Goal: Information Seeking & Learning: Learn about a topic

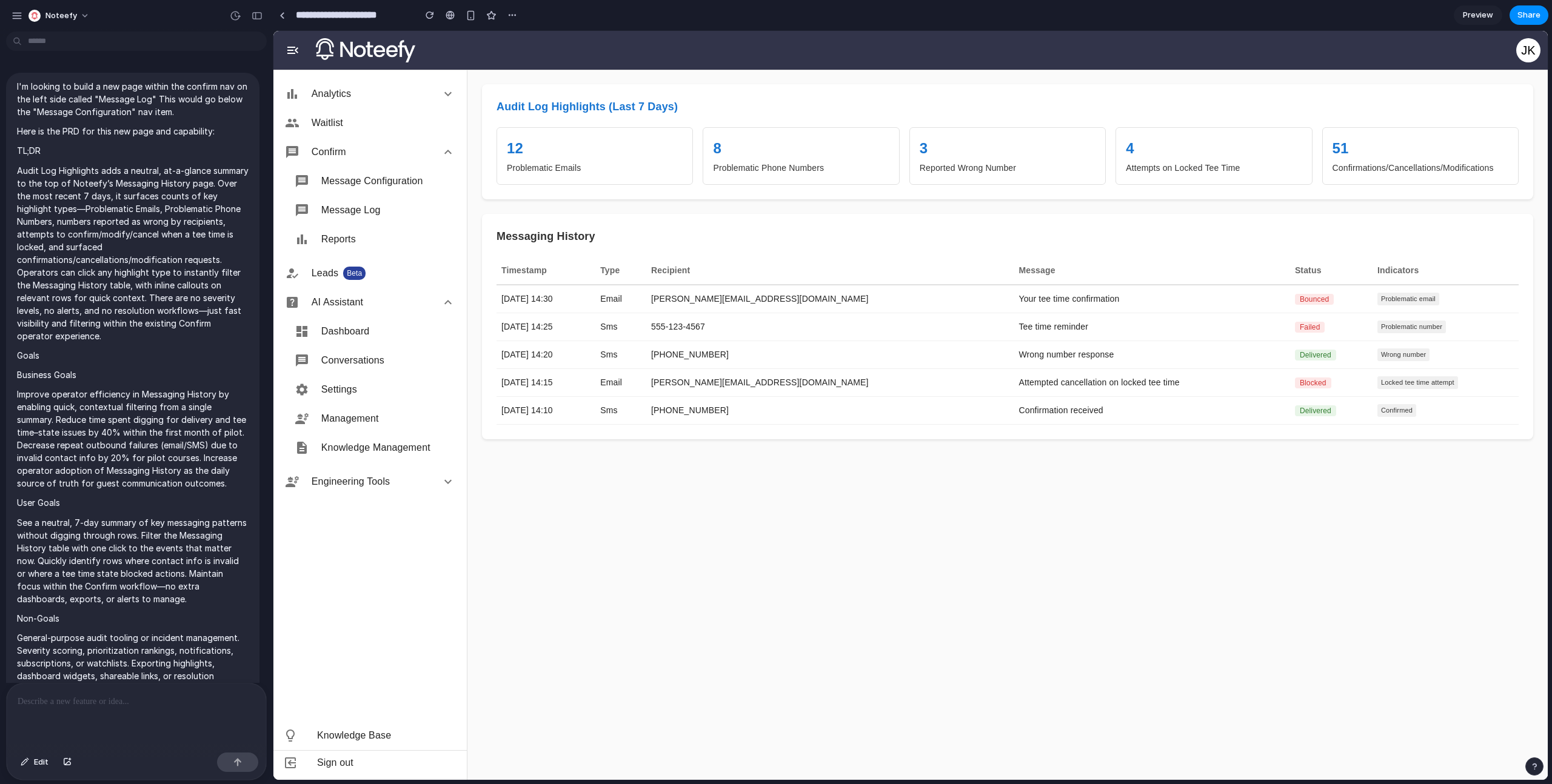
scroll to position [5160, 0]
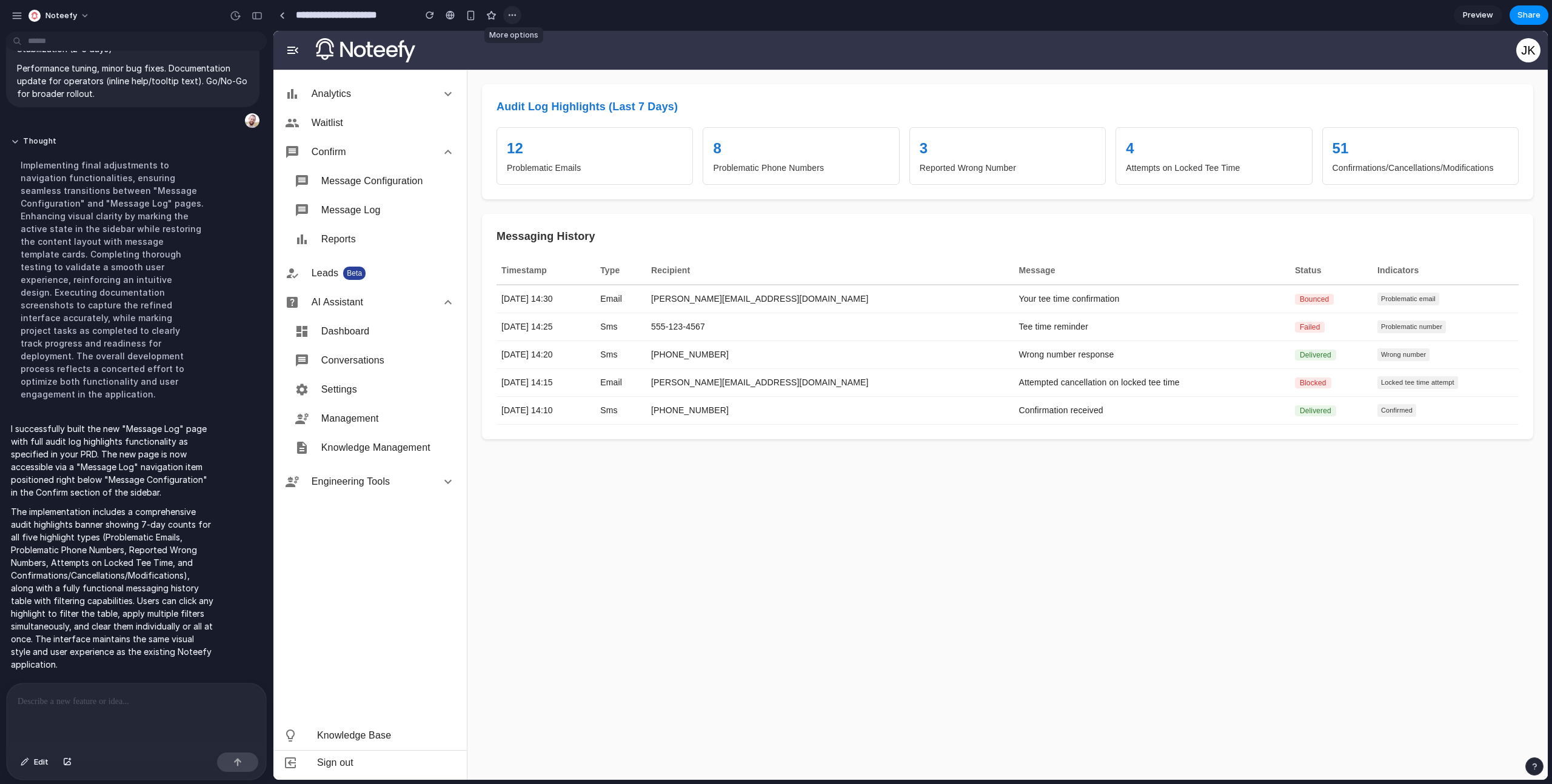
click at [519, 18] on button "button" at bounding box center [512, 15] width 18 height 18
click at [237, 16] on div "Duplicate Delete" at bounding box center [776, 392] width 1552 height 784
click at [231, 19] on div "button" at bounding box center [235, 16] width 11 height 11
click at [208, 95] on span "Restore" at bounding box center [207, 97] width 30 height 12
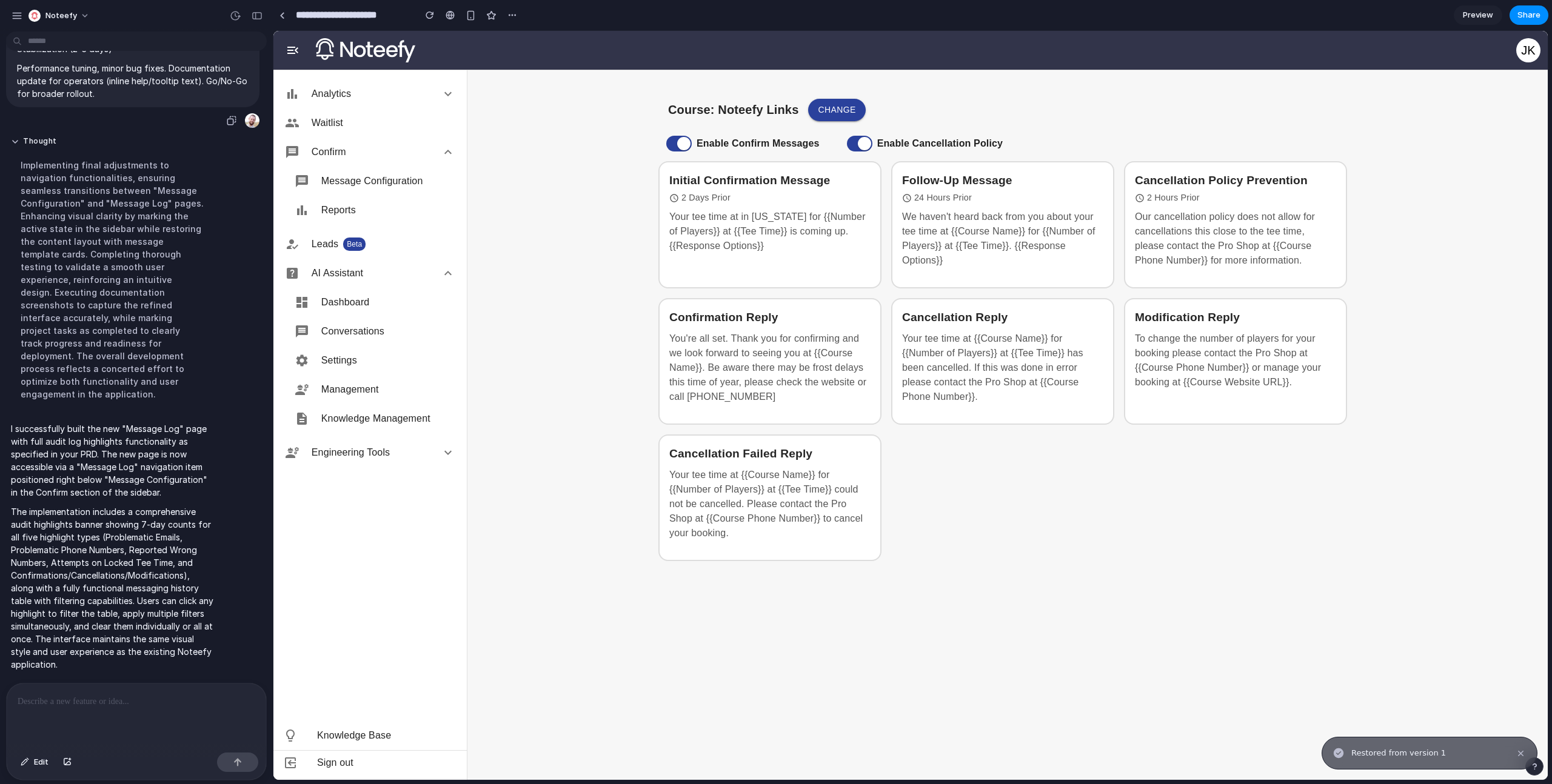
scroll to position [0, 0]
click at [228, 16] on button "button" at bounding box center [235, 16] width 19 height 19
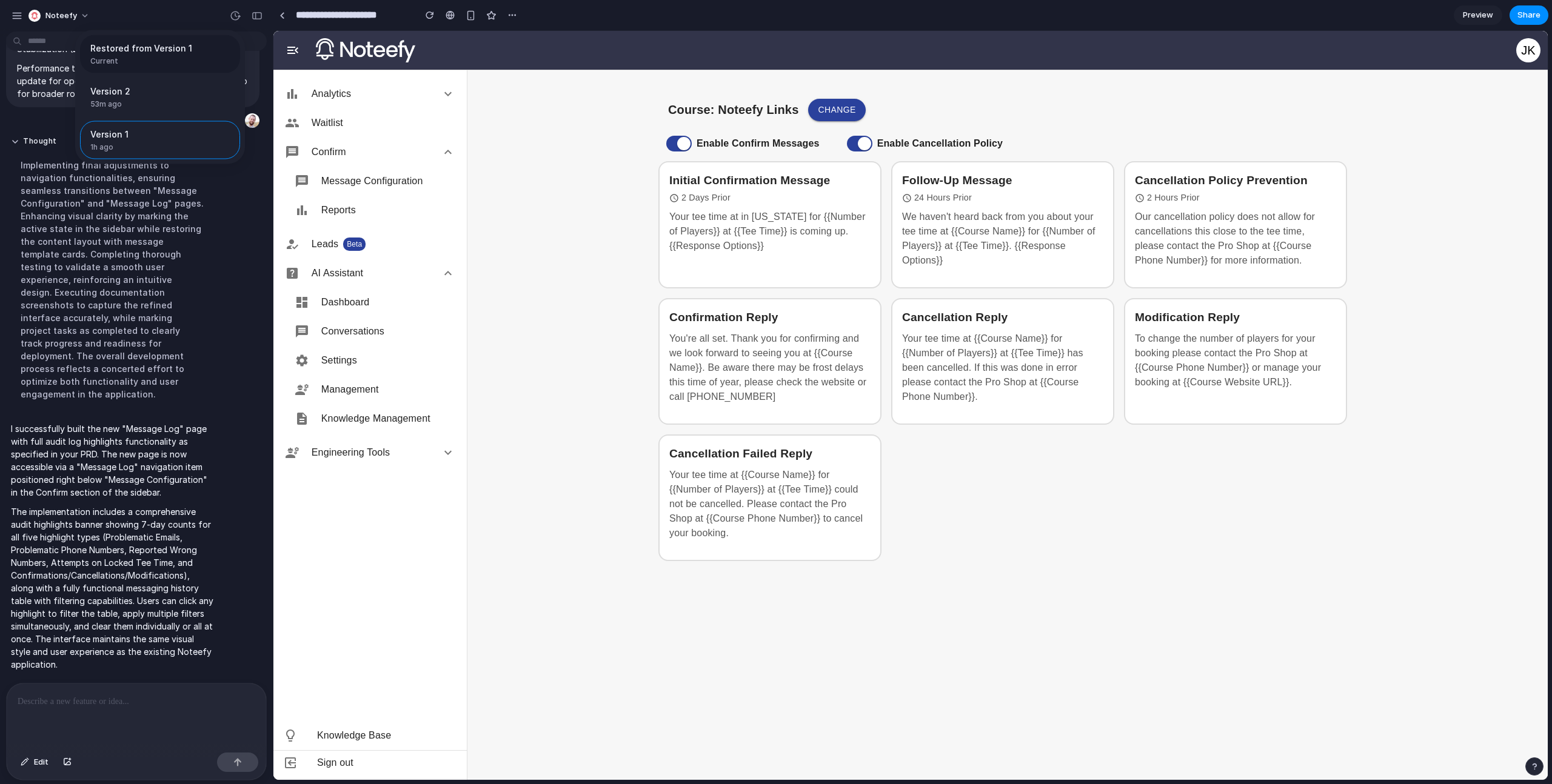
click at [138, 56] on span "Current" at bounding box center [156, 61] width 132 height 11
click at [233, 286] on div "Restored from Version 1 Current Version 2 53m ago Restore Version 1 1h ago Rest…" at bounding box center [776, 392] width 1552 height 784
click at [131, 703] on p at bounding box center [136, 701] width 237 height 14
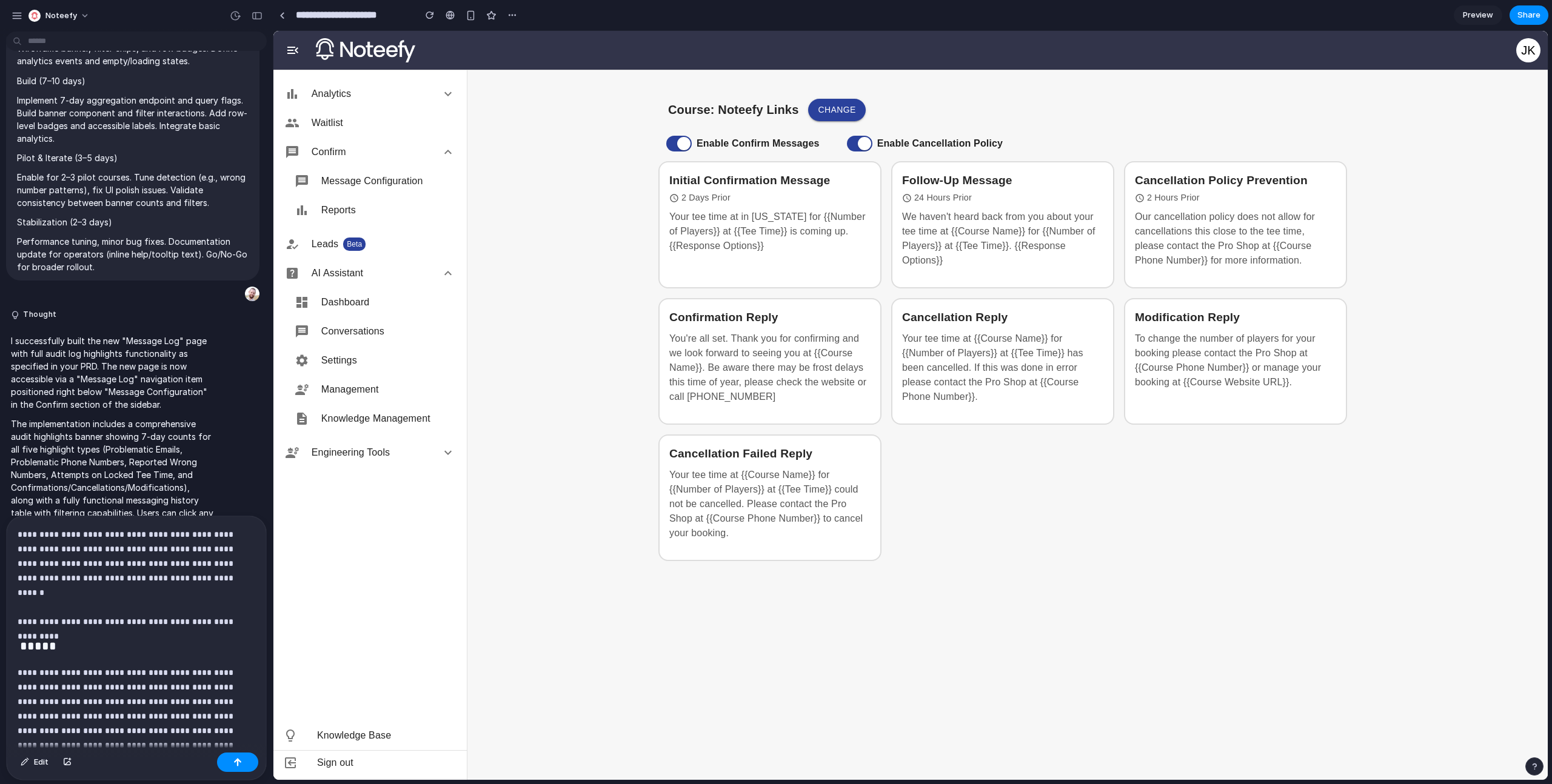
drag, startPoint x: 69, startPoint y: 625, endPoint x: 87, endPoint y: 630, distance: 18.7
click at [235, 765] on div "button" at bounding box center [237, 762] width 8 height 8
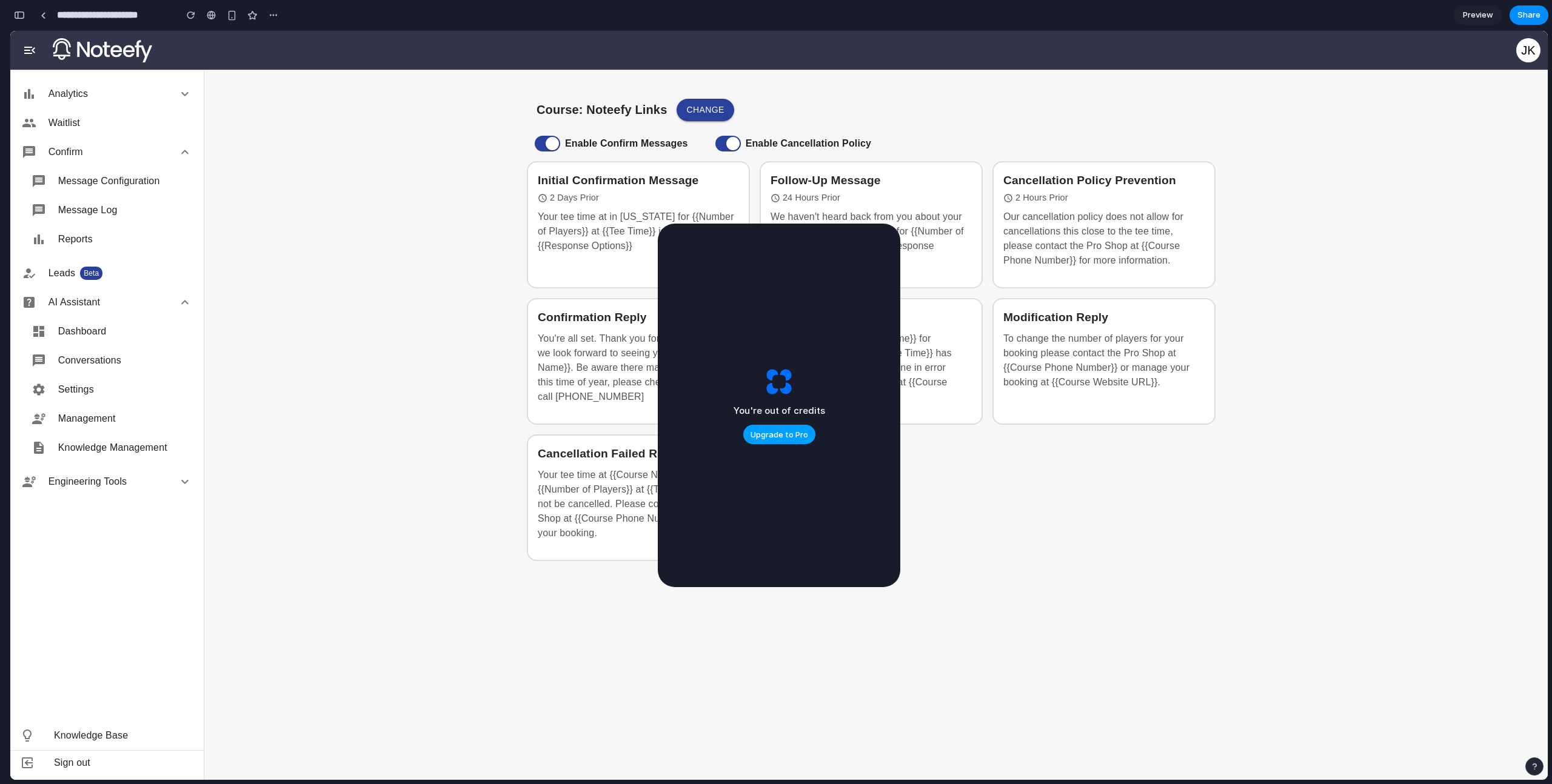
click at [802, 433] on span "Upgrade to Pro" at bounding box center [779, 435] width 58 height 12
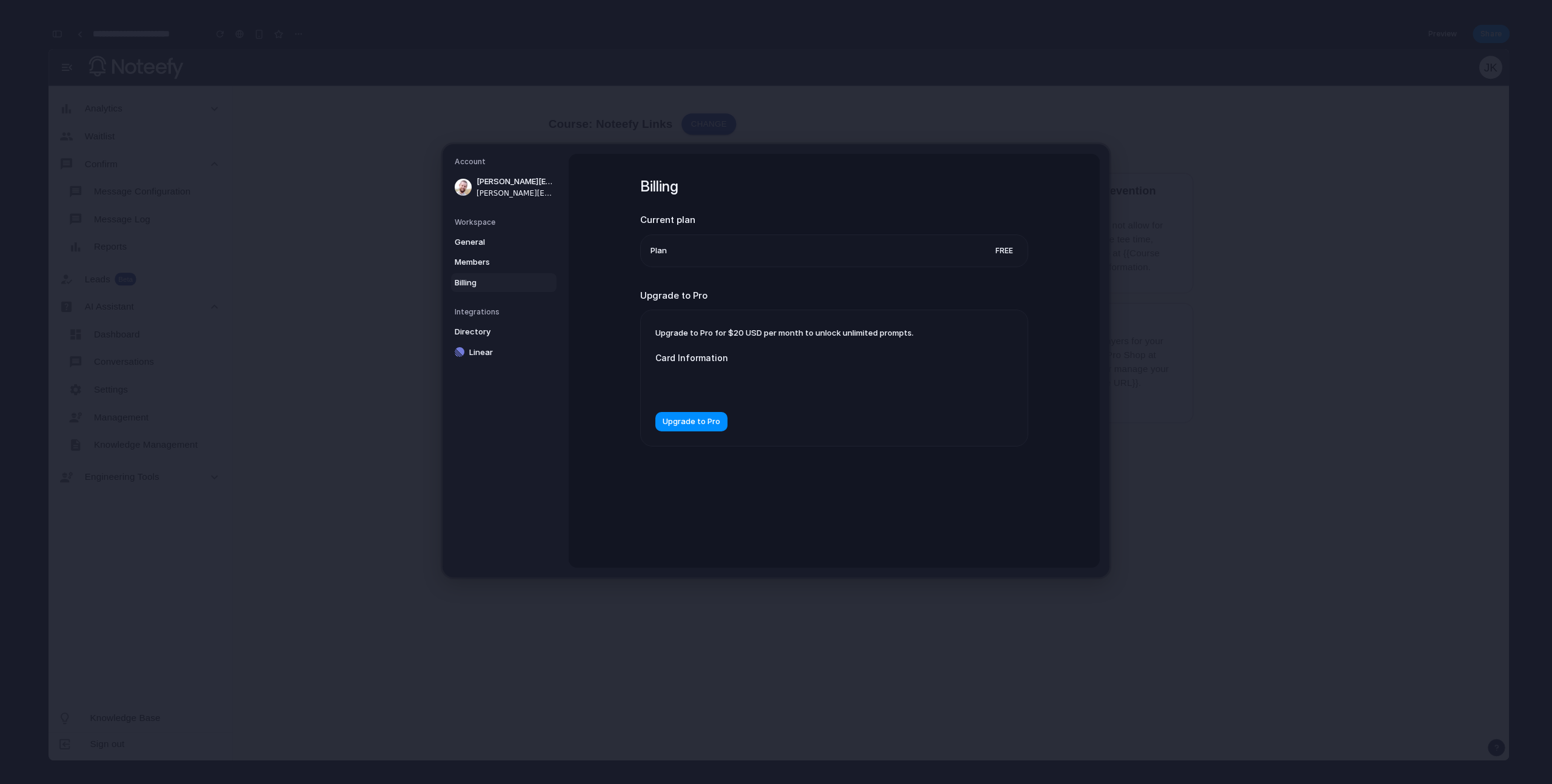
click at [722, 394] on div at bounding box center [776, 385] width 242 height 31
click at [713, 428] on span "Upgrade to Pro" at bounding box center [691, 421] width 58 height 12
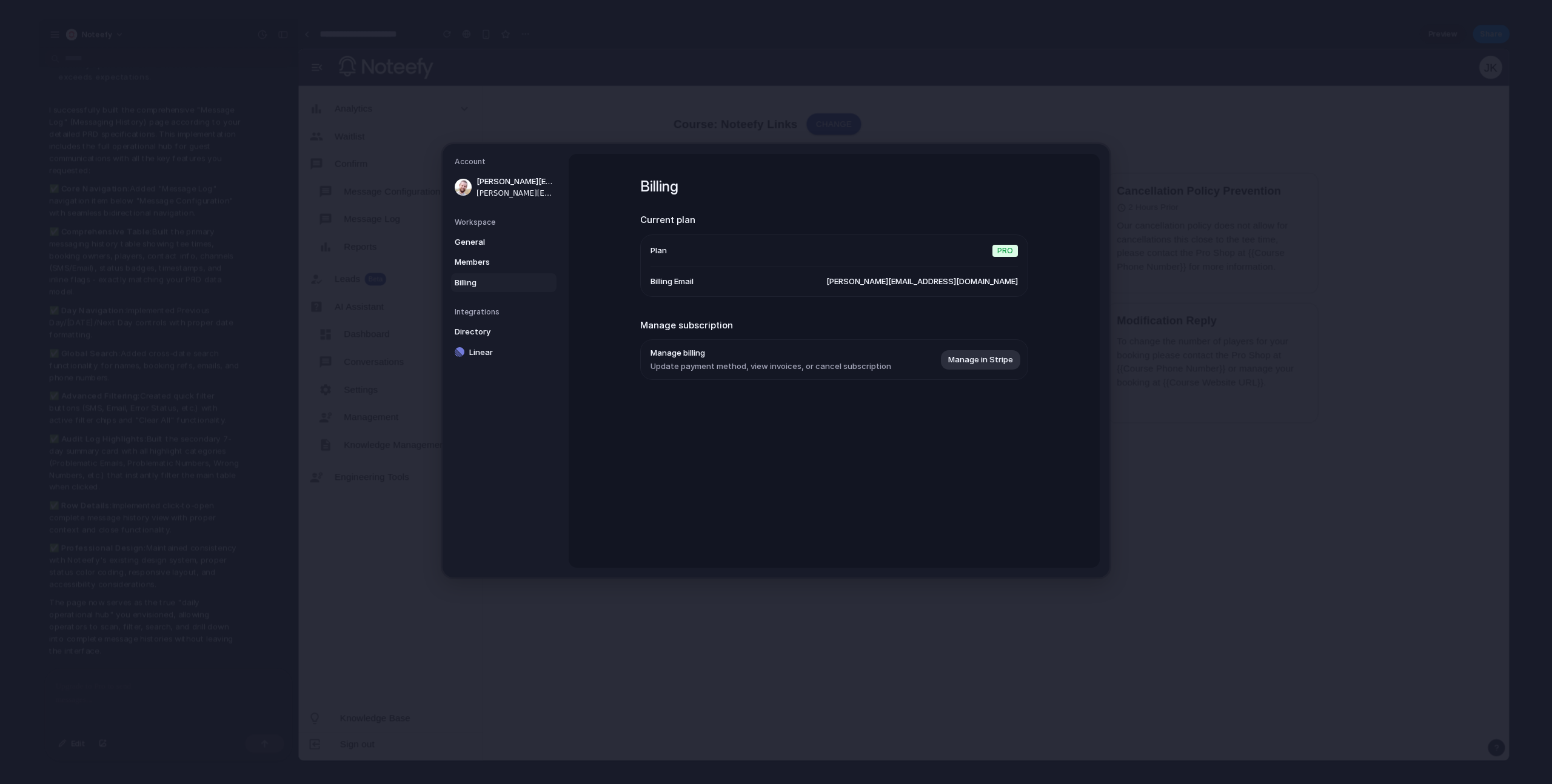
scroll to position [12539, 0]
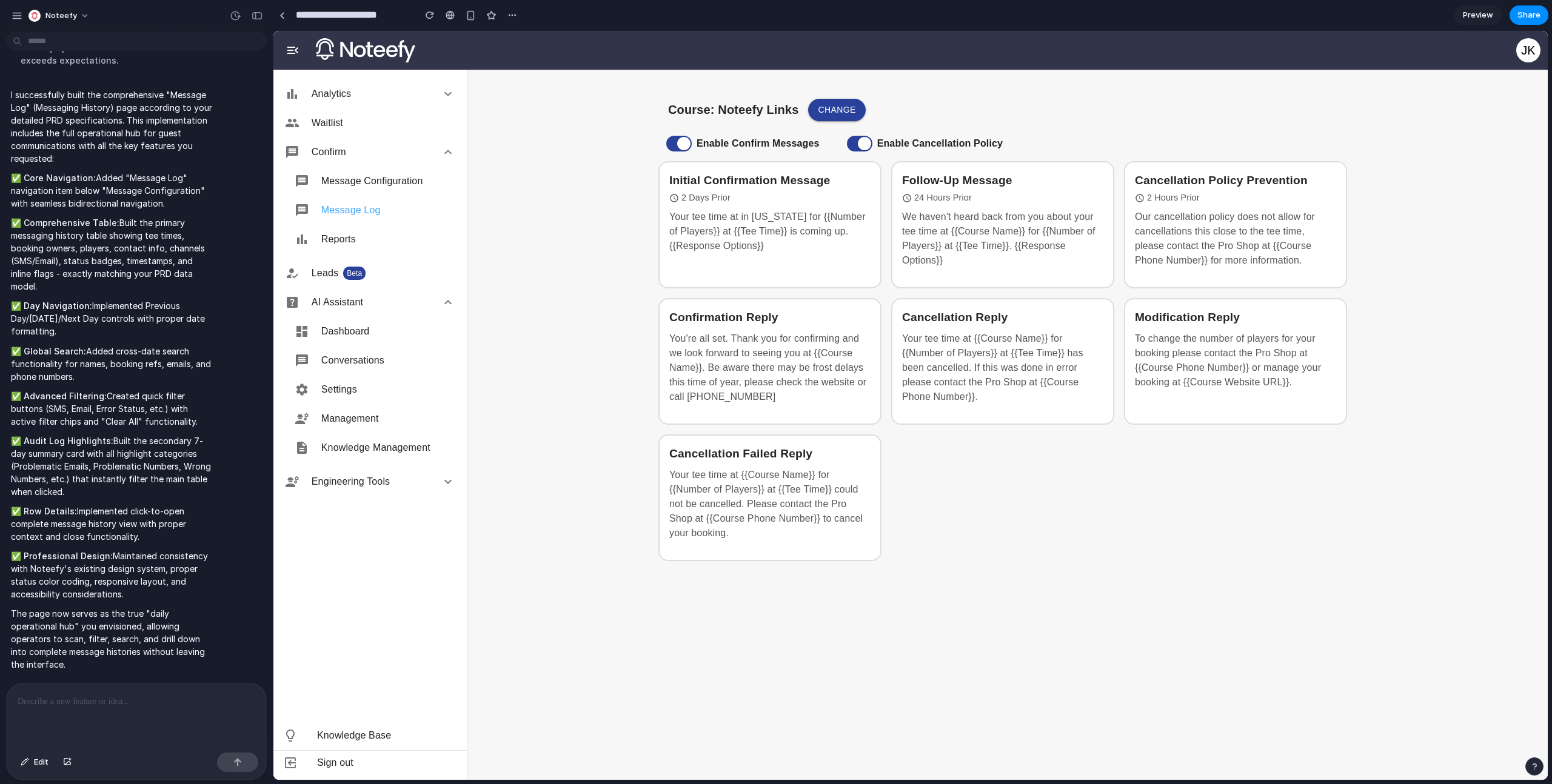
click at [372, 210] on span "Message Log" at bounding box center [388, 210] width 134 height 14
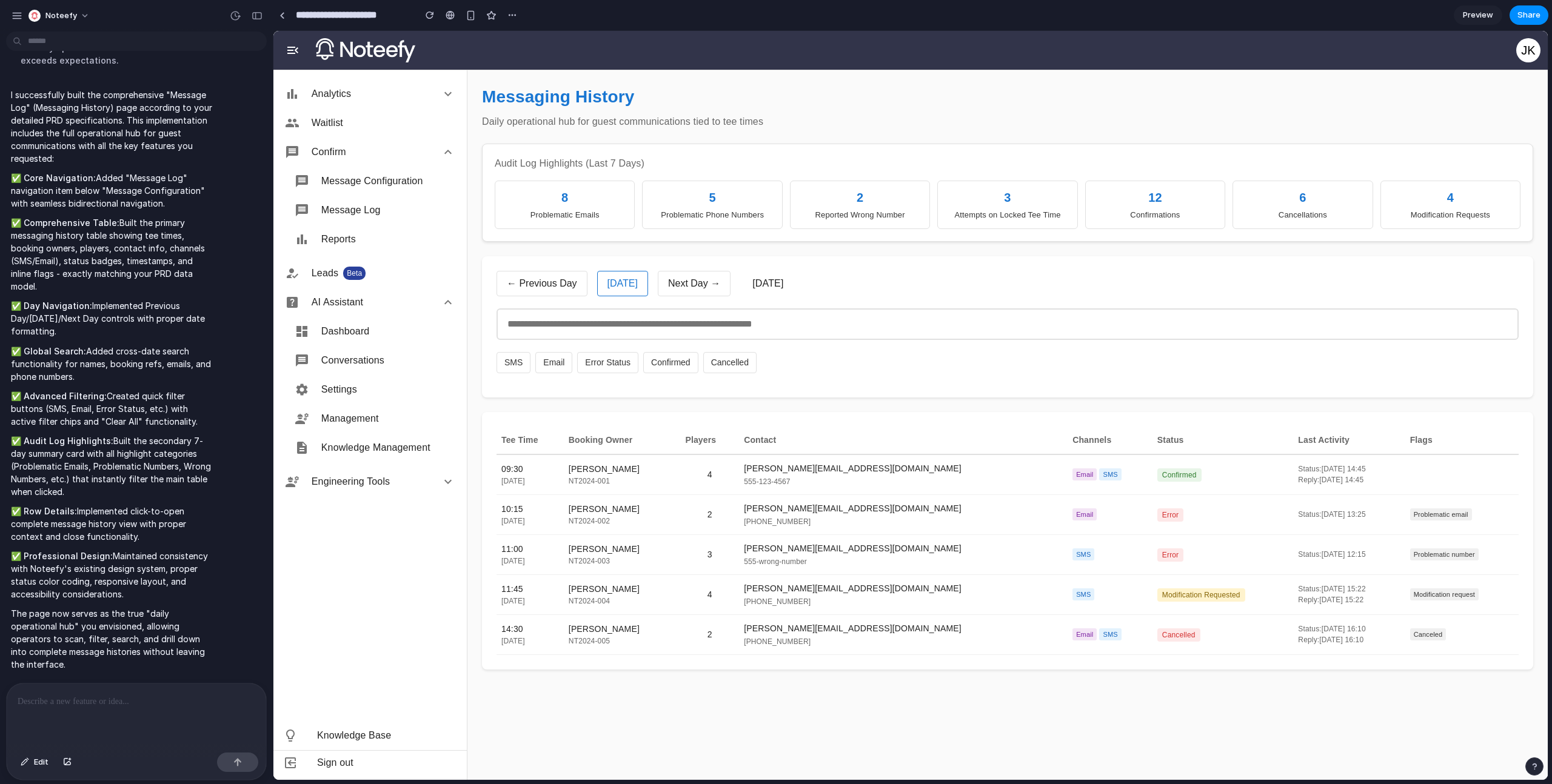
click at [641, 311] on input "text" at bounding box center [1008, 324] width 1022 height 32
click at [673, 483] on div "NT2024-001" at bounding box center [622, 481] width 107 height 11
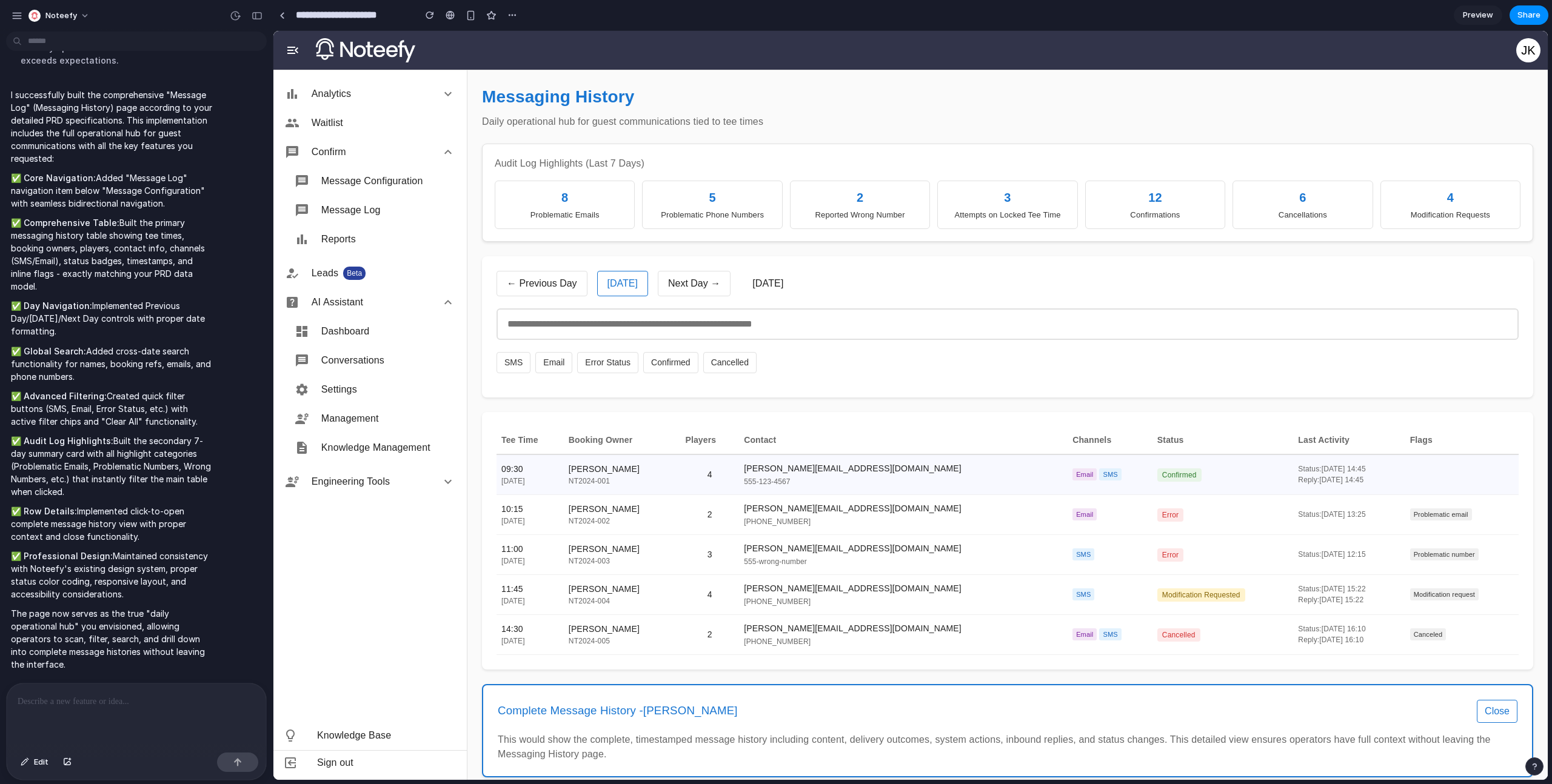
scroll to position [39, 0]
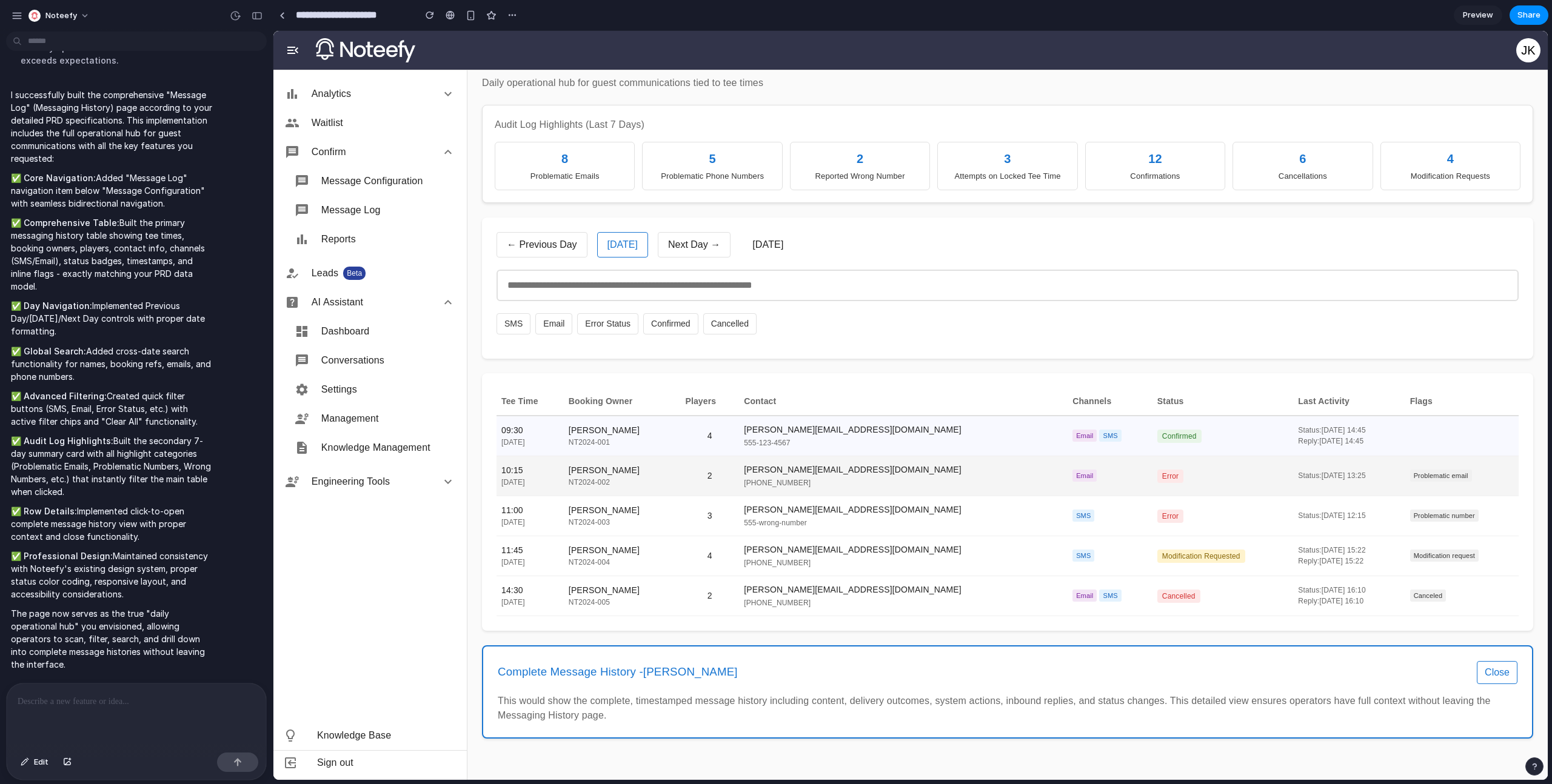
click at [674, 478] on div "NT2024-002" at bounding box center [622, 482] width 107 height 11
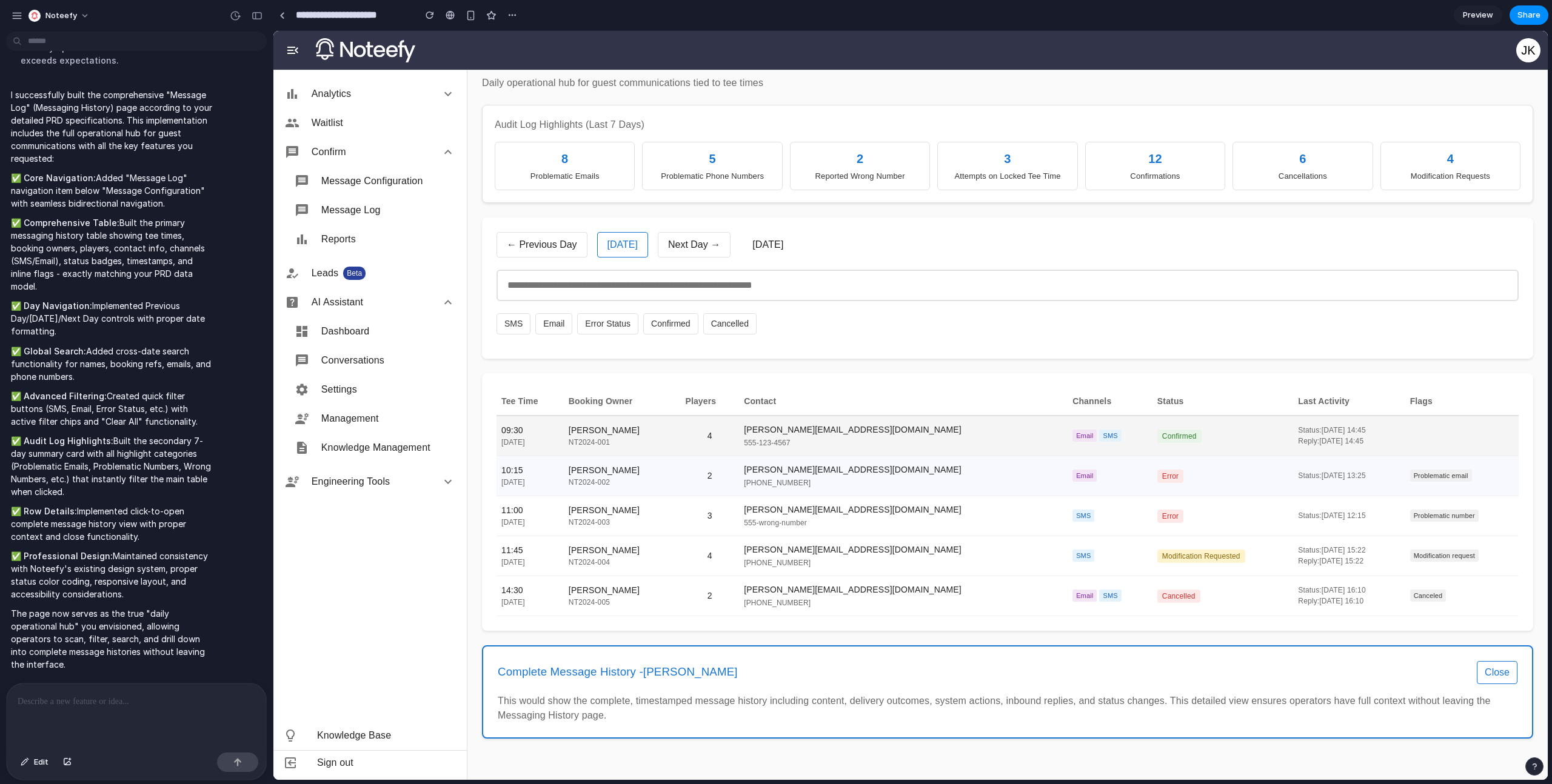
click at [671, 443] on div "NT2024-001" at bounding box center [622, 442] width 107 height 11
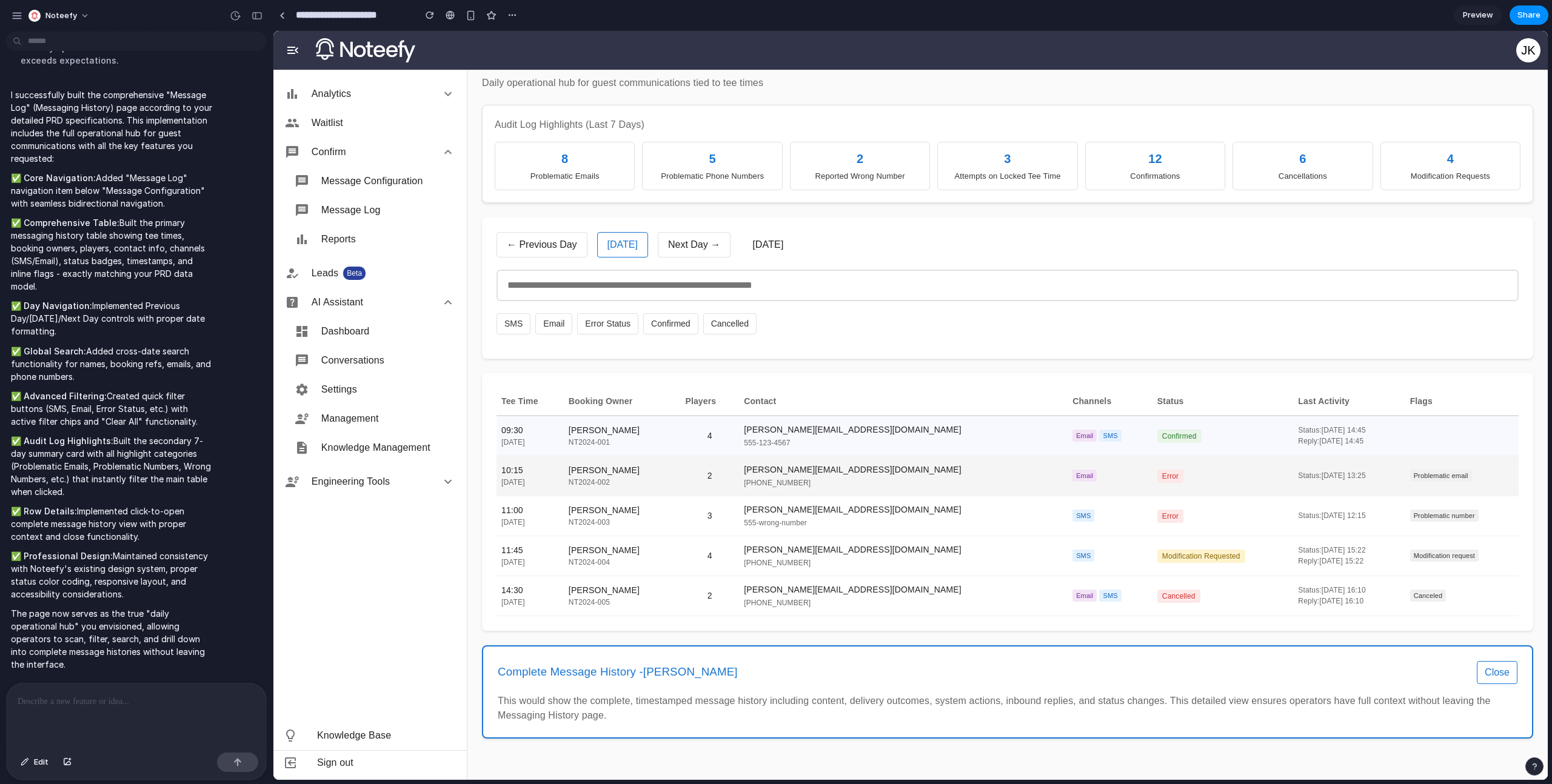
click at [669, 483] on div "NT2024-002" at bounding box center [622, 482] width 107 height 11
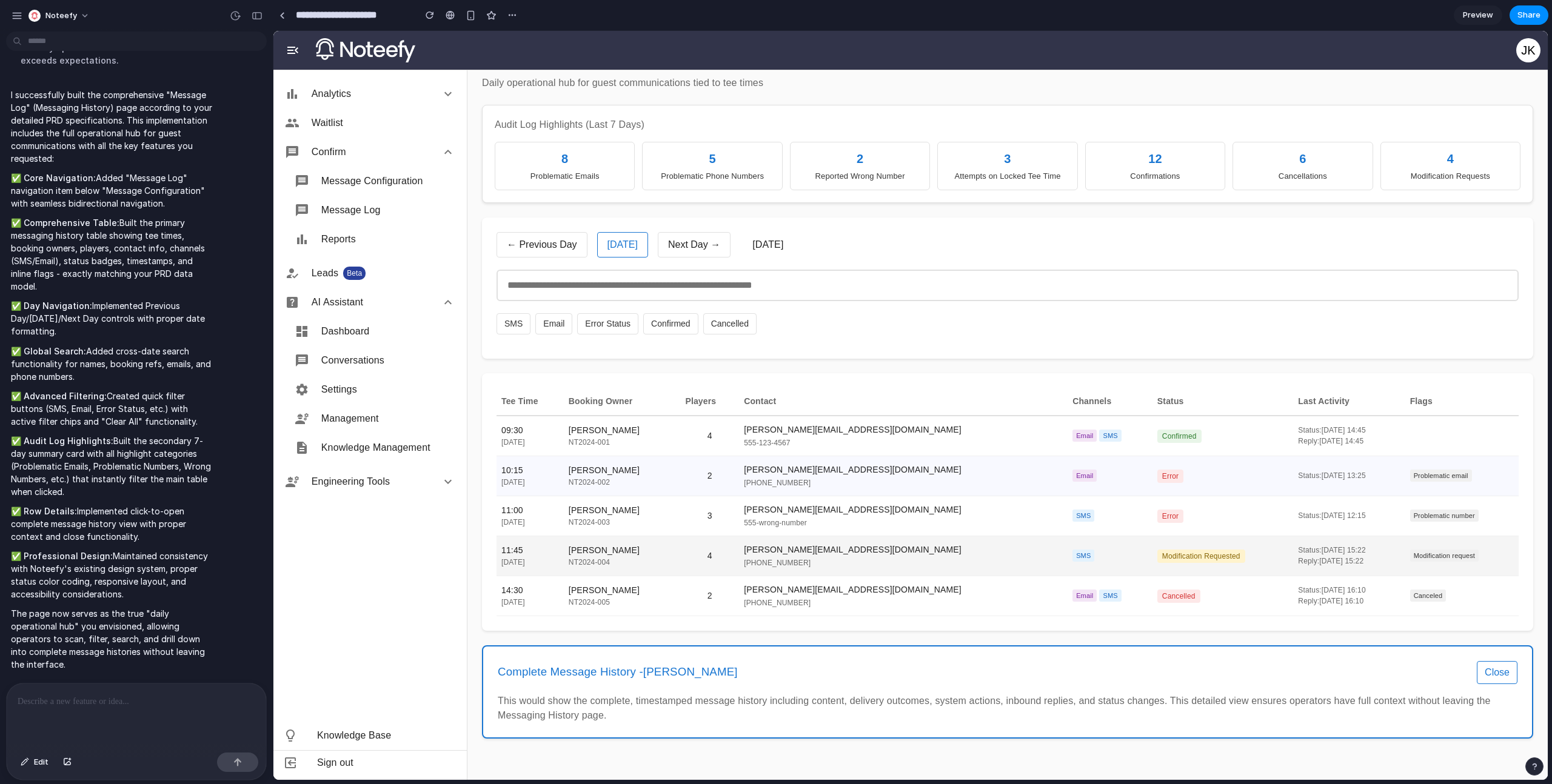
click at [669, 540] on td "Jennifer Davis NT2024-004" at bounding box center [622, 556] width 117 height 40
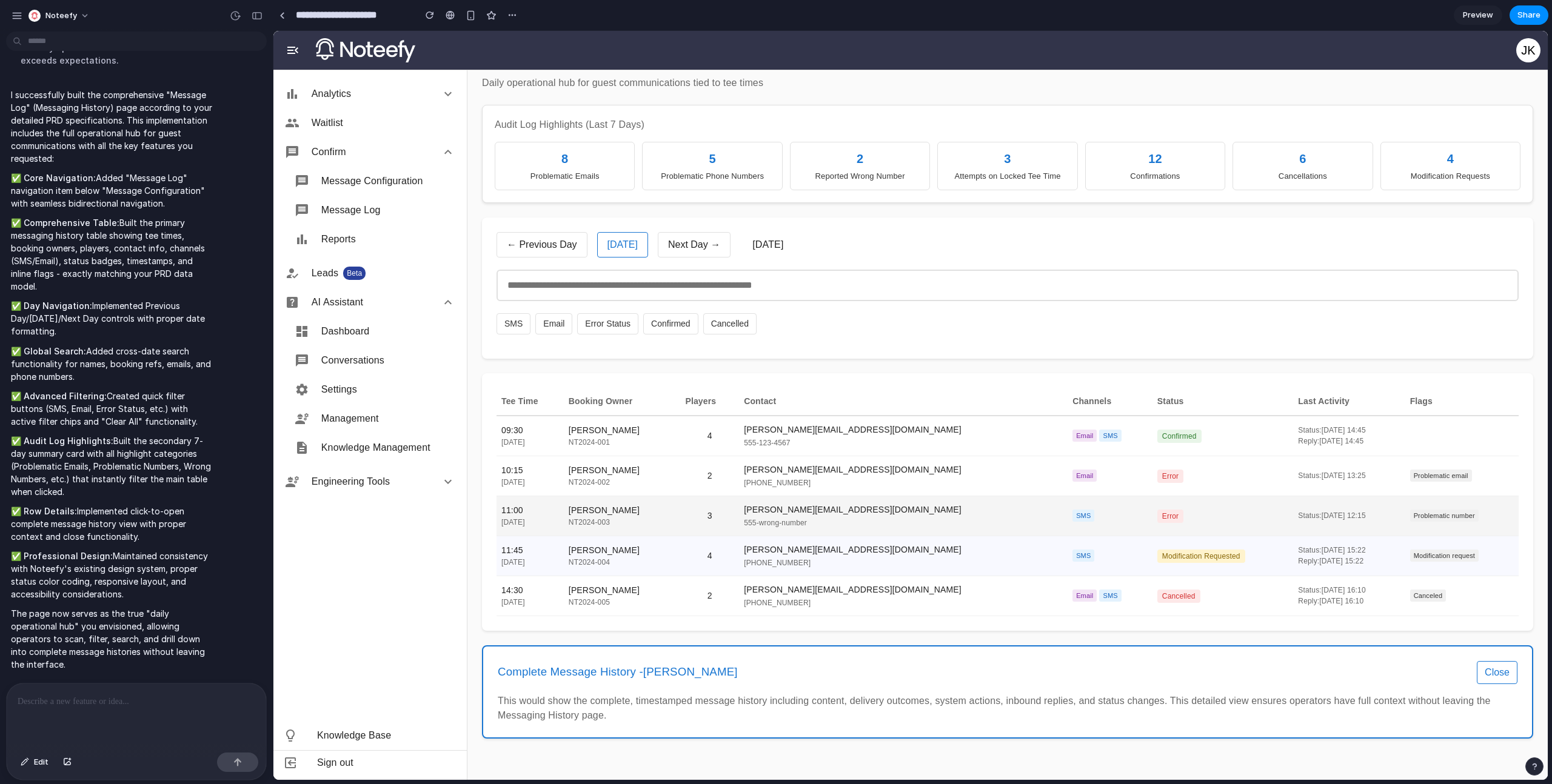
click at [669, 513] on div "[PERSON_NAME]" at bounding box center [622, 511] width 107 height 13
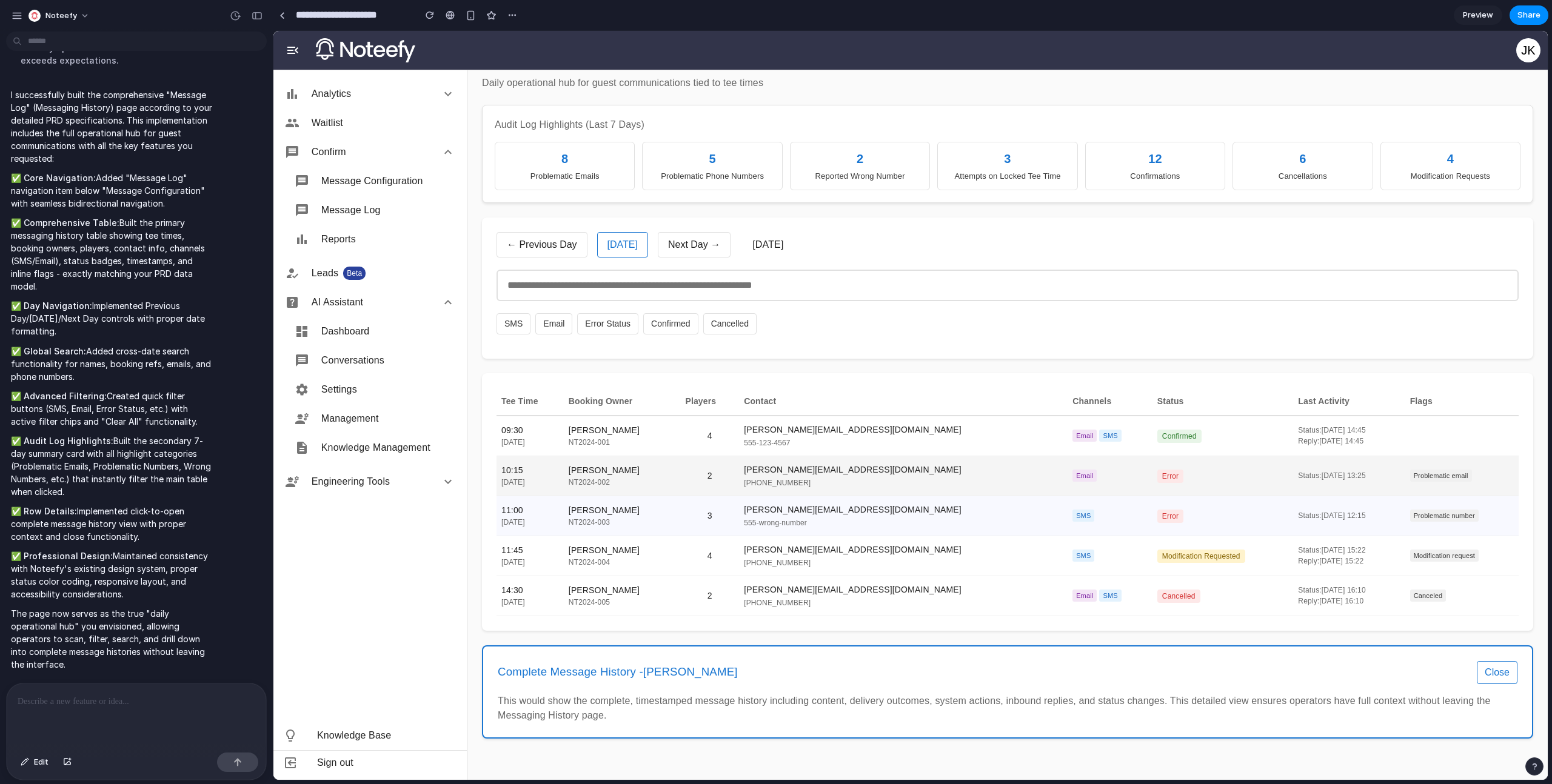
click at [671, 477] on div "NT2024-002" at bounding box center [622, 482] width 107 height 11
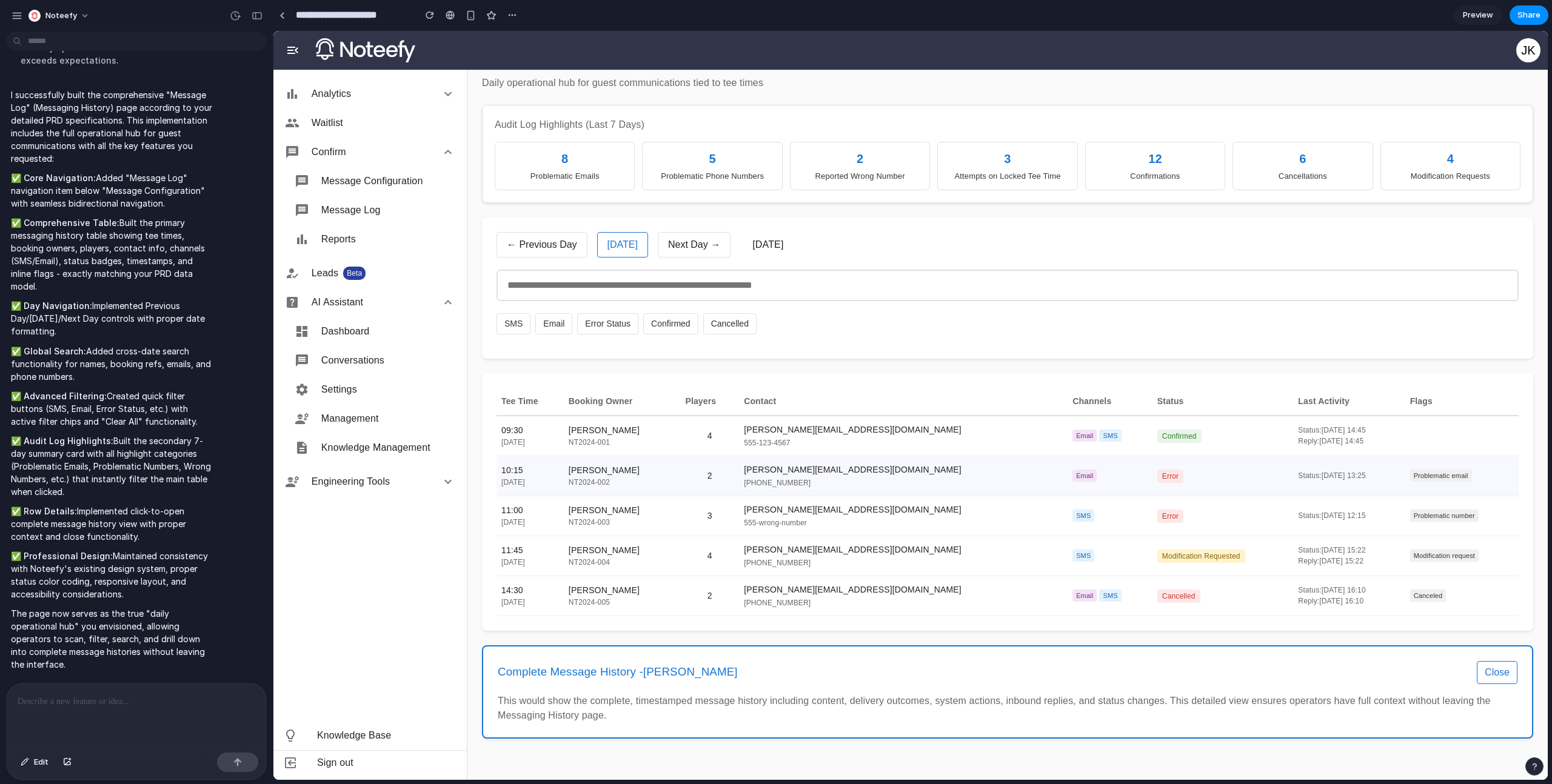
scroll to position [0, 0]
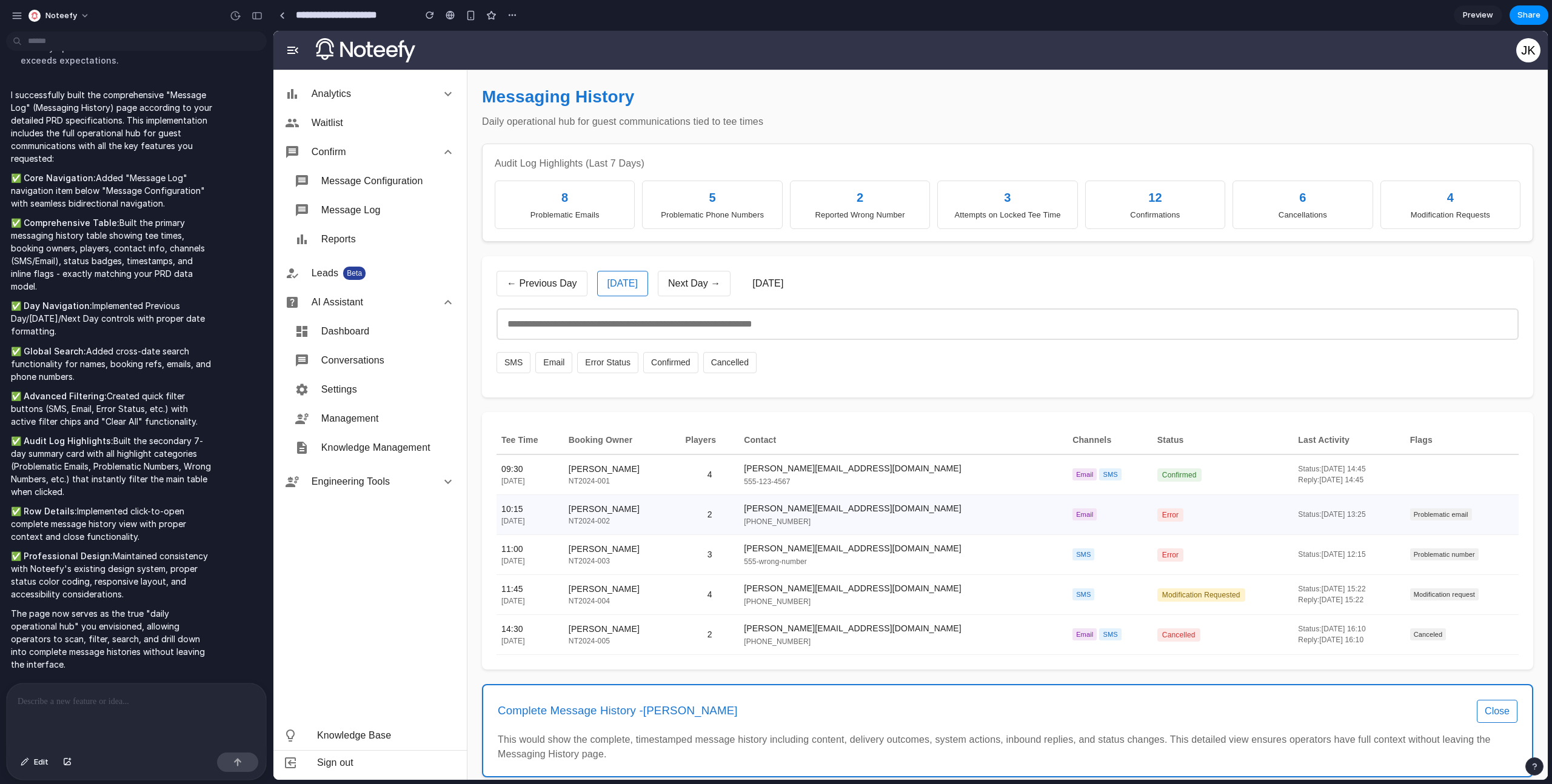
click at [674, 333] on input "text" at bounding box center [1008, 324] width 1022 height 32
click at [673, 278] on button "Next Day →" at bounding box center [694, 283] width 72 height 25
click at [540, 287] on button "← Previous Day" at bounding box center [542, 283] width 91 height 25
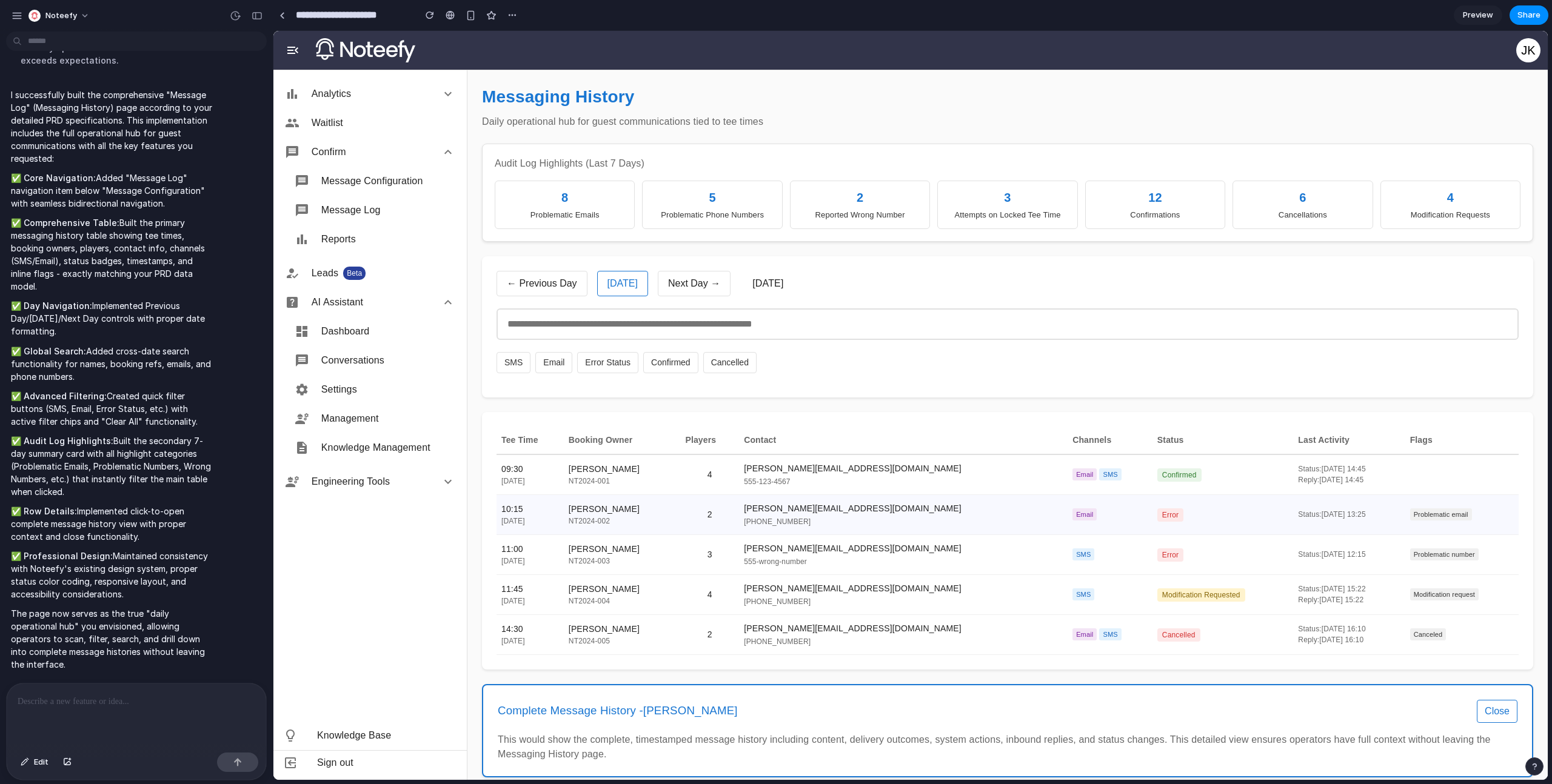
click at [540, 287] on button "← Previous Day" at bounding box center [542, 283] width 91 height 25
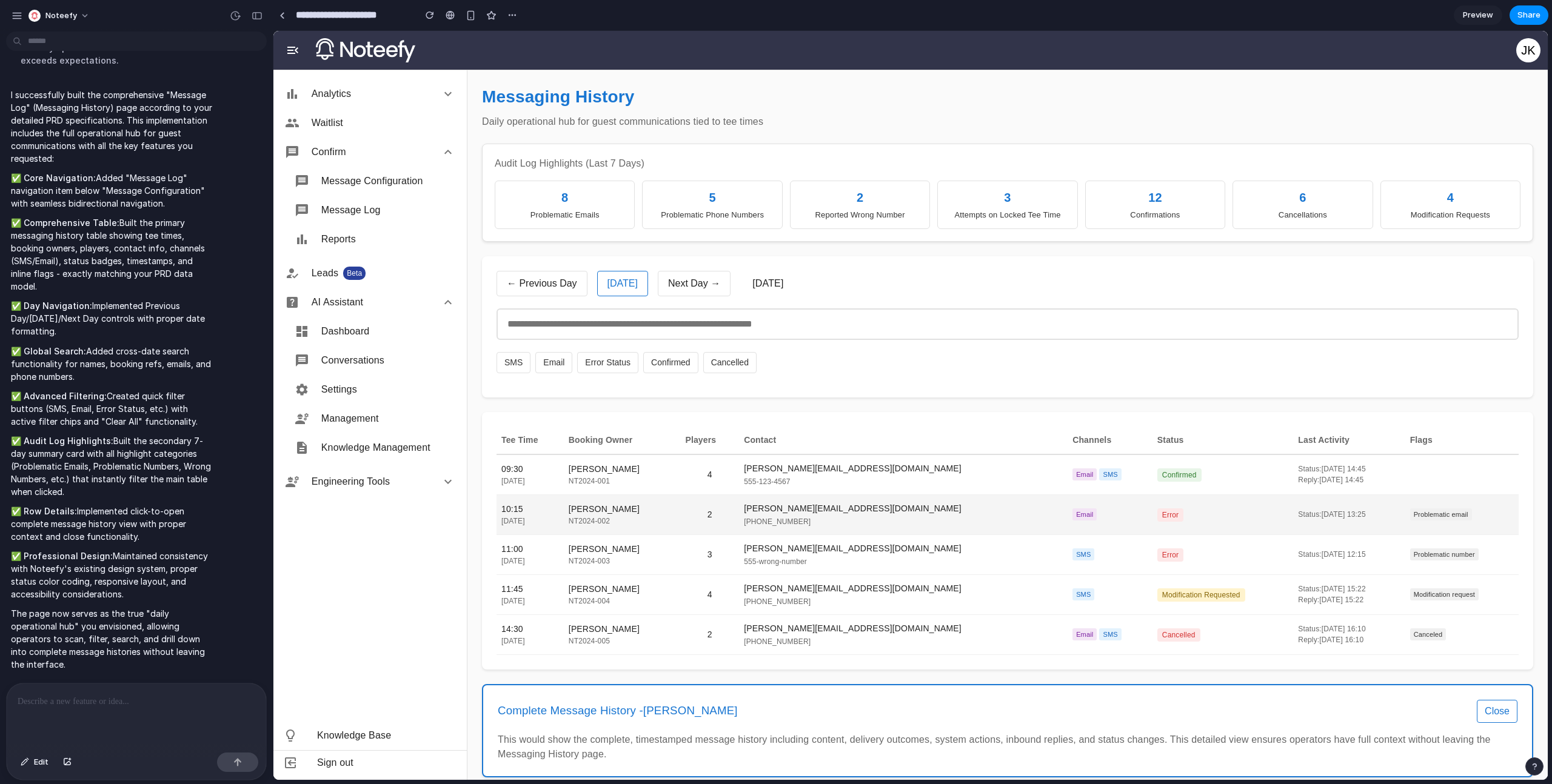
scroll to position [39, 0]
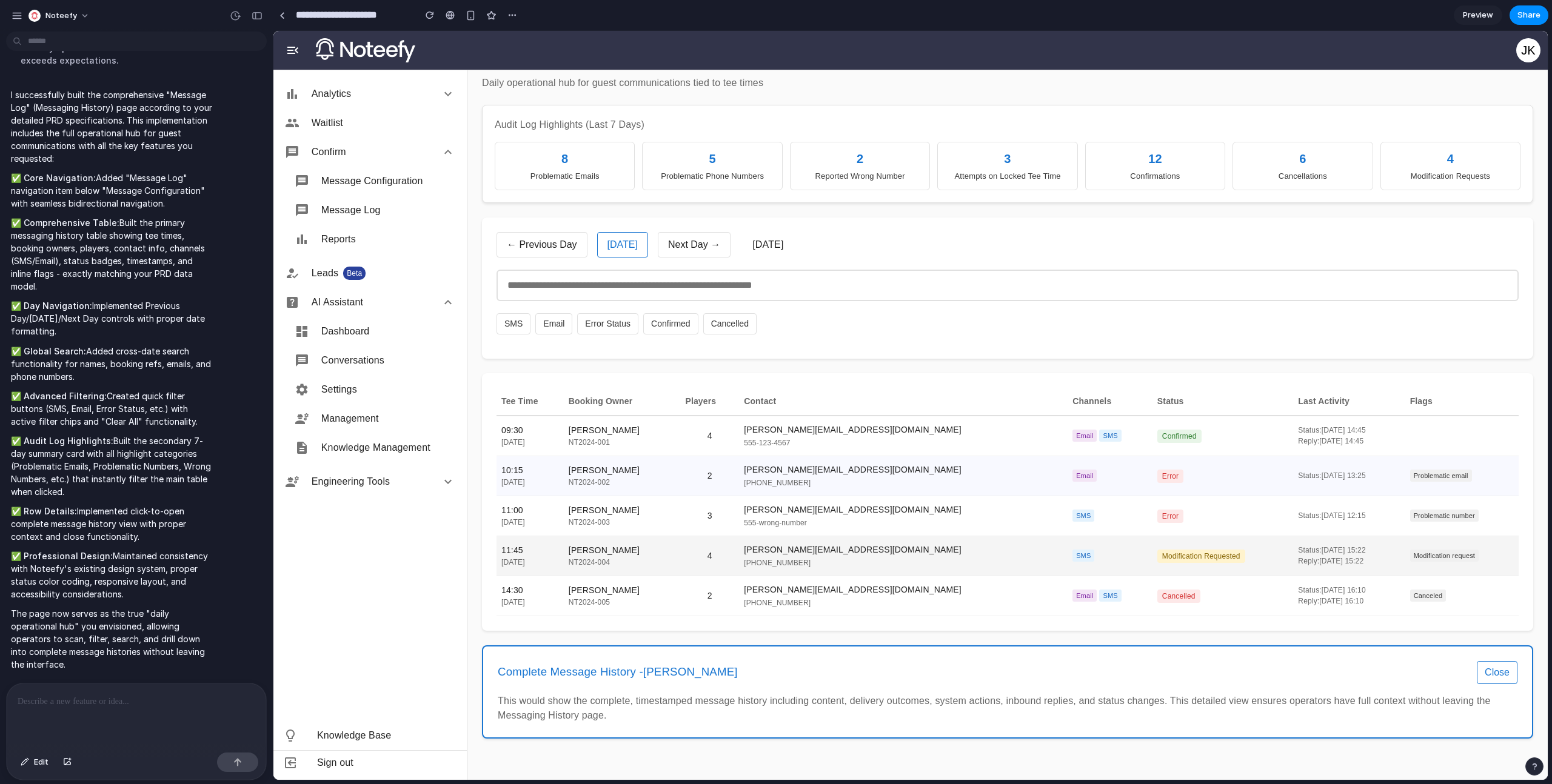
click at [714, 549] on td "4" at bounding box center [709, 556] width 59 height 40
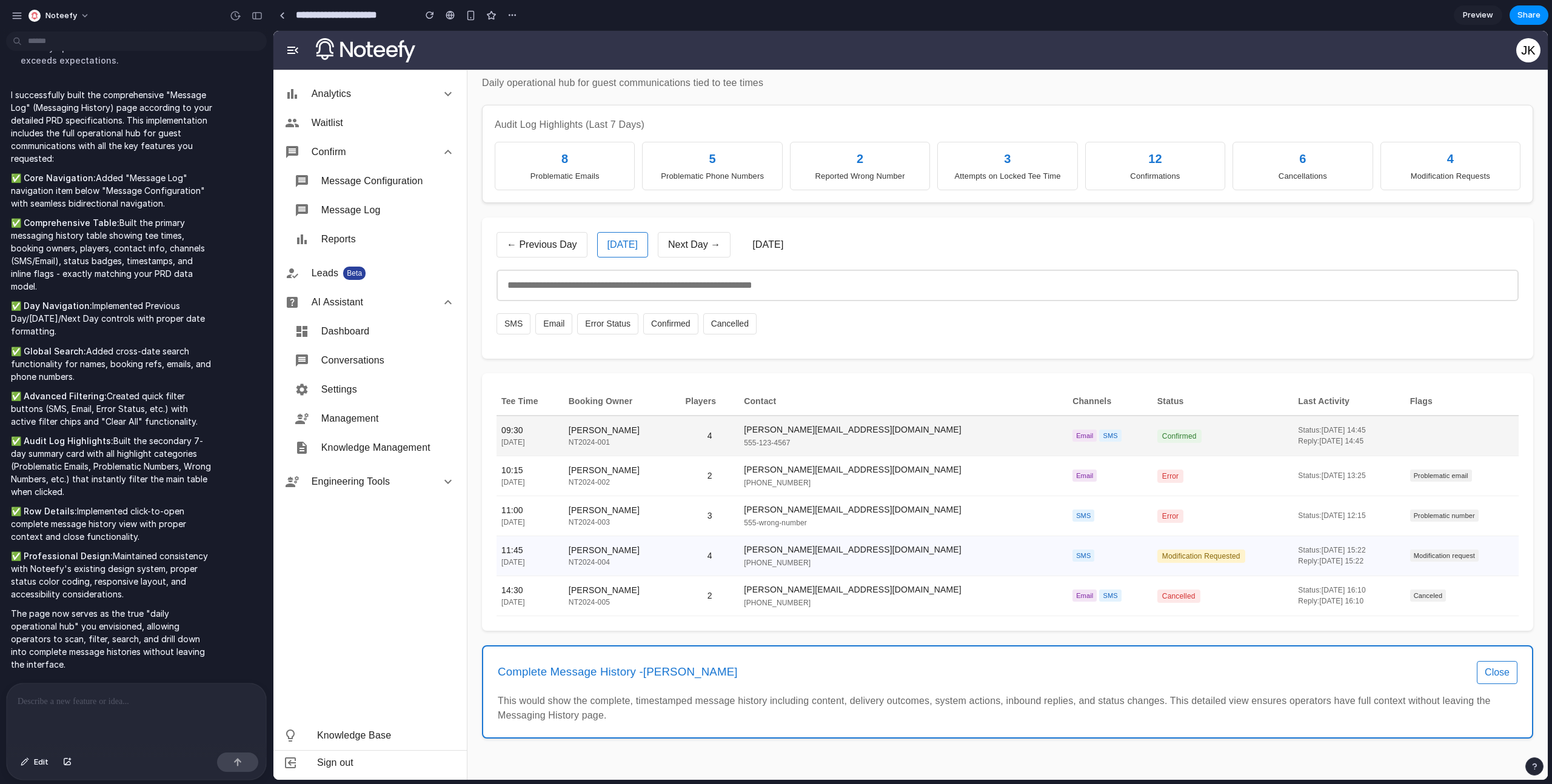
click at [681, 452] on td "John Smith NT2024-001" at bounding box center [622, 436] width 117 height 41
click at [685, 233] on button "Next Day →" at bounding box center [694, 244] width 72 height 25
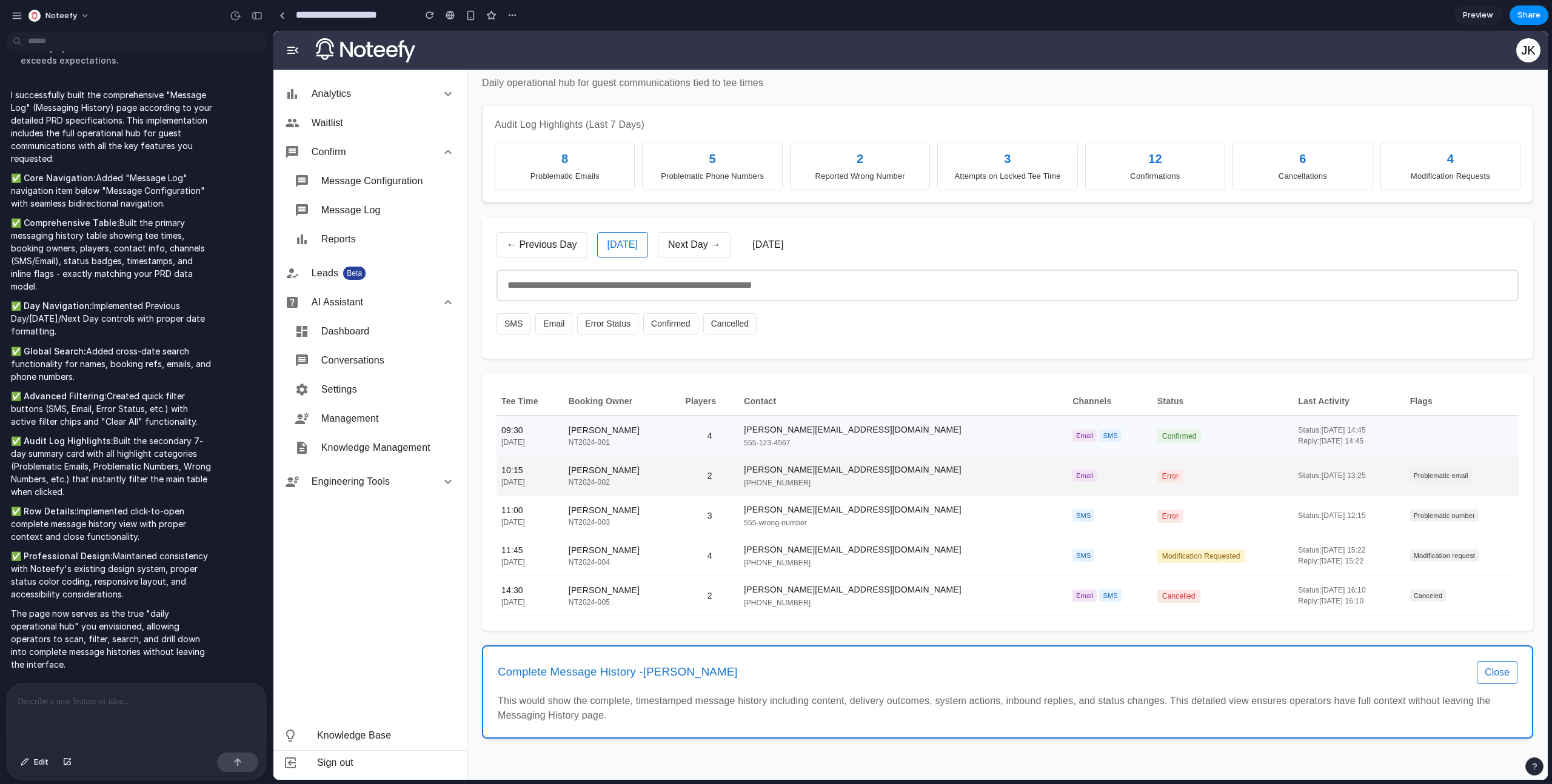
click at [676, 480] on div "NT2024-002" at bounding box center [622, 482] width 107 height 11
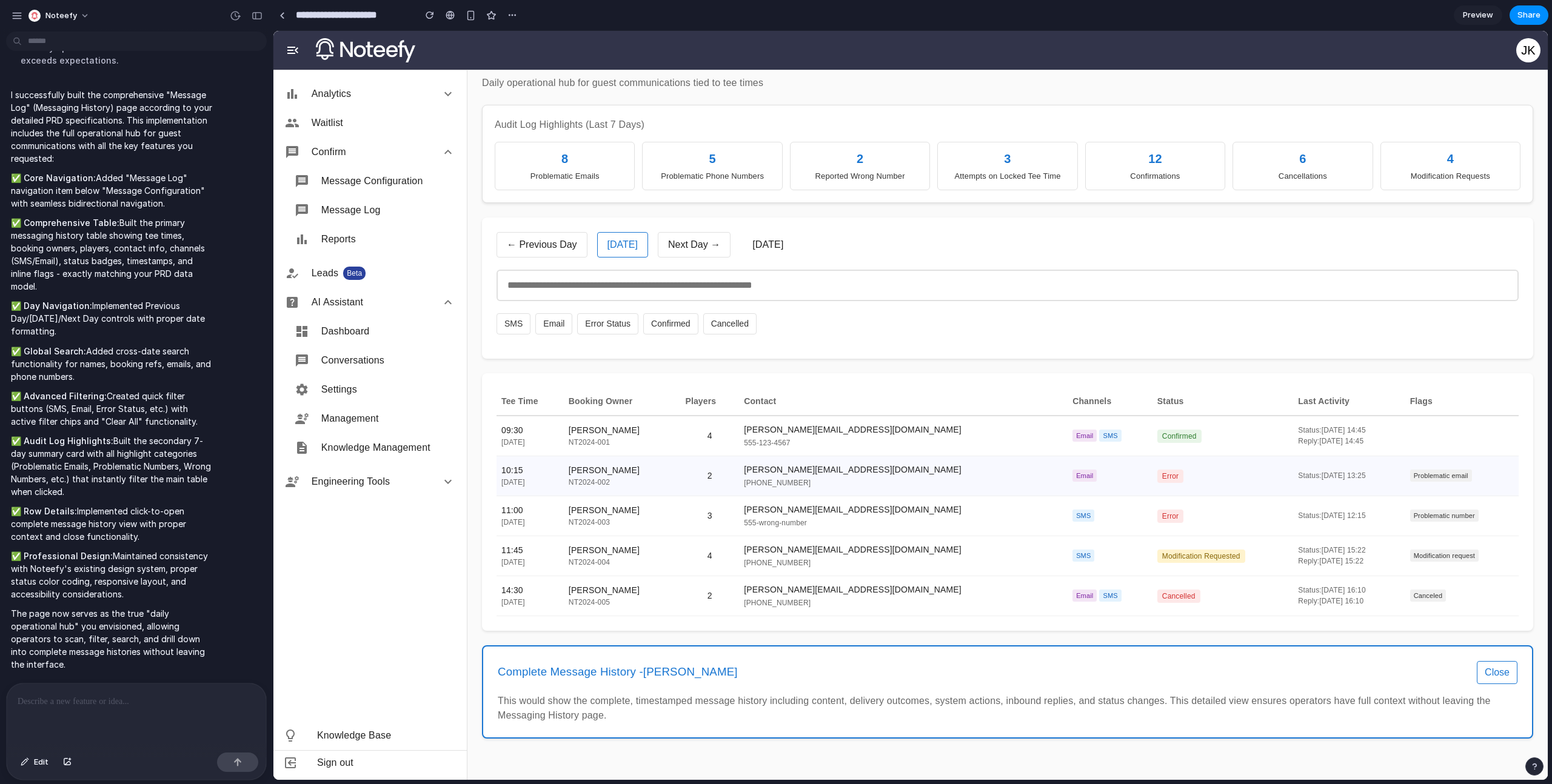
click at [658, 179] on div "Problematic Phone Numbers" at bounding box center [712, 176] width 124 height 12
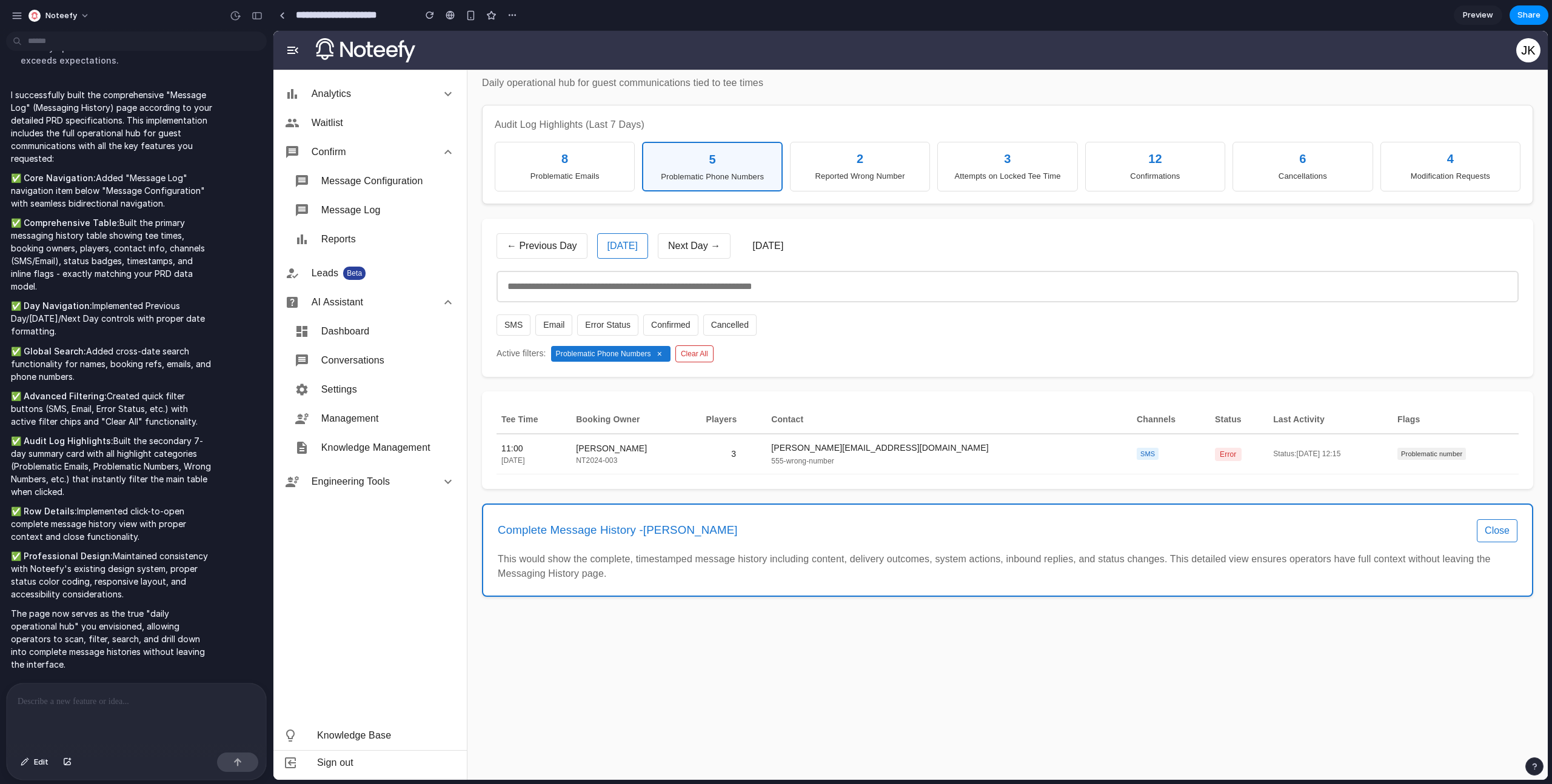
click at [1477, 524] on button "Close" at bounding box center [1497, 531] width 41 height 23
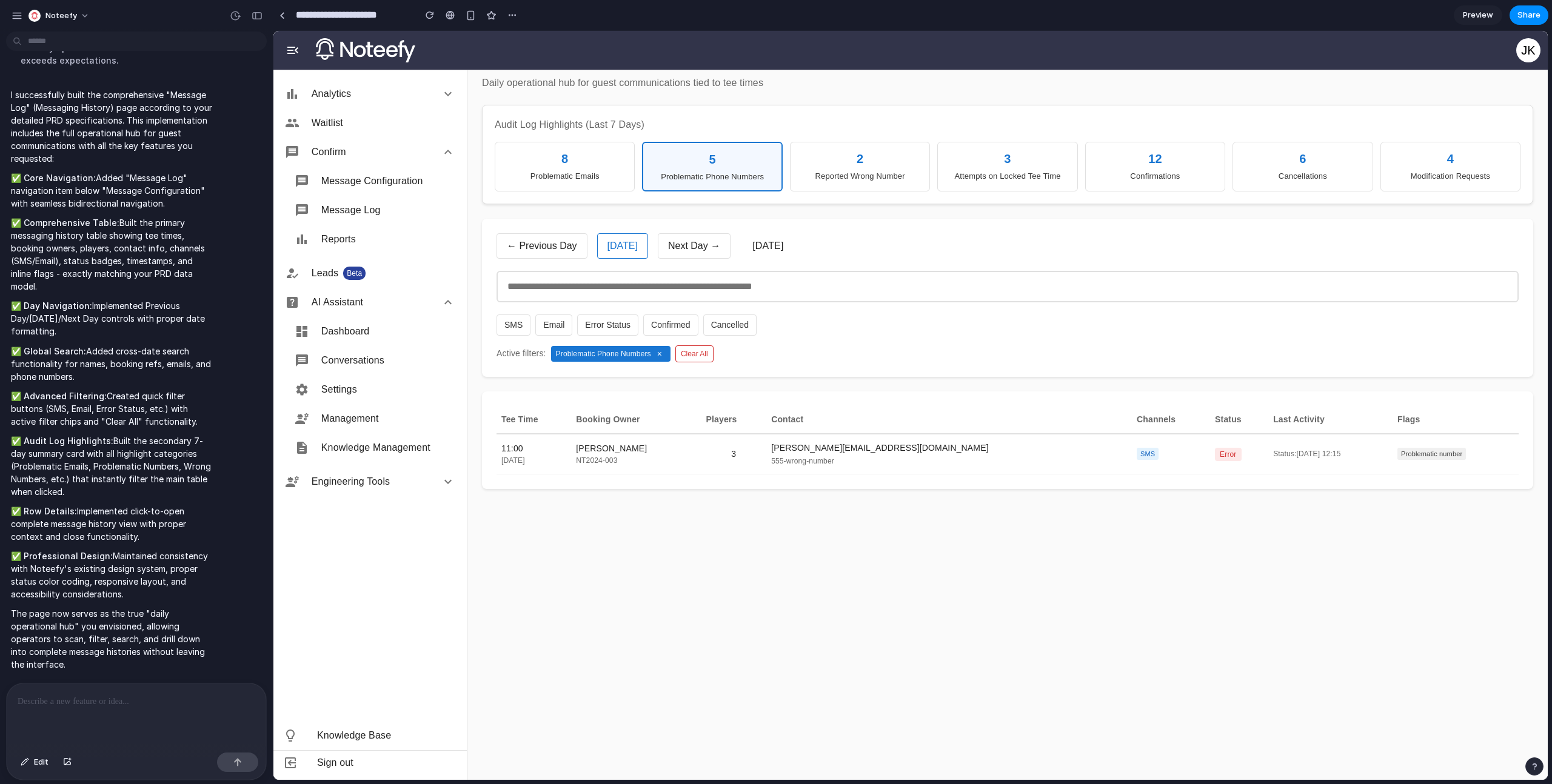
click at [656, 354] on button "×" at bounding box center [660, 354] width 12 height 10
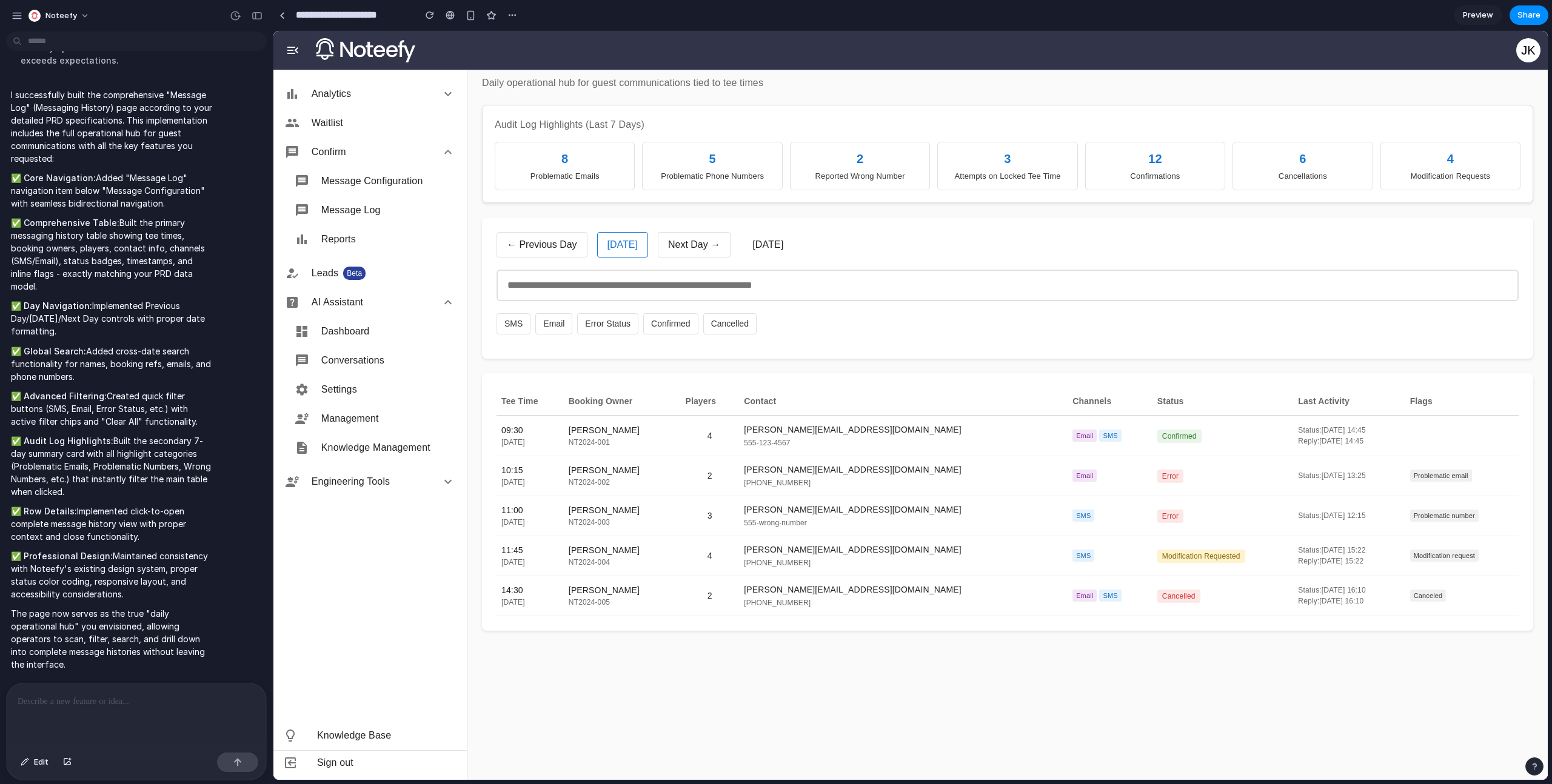
click at [559, 170] on div "Problematic Emails" at bounding box center [565, 176] width 124 height 12
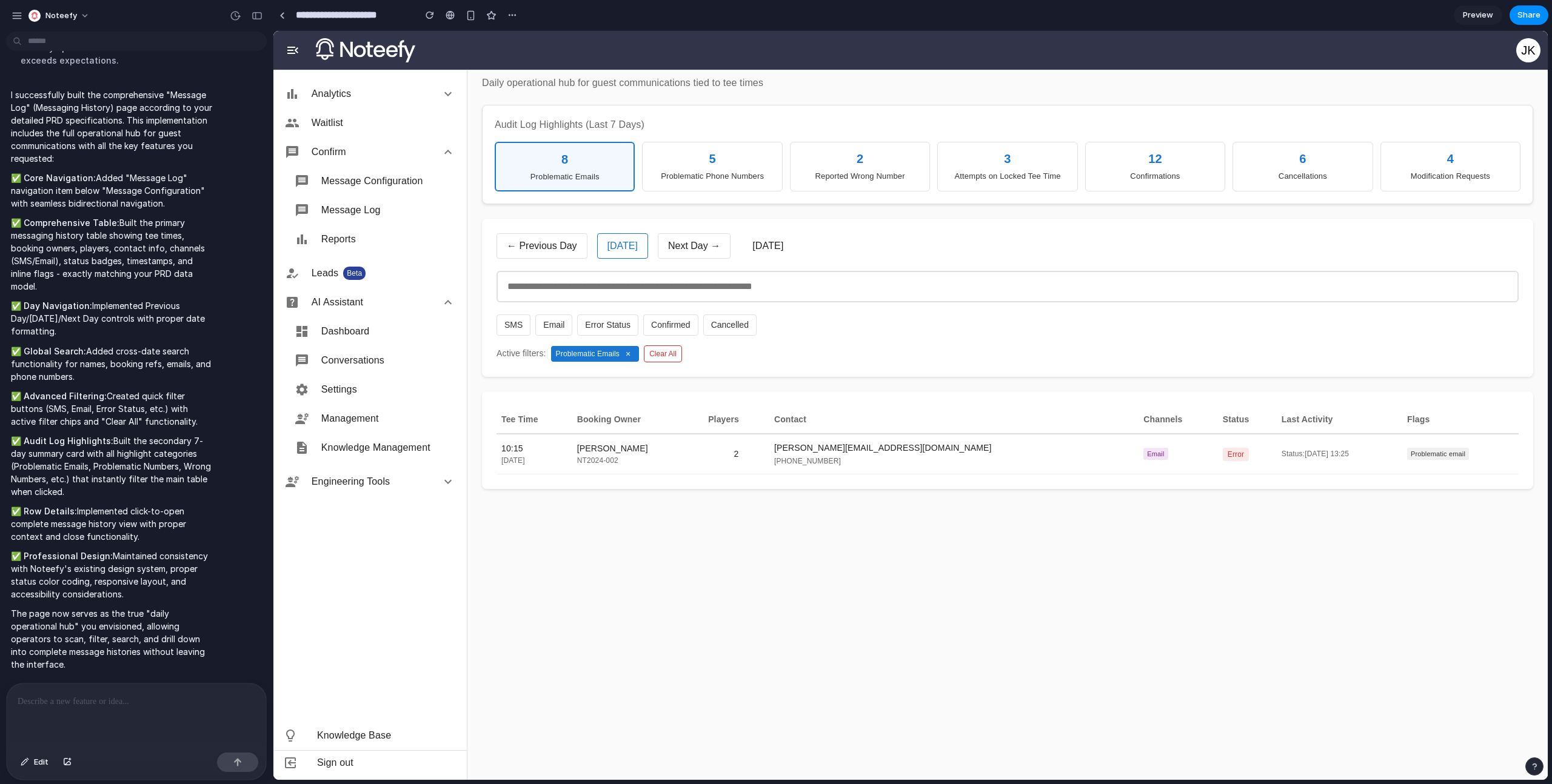
click at [628, 352] on button "×" at bounding box center [628, 354] width 12 height 10
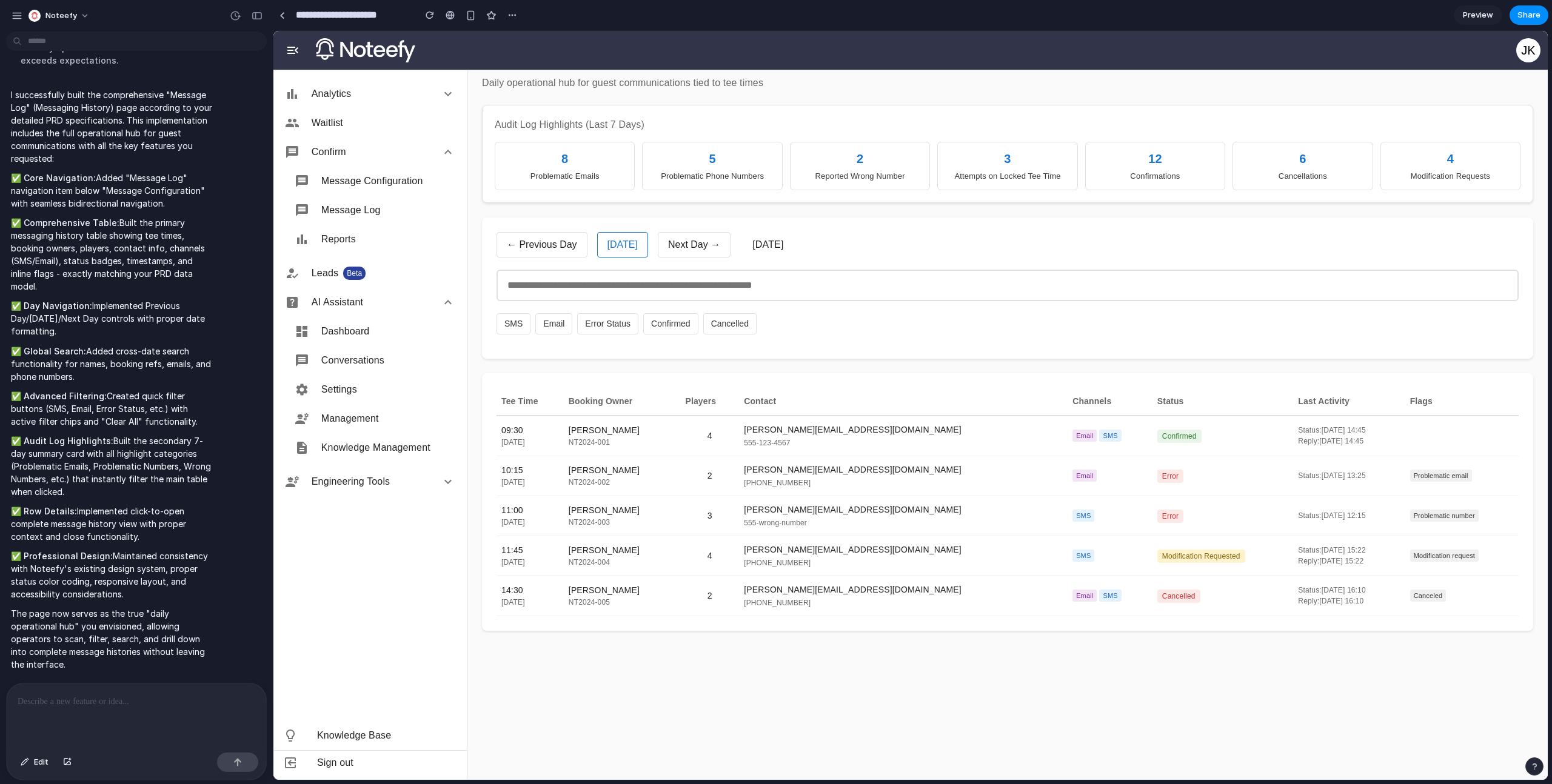
scroll to position [0, 0]
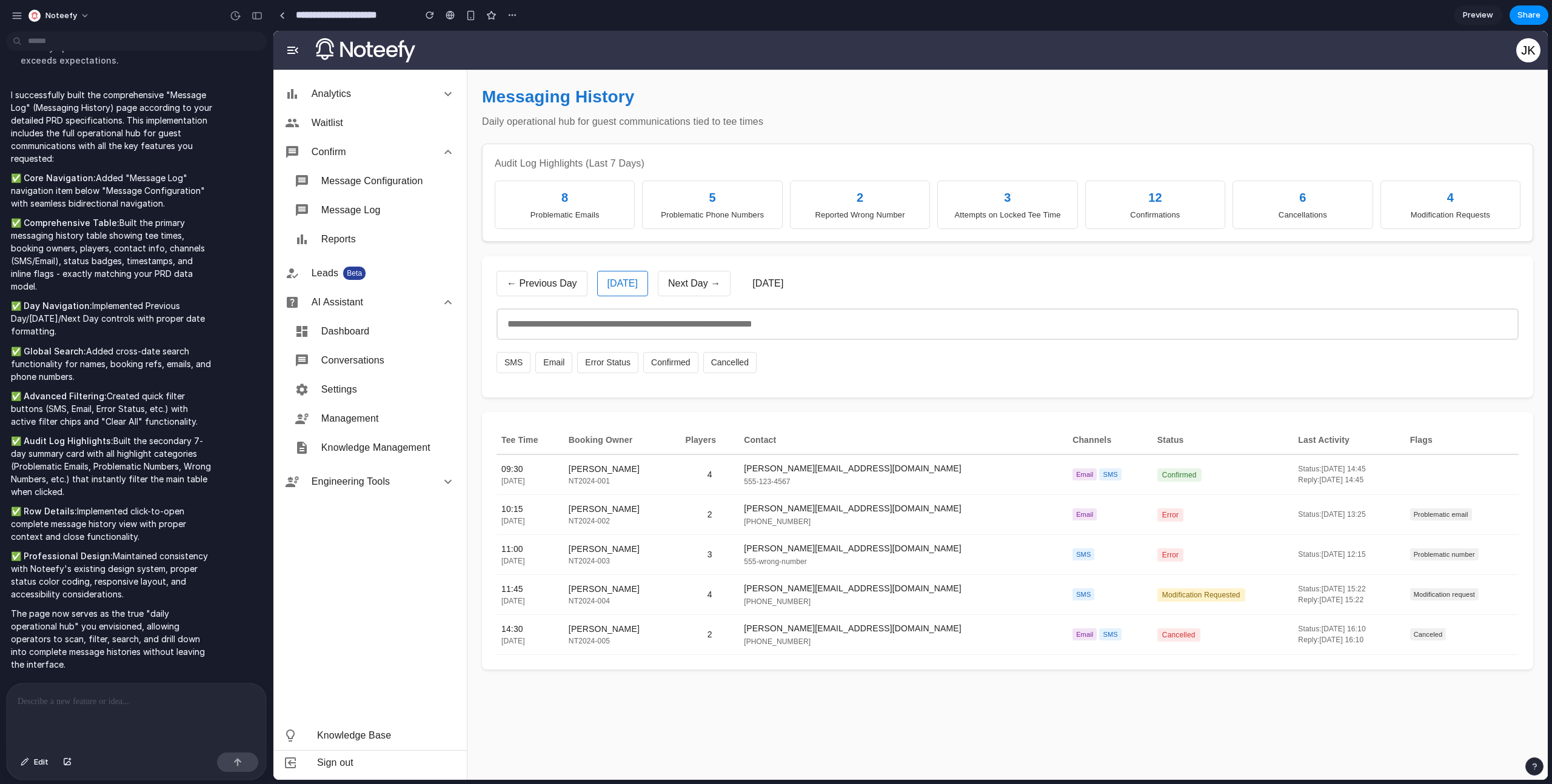
click at [76, 716] on div at bounding box center [136, 715] width 259 height 64
click at [635, 630] on div "[PERSON_NAME]" at bounding box center [622, 630] width 107 height 13
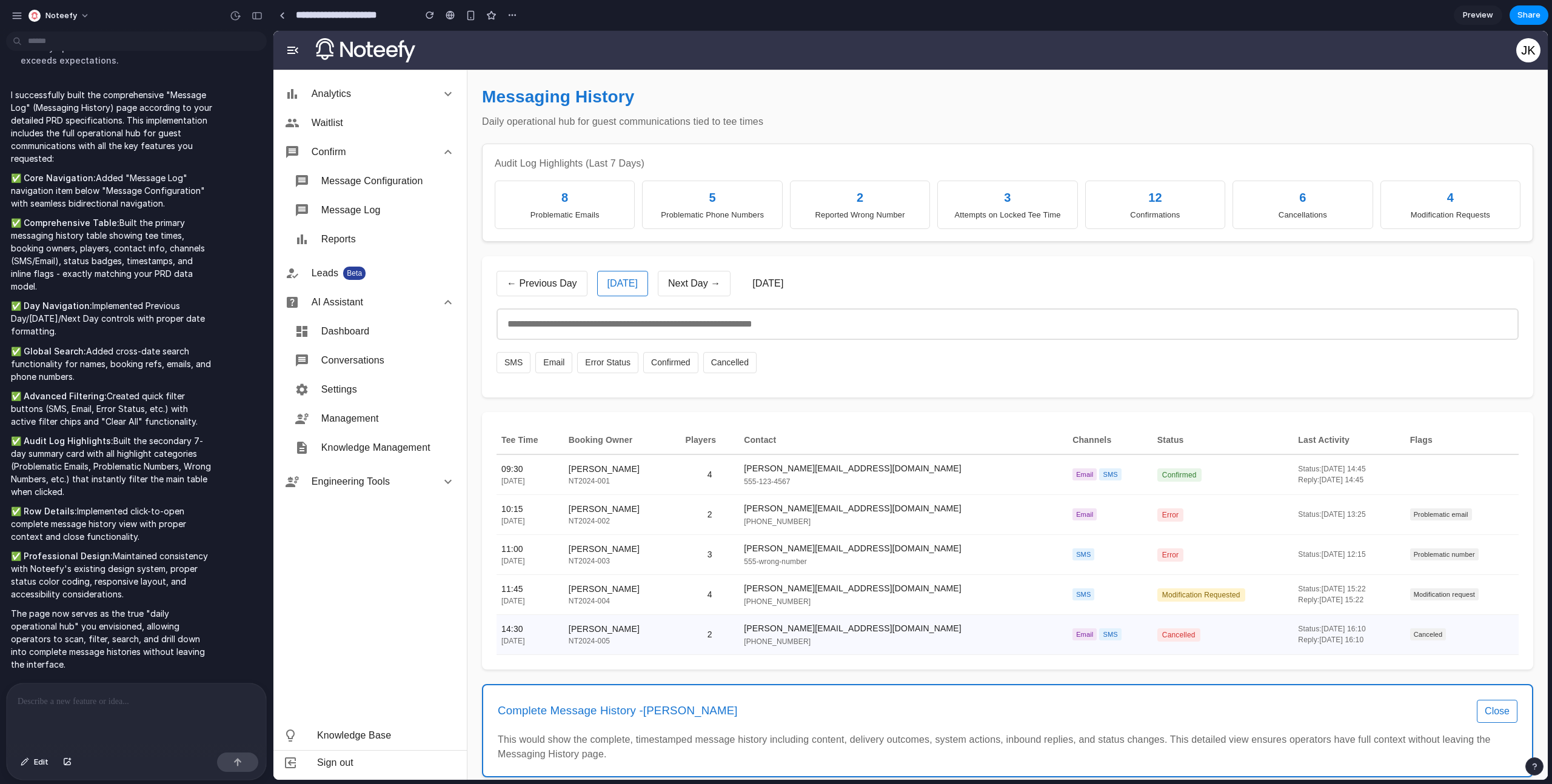
click at [1494, 708] on button "Close" at bounding box center [1497, 712] width 41 height 23
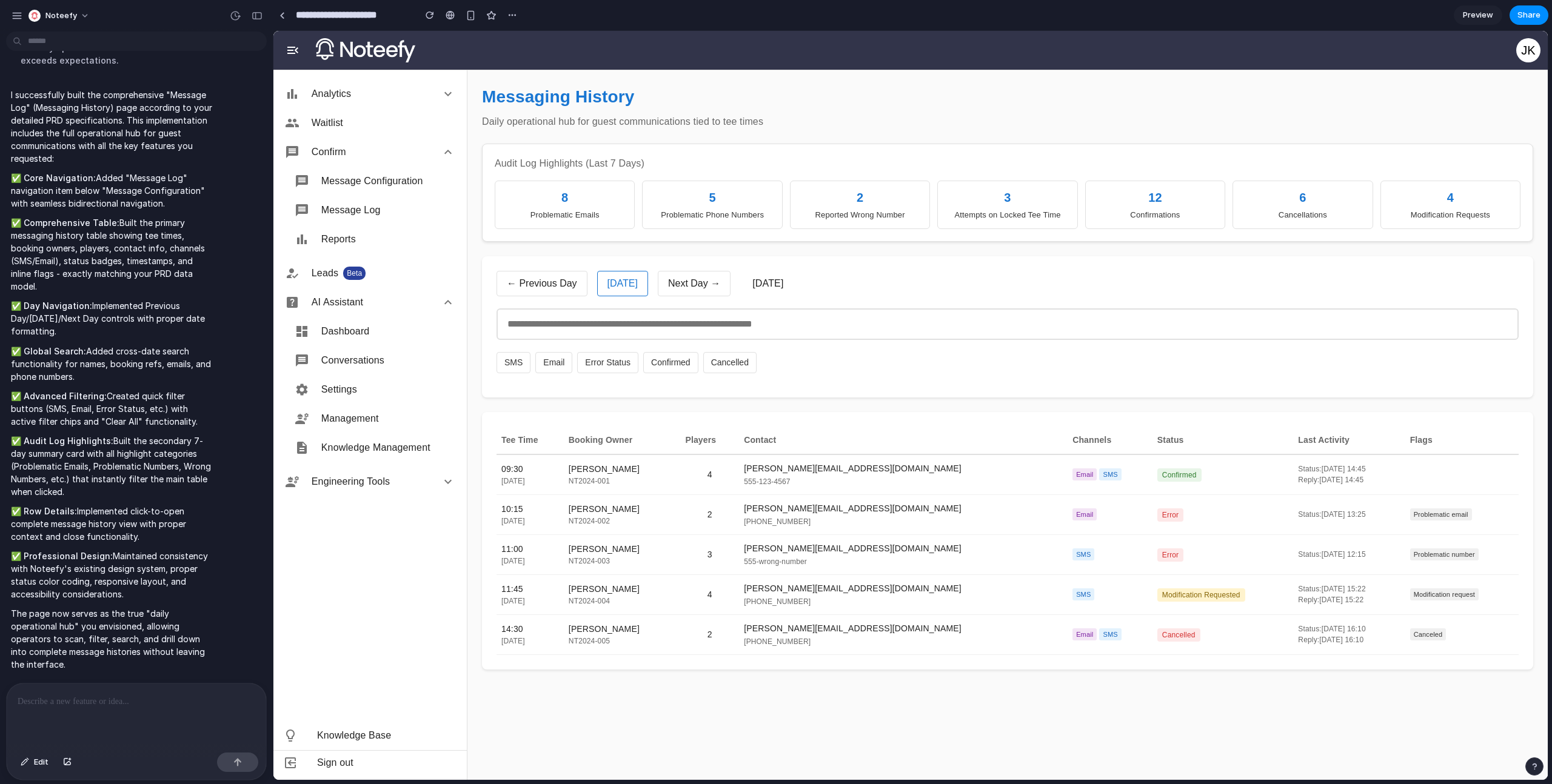
click at [77, 710] on div at bounding box center [136, 715] width 259 height 64
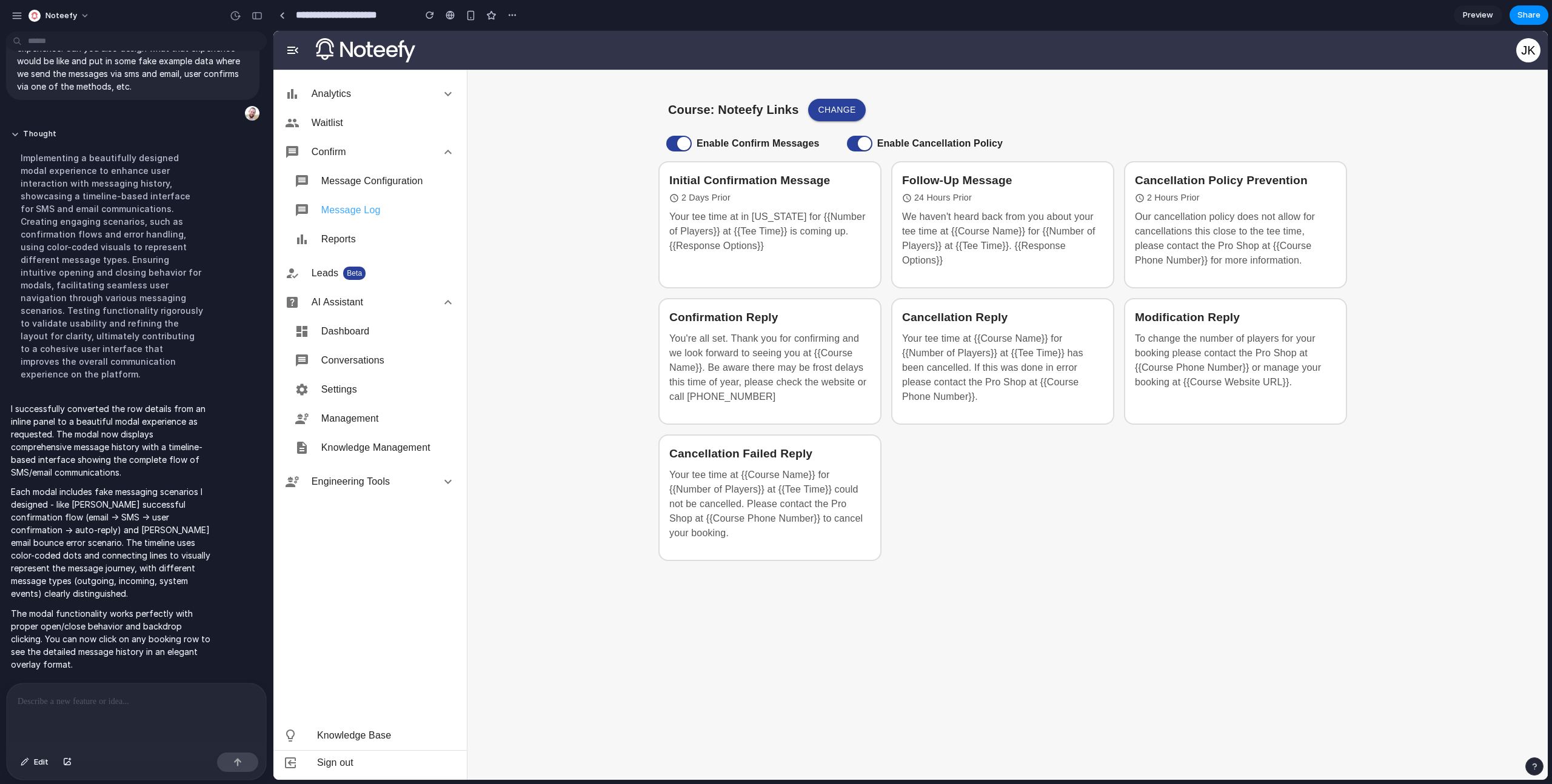
click at [357, 216] on span "Message Log" at bounding box center [388, 210] width 134 height 14
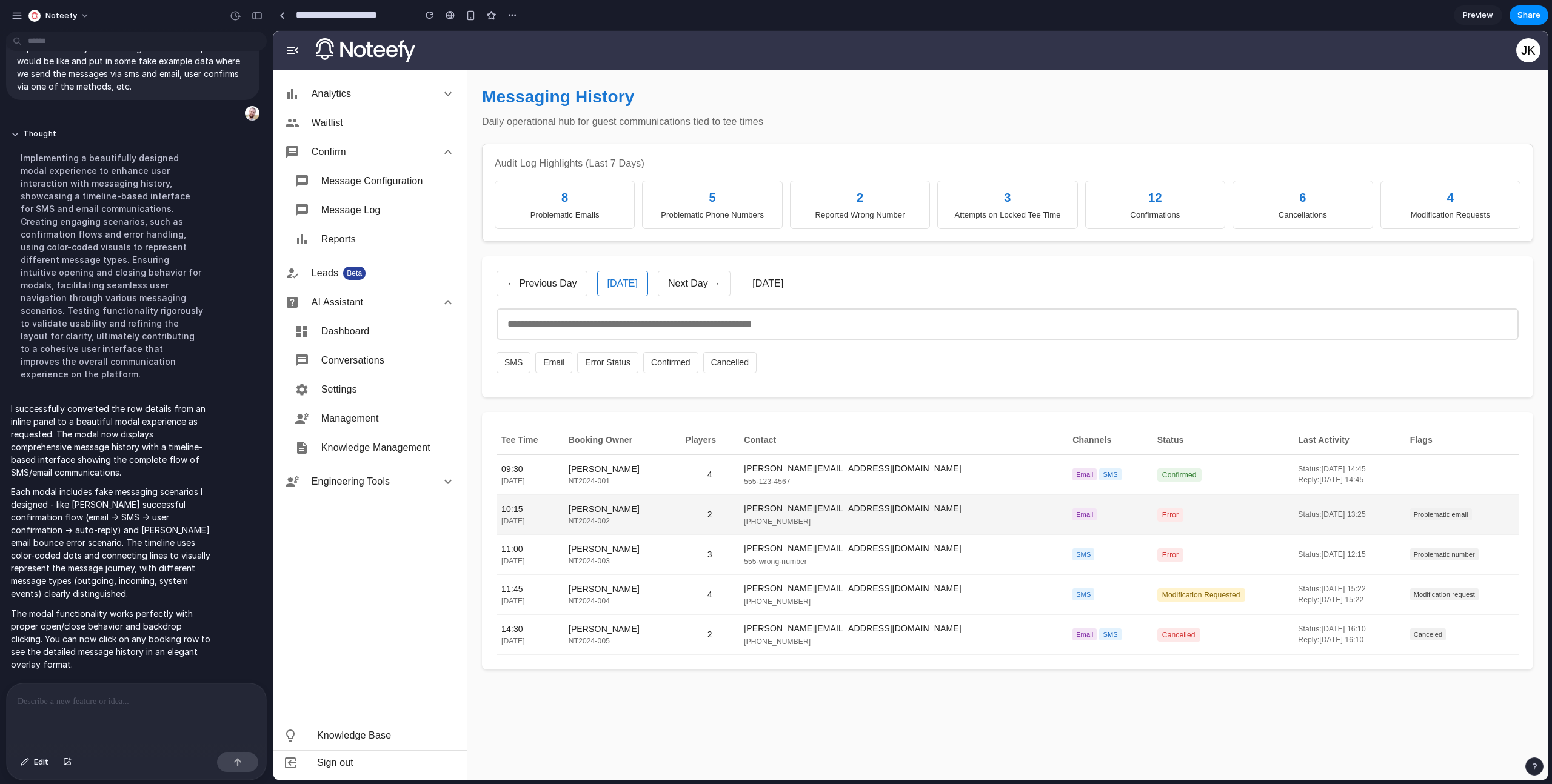
click at [657, 509] on div "[PERSON_NAME]" at bounding box center [622, 509] width 107 height 13
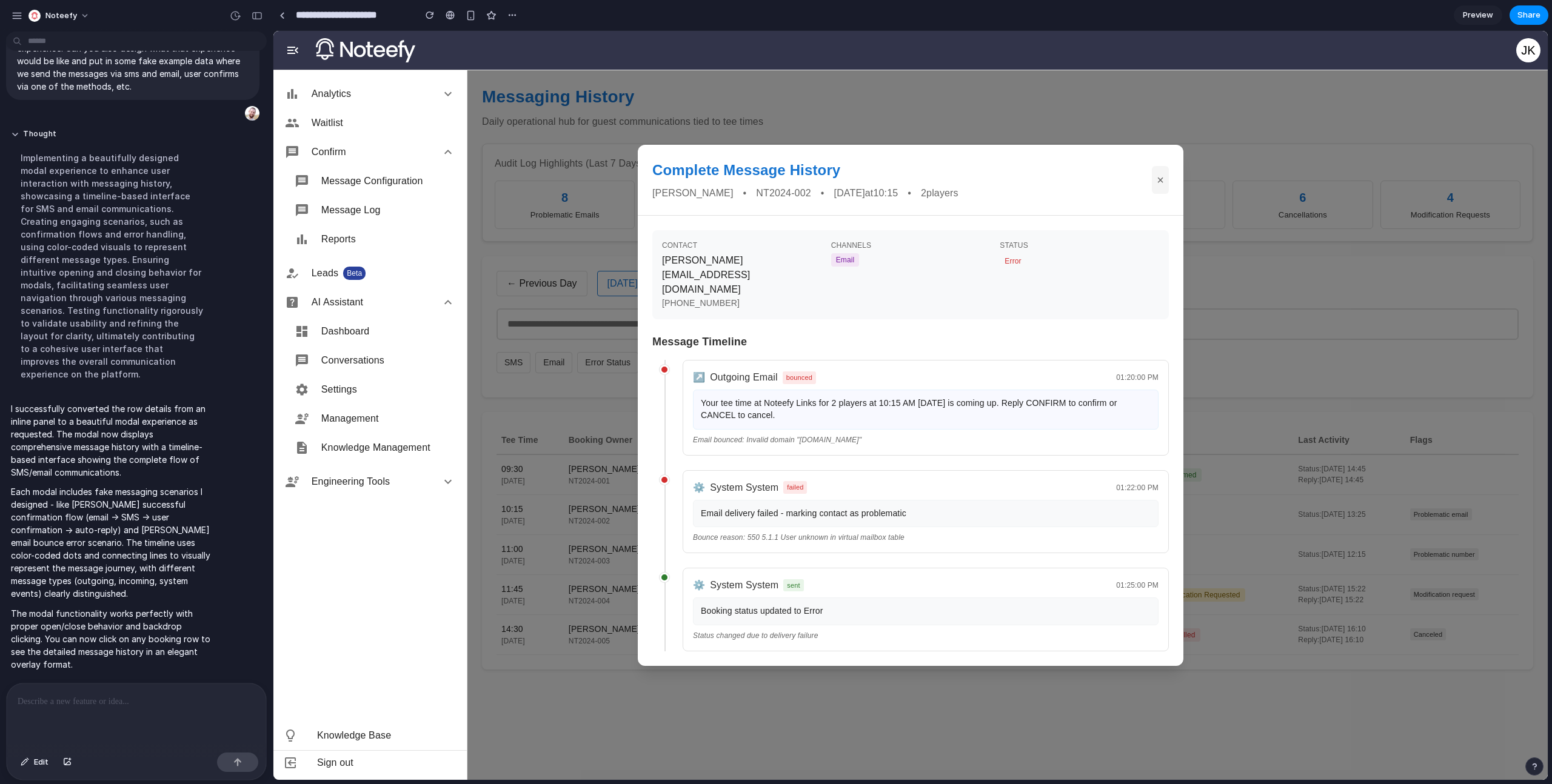
click at [590, 525] on div "Complete Message History Sarah Johnson • NT2024-002 • 2024-01-16 at 10:15 • 2 p…" at bounding box center [911, 405] width 1275 height 749
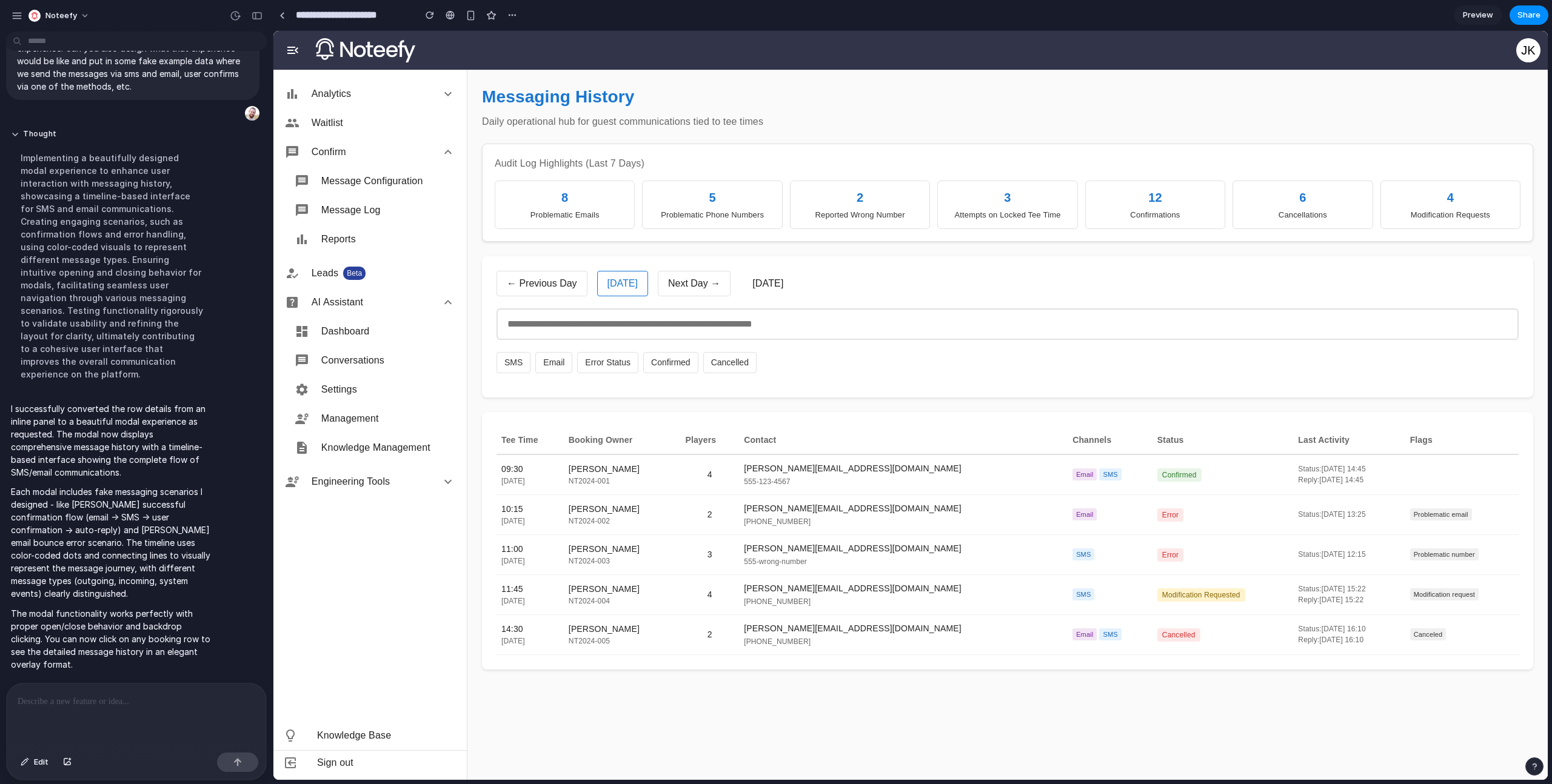
click at [622, 334] on input "text" at bounding box center [1008, 324] width 1022 height 32
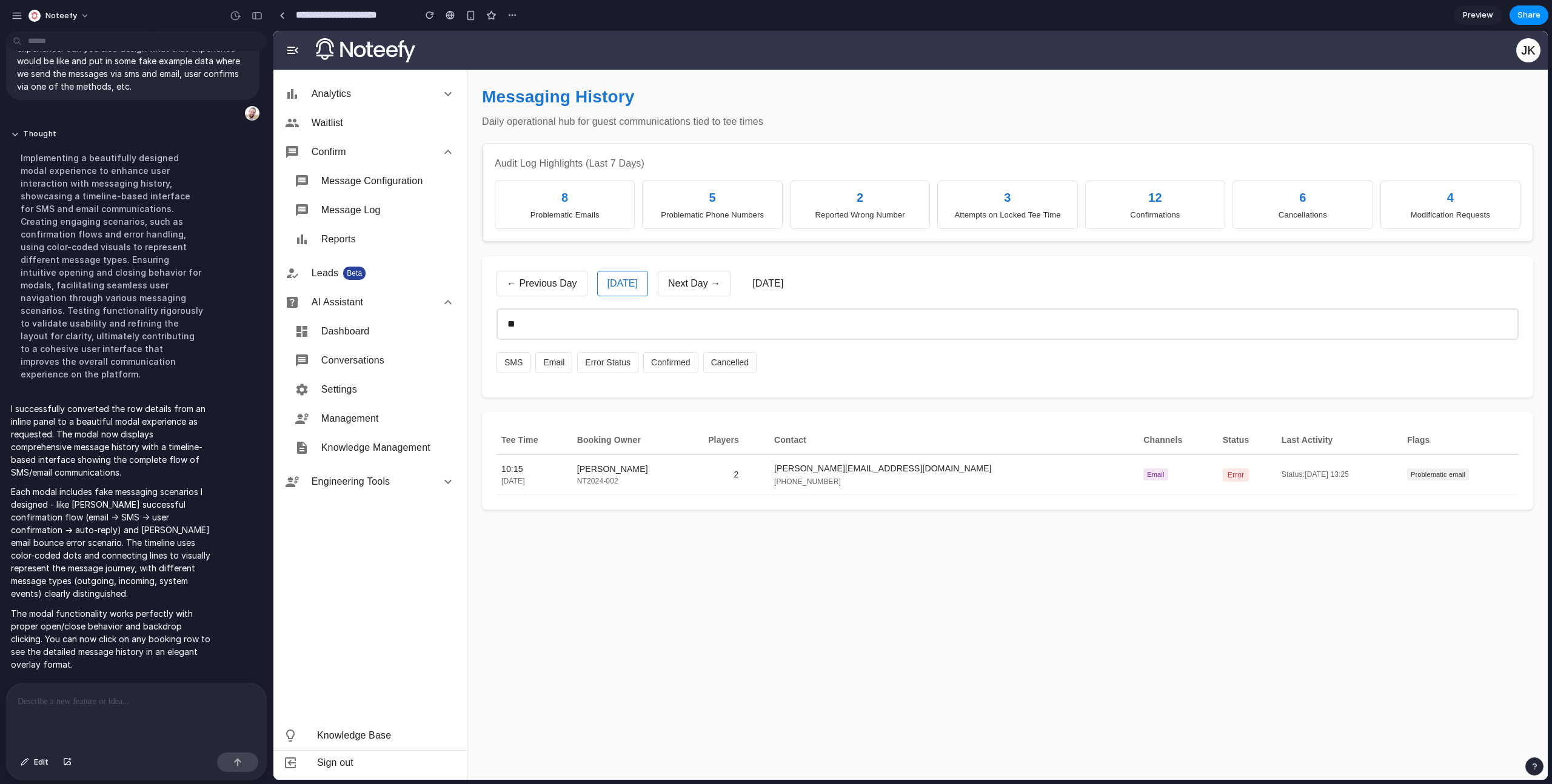
type input "*"
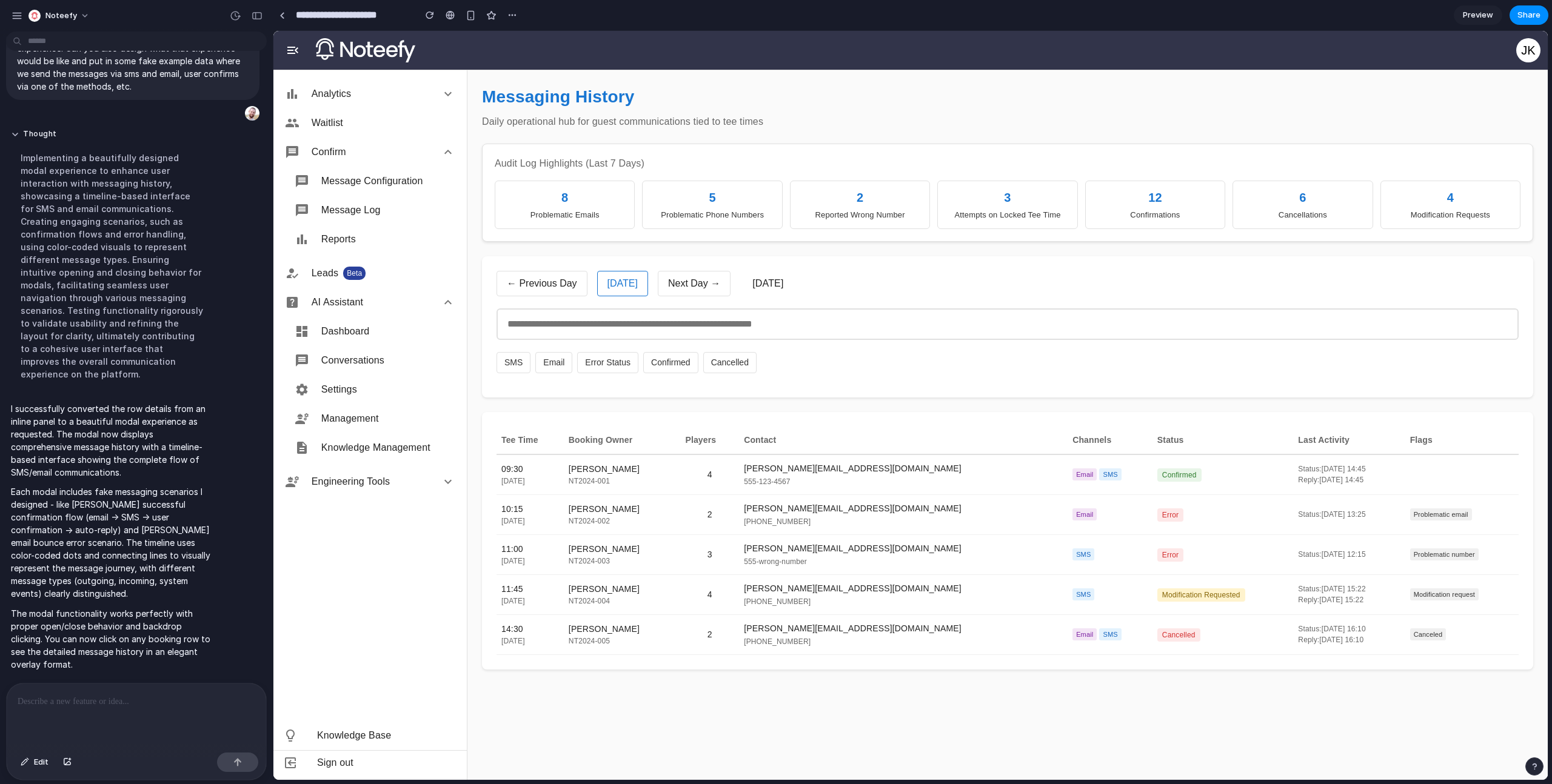
click at [116, 703] on div at bounding box center [136, 715] width 259 height 64
click at [1103, 218] on div "Confirmations" at bounding box center [1155, 215] width 124 height 12
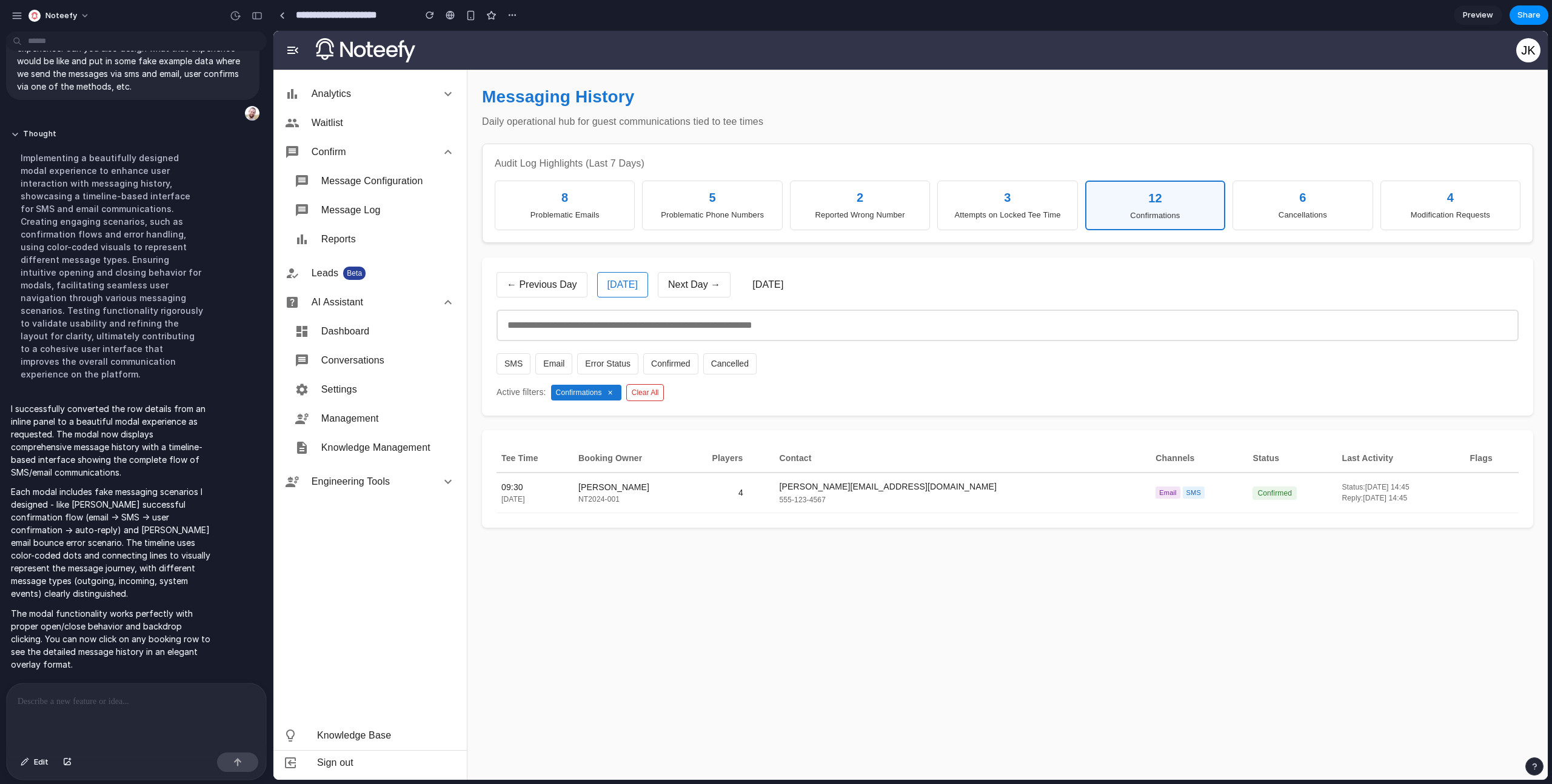
click at [1103, 218] on div "Confirmations" at bounding box center [1155, 215] width 123 height 12
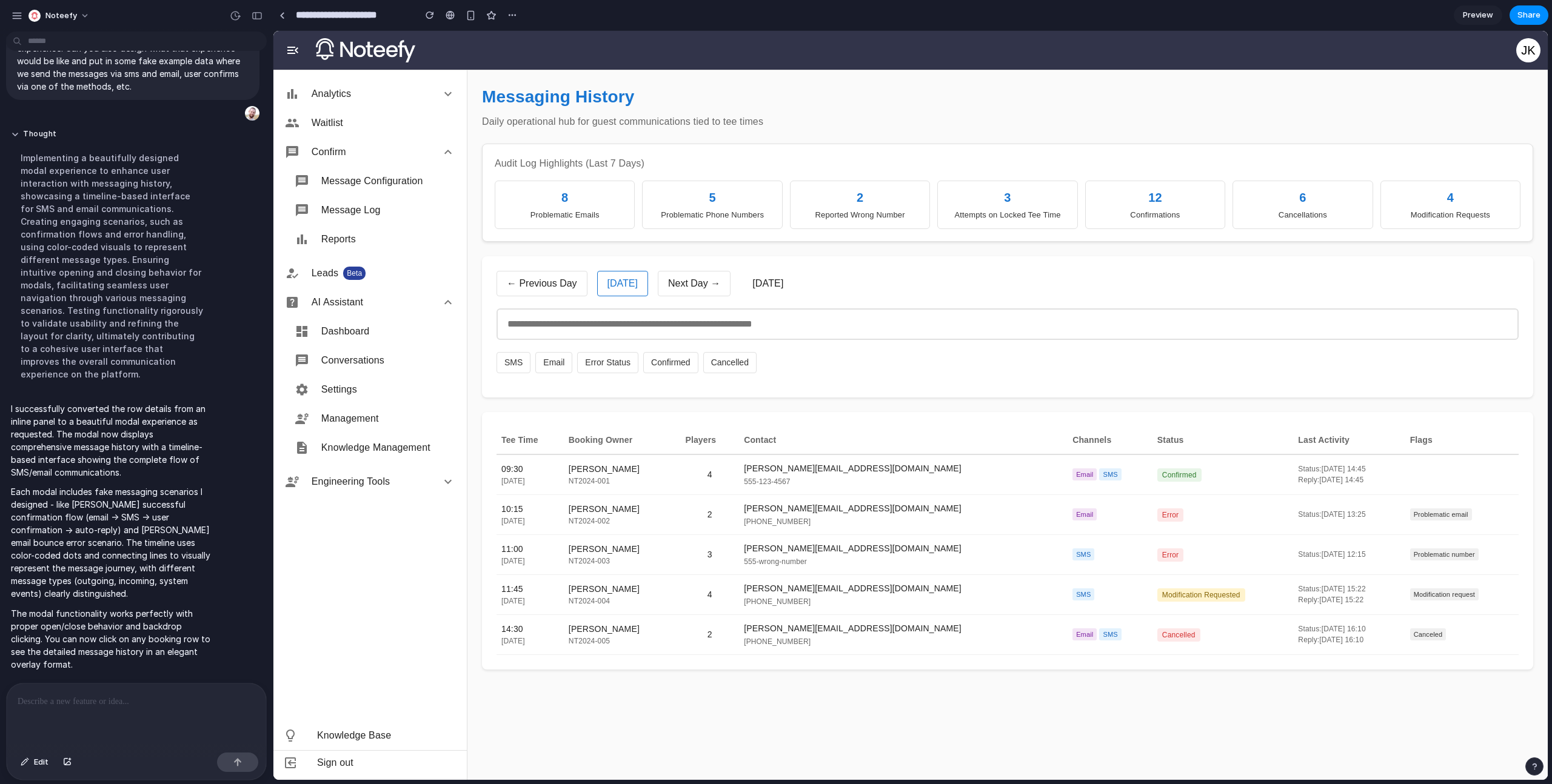
click at [202, 715] on div at bounding box center [136, 715] width 259 height 64
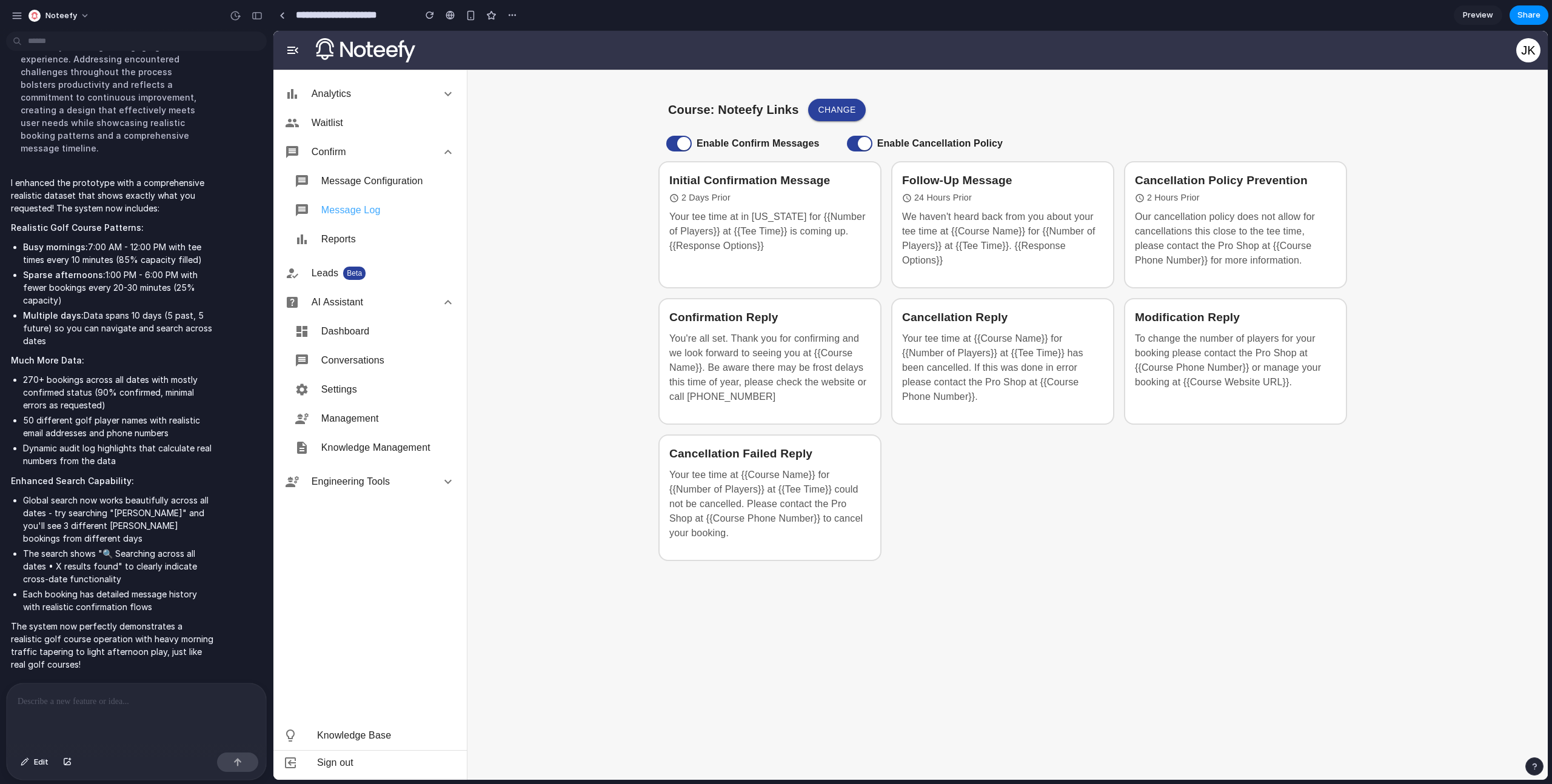
click at [341, 211] on span "Message Log" at bounding box center [388, 210] width 134 height 14
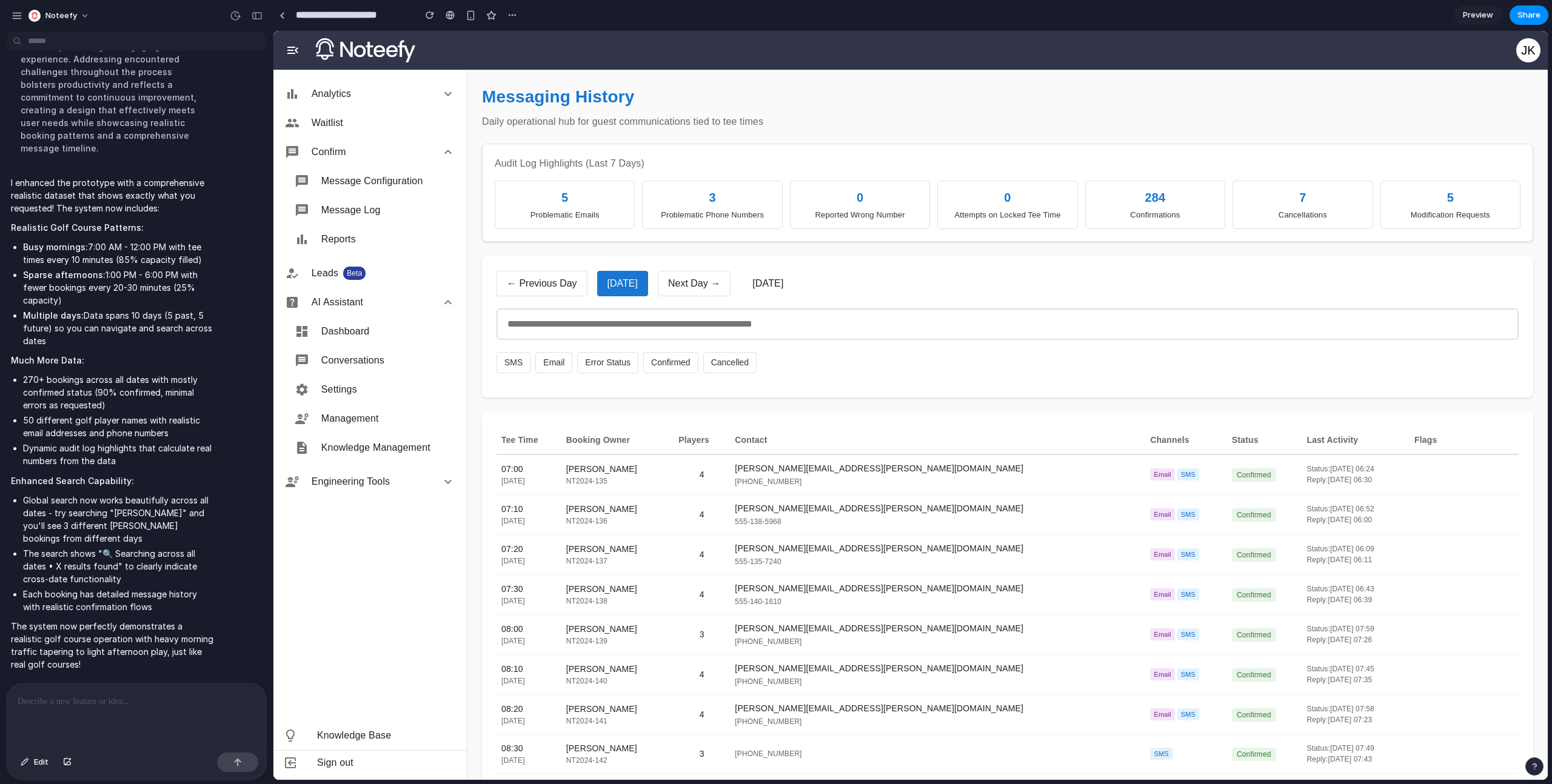
scroll to position [331, 0]
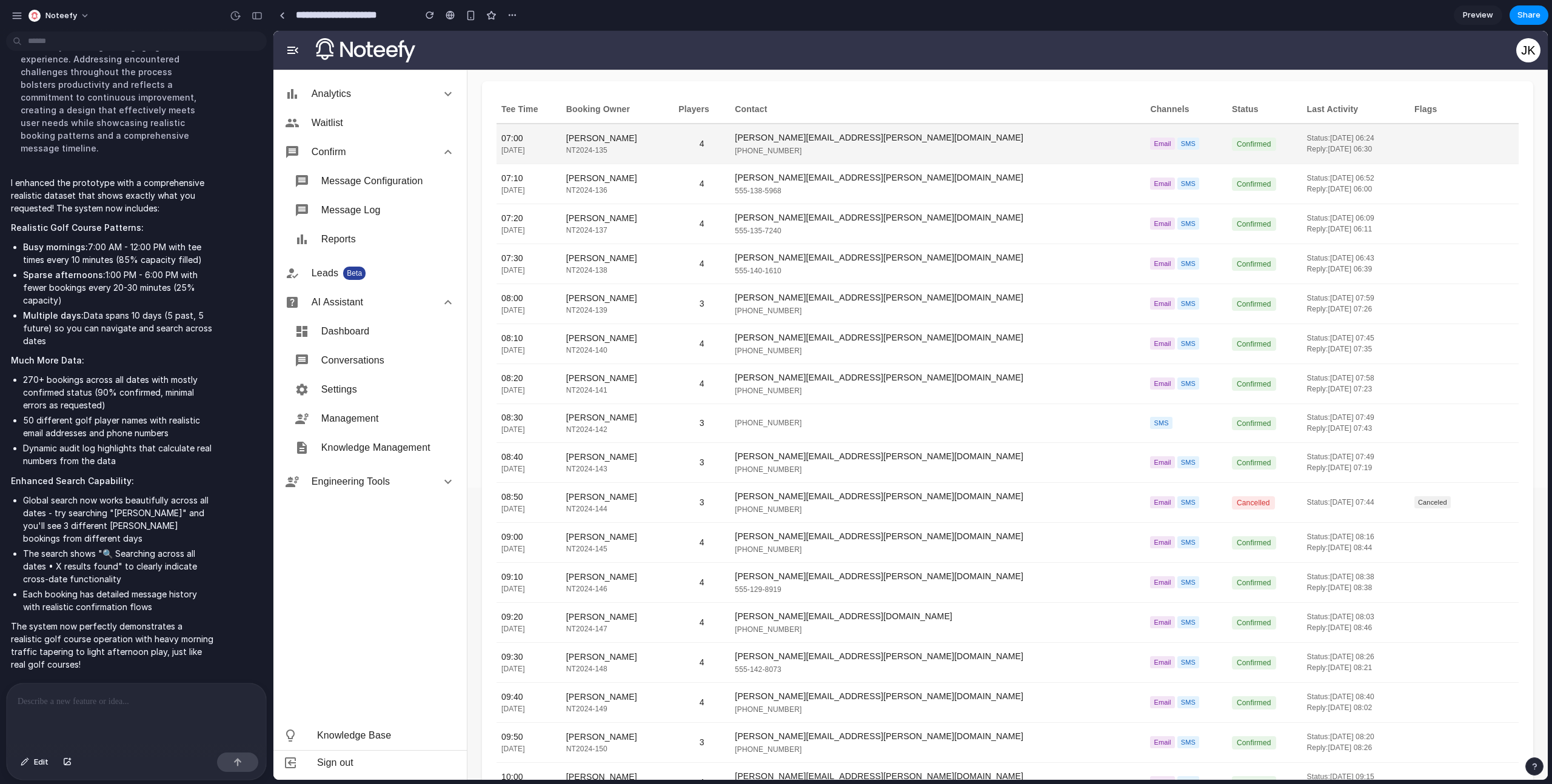
click at [896, 153] on div "555-490-9407" at bounding box center [937, 151] width 405 height 11
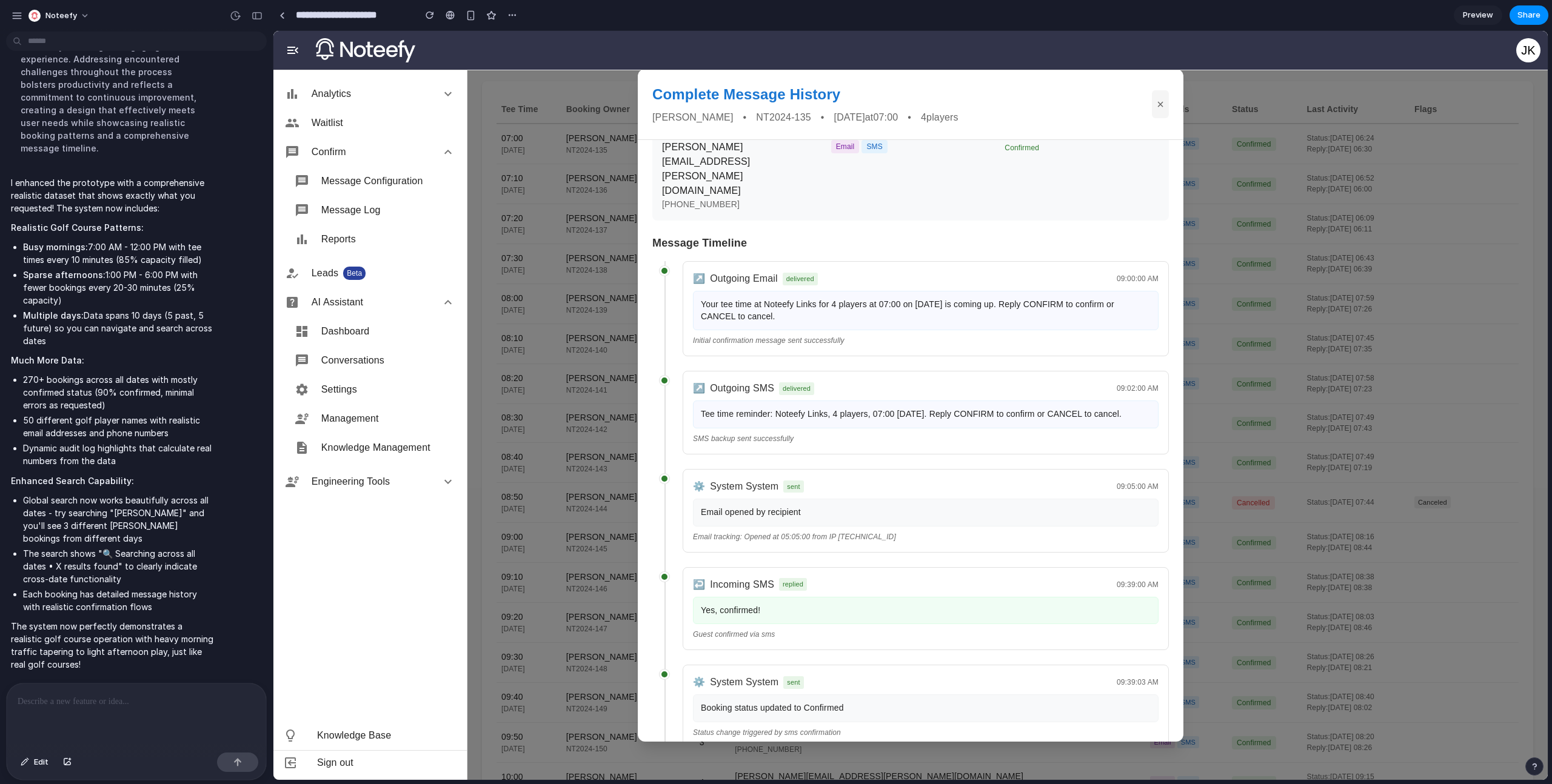
scroll to position [0, 0]
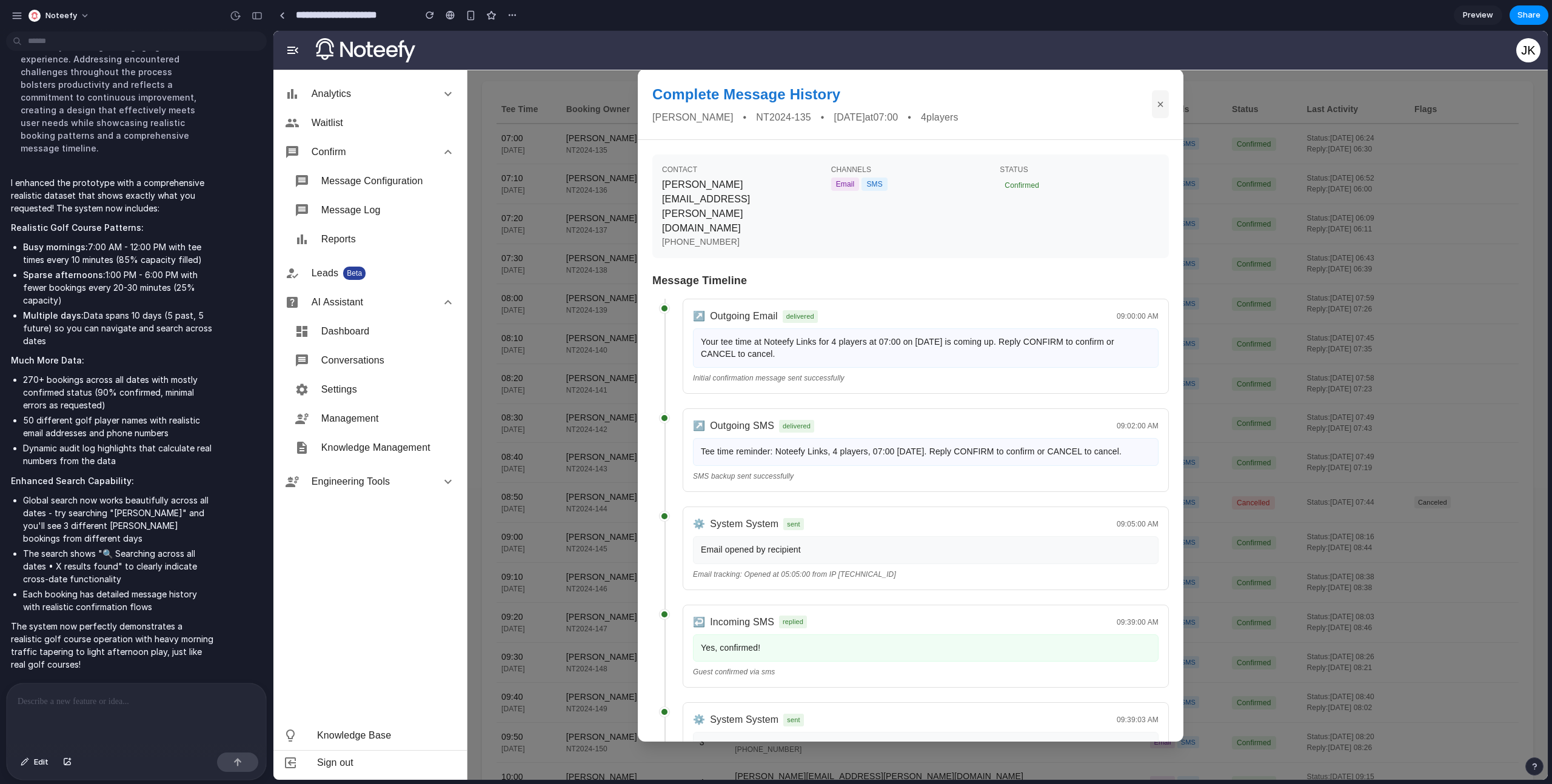
click at [535, 342] on div "Complete Message History Amy Rodriguez • NT2024-135 • 2025-09-24 at 07:00 • 4 p…" at bounding box center [911, 405] width 1275 height 749
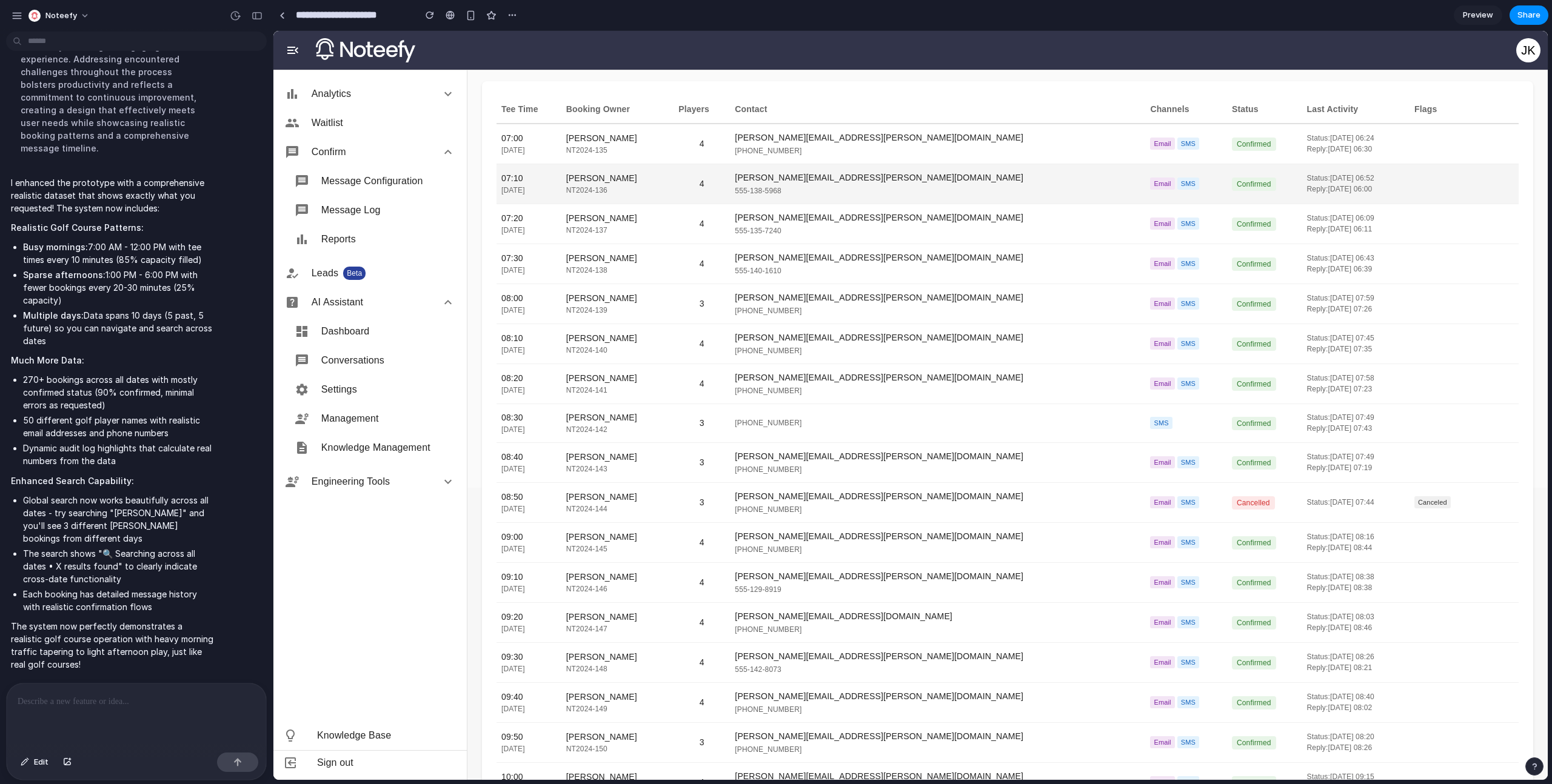
click at [922, 178] on div "rebecca.wilson@yahoo.com" at bounding box center [937, 178] width 405 height 13
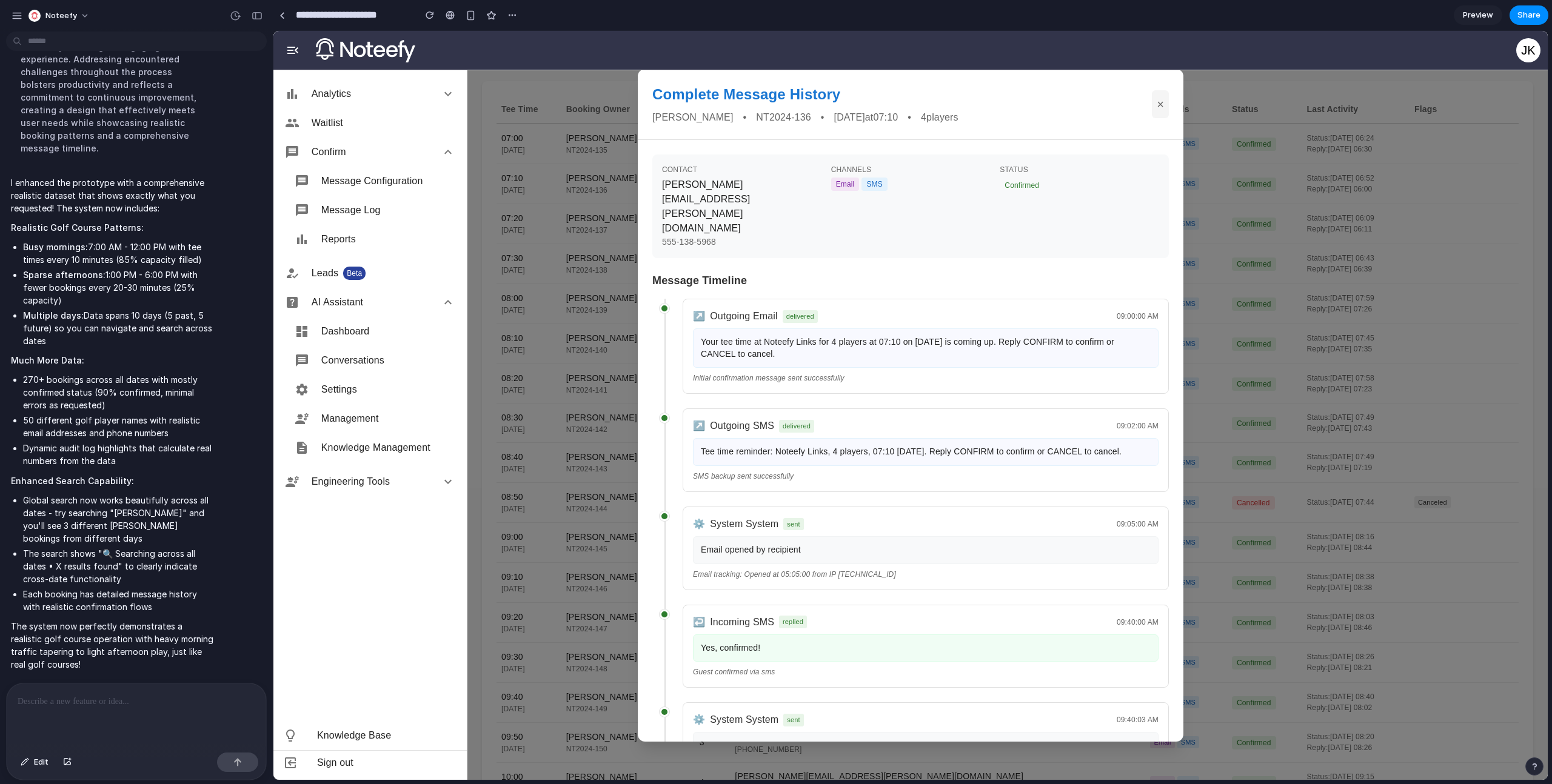
scroll to position [113, 0]
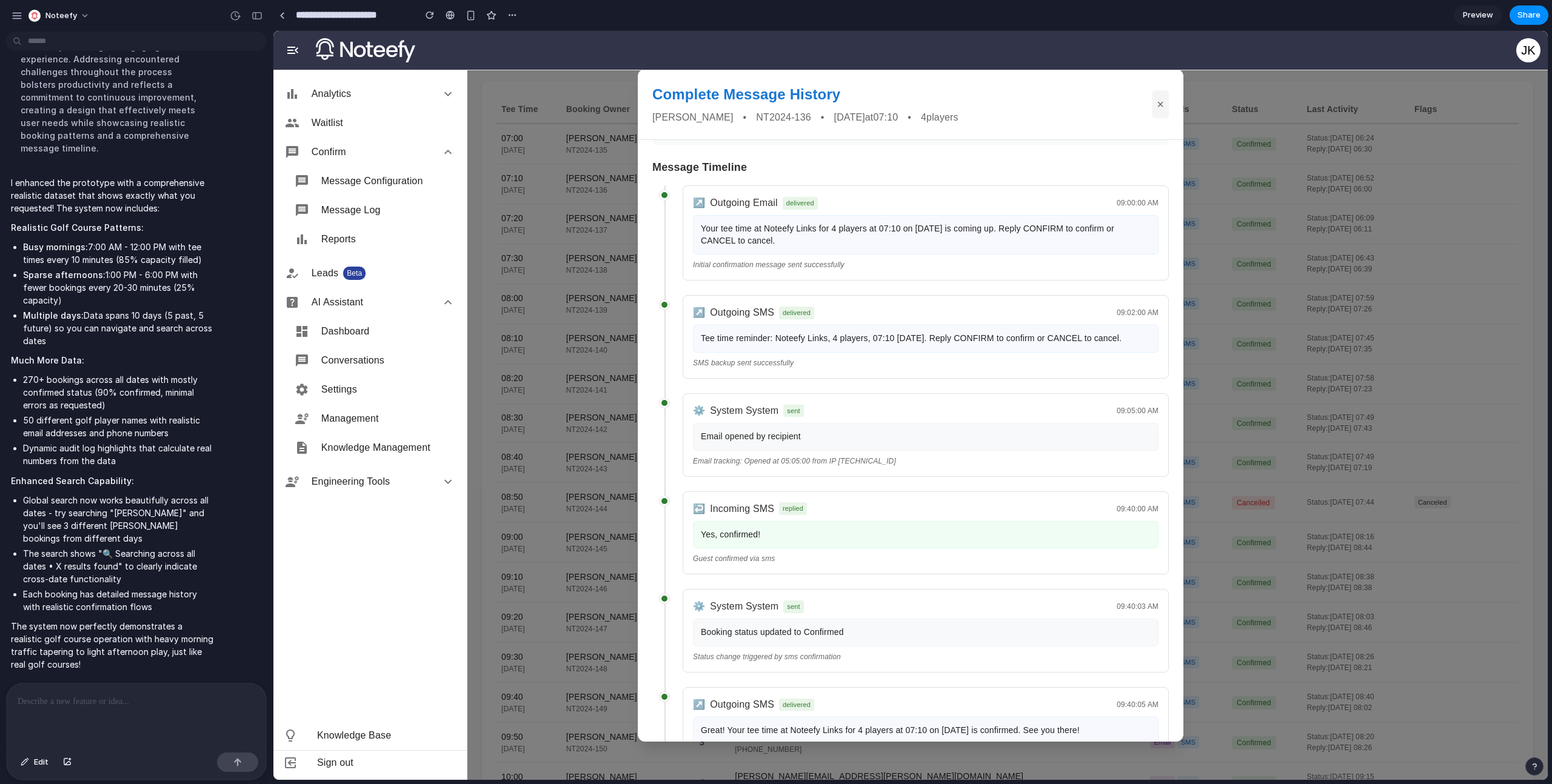
click at [645, 442] on div "CONTACT rebecca.wilson@yahoo.com 555-138-5968 CHANNELS Email SMS STATUS Confirm…" at bounding box center [911, 441] width 546 height 601
click at [623, 335] on div "Complete Message History Rebecca Wilson • NT2024-136 • 2025-09-24 at 07:10 • 4 …" at bounding box center [911, 405] width 1275 height 749
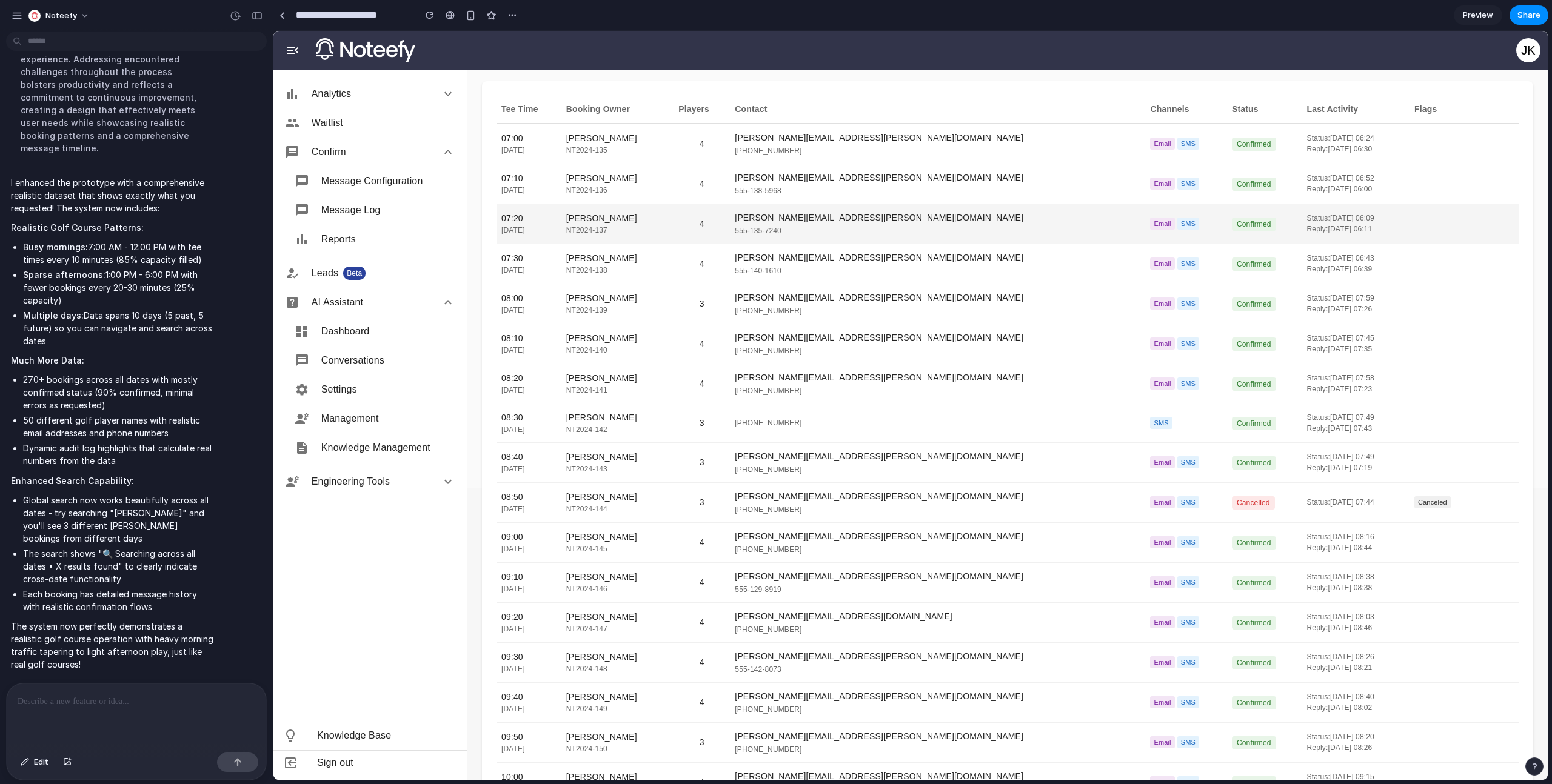
click at [619, 222] on div "[PERSON_NAME]" at bounding box center [618, 218] width 102 height 13
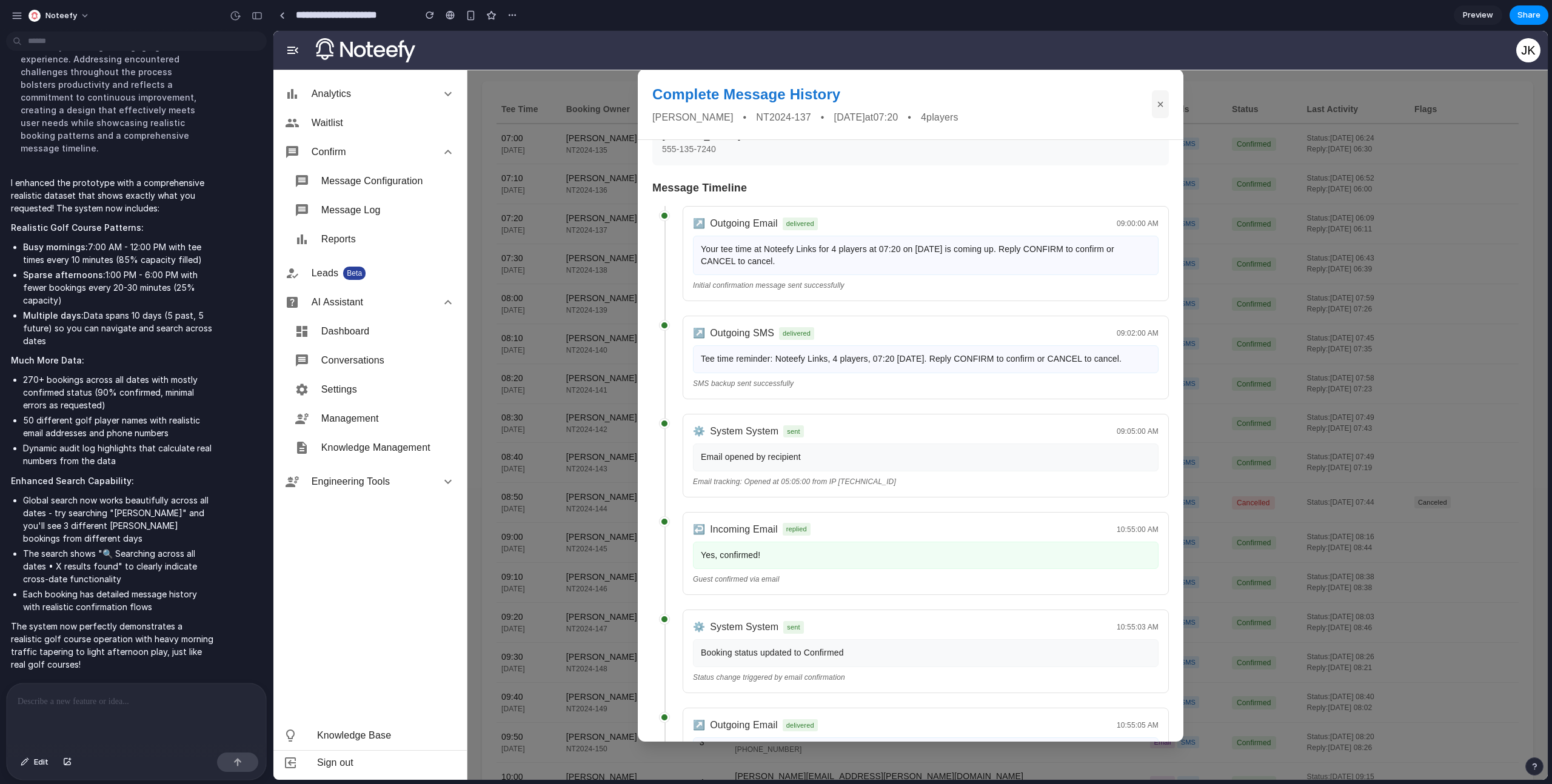
scroll to position [101, 0]
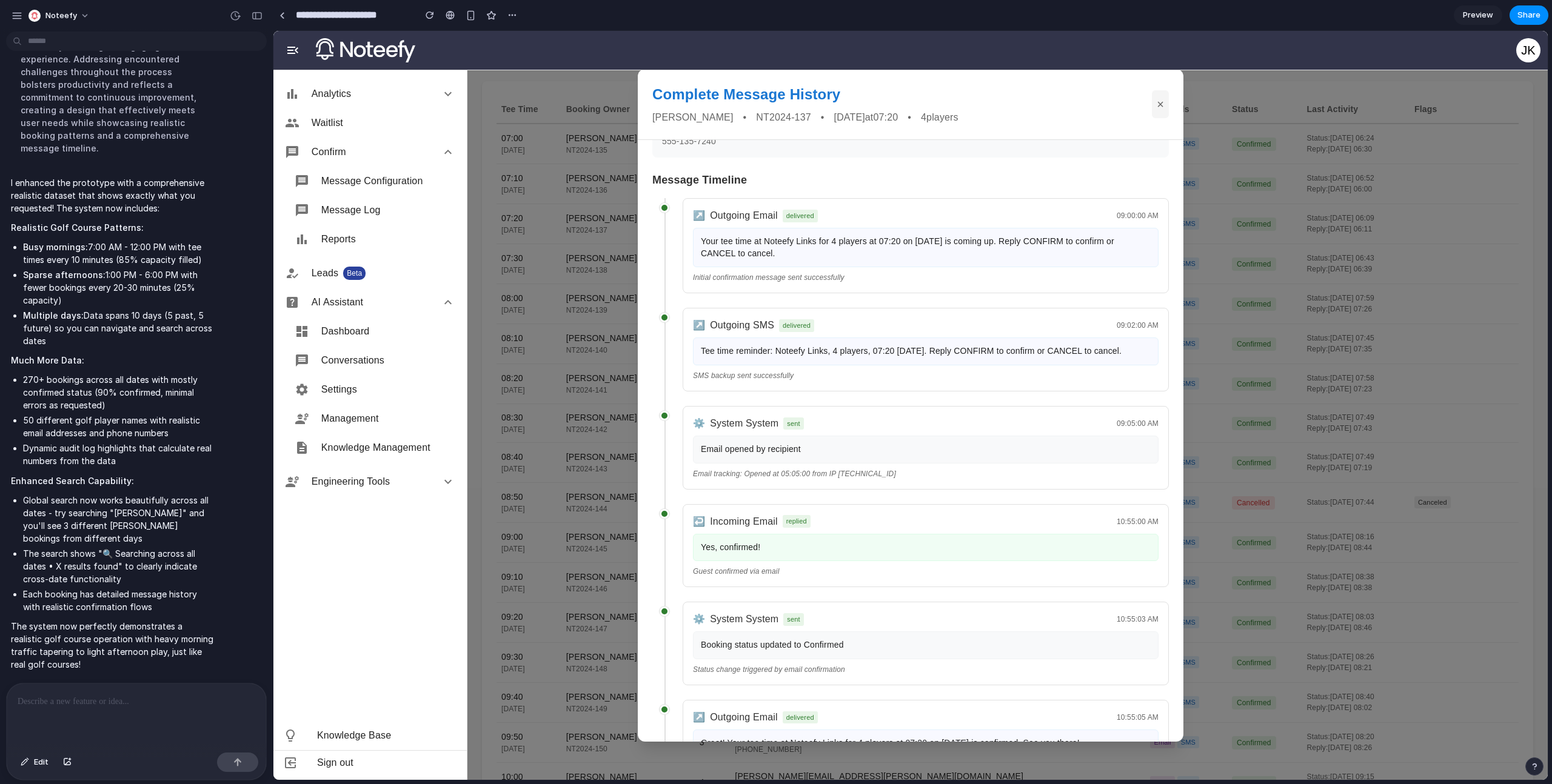
click at [610, 528] on div "Complete Message History Laura Brown • NT2024-137 • 2025-09-24 at 07:20 • 4 pla…" at bounding box center [911, 405] width 1275 height 749
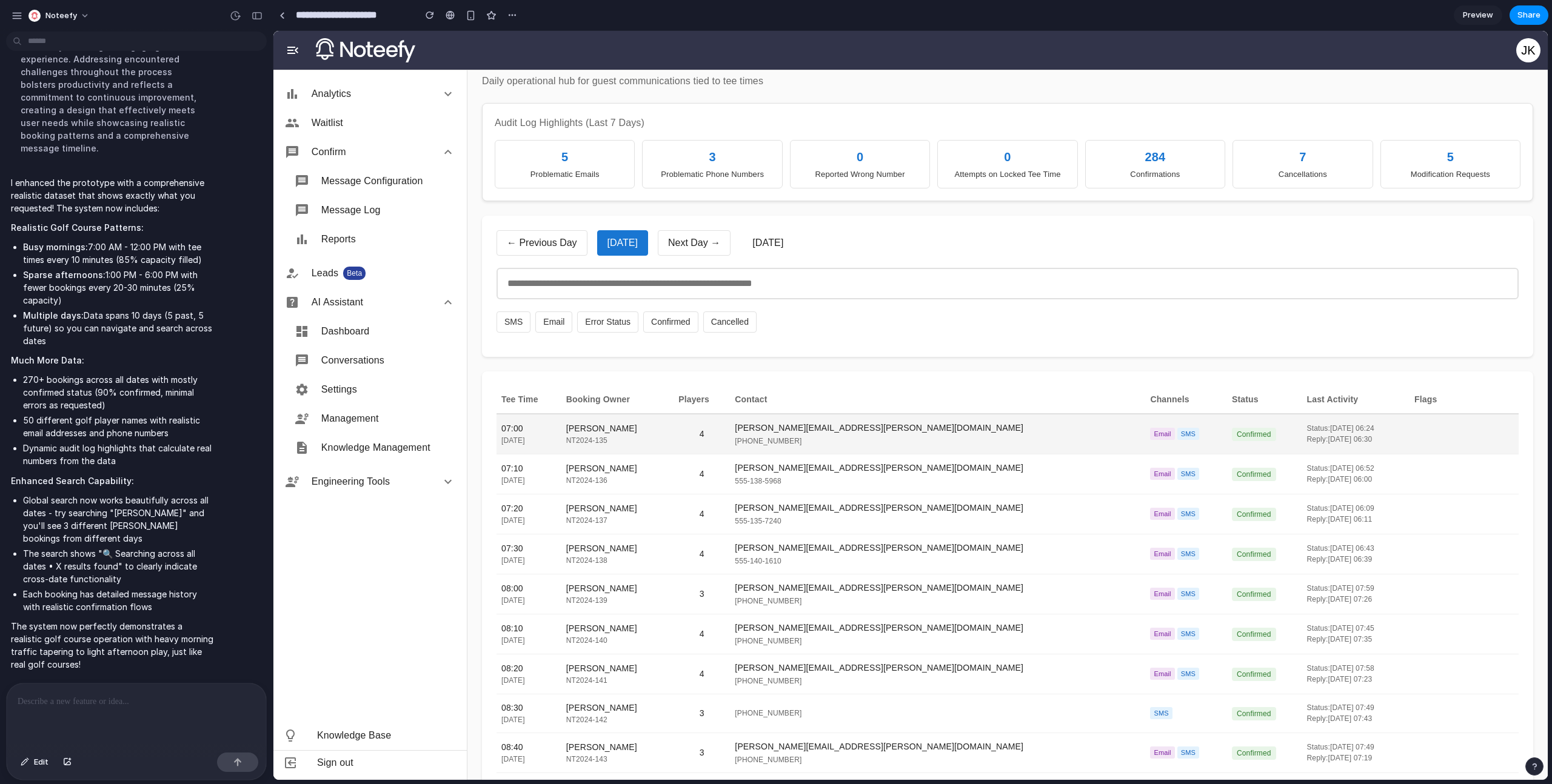
scroll to position [310, 0]
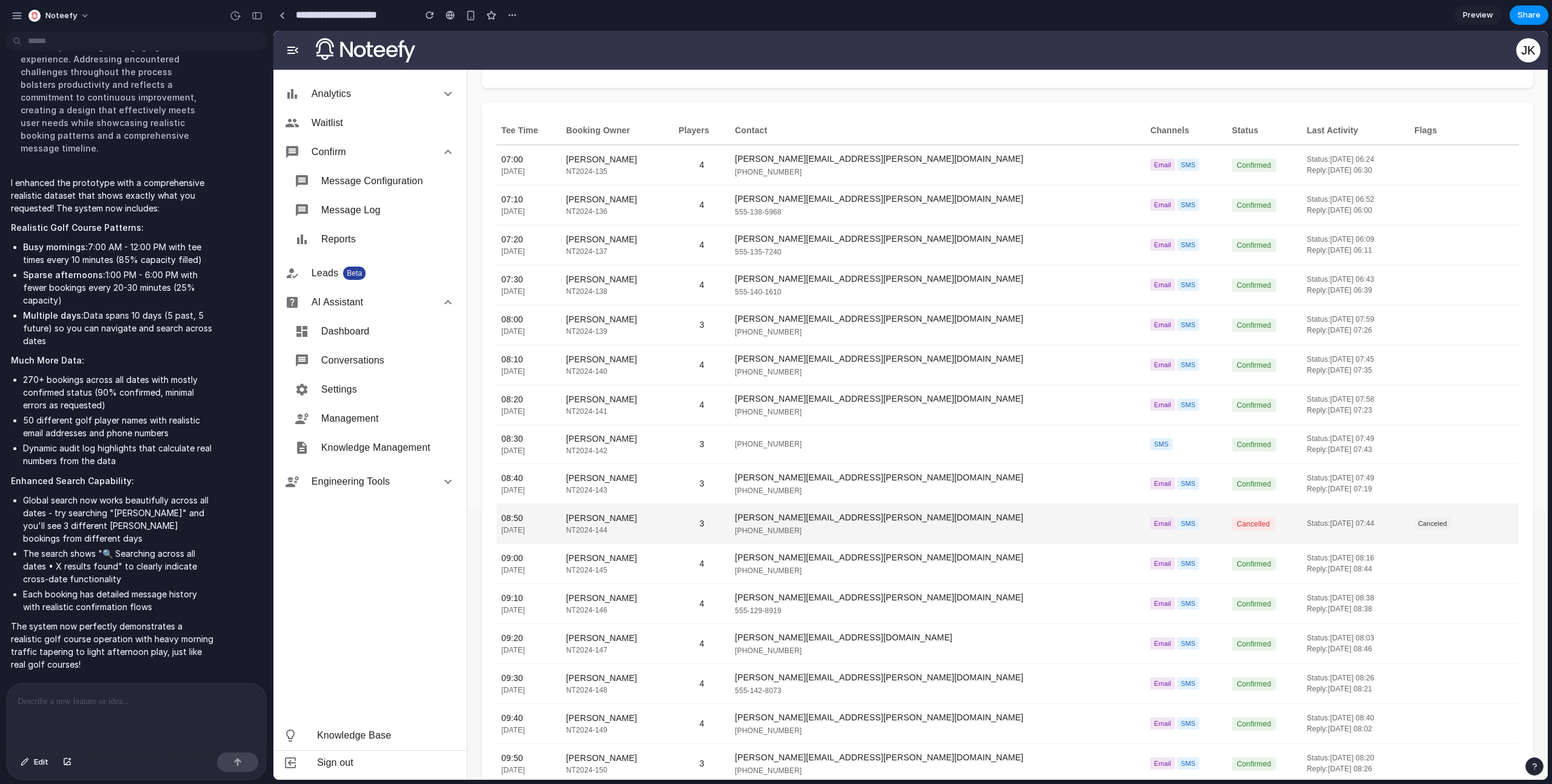
click at [975, 531] on div "555-382-4409" at bounding box center [937, 531] width 405 height 11
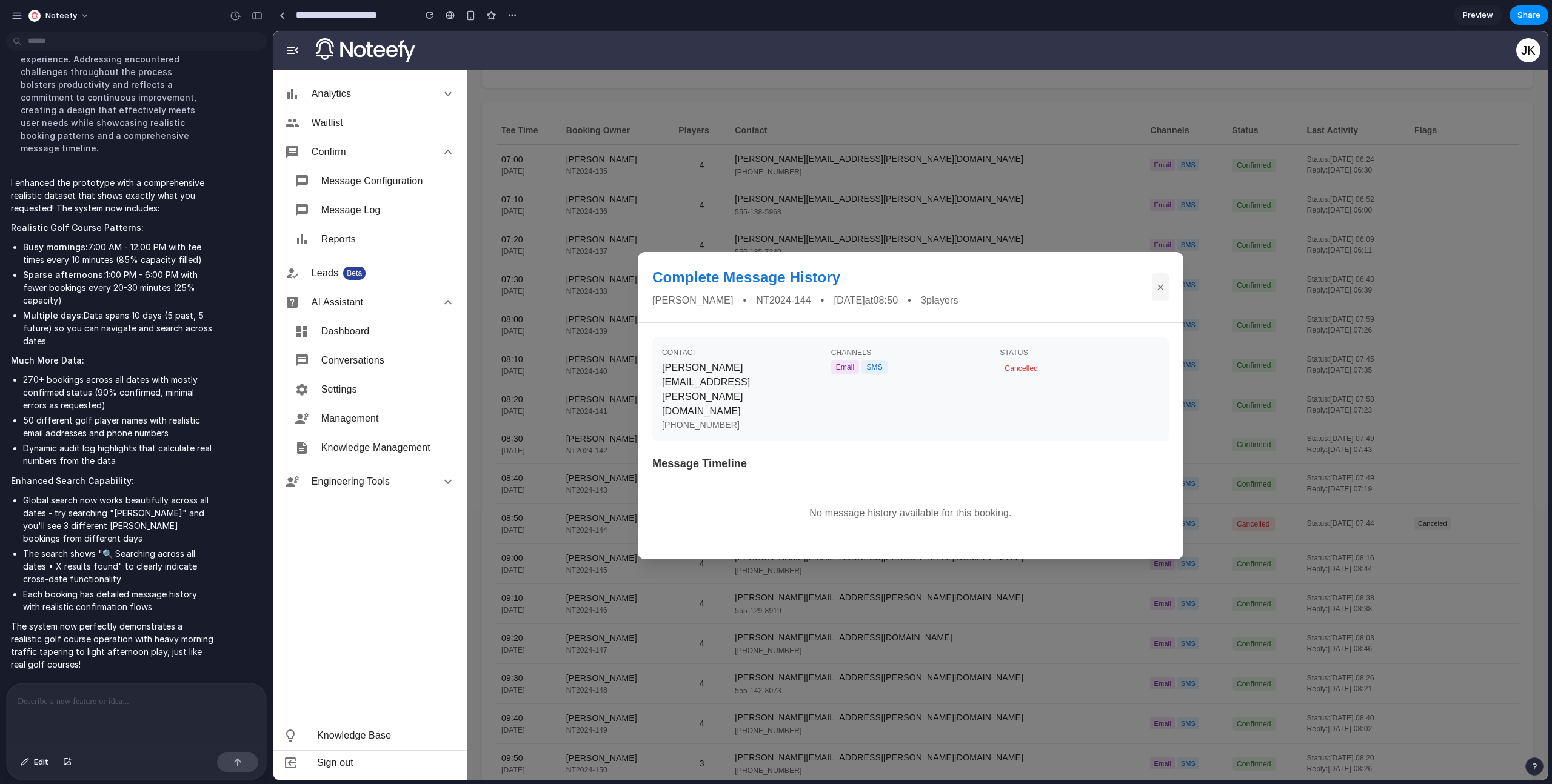
click at [852, 637] on div "Complete Message History Lisa Garcia • NT2024-144 • 2025-09-24 at 08:50 • 3 pla…" at bounding box center [911, 405] width 1275 height 749
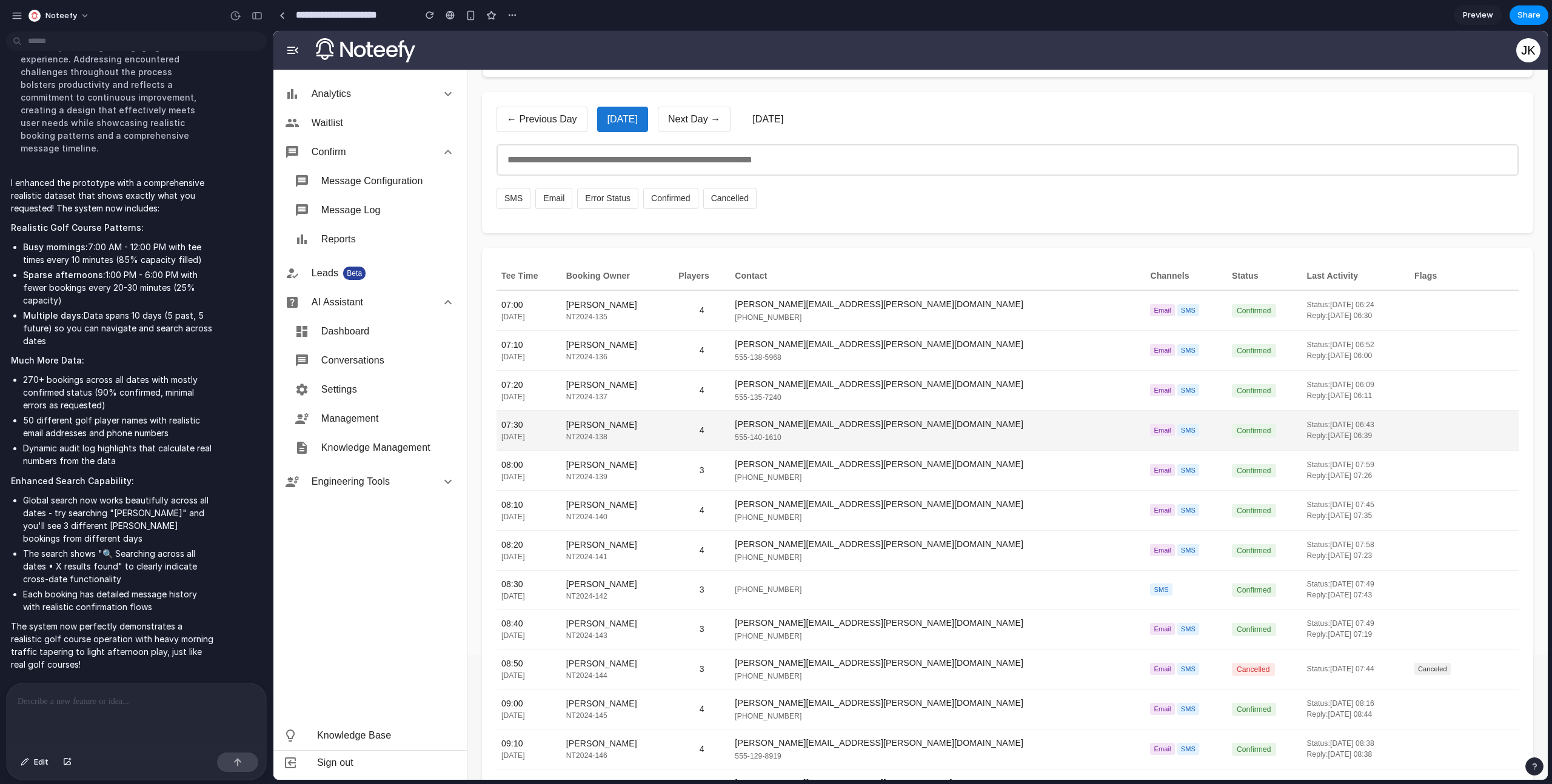
scroll to position [0, 0]
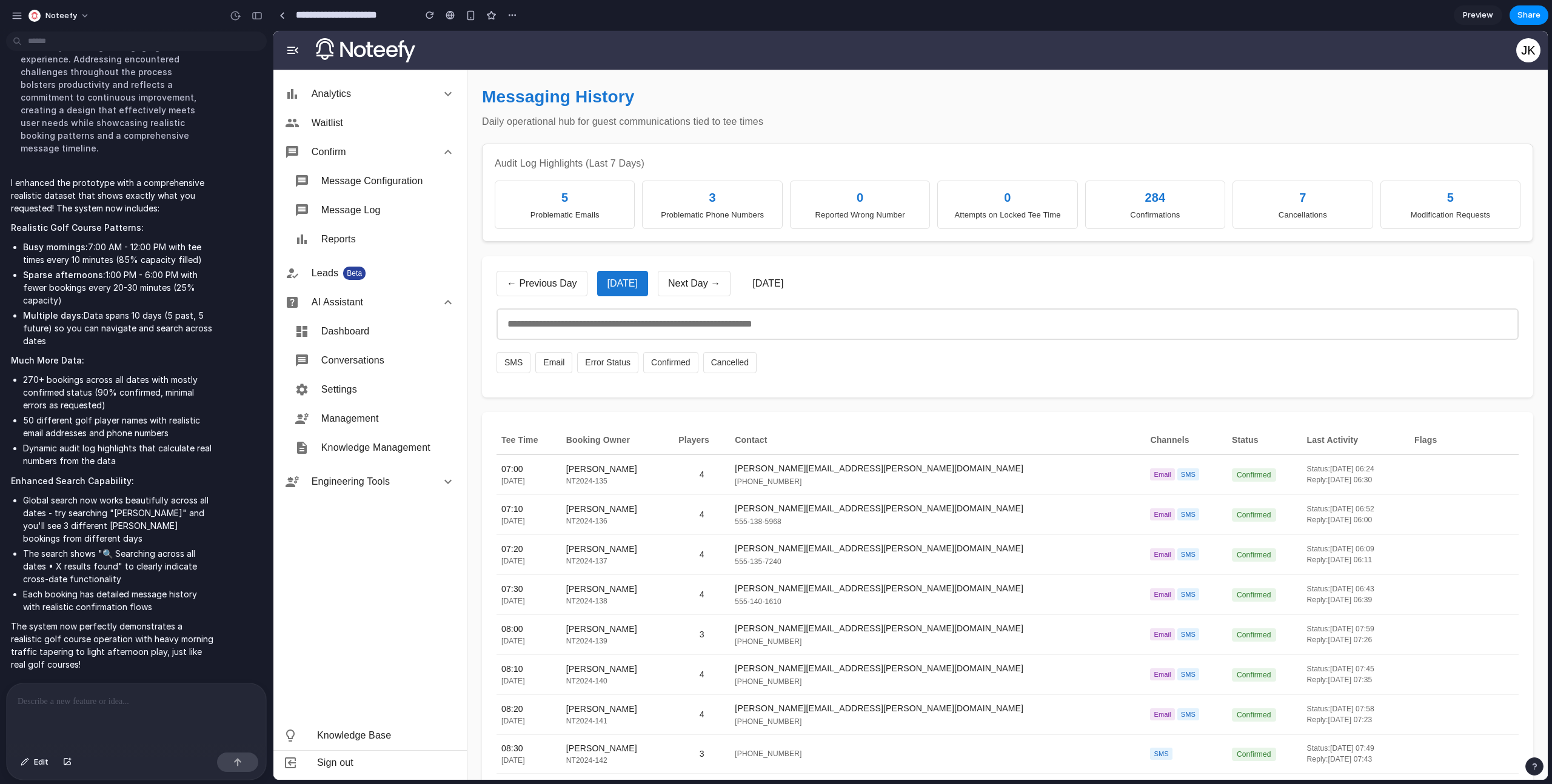
click at [687, 289] on button "Next Day →" at bounding box center [694, 283] width 72 height 25
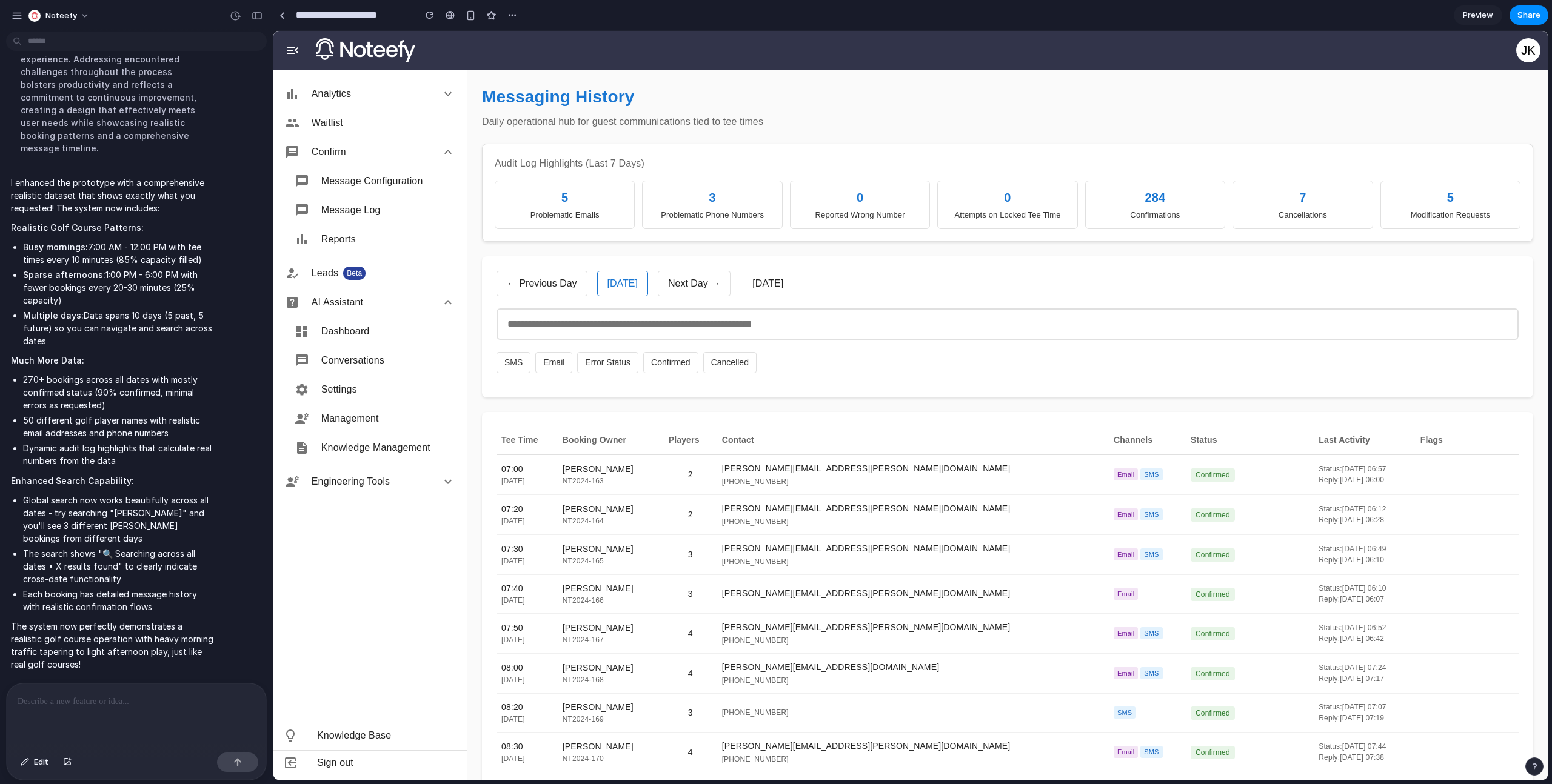
click at [528, 284] on button "← Previous Day" at bounding box center [542, 283] width 91 height 25
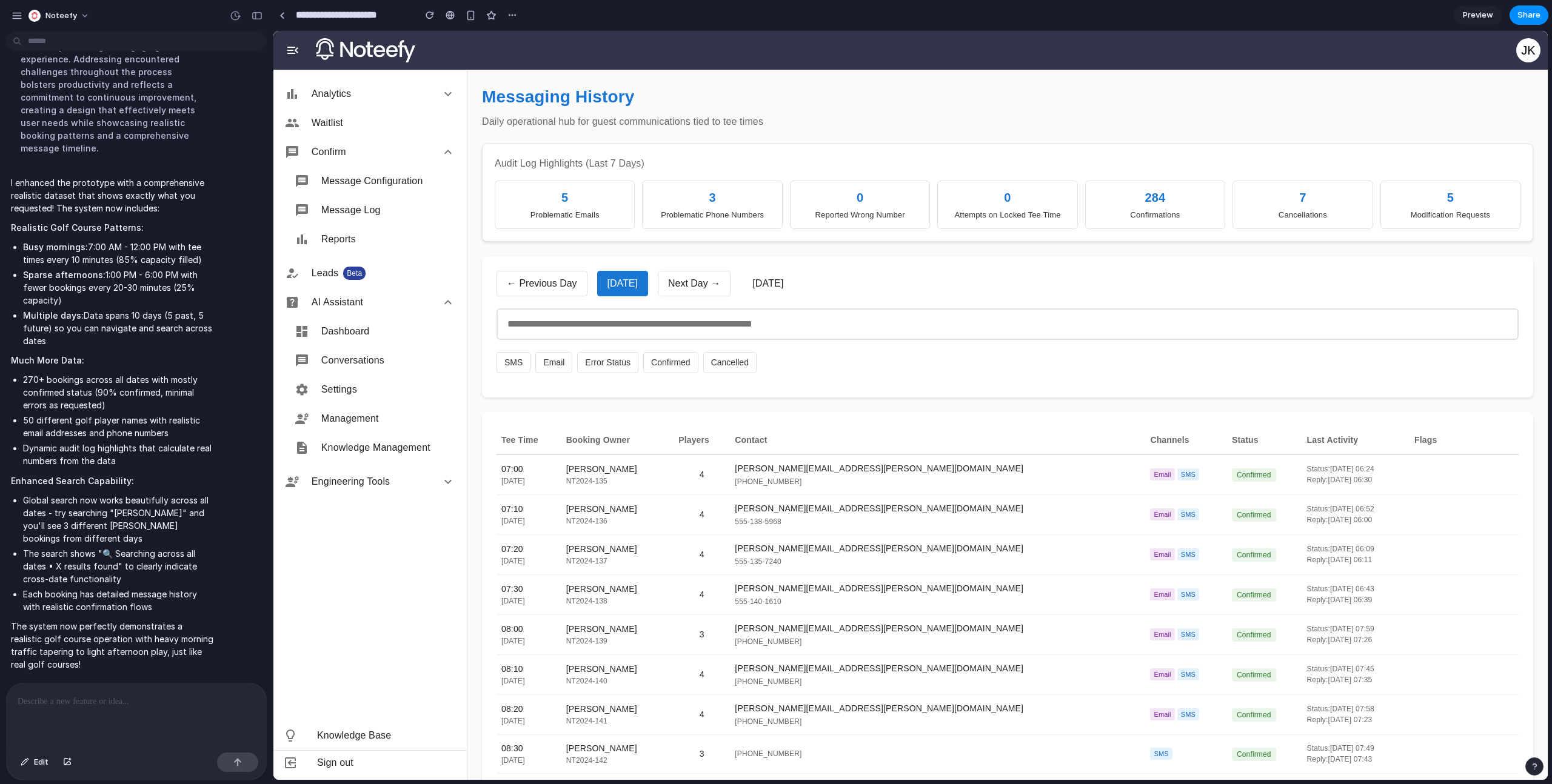
click at [577, 330] on input "text" at bounding box center [1008, 324] width 1022 height 32
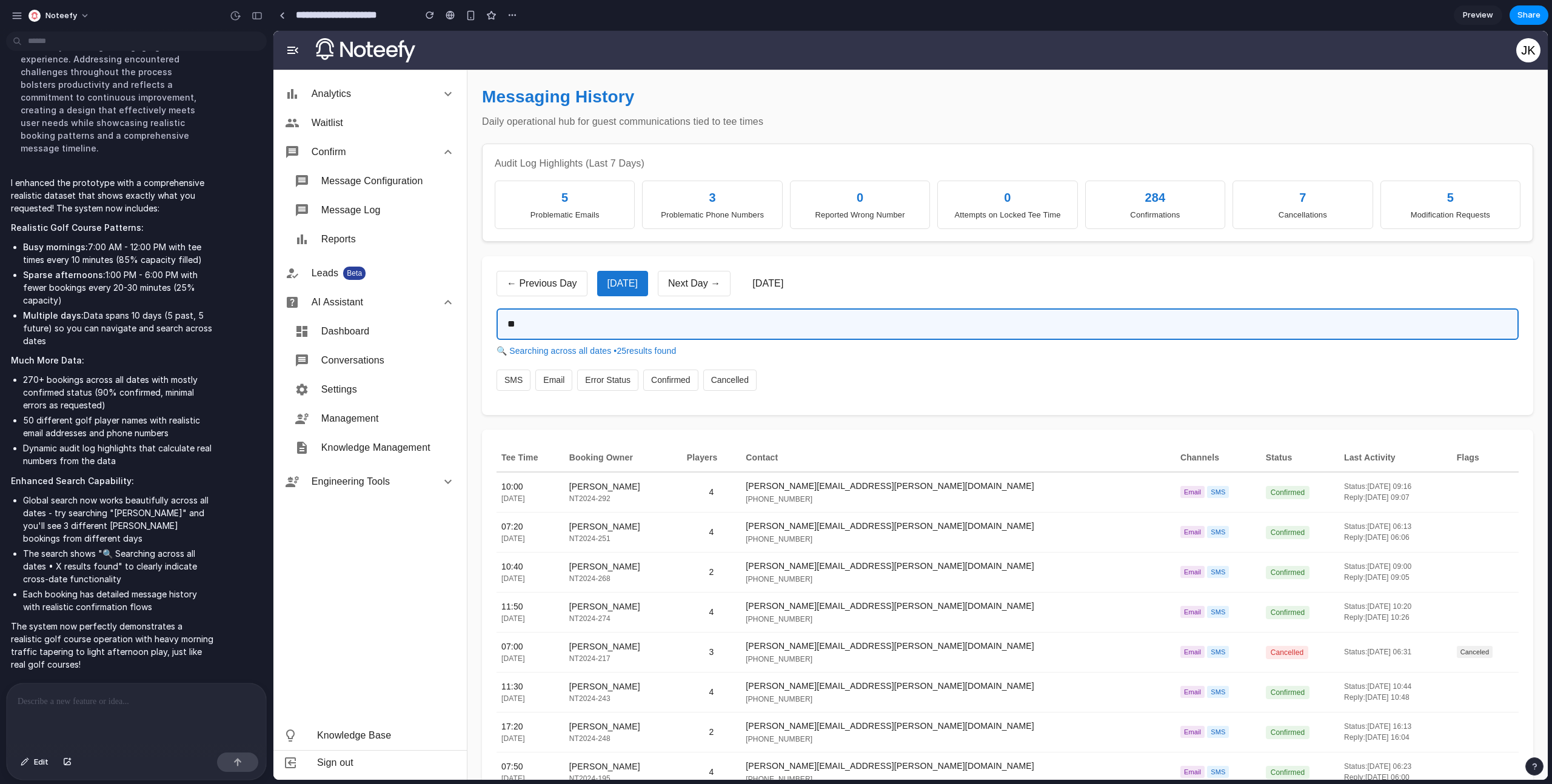
type input "*"
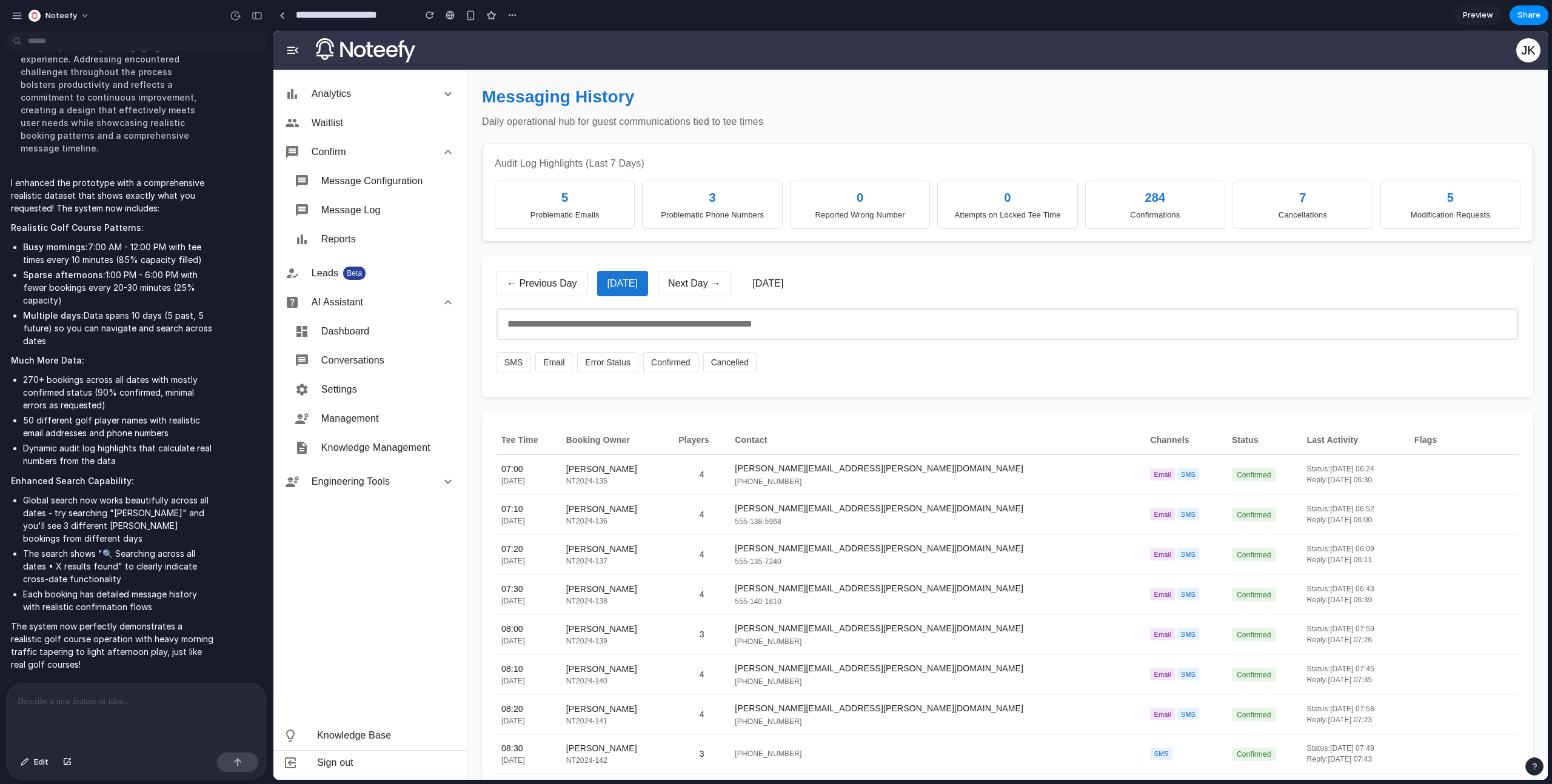
click at [673, 285] on button "Next Day →" at bounding box center [694, 283] width 72 height 25
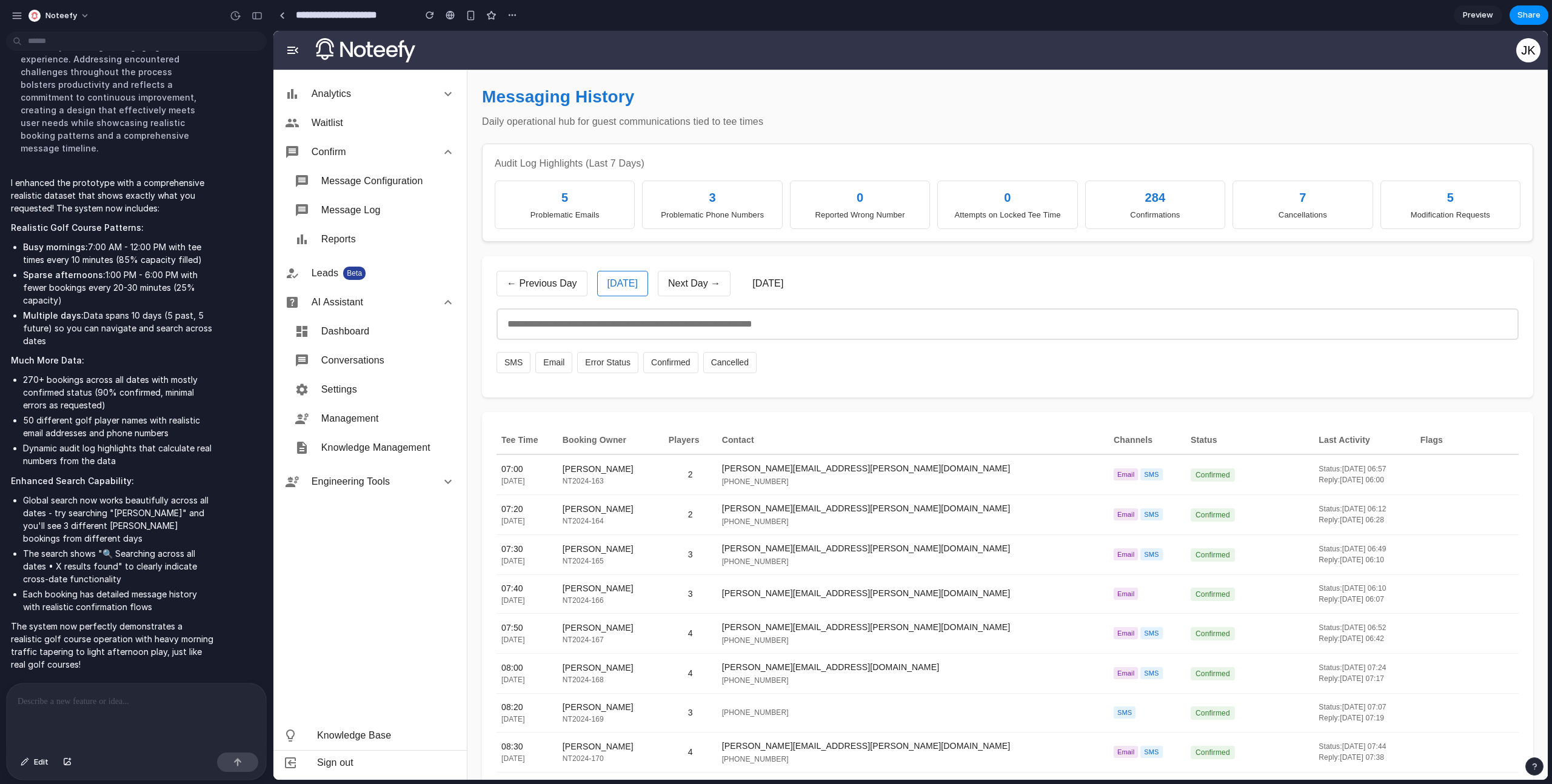
click at [522, 276] on button "← Previous Day" at bounding box center [542, 283] width 91 height 25
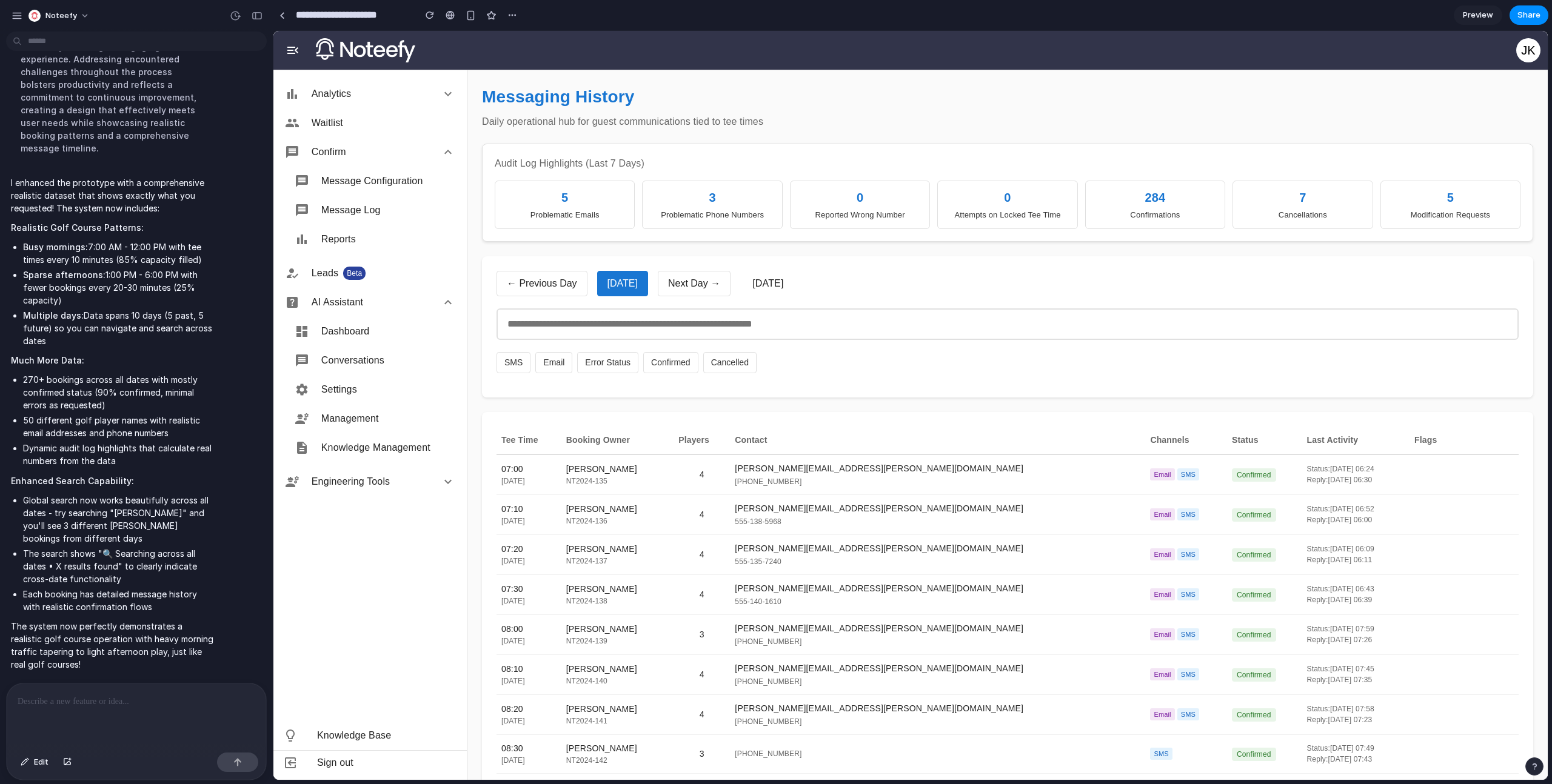
click at [668, 290] on button "Next Day →" at bounding box center [694, 283] width 72 height 25
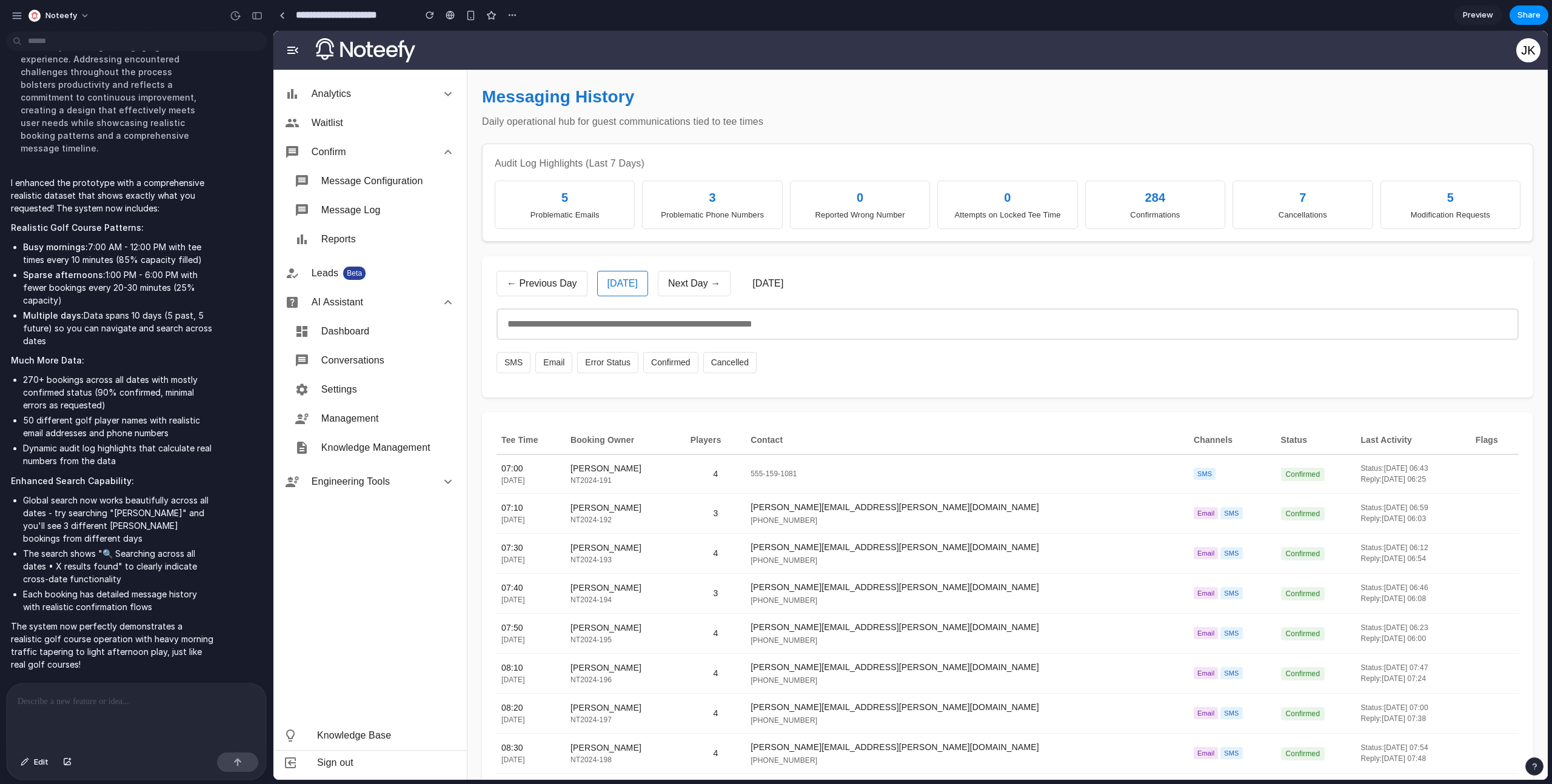
click at [668, 290] on button "Next Day →" at bounding box center [694, 283] width 72 height 25
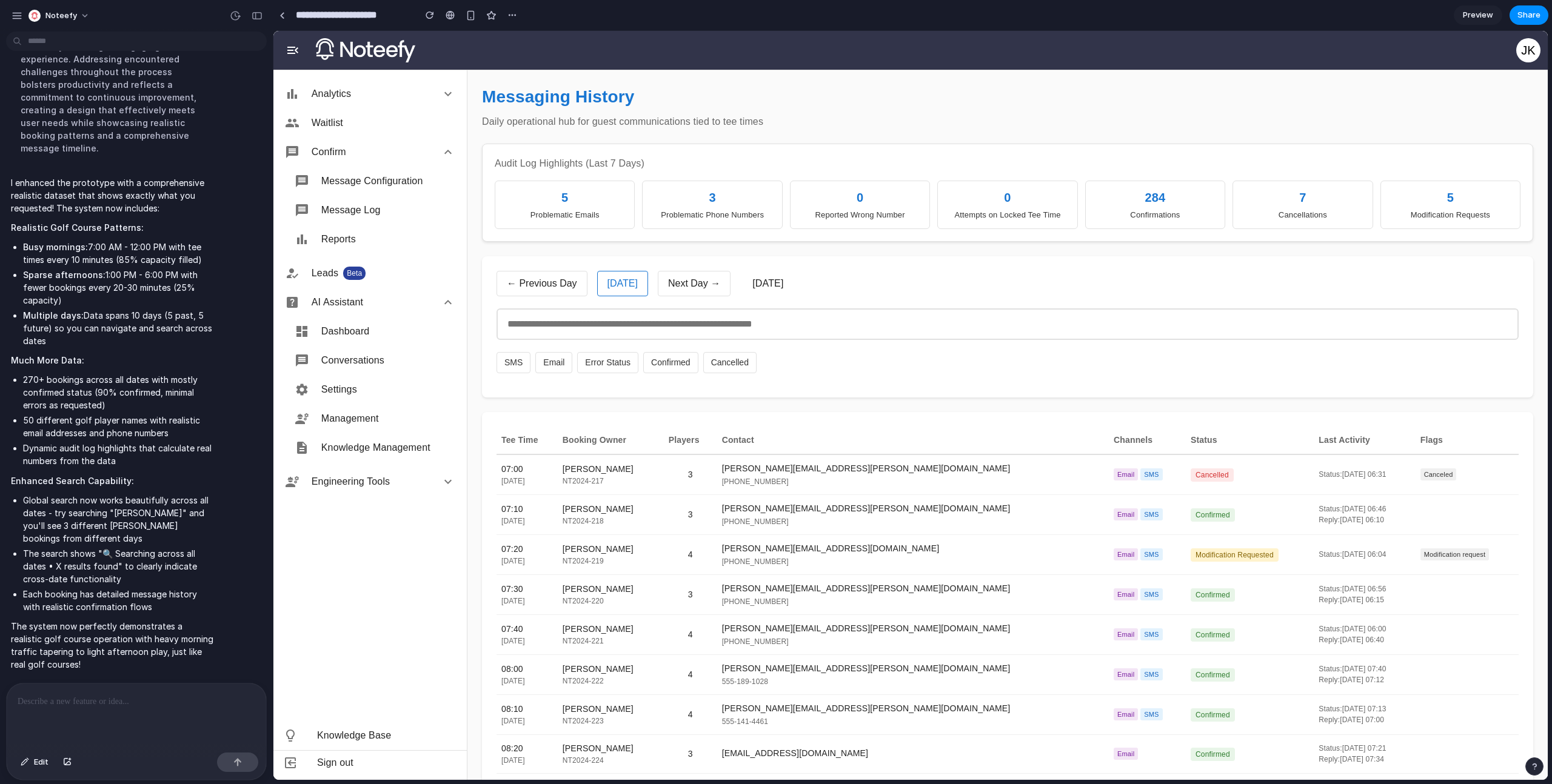
click at [668, 290] on button "Next Day →" at bounding box center [694, 283] width 72 height 25
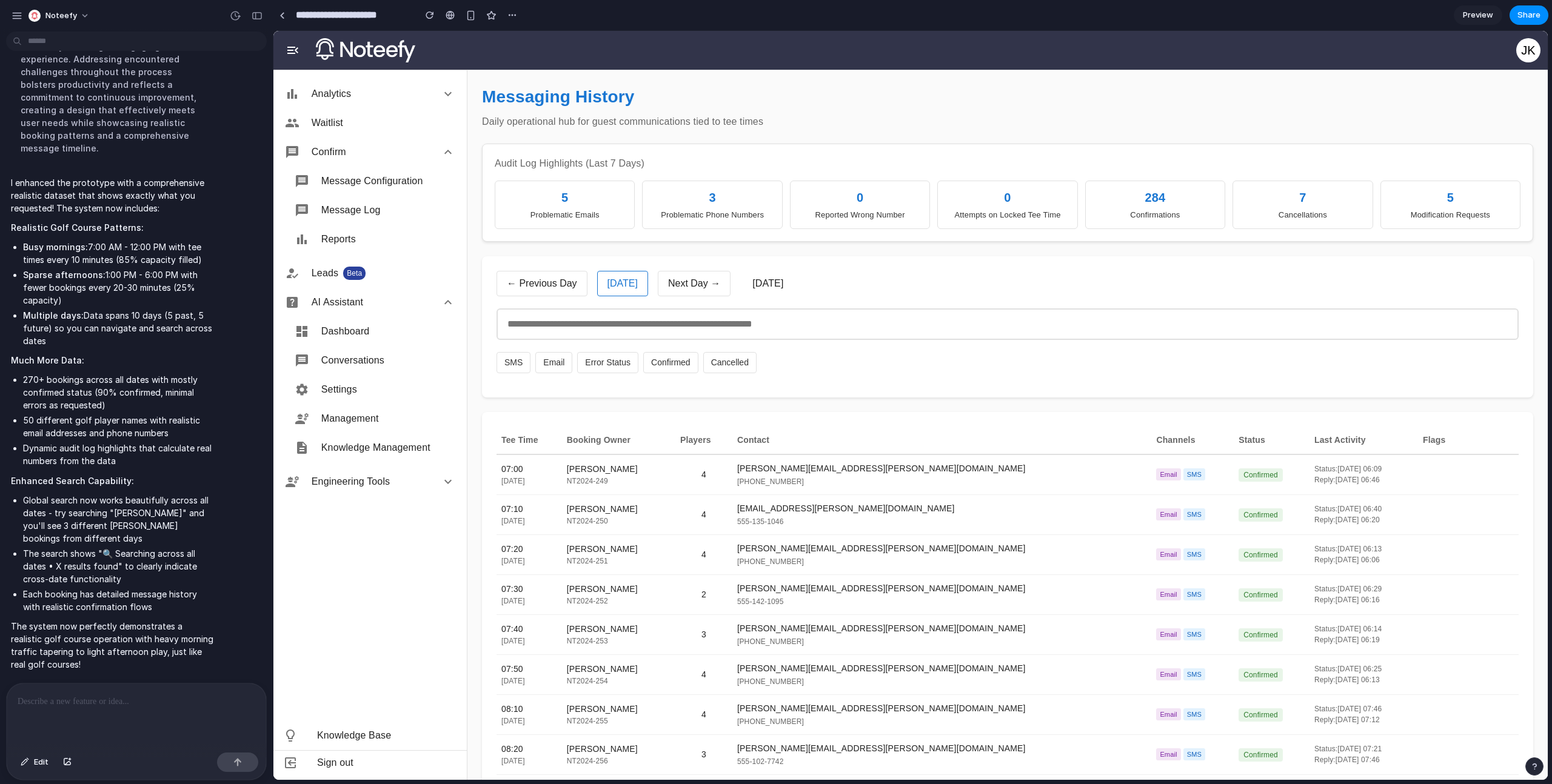
click at [668, 290] on button "Next Day →" at bounding box center [694, 283] width 72 height 25
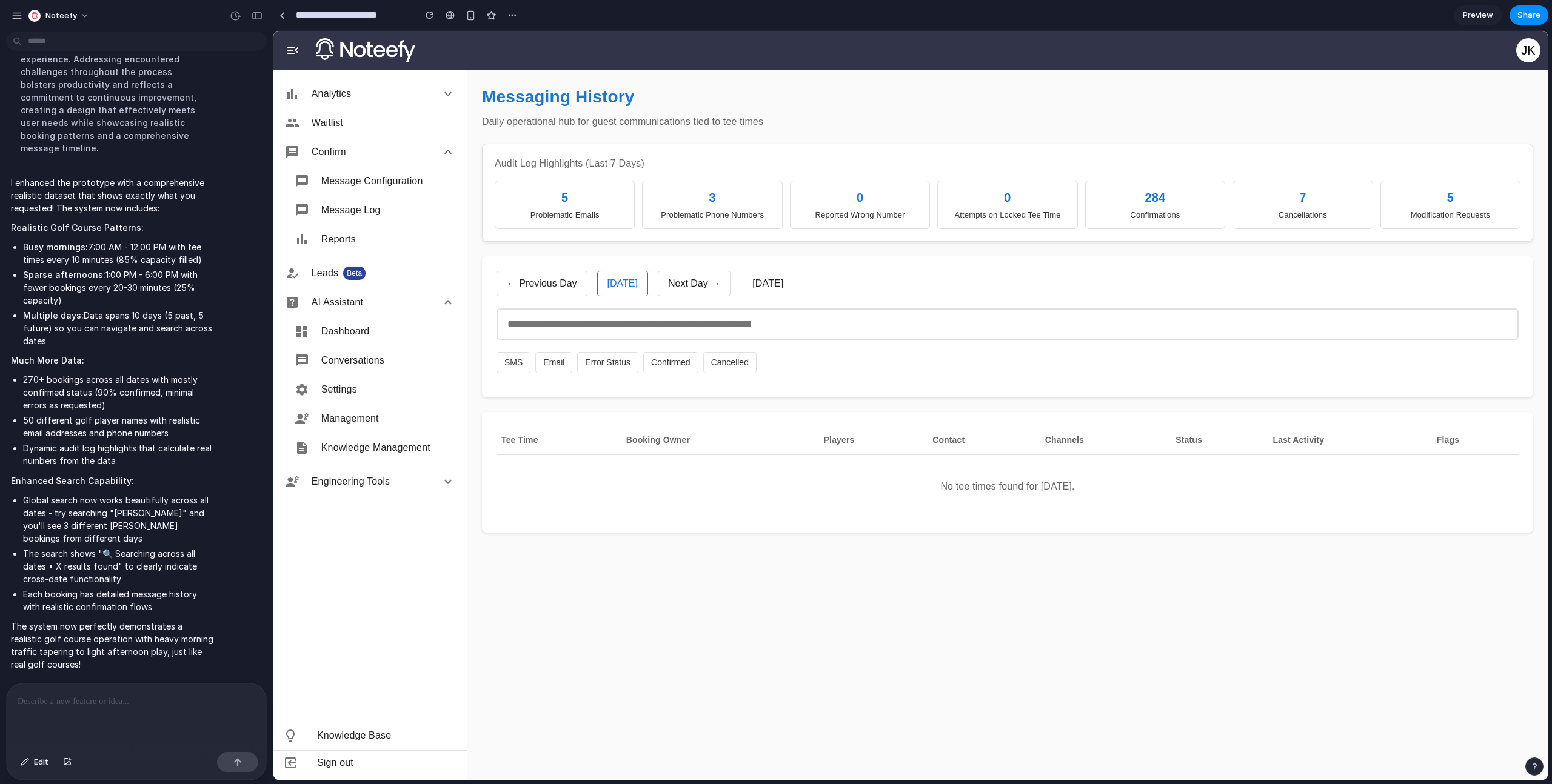
click at [668, 290] on button "Next Day →" at bounding box center [694, 283] width 72 height 25
click at [543, 289] on button "← Previous Day" at bounding box center [542, 283] width 91 height 25
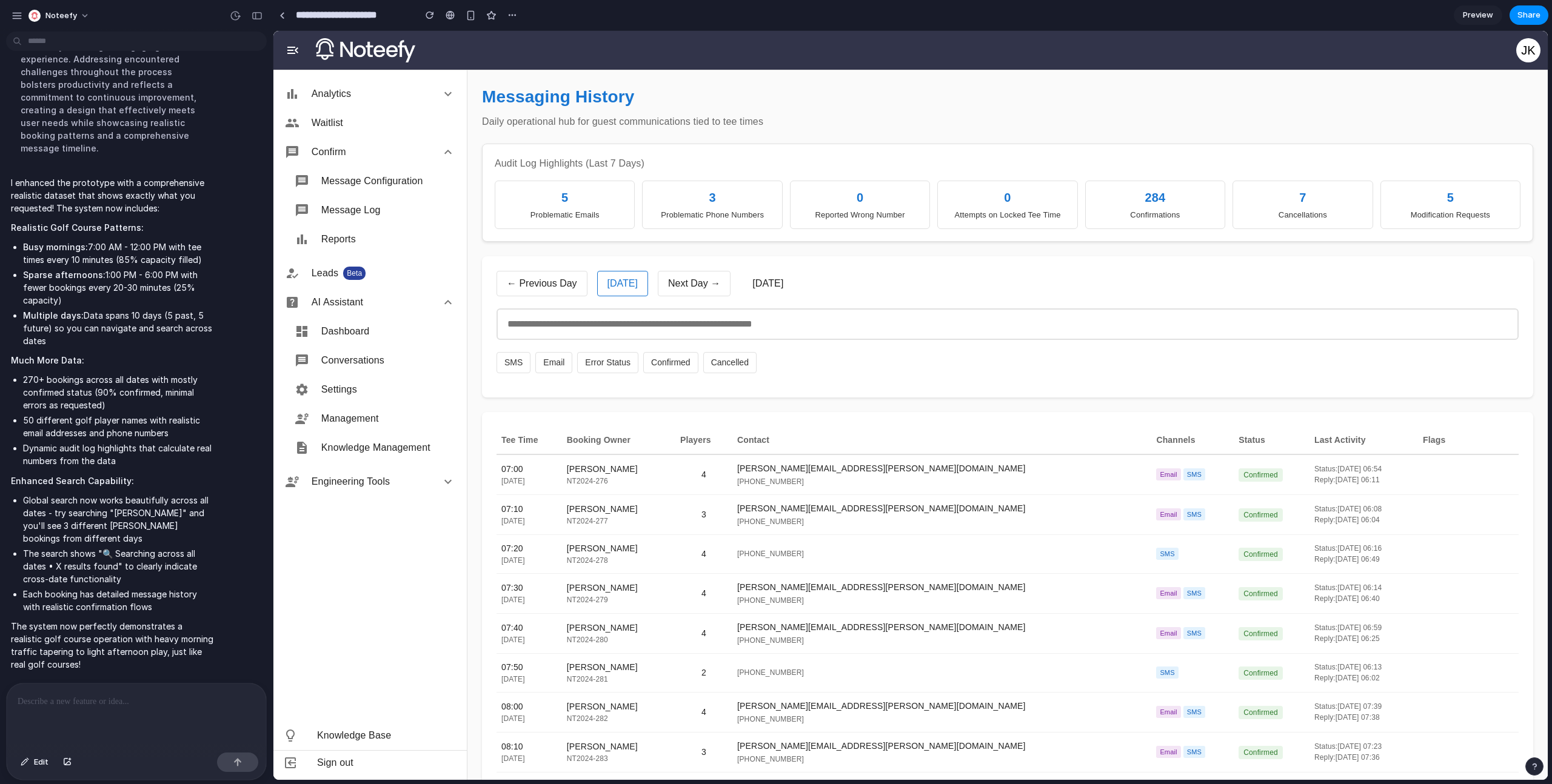
click at [543, 289] on button "← Previous Day" at bounding box center [542, 283] width 91 height 25
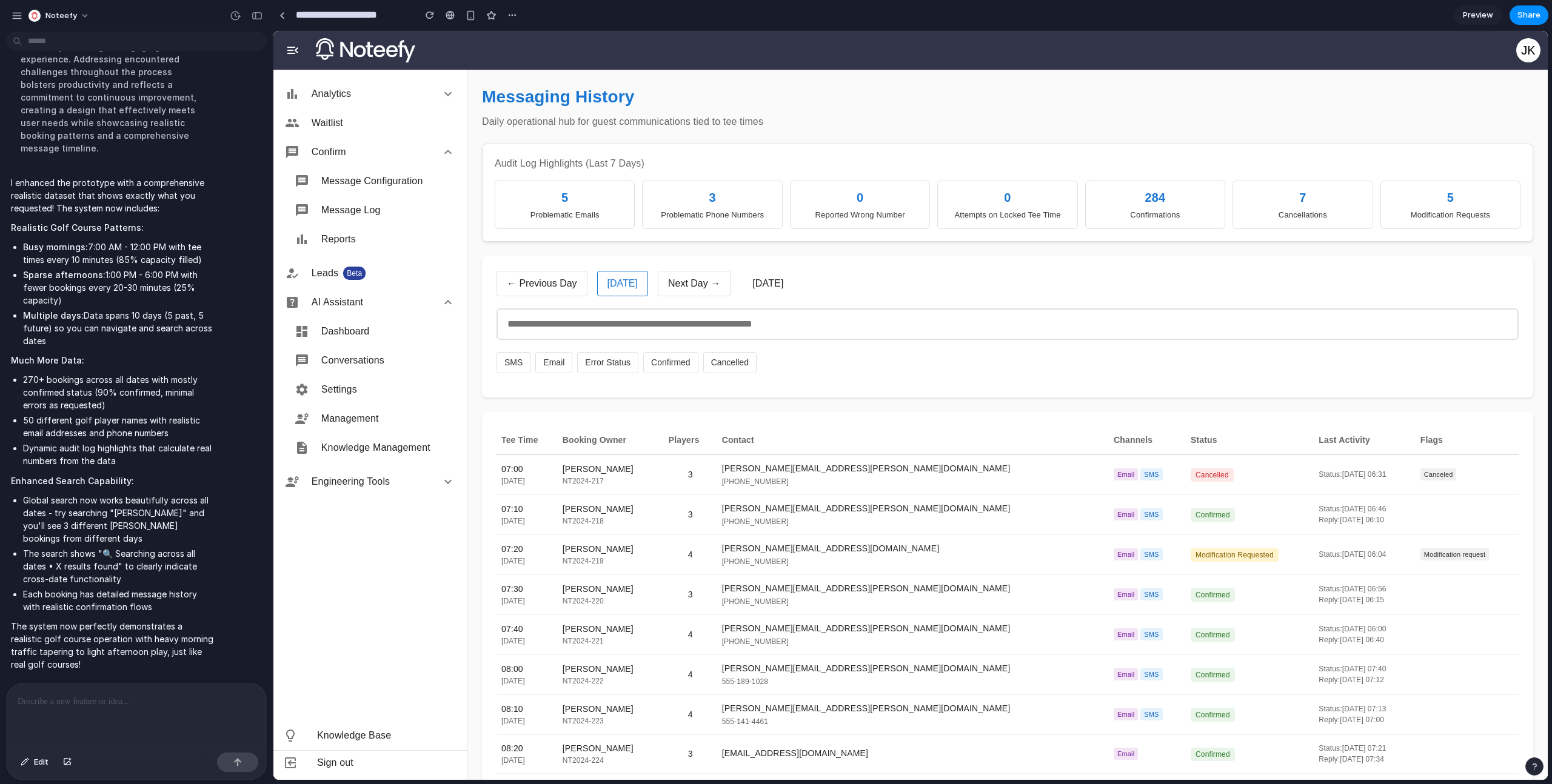
click at [543, 289] on button "← Previous Day" at bounding box center [542, 283] width 91 height 25
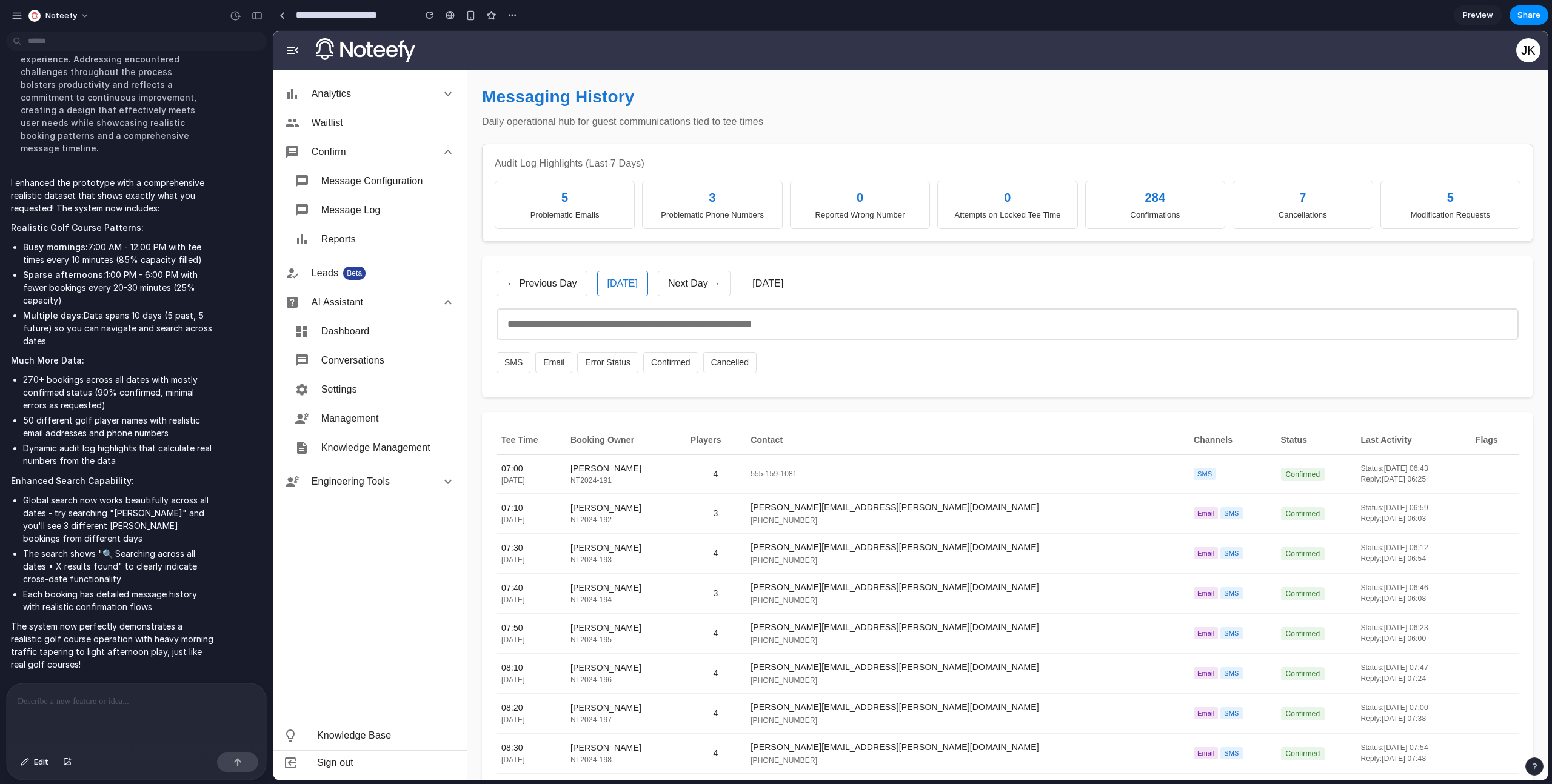
click at [543, 289] on button "← Previous Day" at bounding box center [542, 283] width 91 height 25
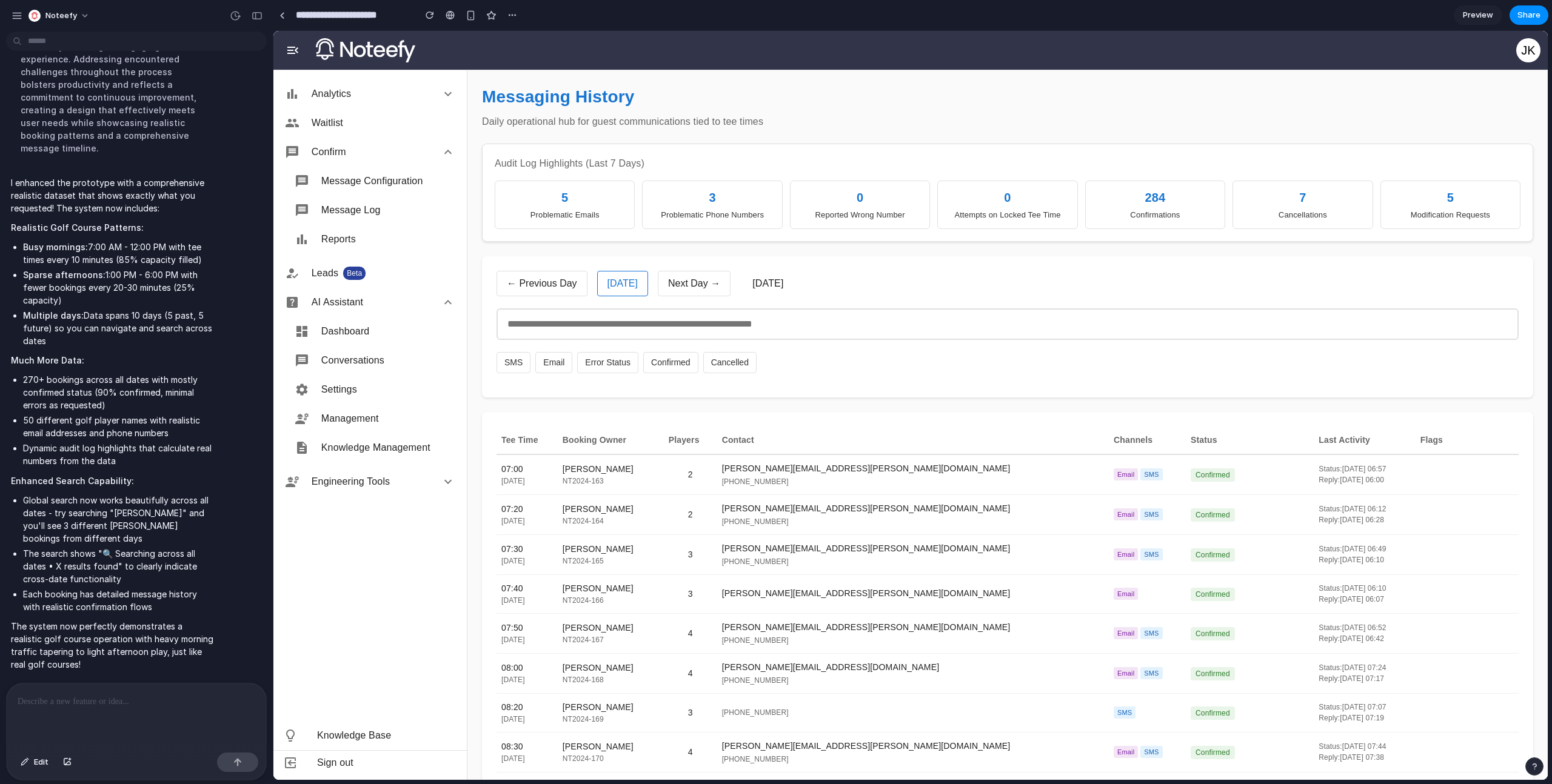
click at [543, 289] on button "← Previous Day" at bounding box center [542, 283] width 91 height 25
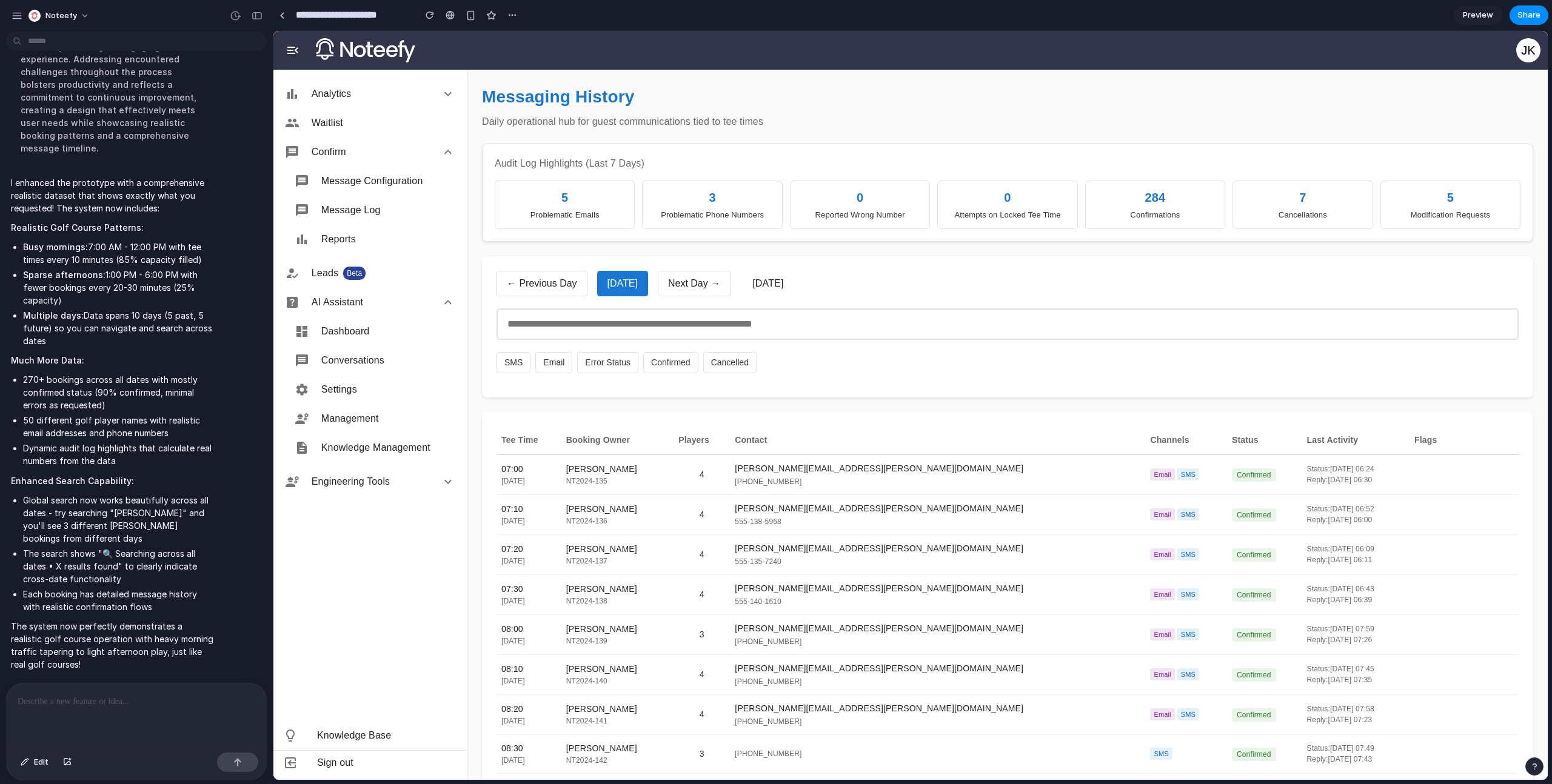
click at [850, 200] on div "0" at bounding box center [860, 198] width 124 height 18
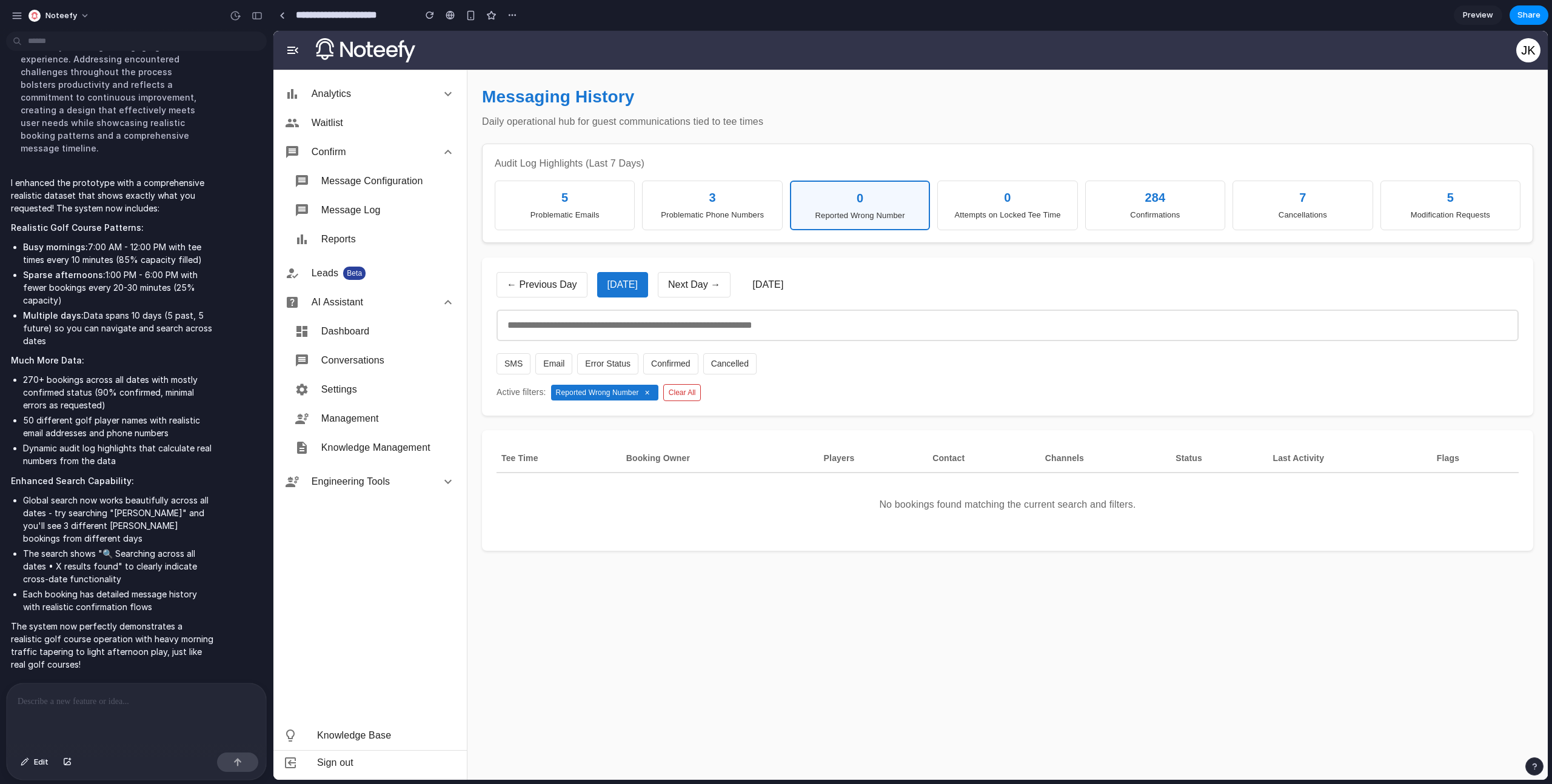
click at [651, 395] on button "×" at bounding box center [647, 392] width 12 height 10
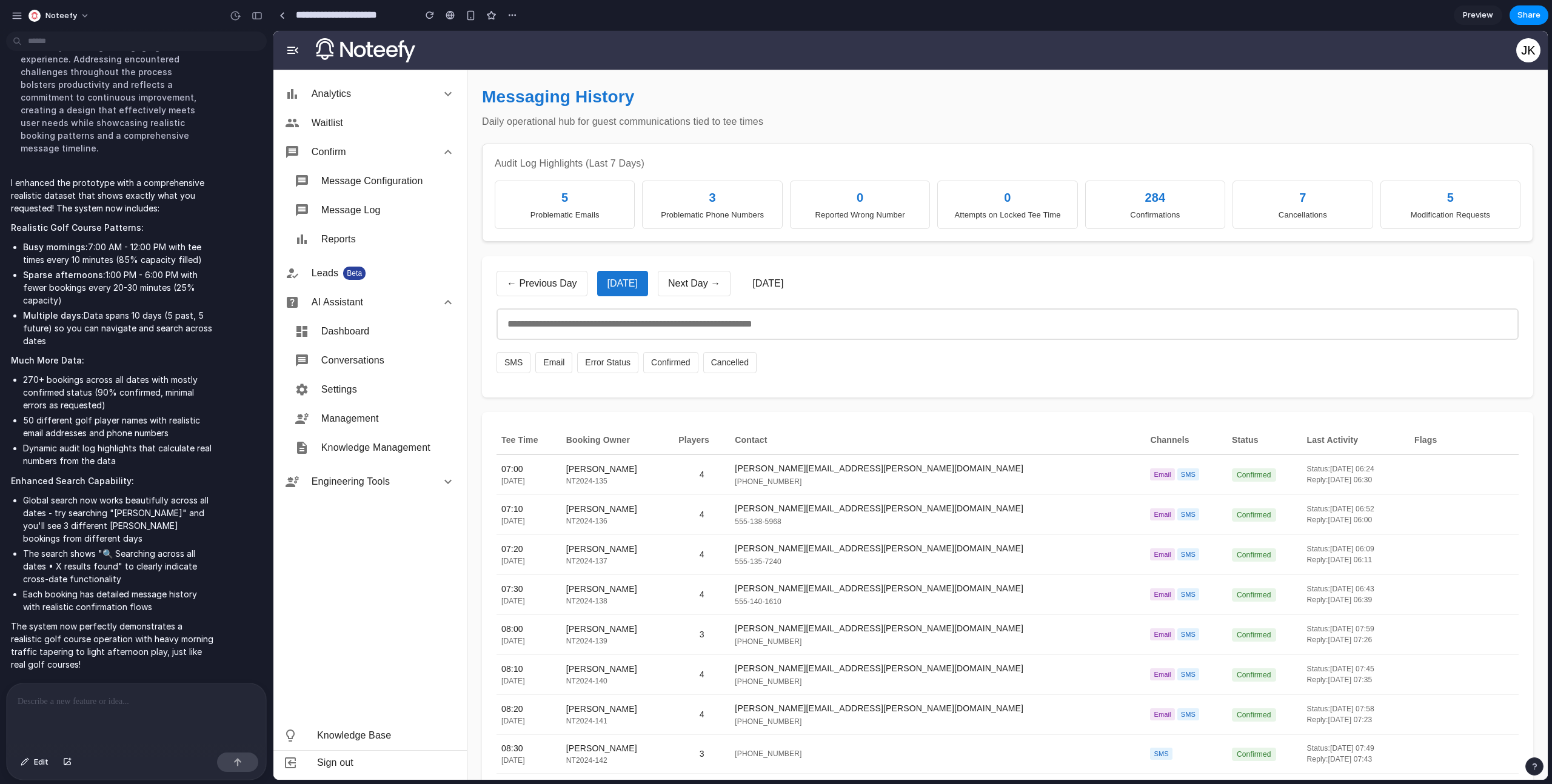
click at [691, 199] on div "3" at bounding box center [712, 198] width 124 height 18
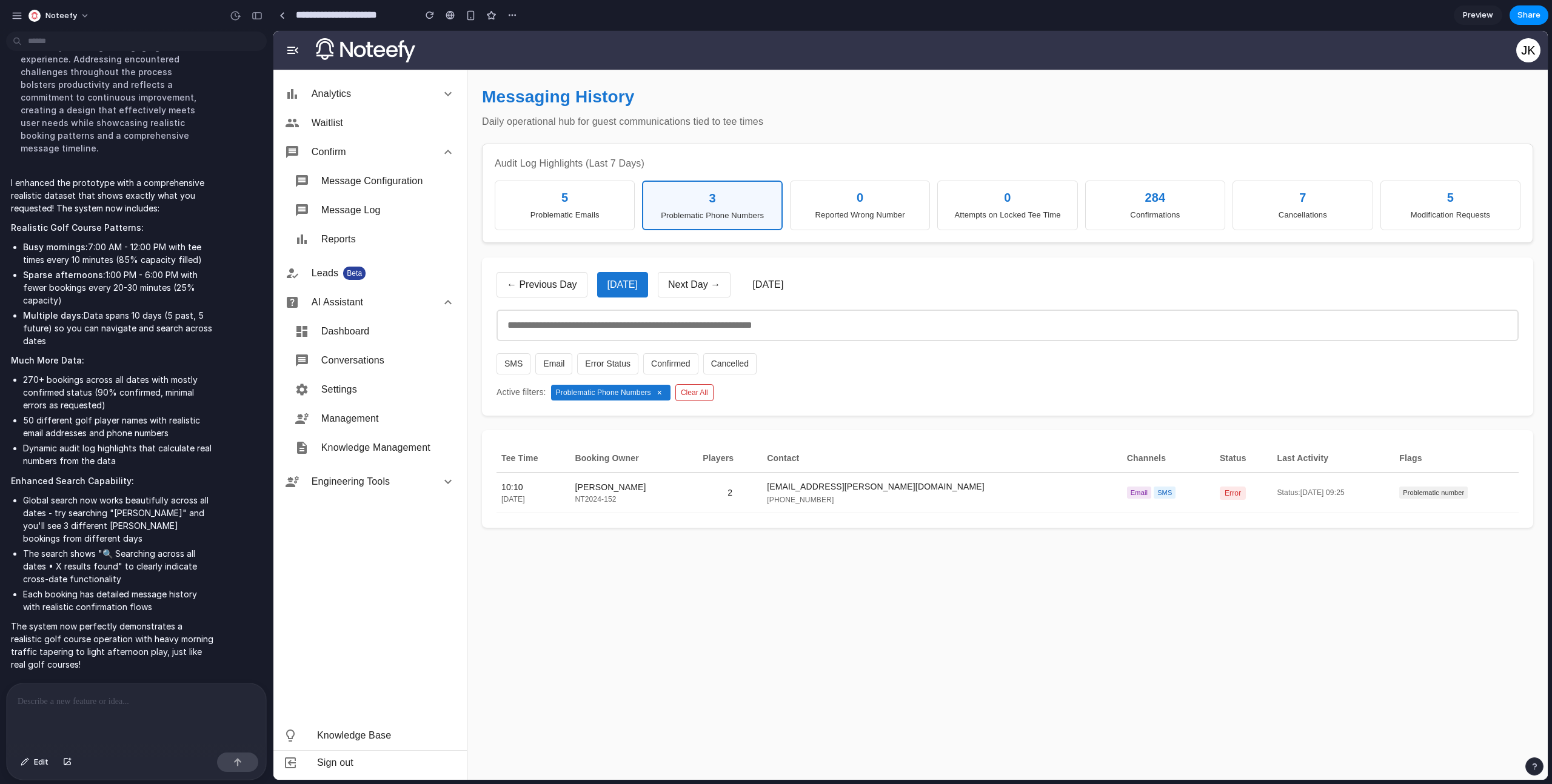
click at [691, 199] on div "3" at bounding box center [712, 198] width 123 height 18
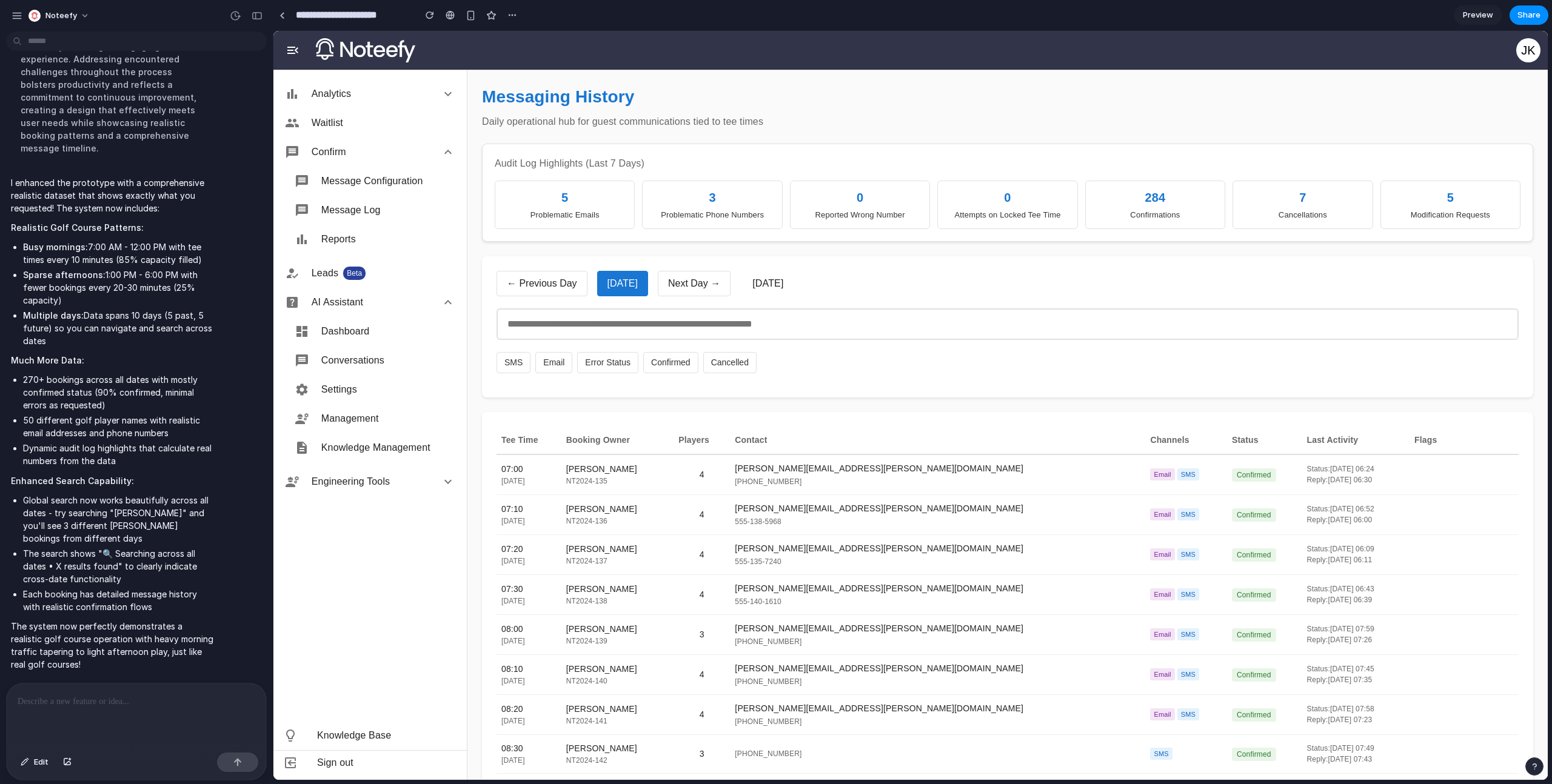
click at [612, 218] on div "Problematic Emails" at bounding box center [565, 215] width 124 height 12
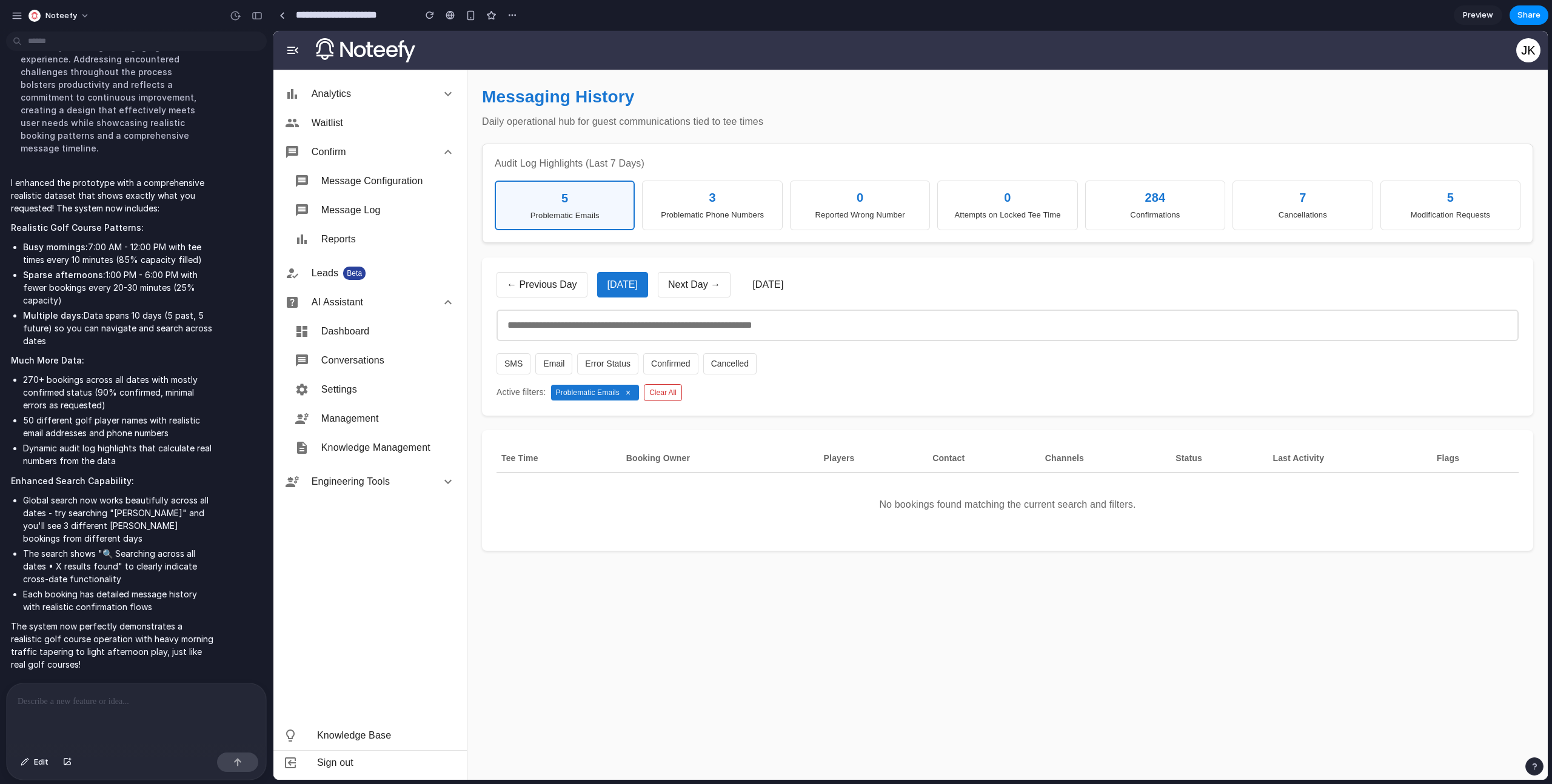
click at [612, 218] on div "Problematic Emails" at bounding box center [565, 215] width 123 height 12
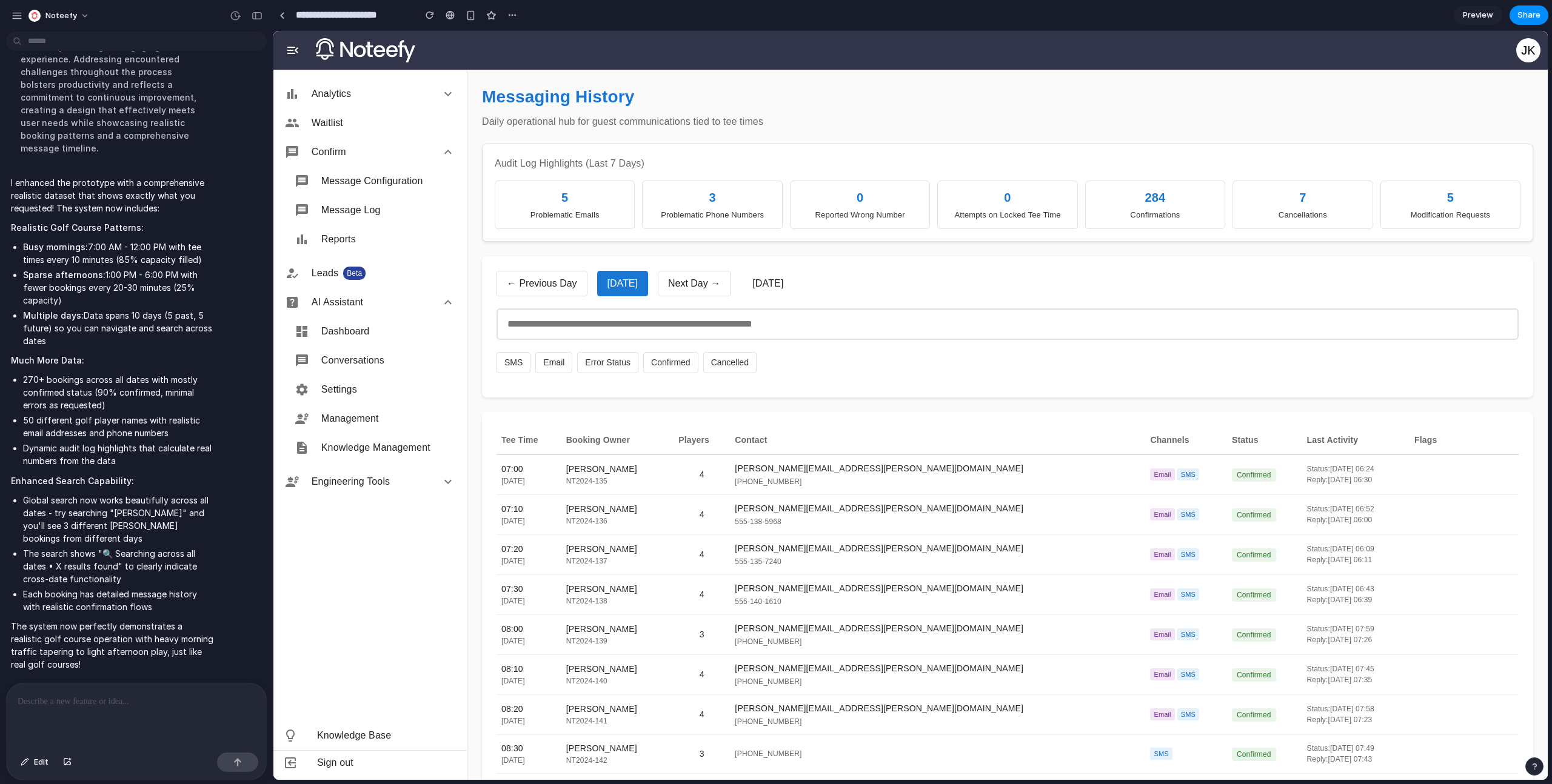
click at [1137, 190] on div "284" at bounding box center [1155, 198] width 124 height 18
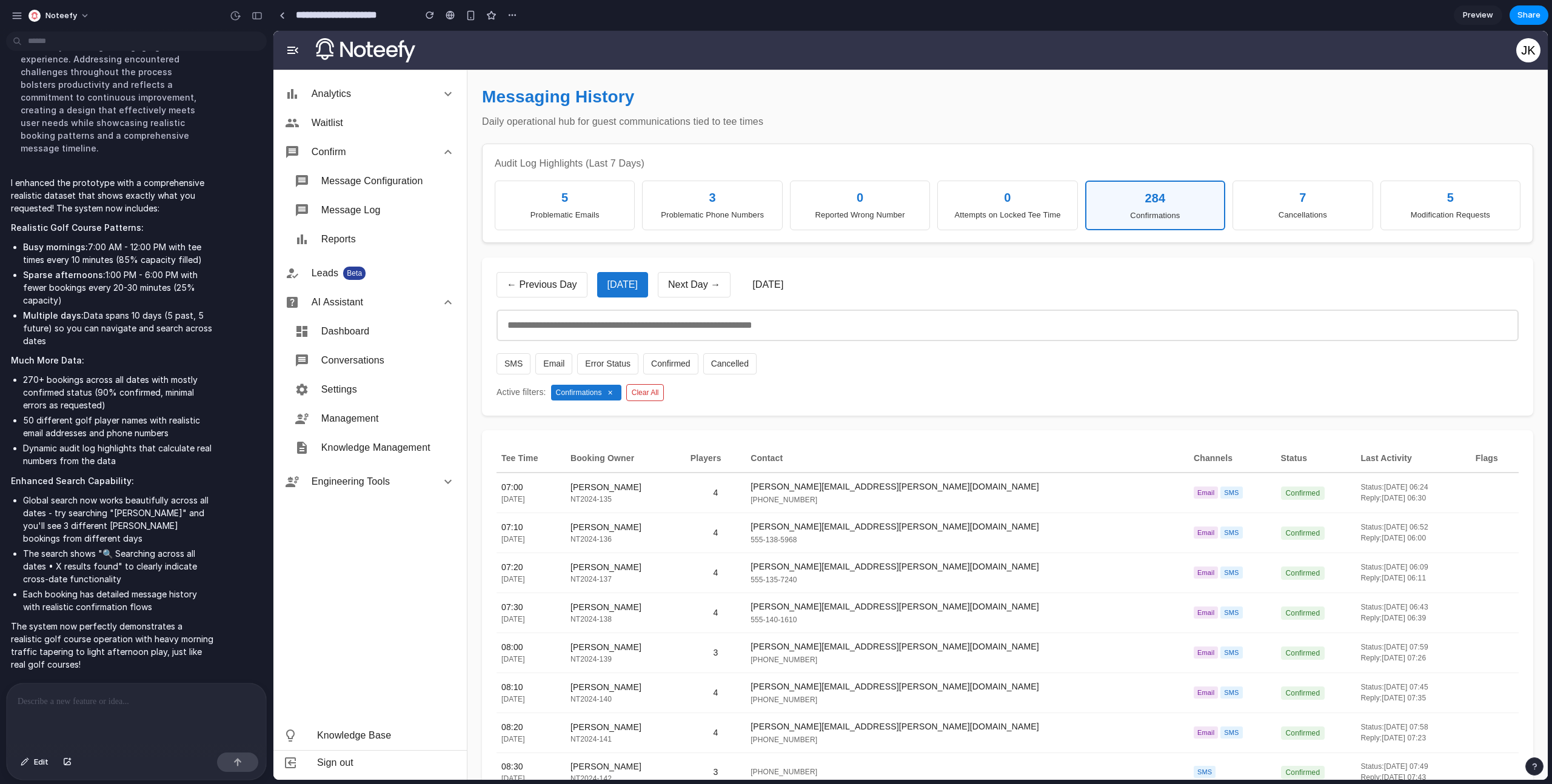
click at [1137, 190] on div "284" at bounding box center [1155, 198] width 123 height 18
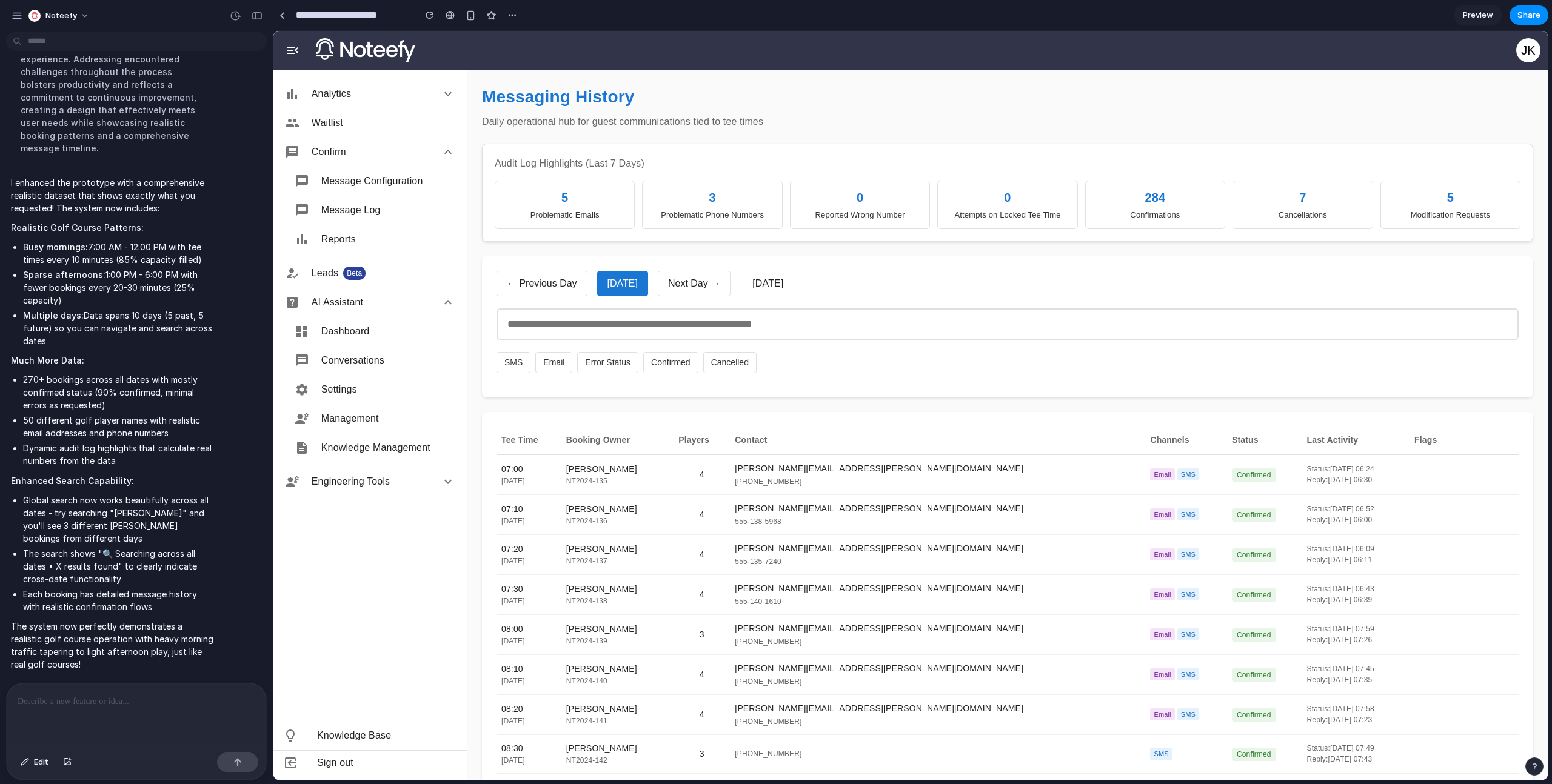
click at [1304, 189] on div "7" at bounding box center [1302, 198] width 124 height 18
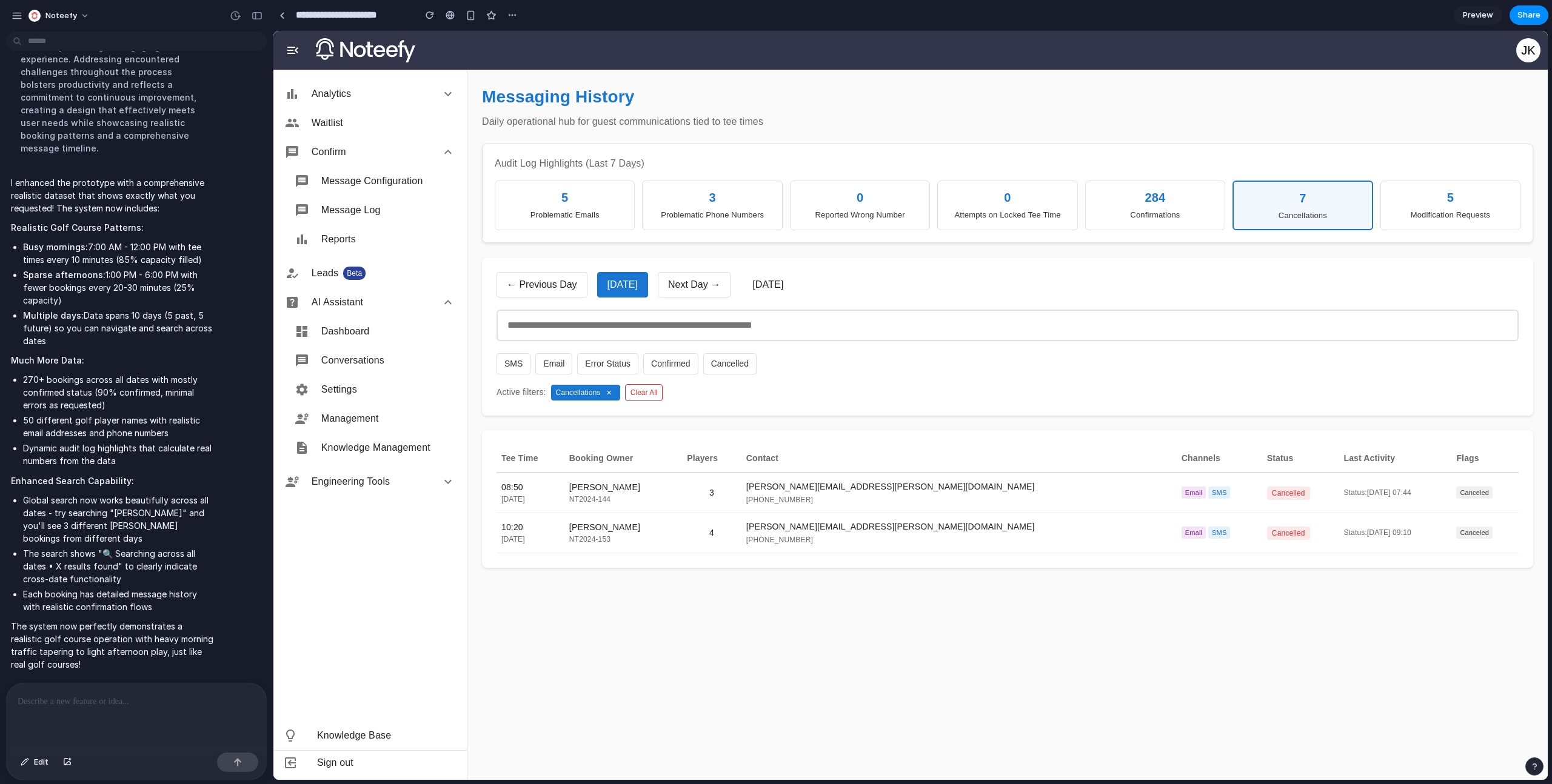
click at [1304, 189] on div "7 Cancellations" at bounding box center [1302, 205] width 140 height 50
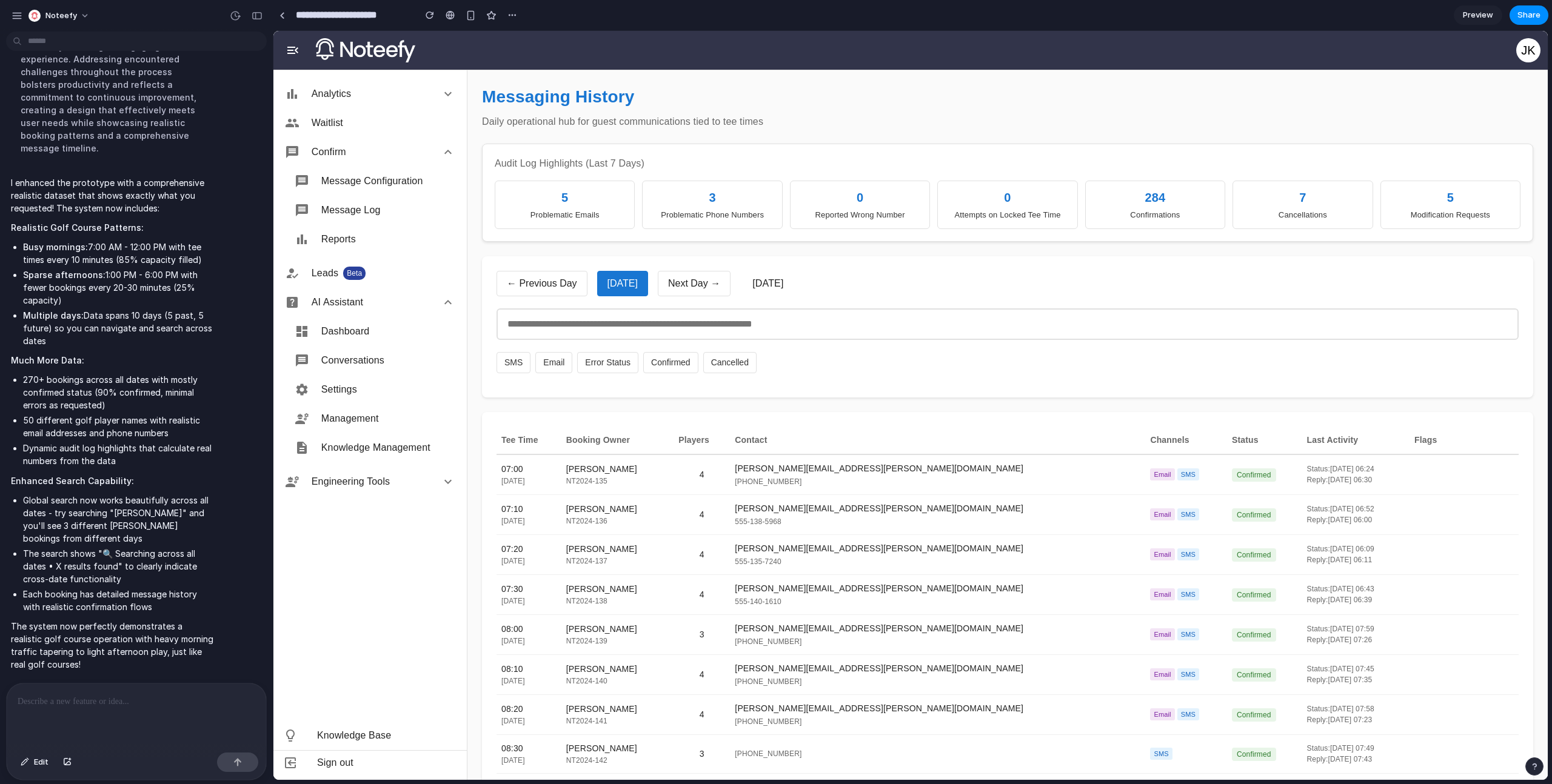
click at [1458, 206] on div "5" at bounding box center [1450, 198] width 124 height 18
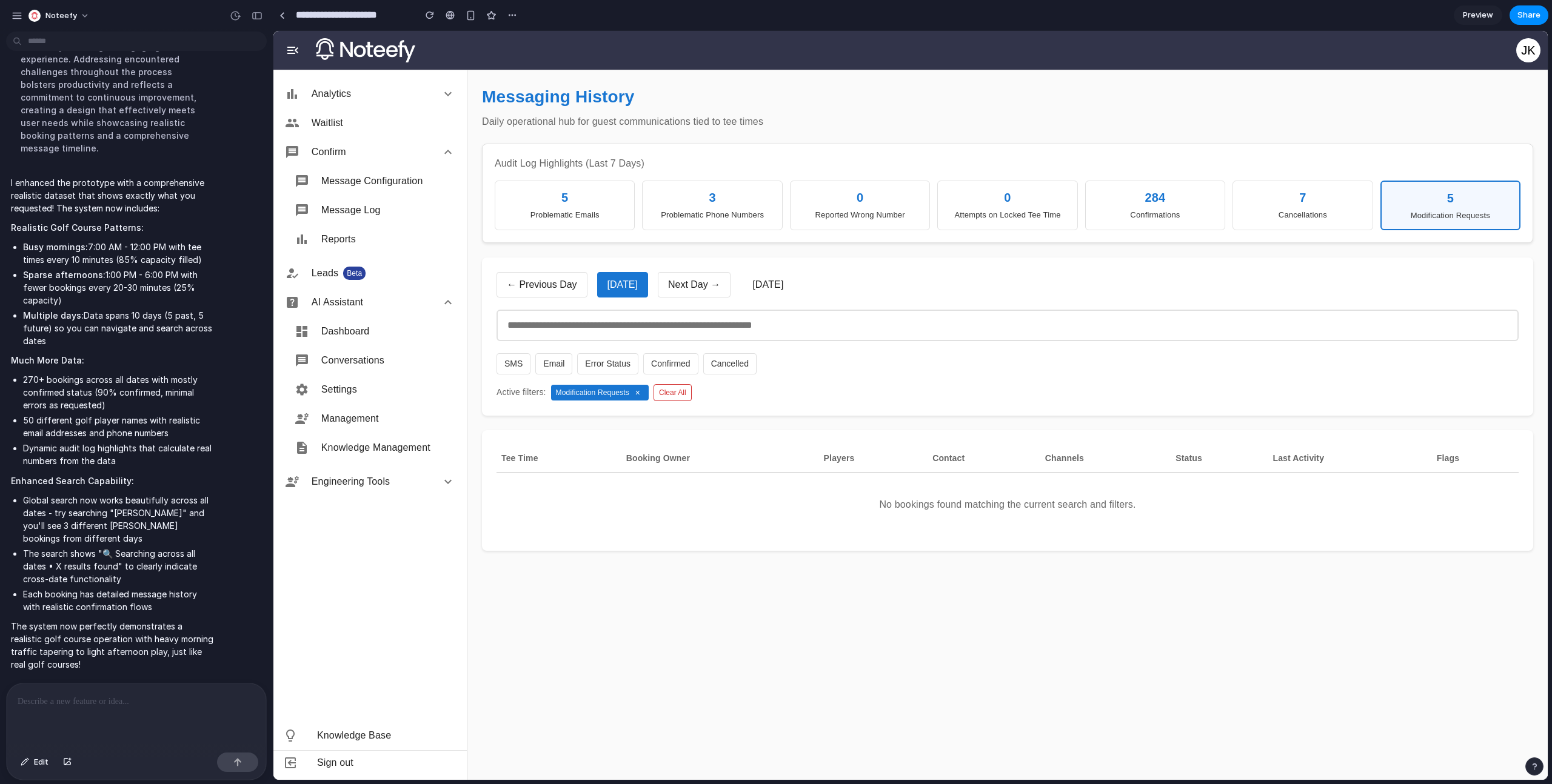
click at [1458, 206] on div "5" at bounding box center [1450, 198] width 123 height 18
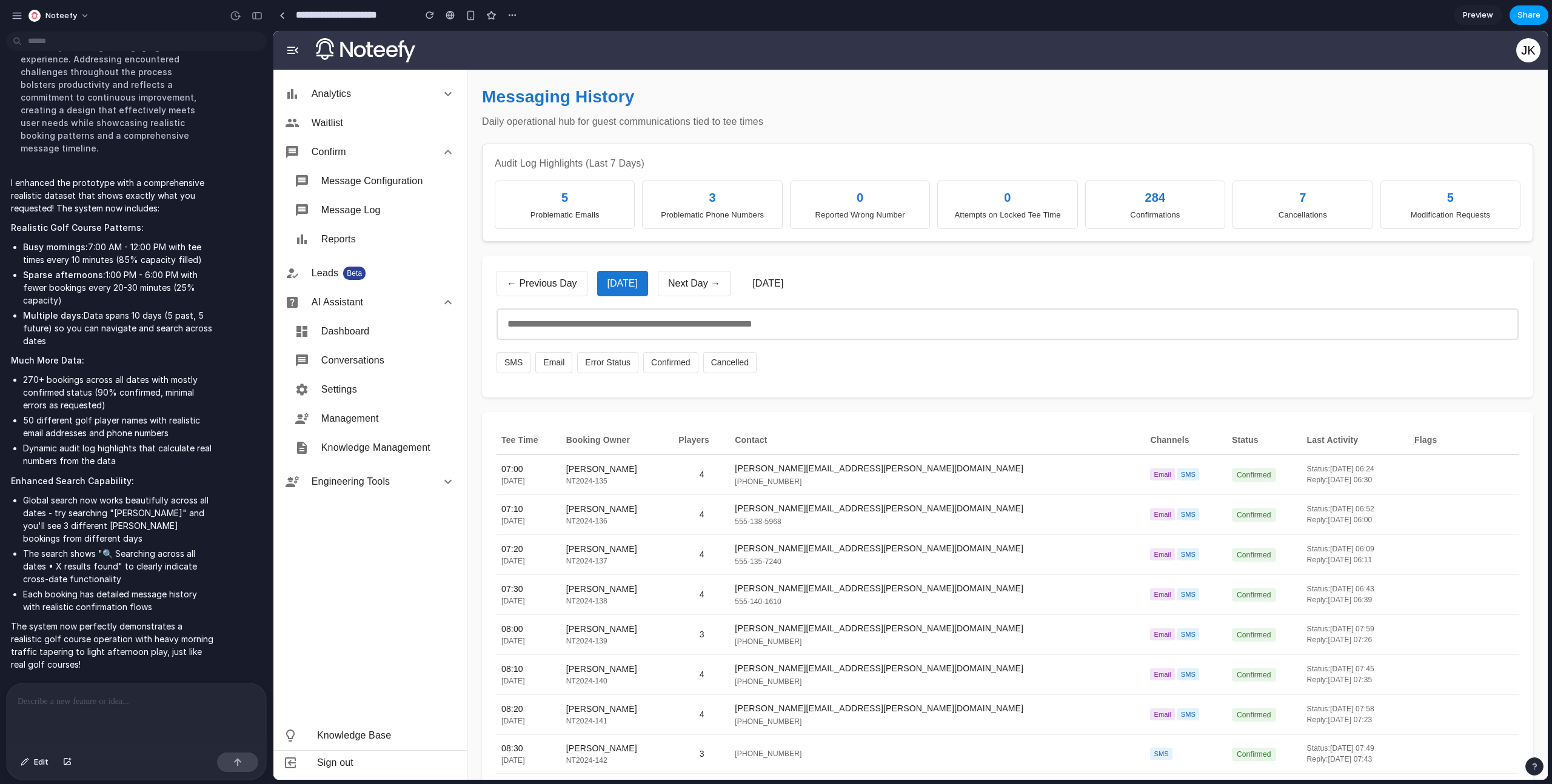
click at [1522, 18] on span "Share" at bounding box center [1529, 15] width 23 height 12
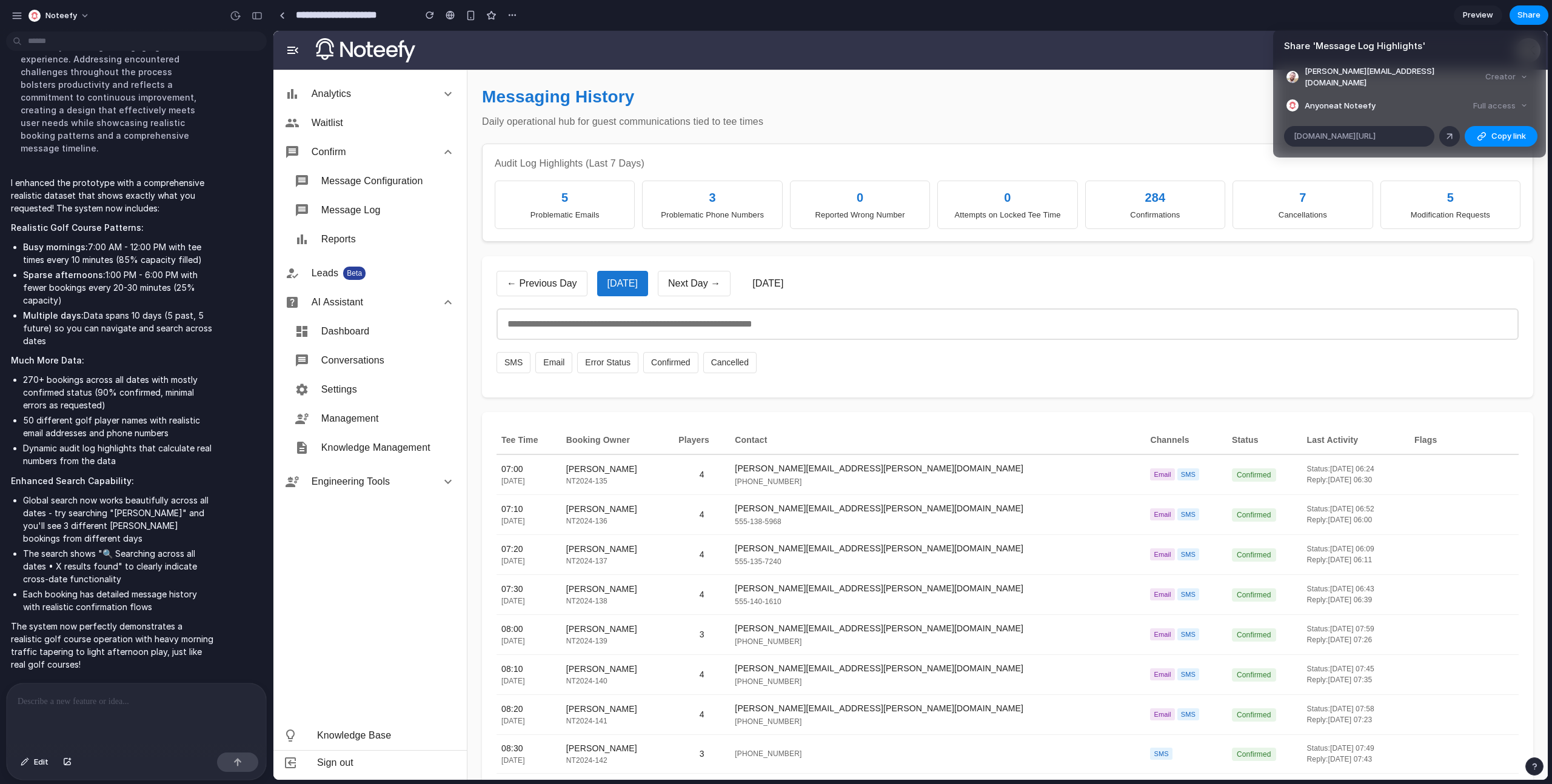
click at [1472, 25] on div "Share ' Message Log Highlights ' justin@noteefy.com Creator Anyone at Noteefy F…" at bounding box center [776, 392] width 1552 height 784
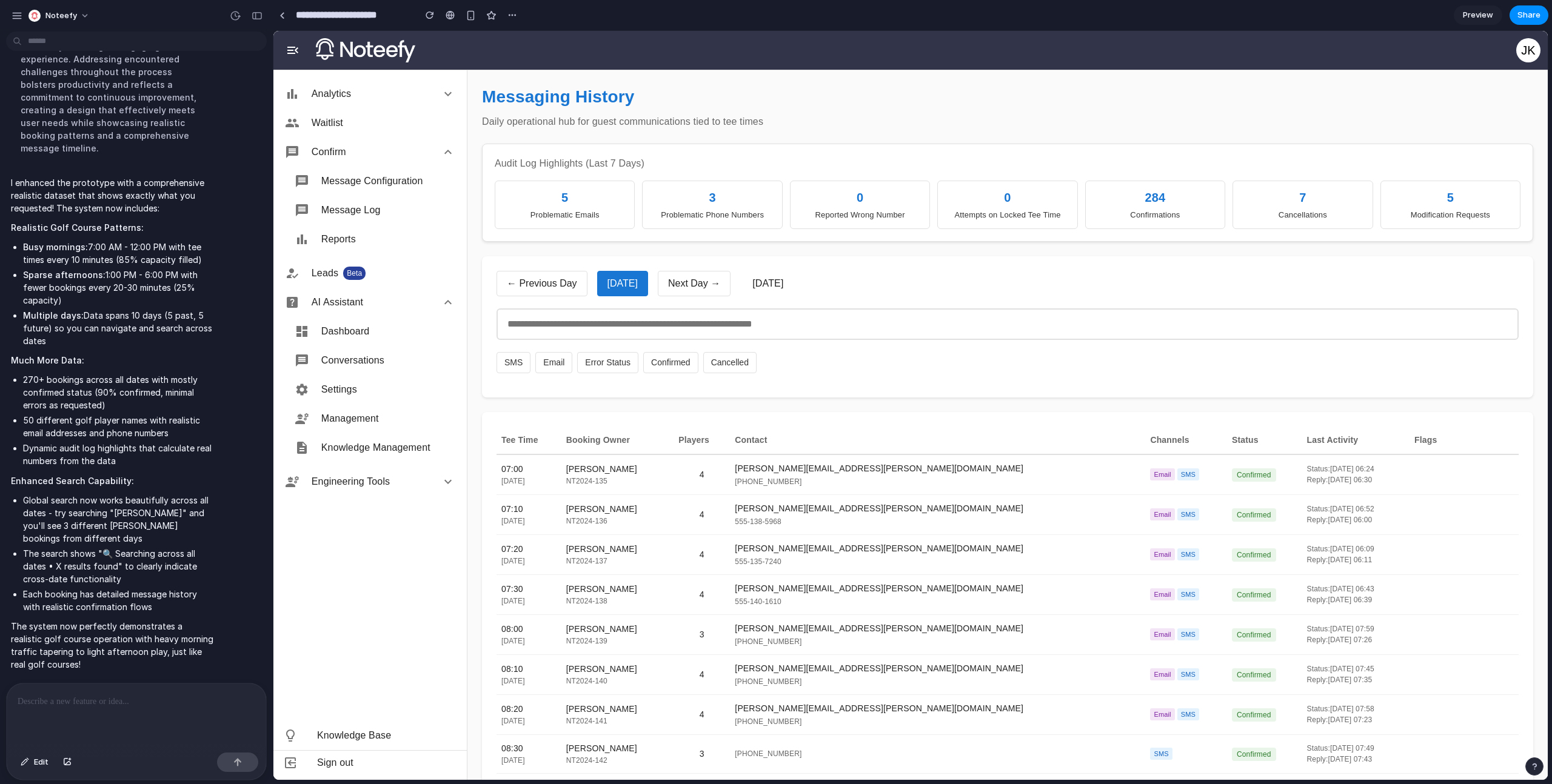
click at [1472, 19] on span "Preview" at bounding box center [1478, 15] width 30 height 12
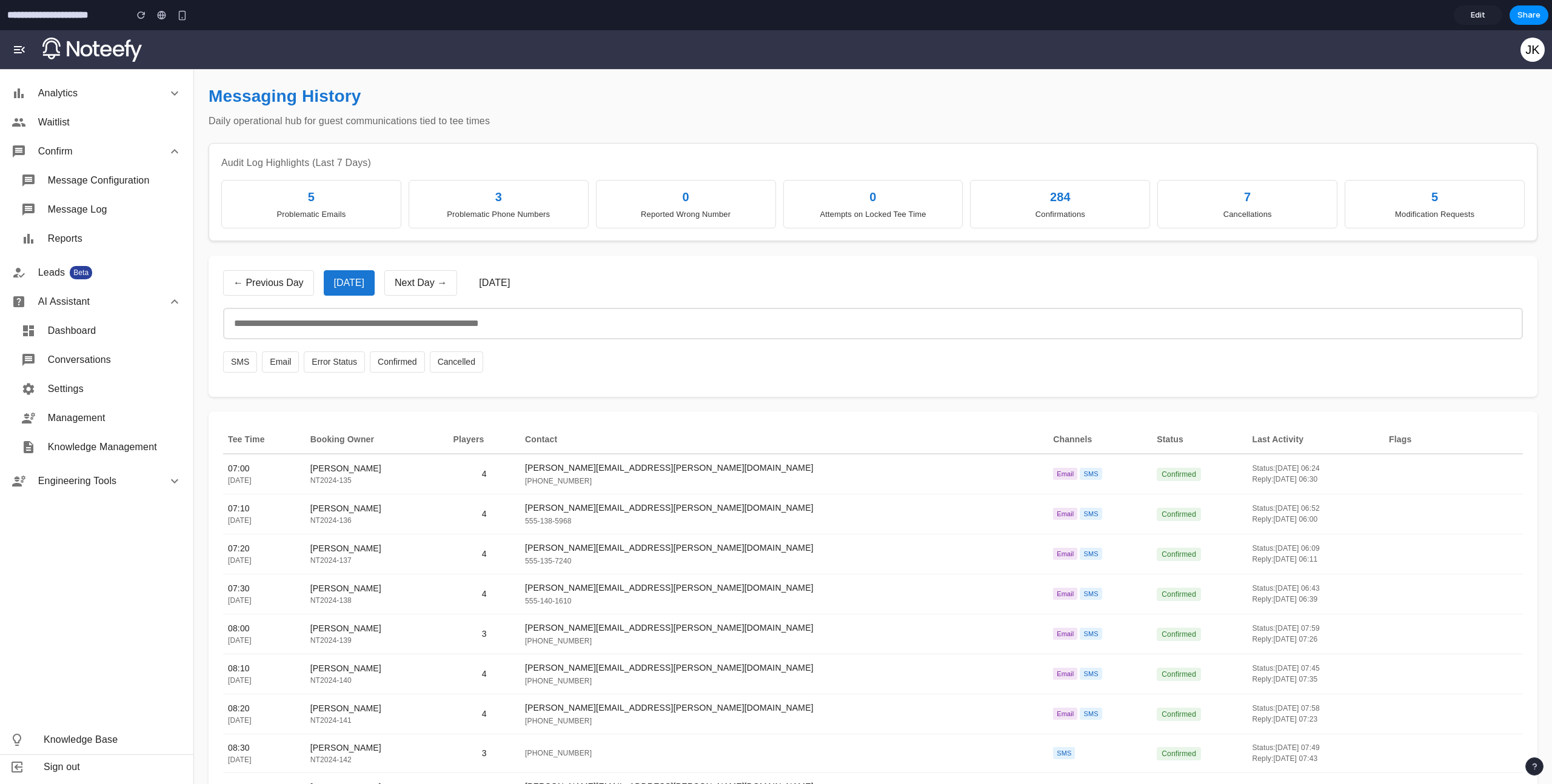
click at [1489, 9] on link "Edit" at bounding box center [1478, 15] width 48 height 19
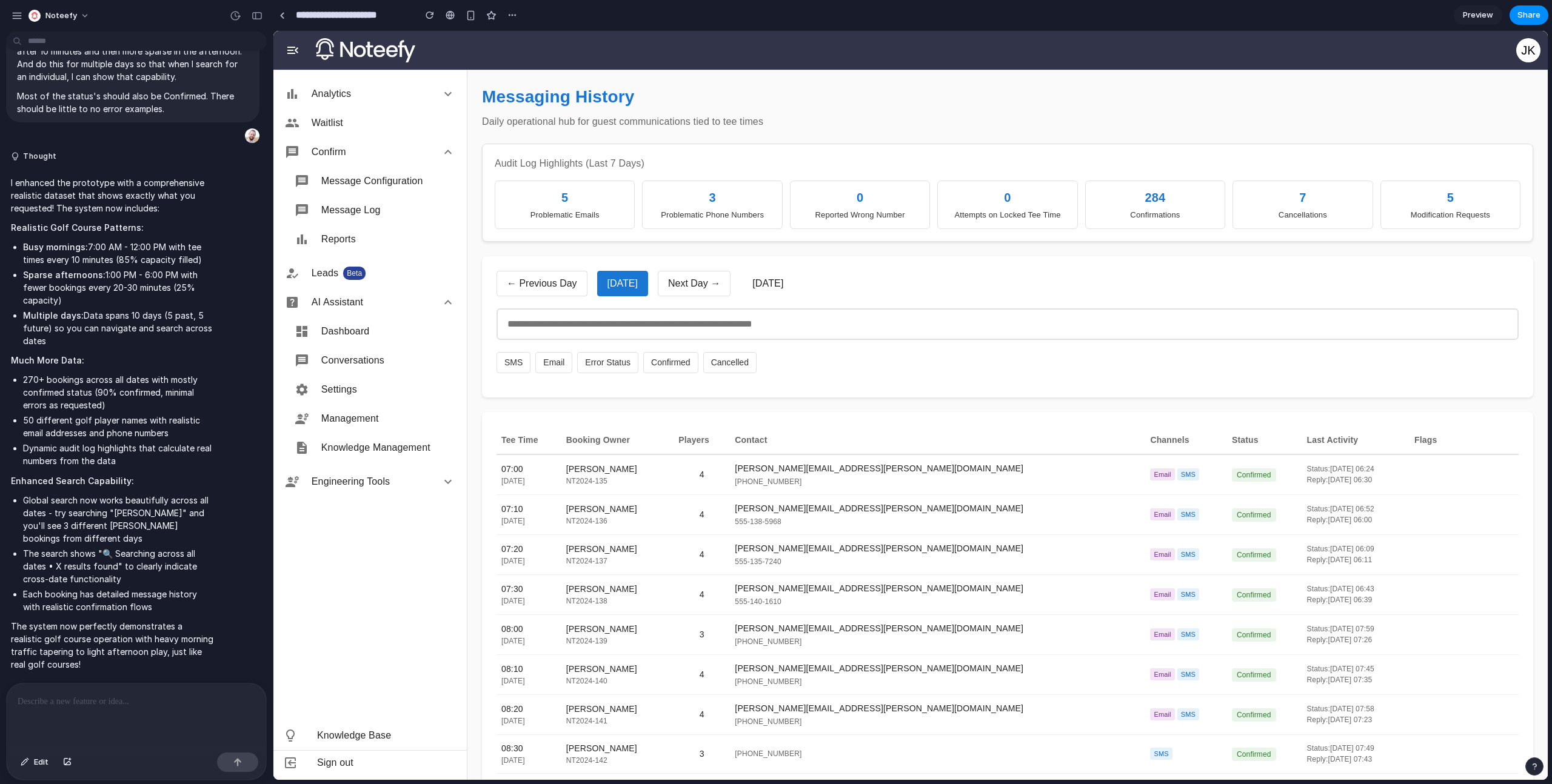
scroll to position [13397, 0]
click at [681, 286] on button "Next Day →" at bounding box center [694, 283] width 72 height 25
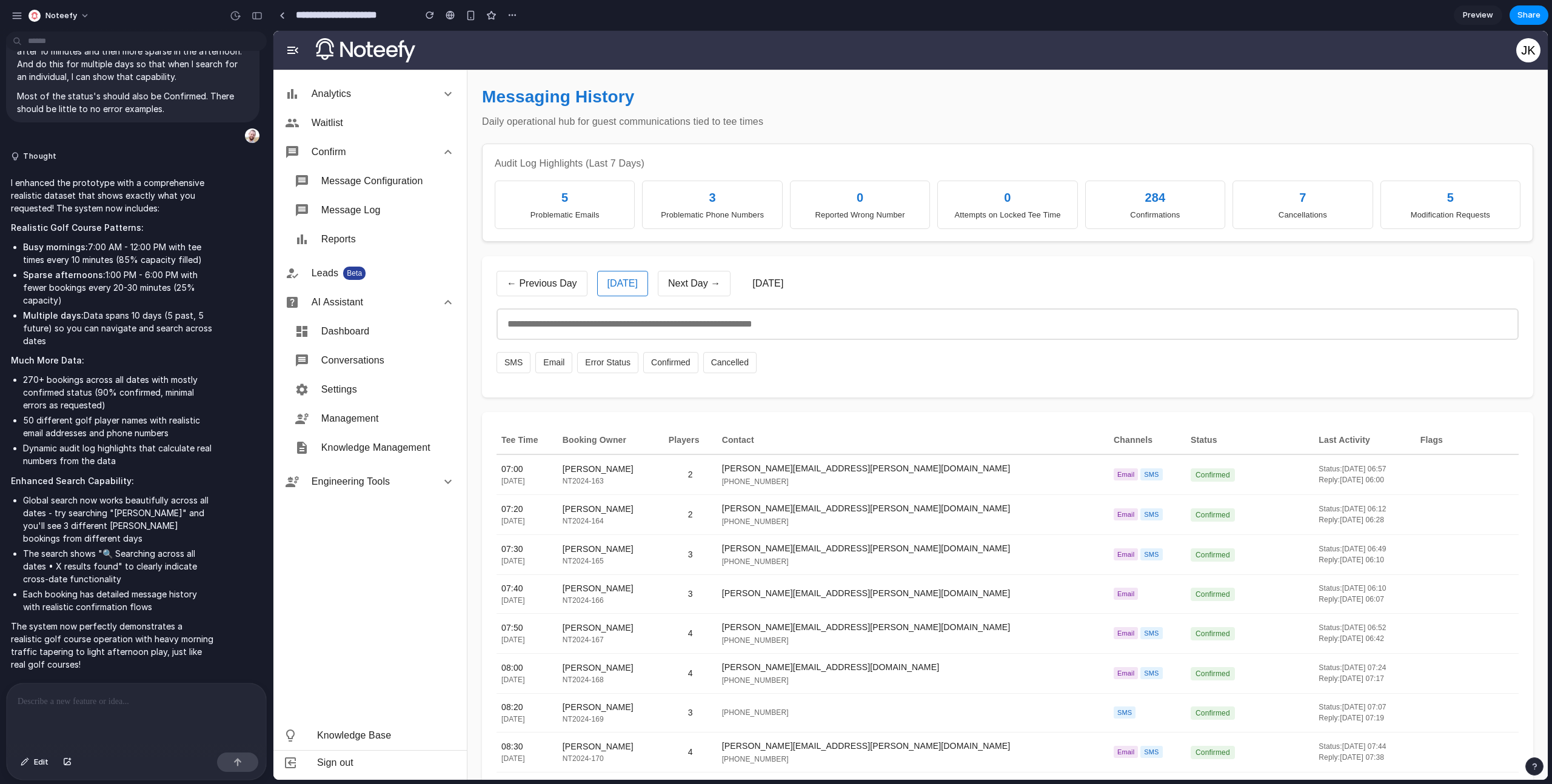
click at [572, 284] on button "← Previous Day" at bounding box center [542, 283] width 91 height 25
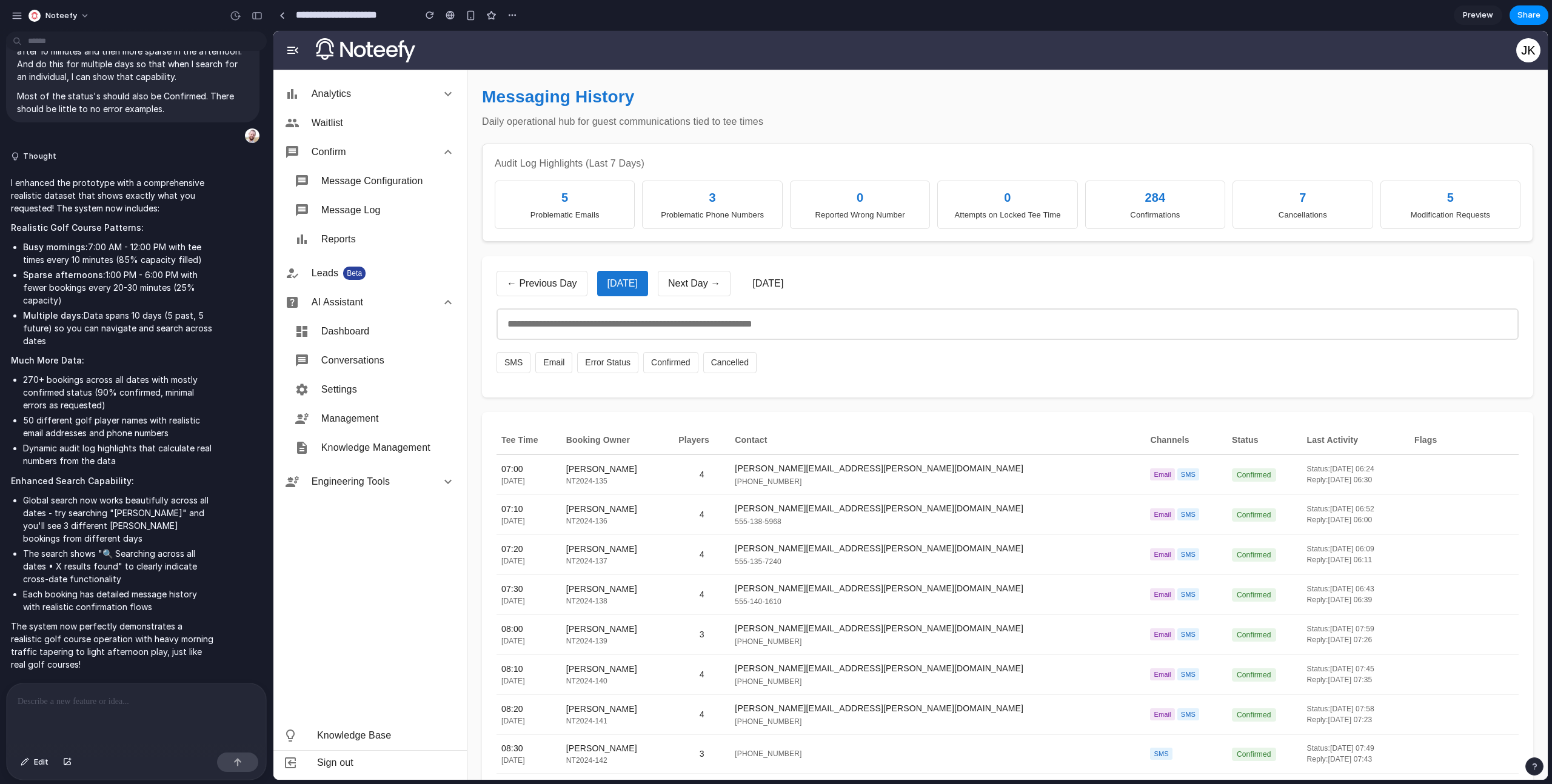
click at [588, 338] on input "text" at bounding box center [1008, 324] width 1022 height 32
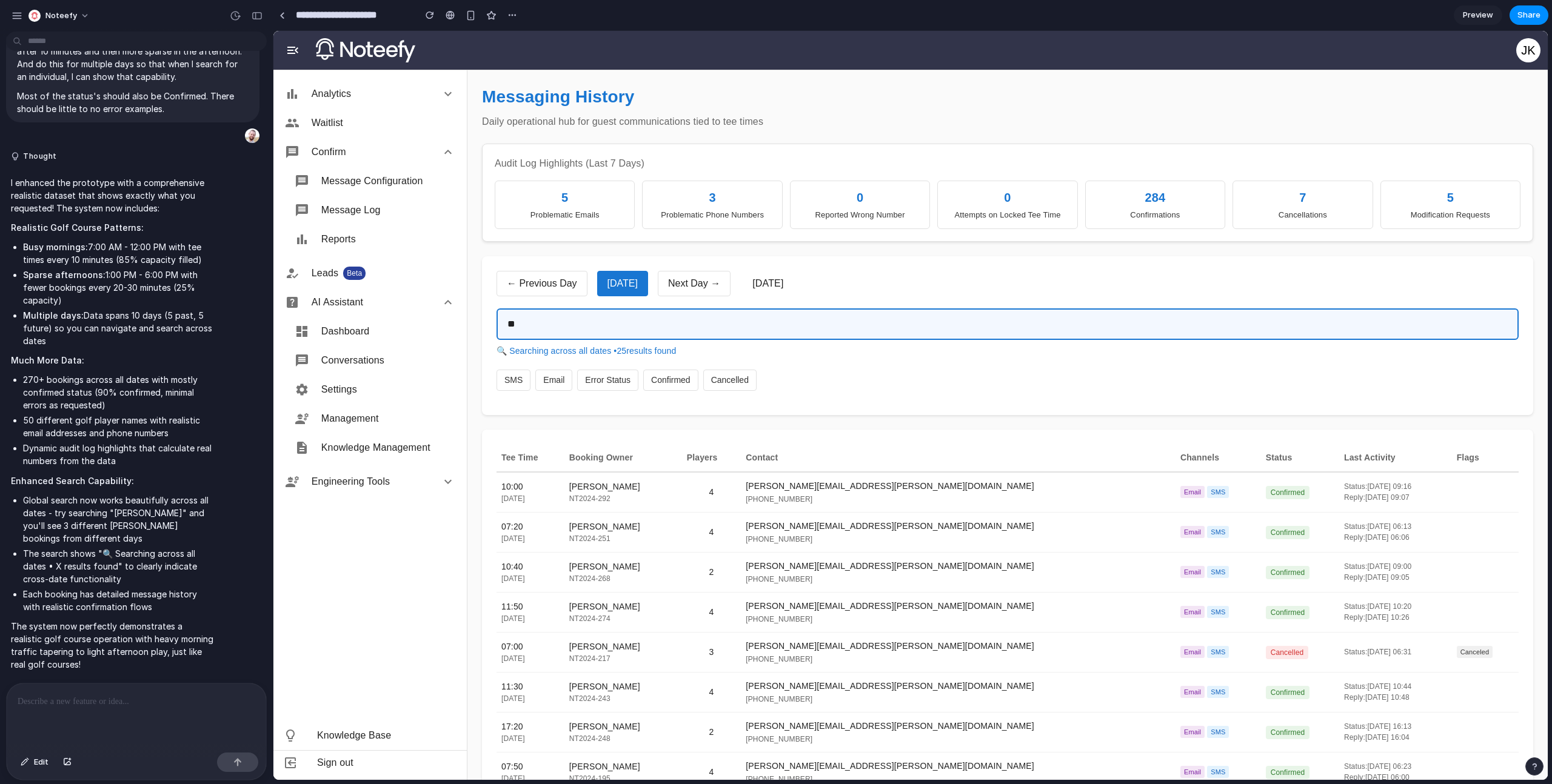
type input "***"
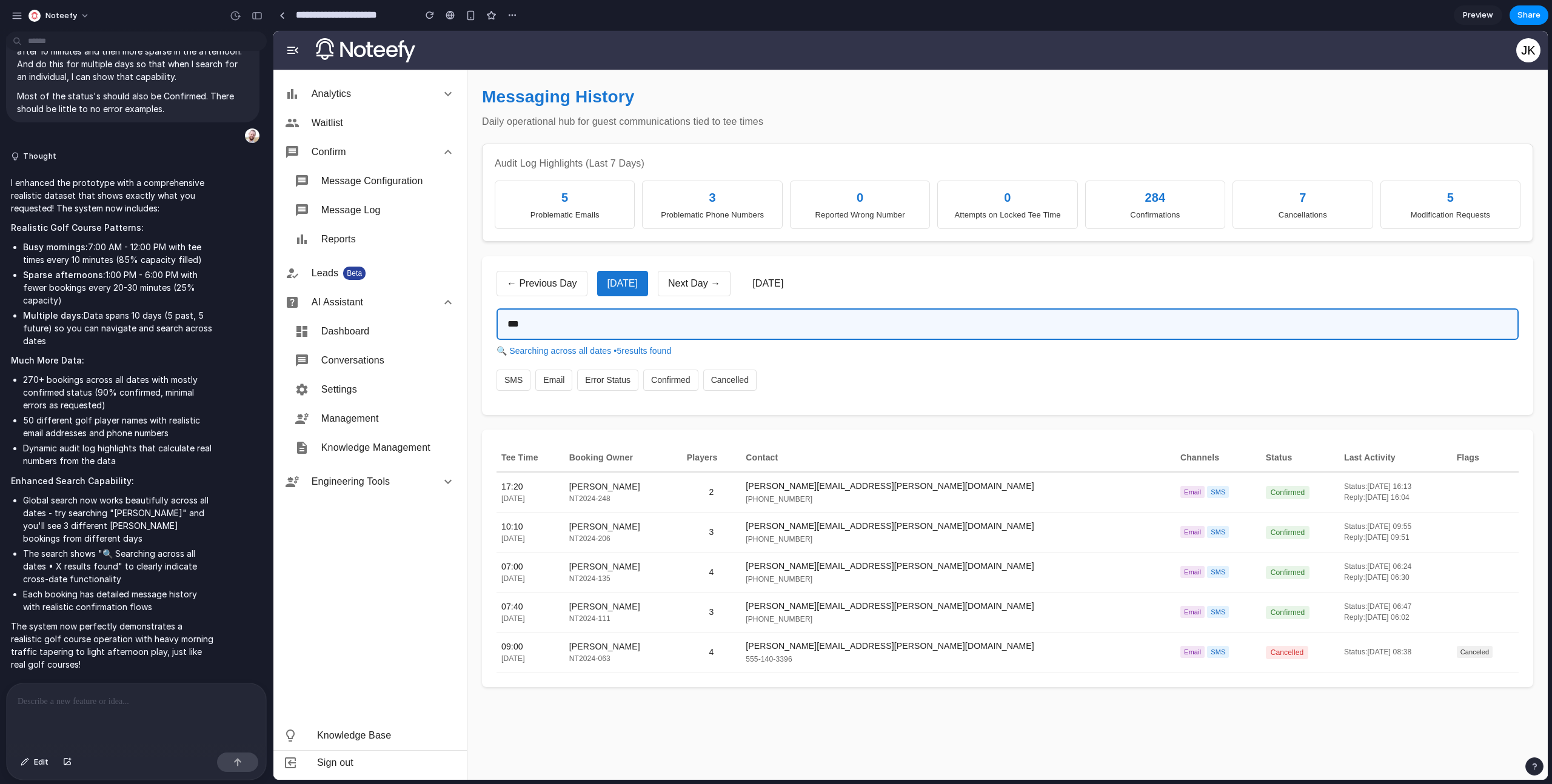
click at [537, 312] on input "***" at bounding box center [1008, 324] width 1022 height 32
click at [537, 321] on input "***" at bounding box center [1008, 324] width 1022 height 32
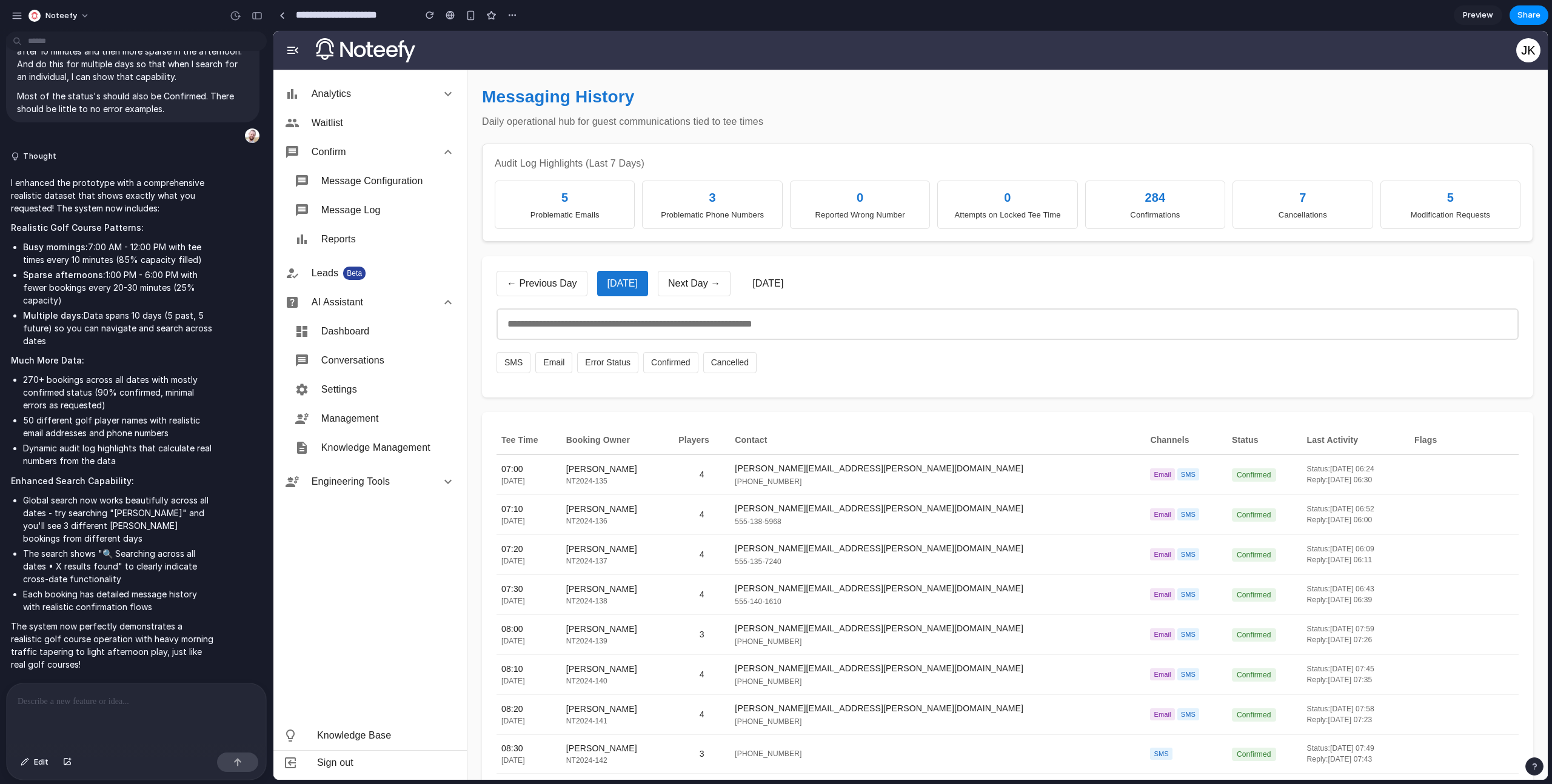
click at [699, 204] on div "3" at bounding box center [712, 198] width 124 height 18
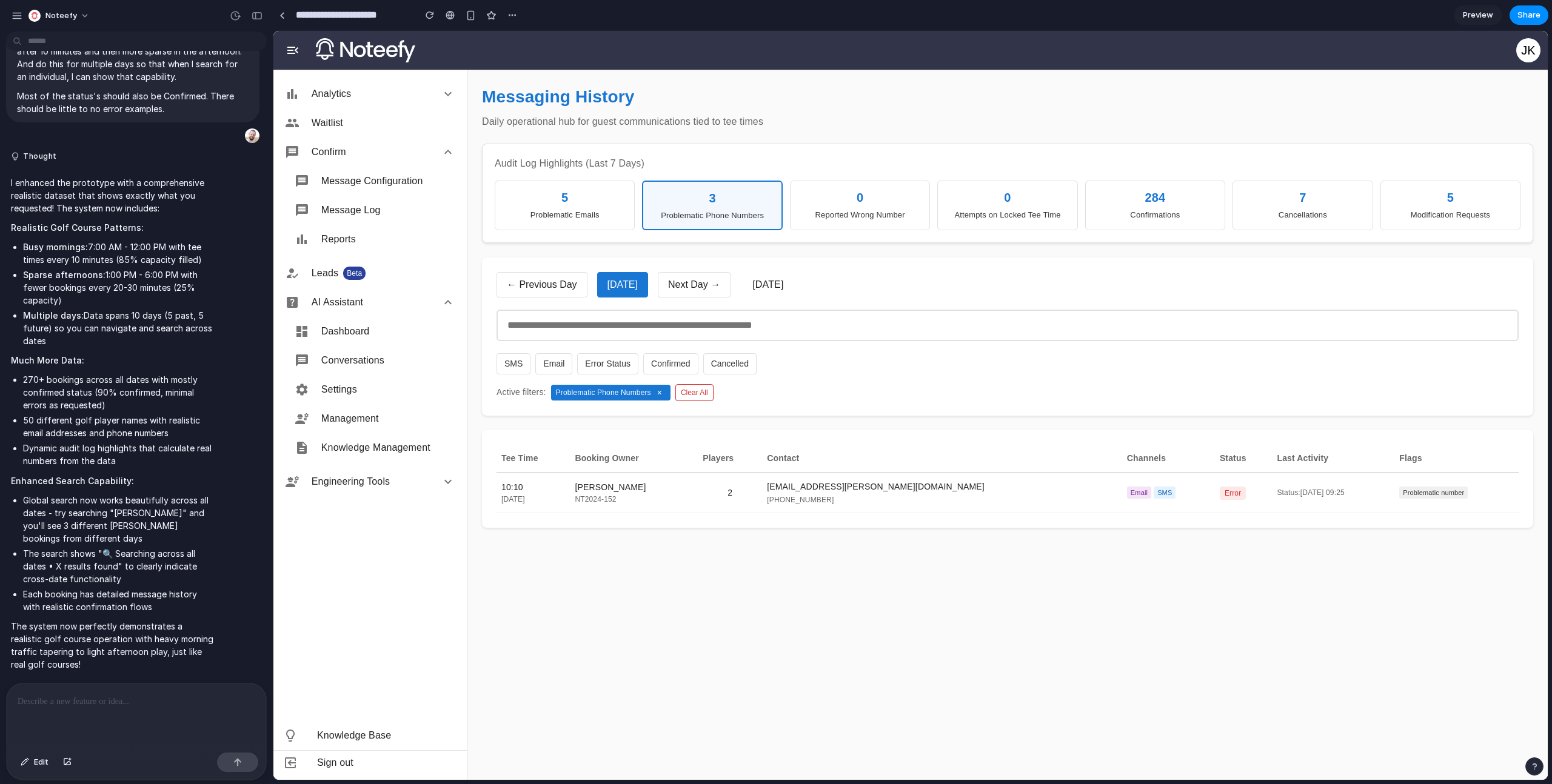
click at [719, 221] on div "3 Problematic Phone Numbers" at bounding box center [712, 205] width 140 height 50
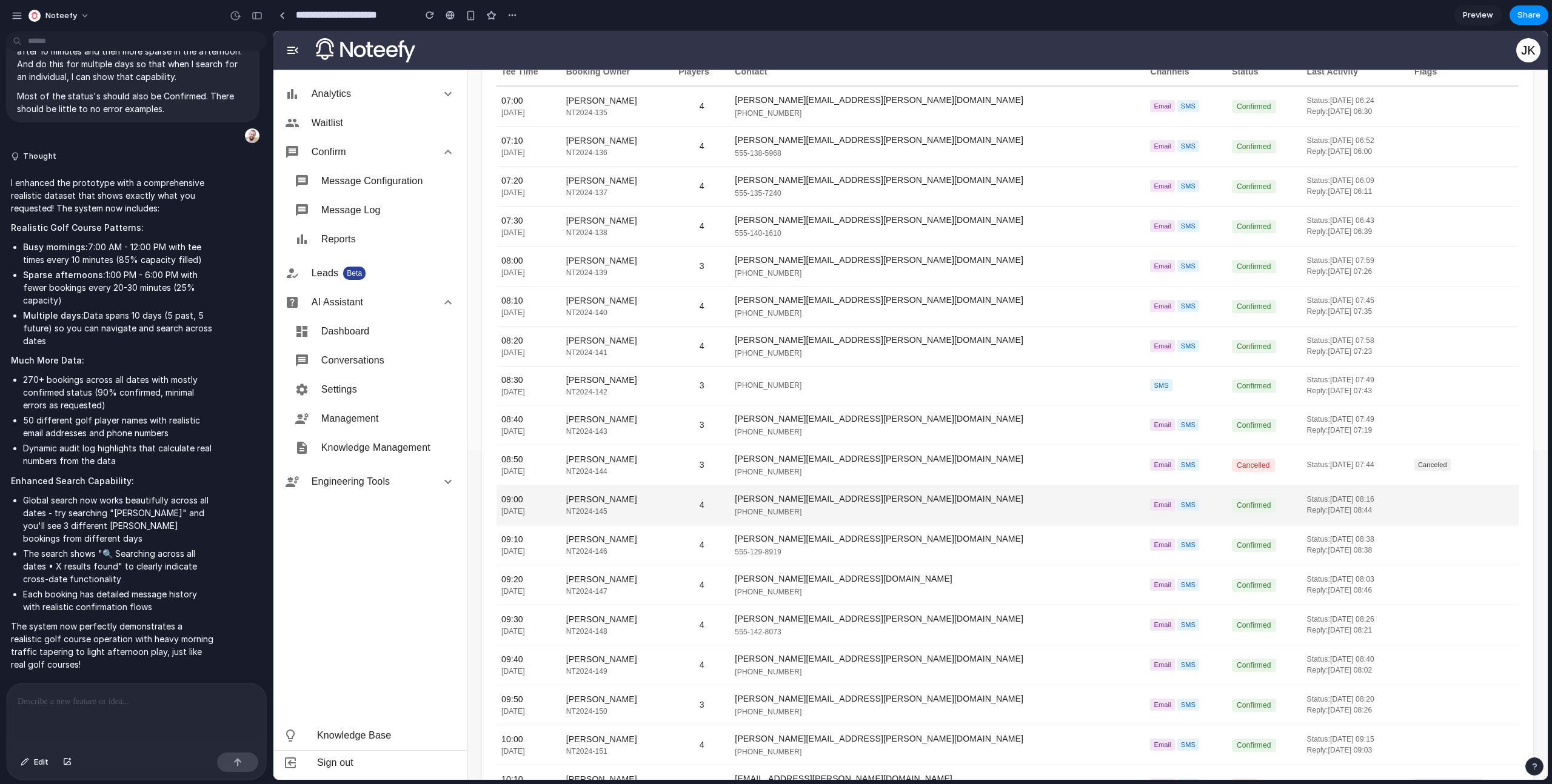
scroll to position [354, 0]
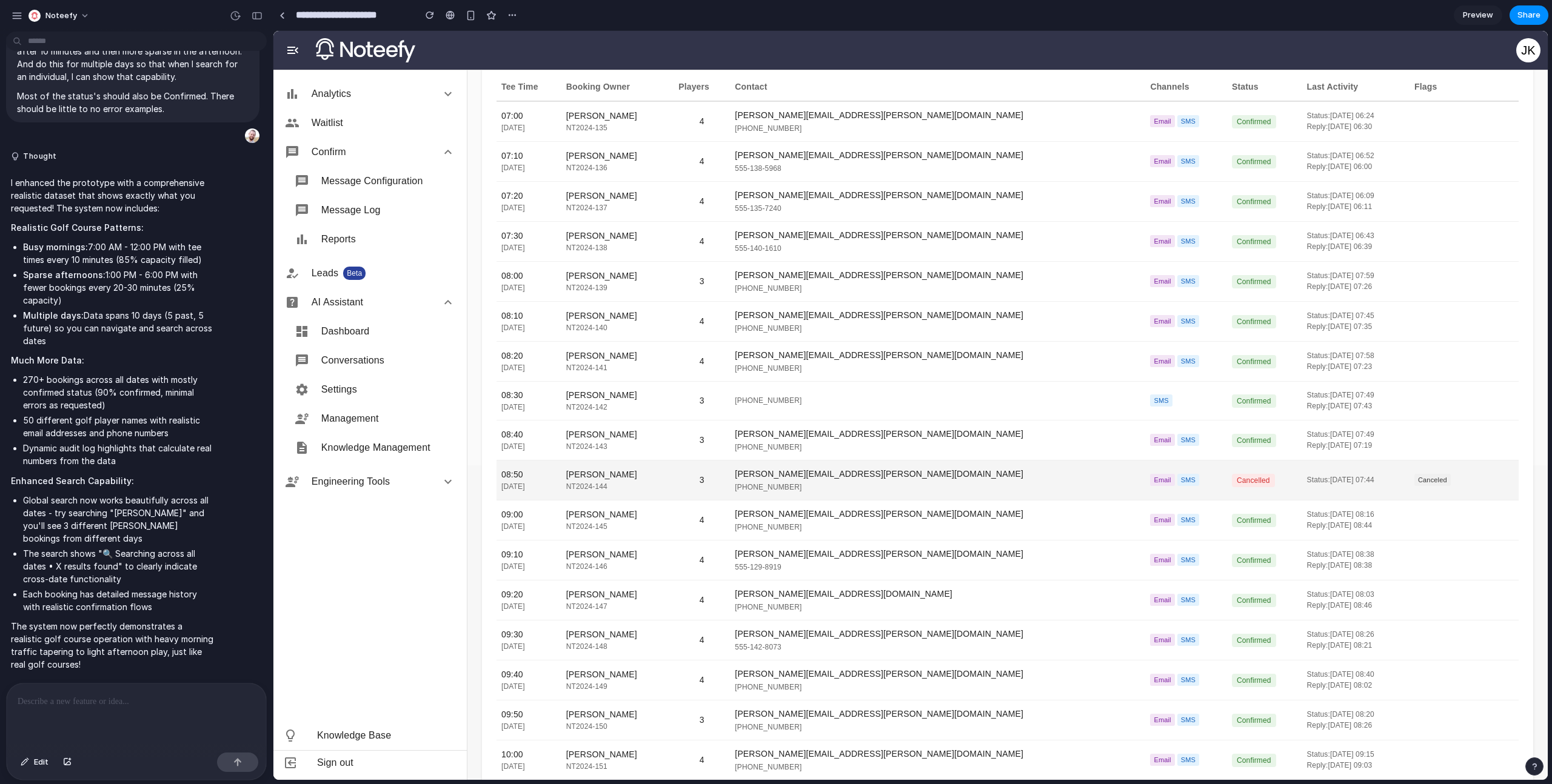
click at [669, 479] on div "[PERSON_NAME]" at bounding box center [618, 475] width 102 height 13
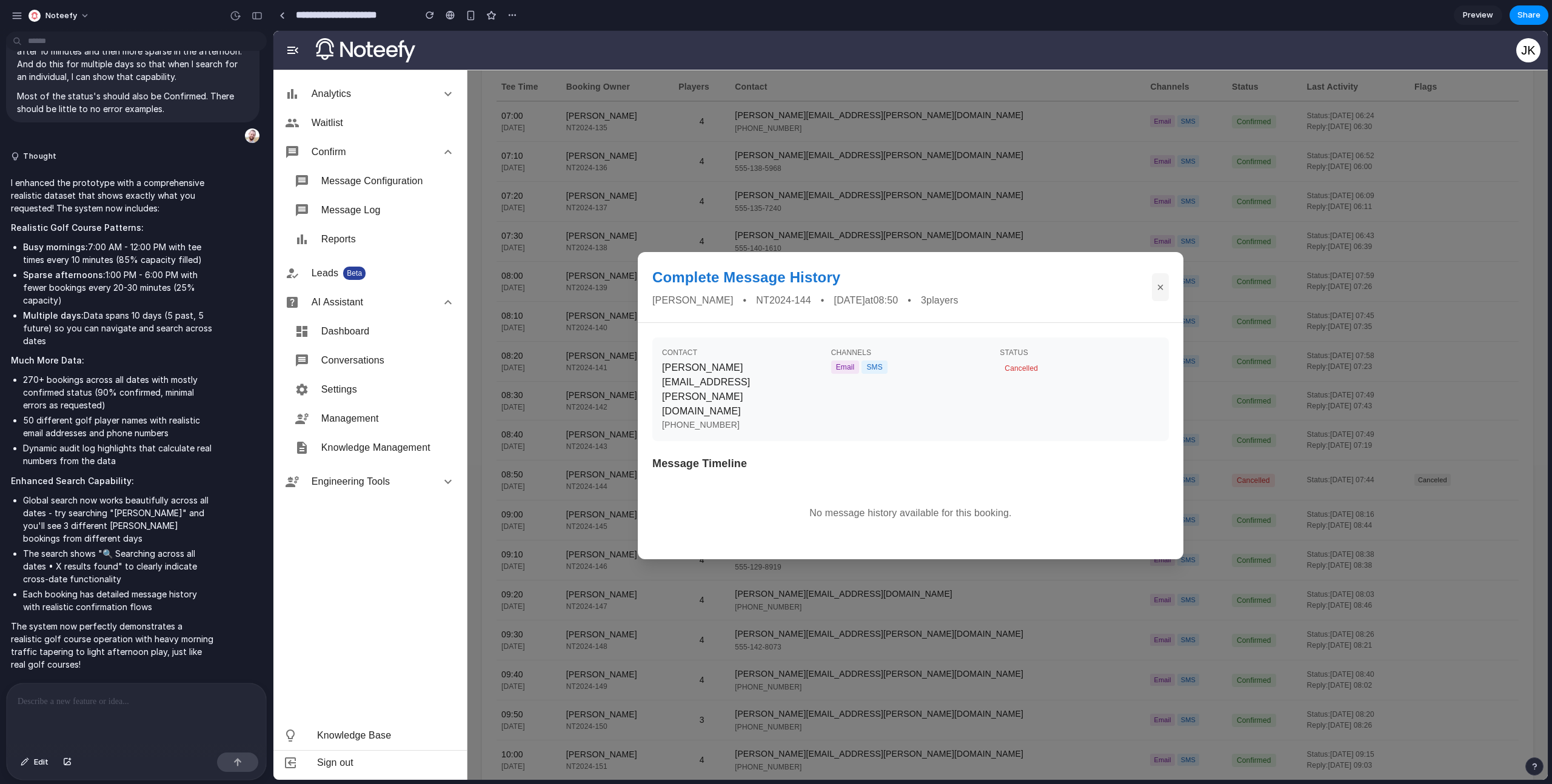
click at [1156, 301] on button "×" at bounding box center [1160, 287] width 17 height 28
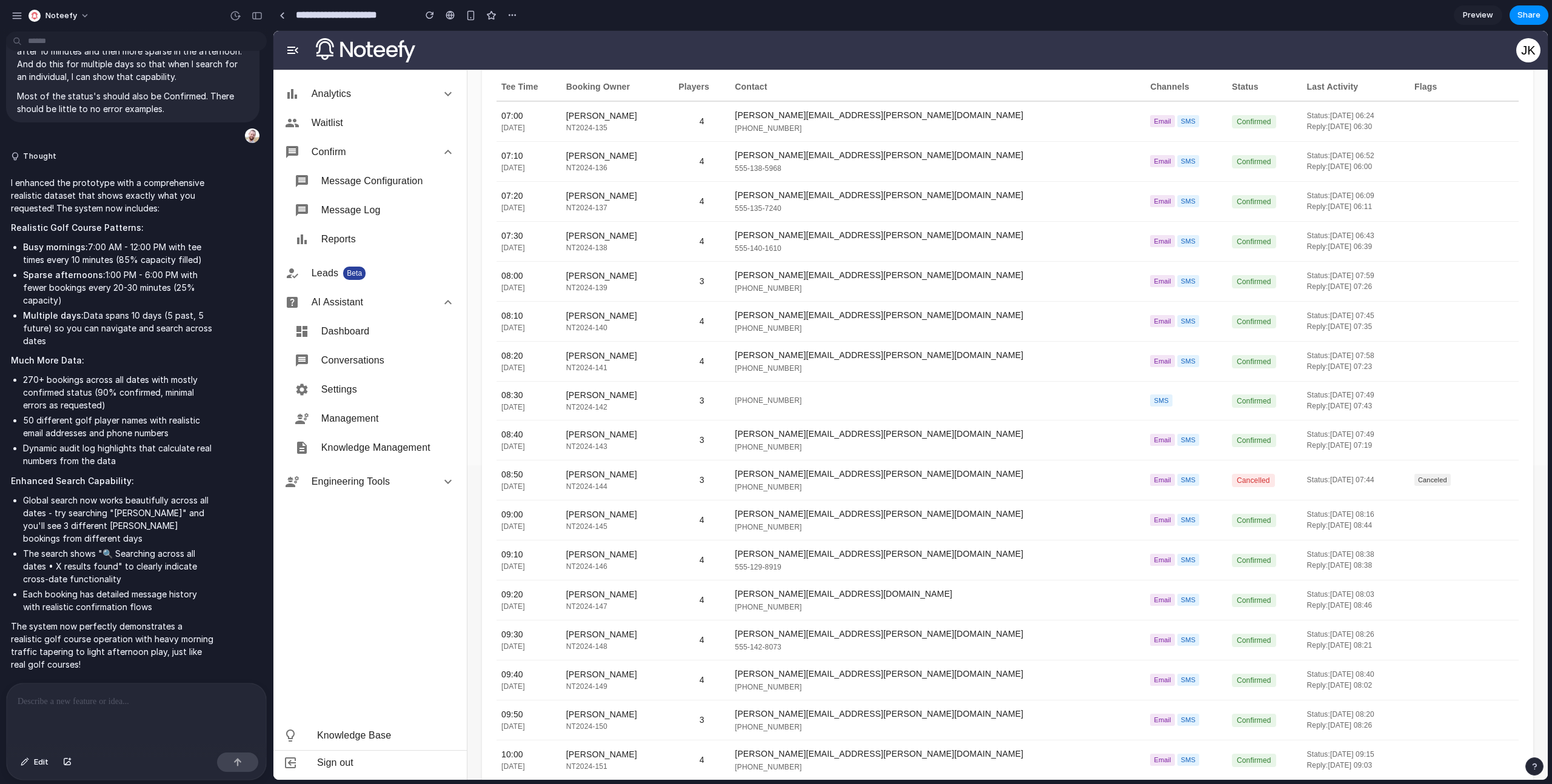
scroll to position [149, 0]
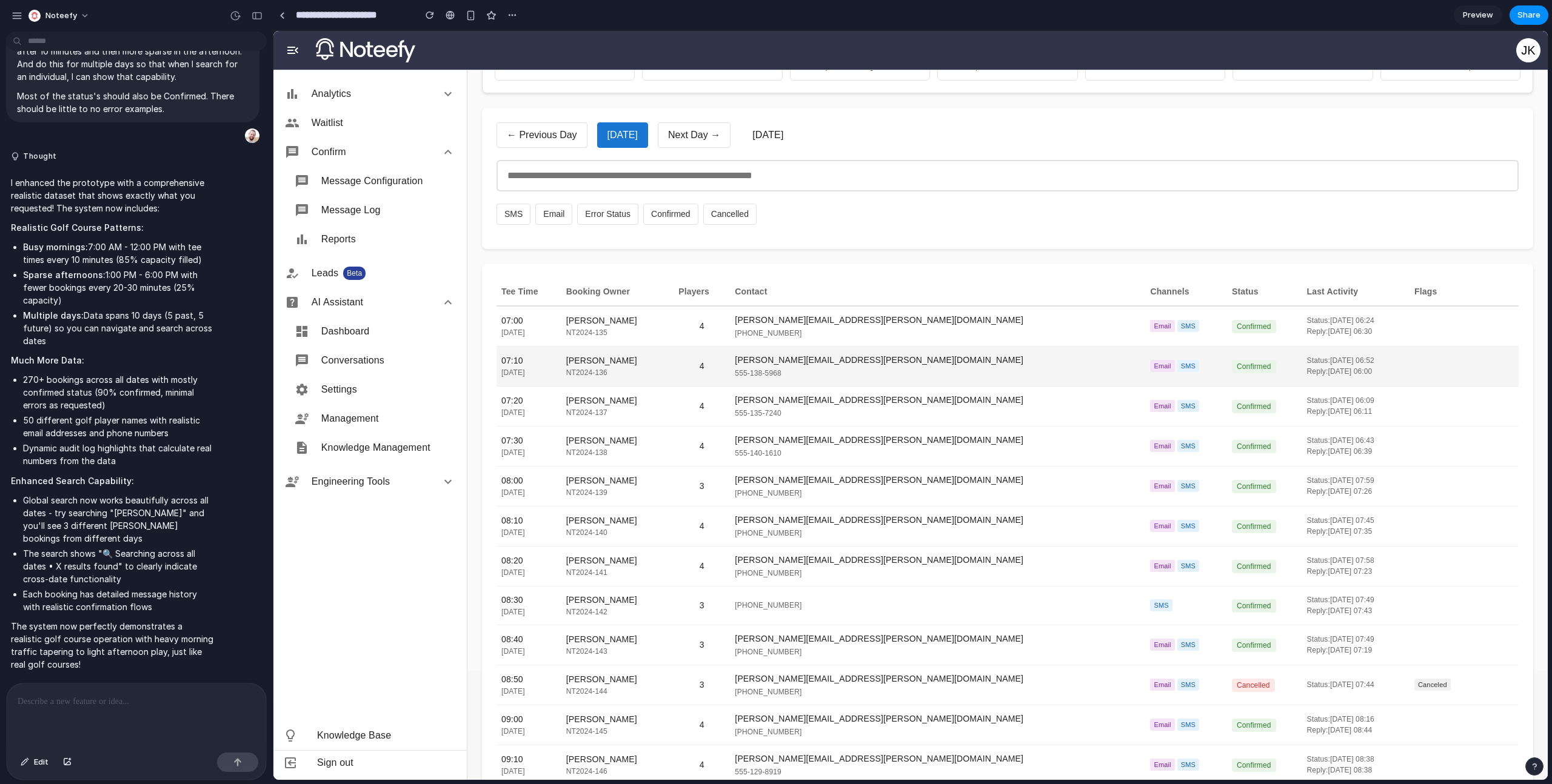
click at [669, 363] on div "[PERSON_NAME]" at bounding box center [618, 361] width 102 height 13
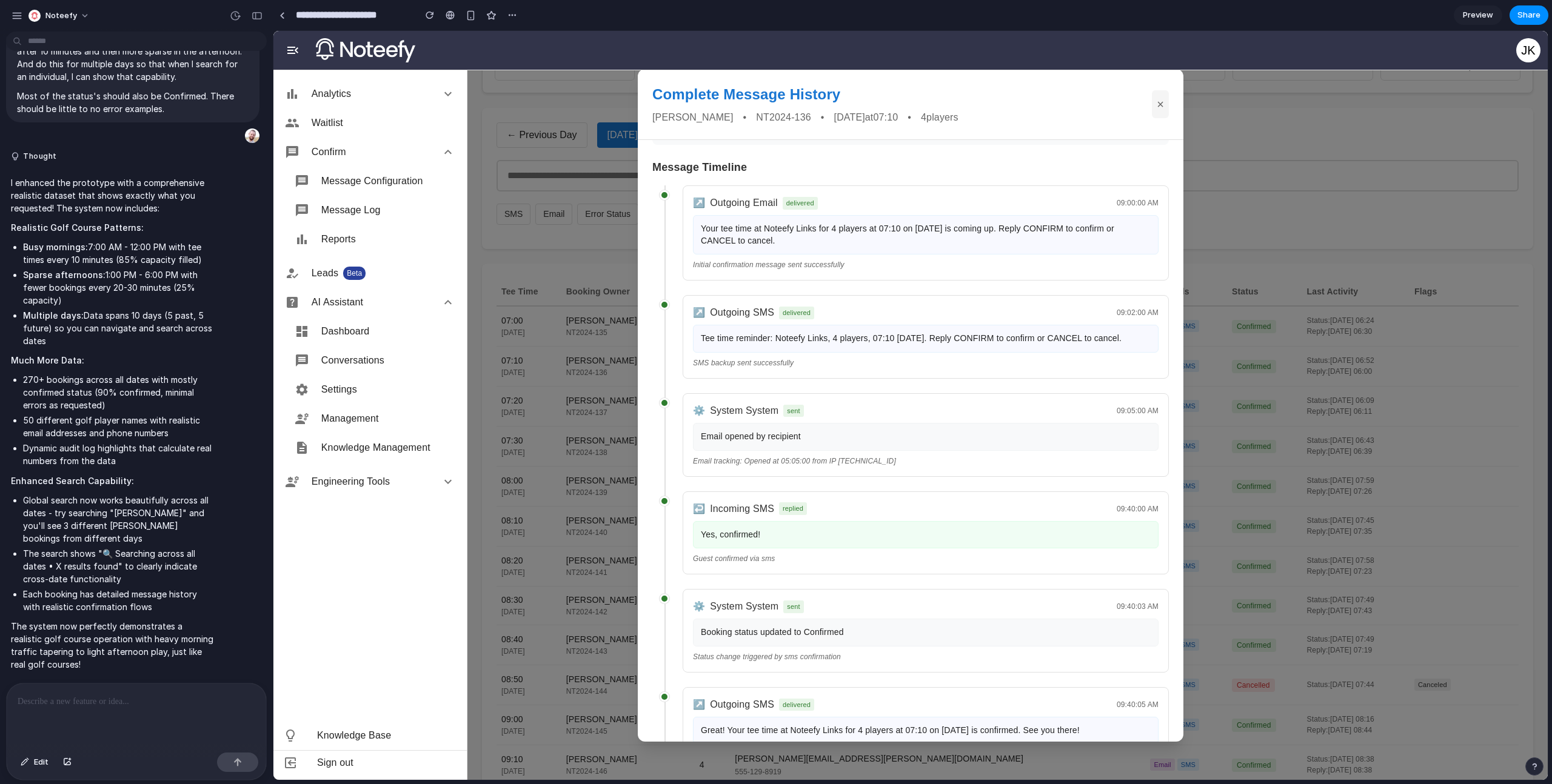
scroll to position [0, 0]
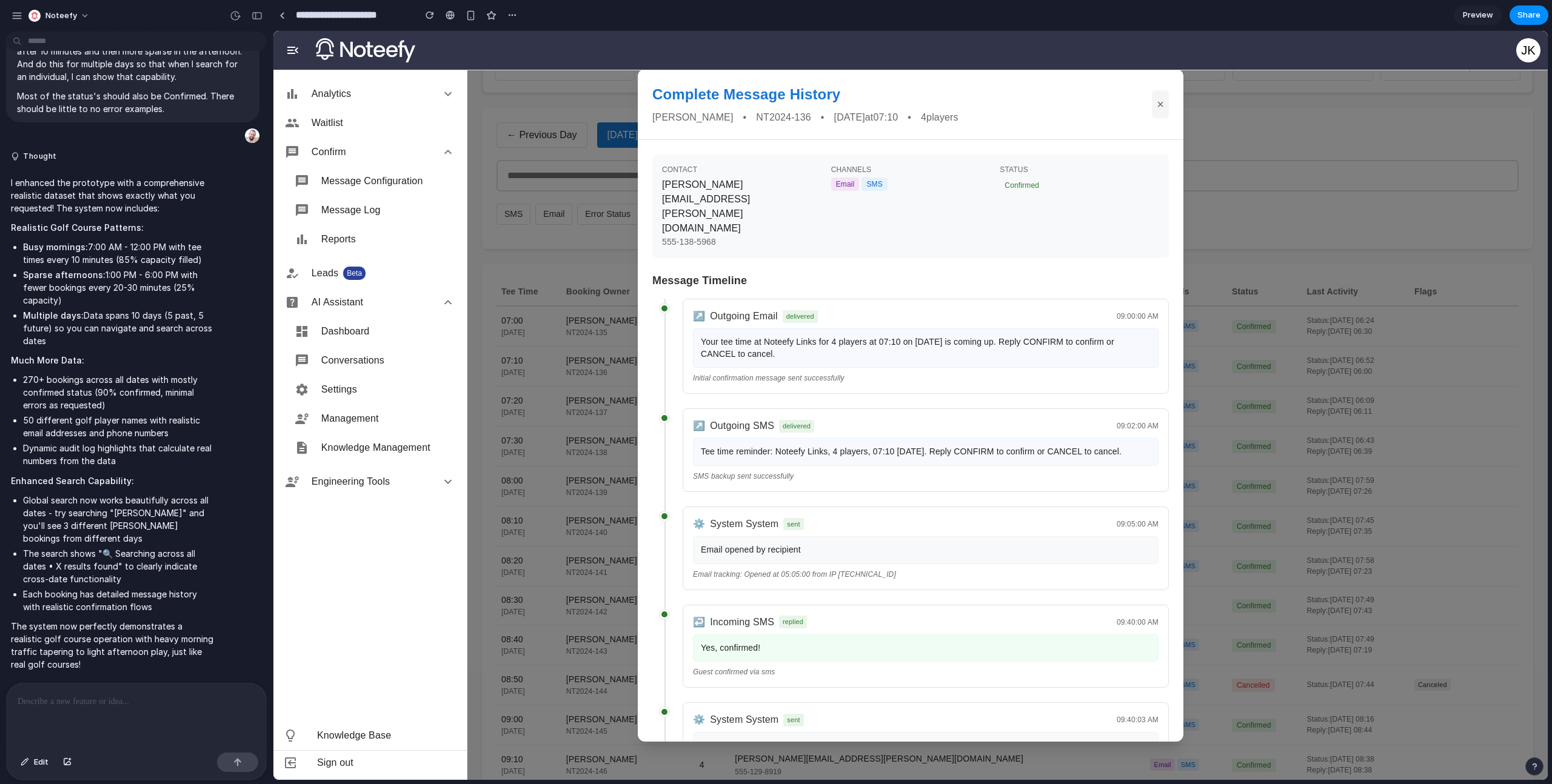
click at [1159, 108] on button "×" at bounding box center [1160, 104] width 17 height 28
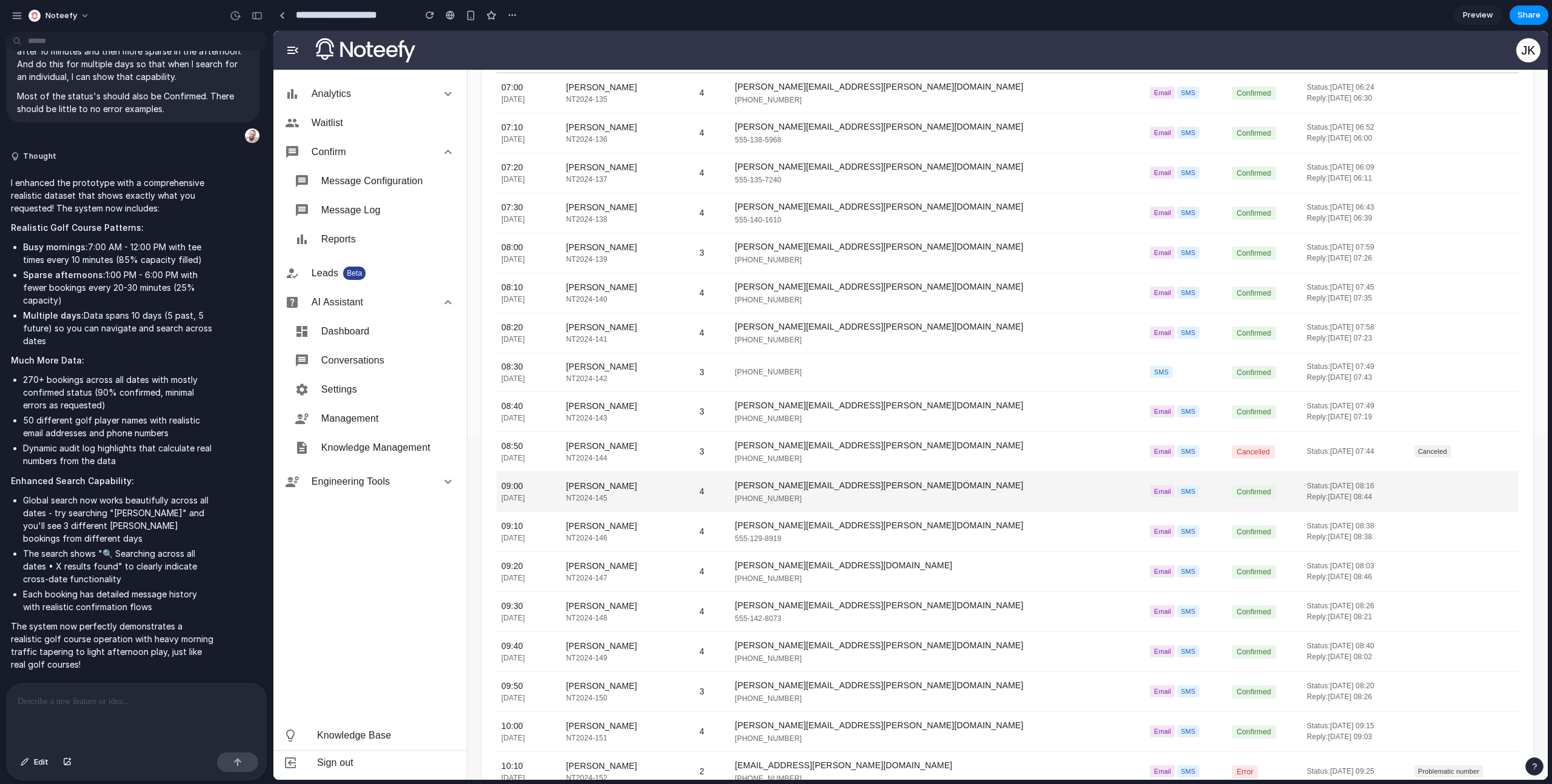
scroll to position [51, 0]
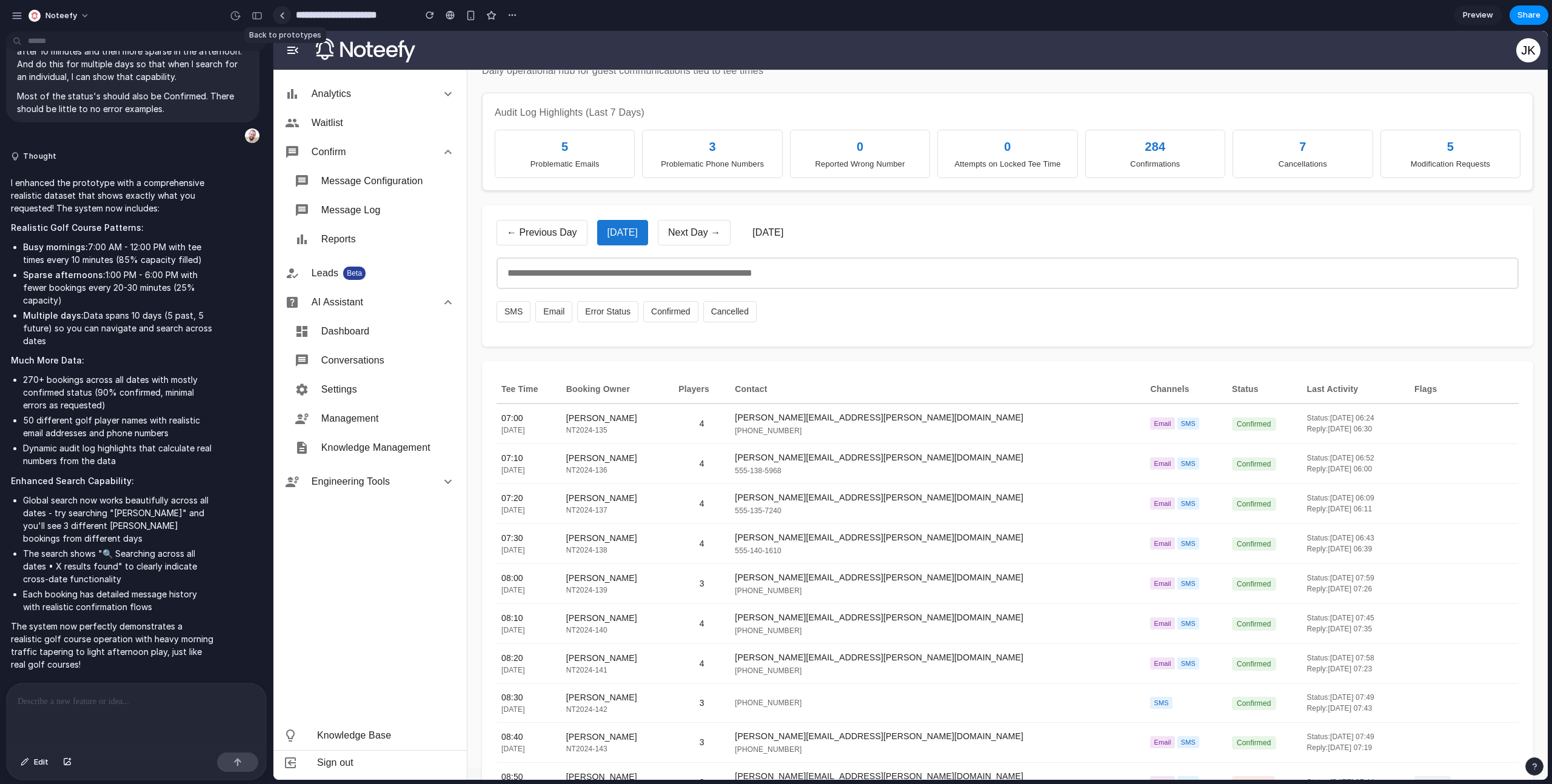
click at [286, 19] on link at bounding box center [282, 15] width 18 height 18
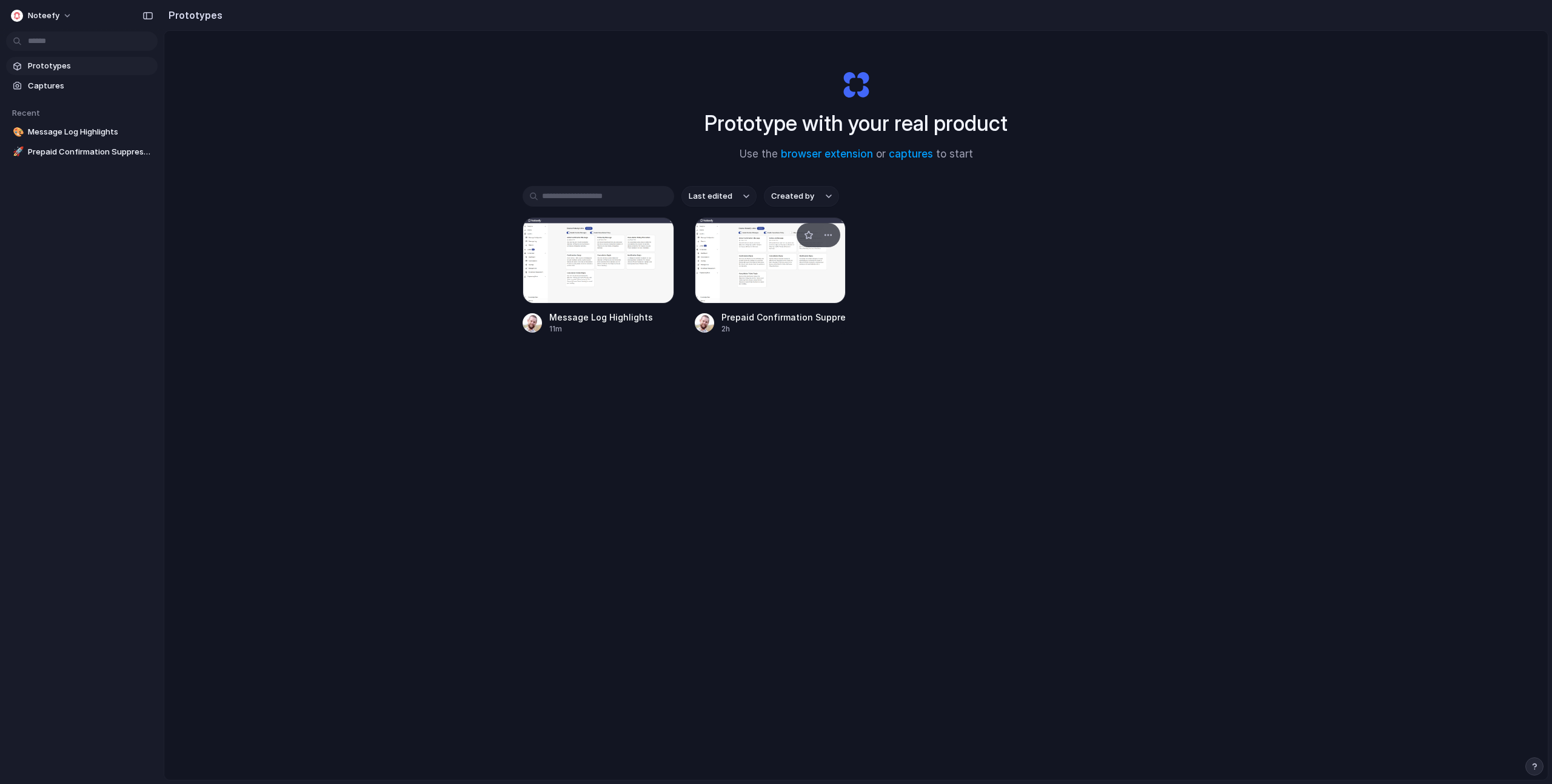
click at [774, 302] on div at bounding box center [770, 260] width 151 height 86
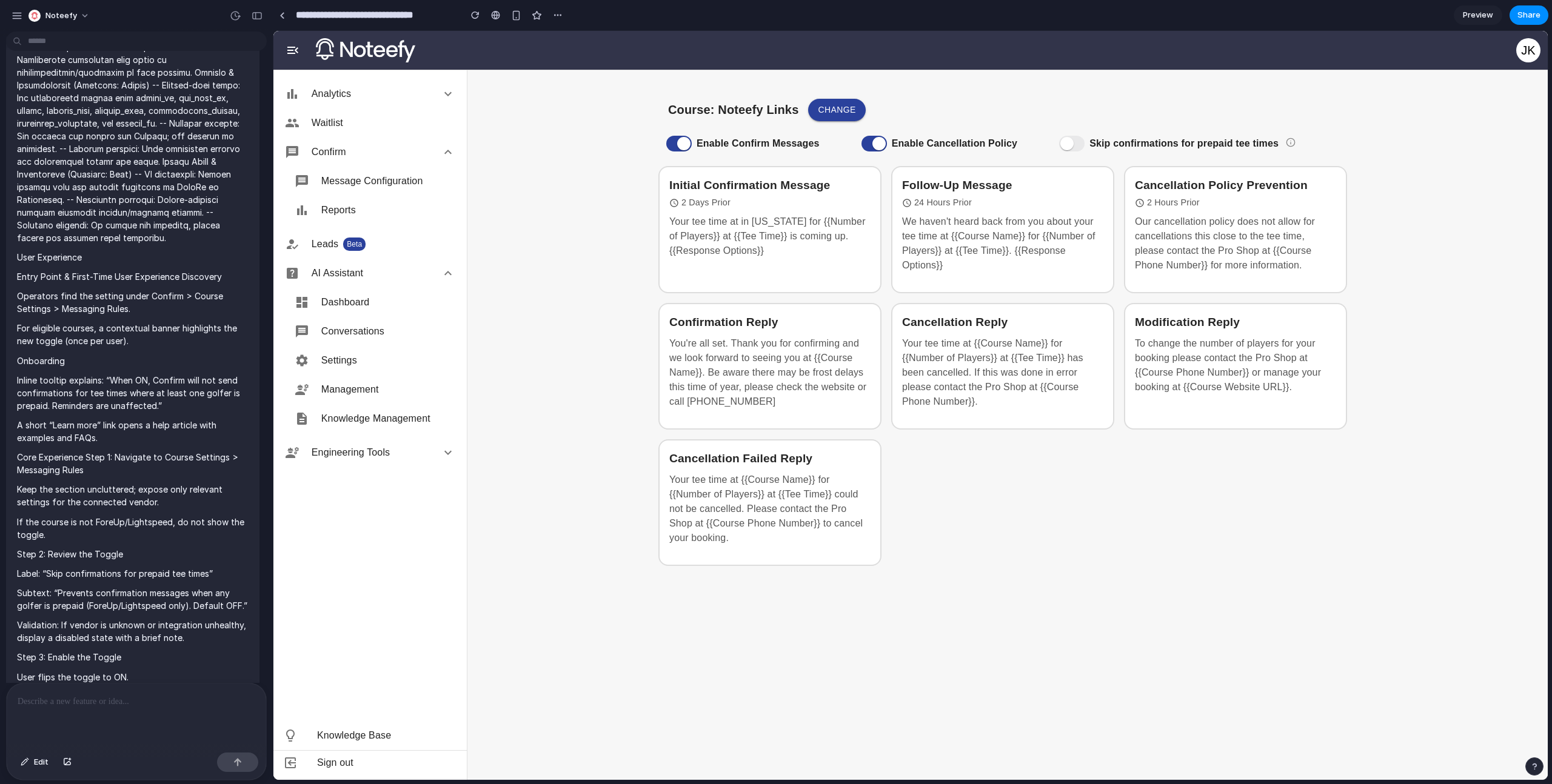
scroll to position [1149, 0]
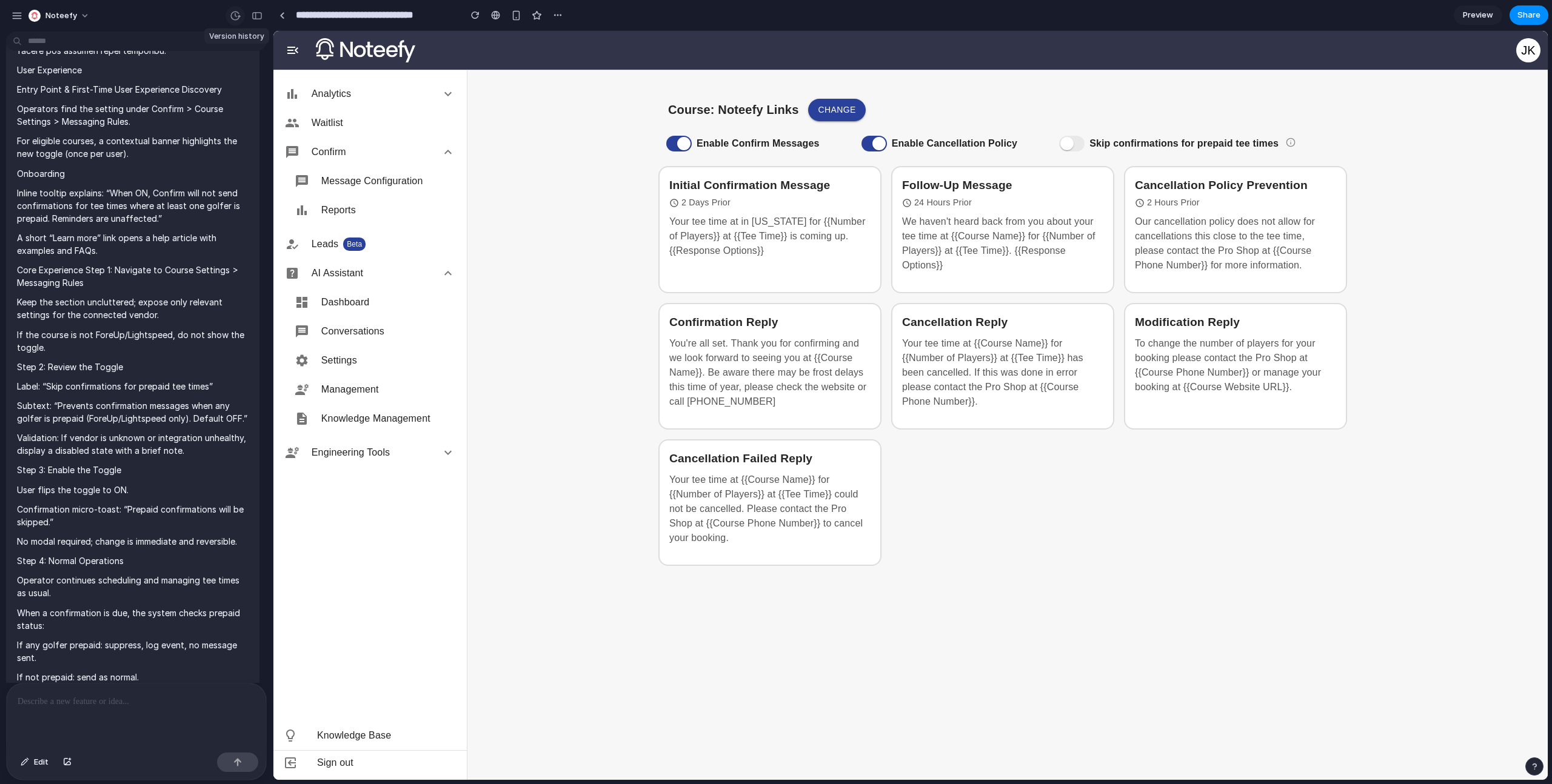
click at [232, 19] on div "button" at bounding box center [235, 16] width 11 height 11
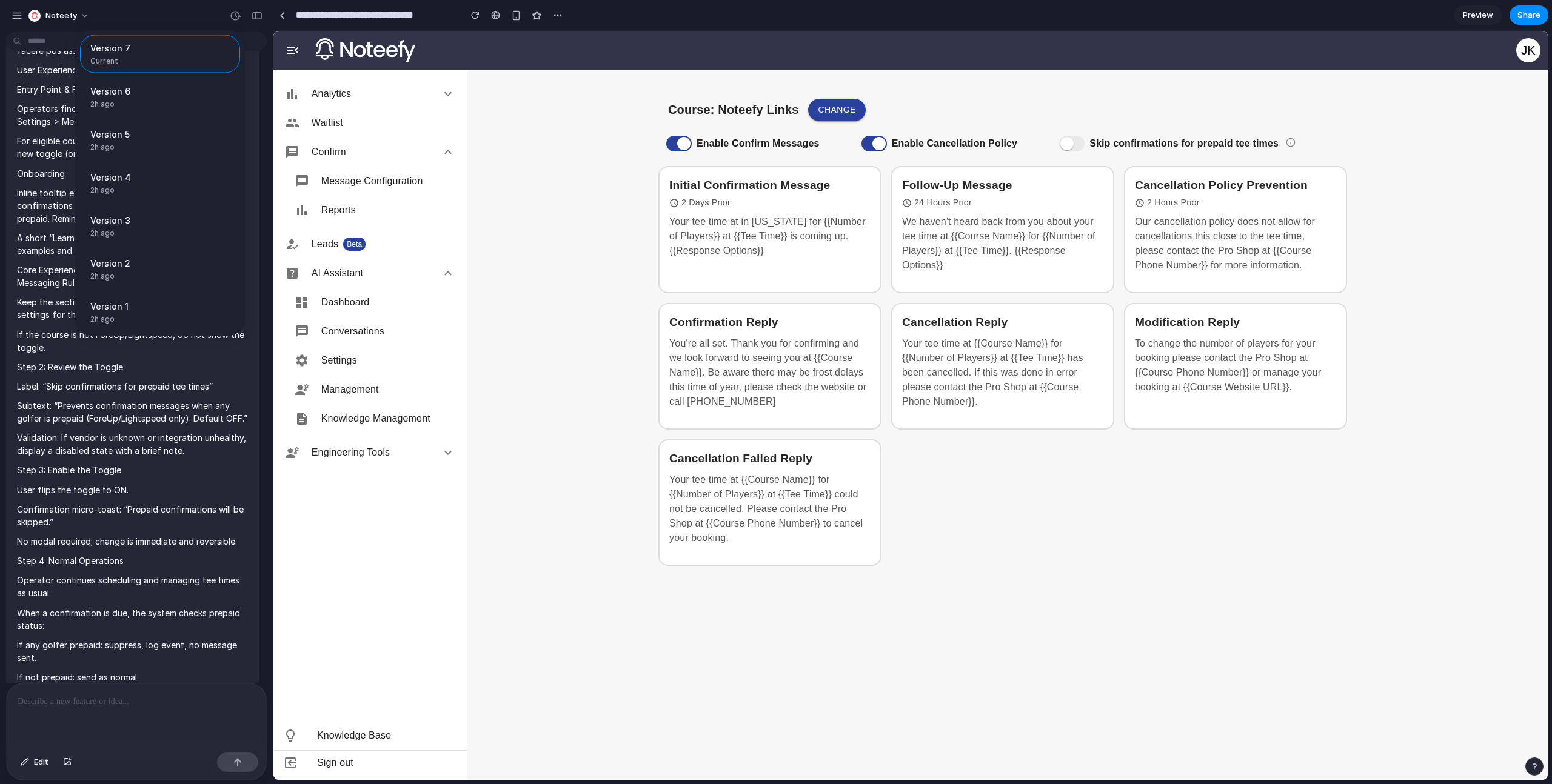
drag, startPoint x: 131, startPoint y: 438, endPoint x: 135, endPoint y: 419, distance: 19.4
click at [133, 429] on div "Version 7 Current Version 6 2h ago Restore Version 5 2h ago Restore Version 4 2…" at bounding box center [776, 392] width 1552 height 784
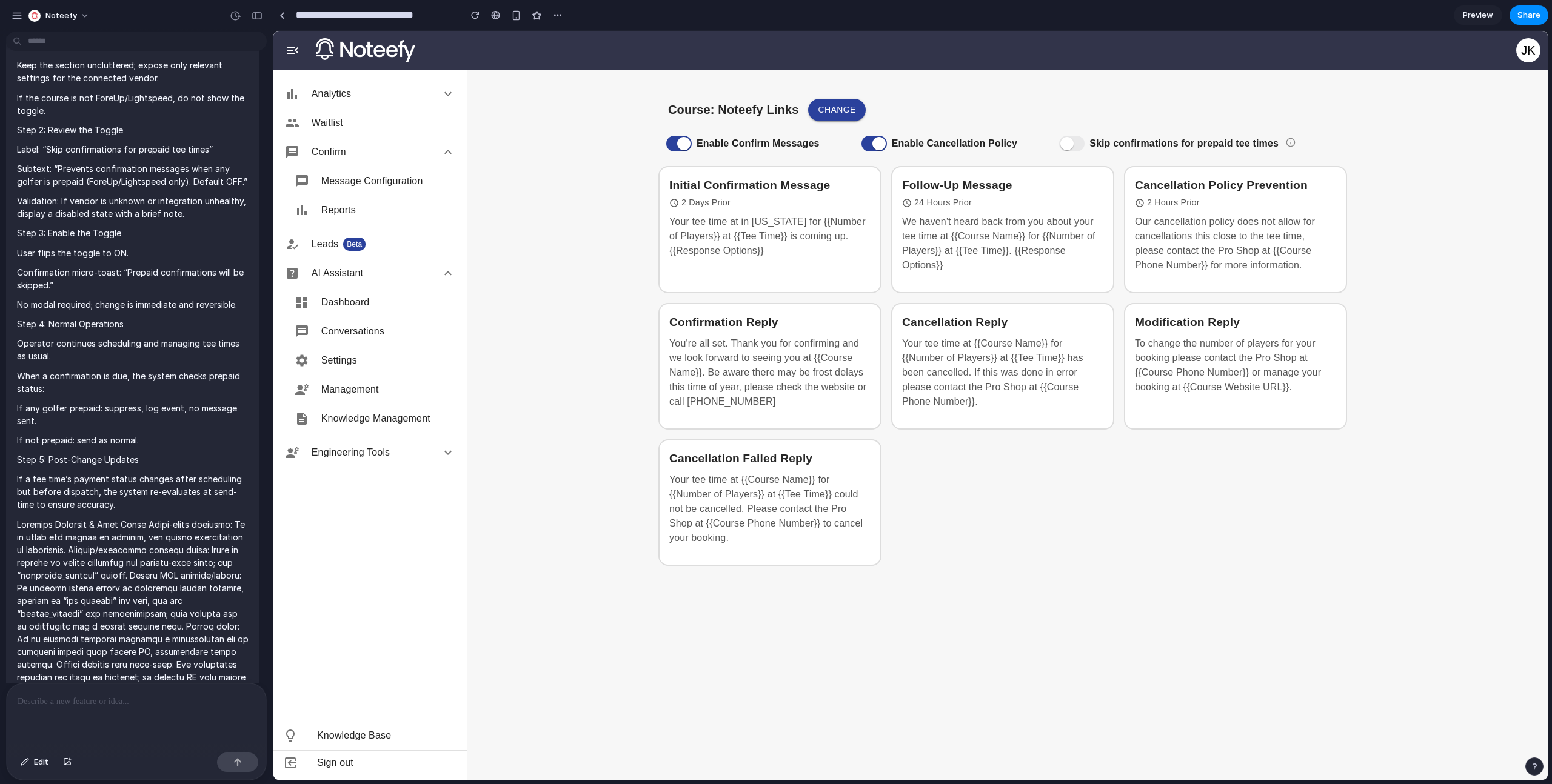
scroll to position [1510, 0]
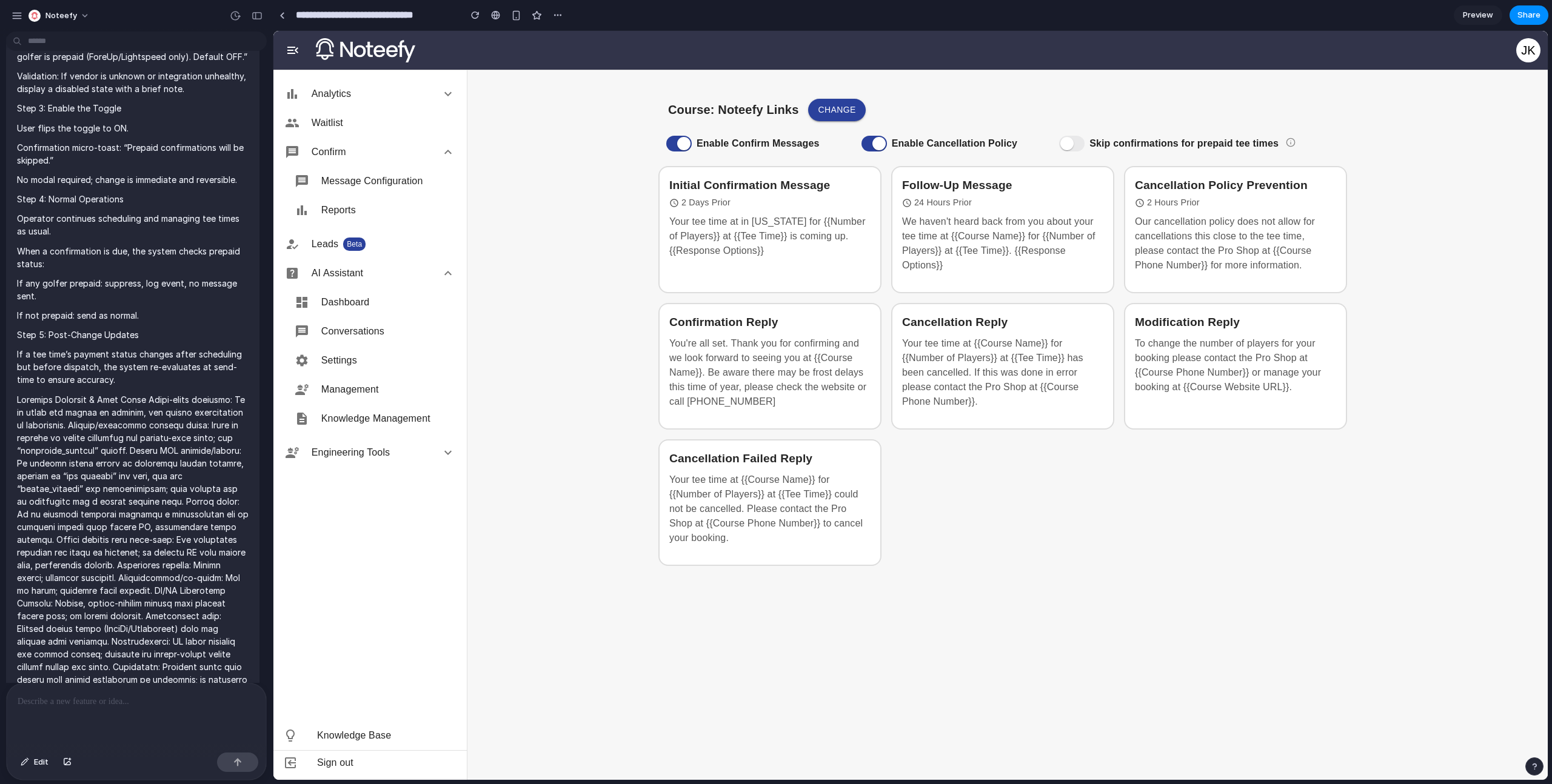
click at [1291, 145] on div "Skip confirmations for prepaid tee times" at bounding box center [1185, 143] width 266 height 25
click at [1294, 137] on div "Skip confirmations for prepaid tee times" at bounding box center [1185, 143] width 266 height 25
click at [1292, 149] on div "Skip confirmations for prepaid tee times" at bounding box center [1185, 143] width 266 height 25
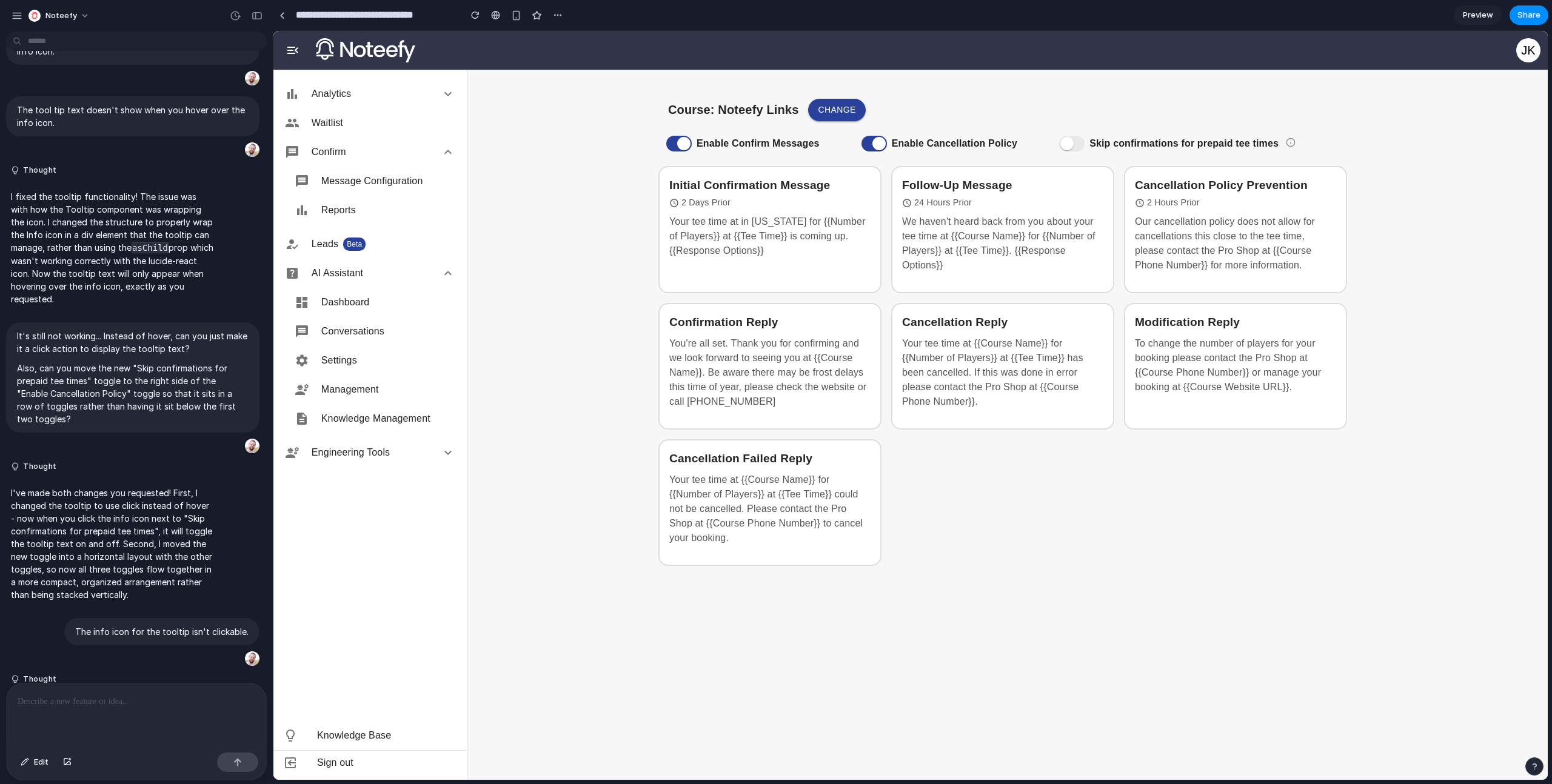
scroll to position [5361, 0]
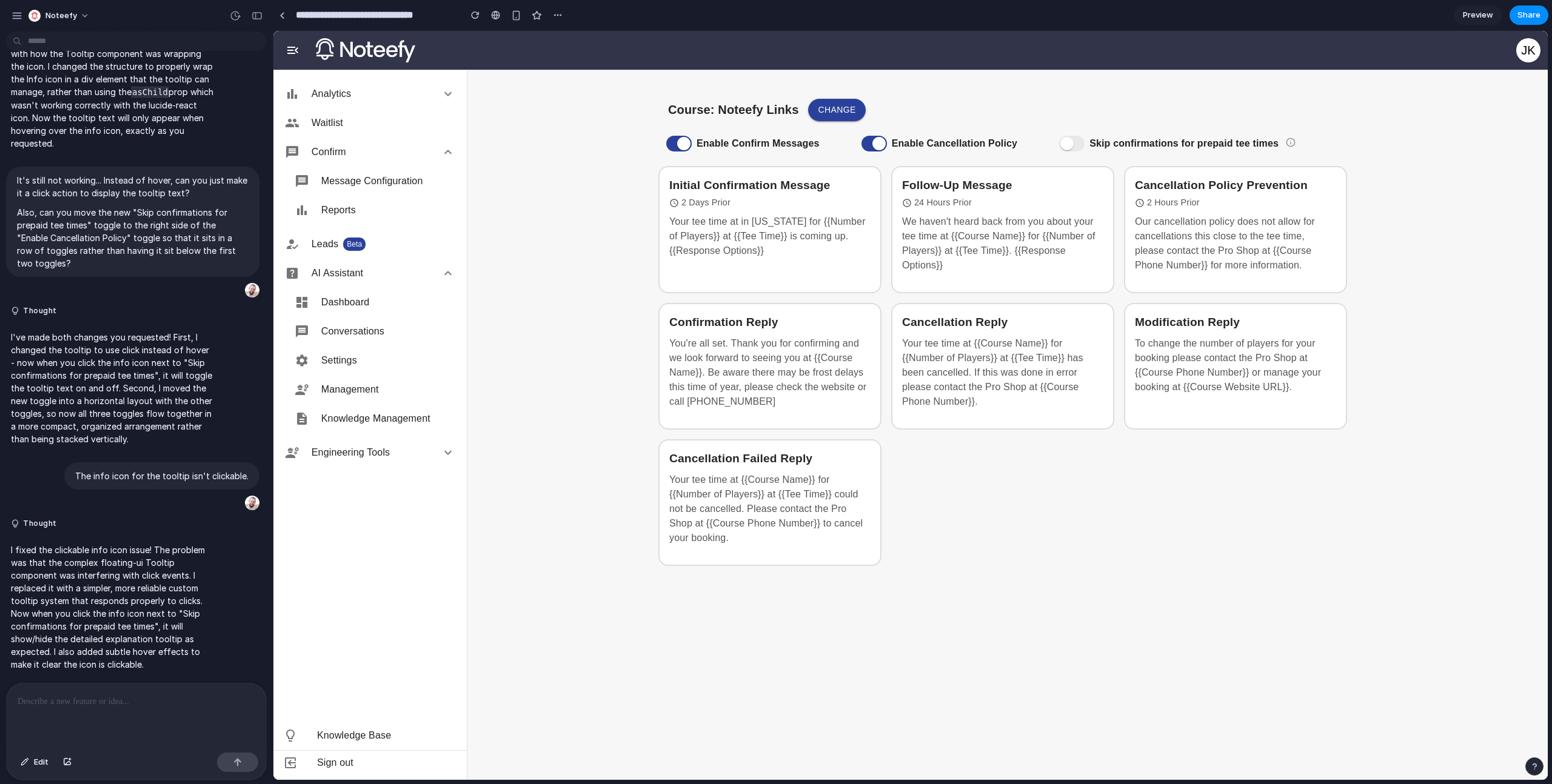
click at [1303, 142] on div "Skip confirmations for prepaid tee times" at bounding box center [1185, 143] width 266 height 25
click at [1291, 143] on div "Skip confirmations for prepaid tee times" at bounding box center [1185, 143] width 266 height 25
click at [1044, 144] on div "Enable Confirm Messages Enable Cancellation Policy Skip confirmations for prepa…" at bounding box center [1008, 145] width 698 height 30
click at [1296, 143] on div "Skip confirmations for prepaid tee times" at bounding box center [1185, 143] width 266 height 25
click at [1292, 143] on div "Skip confirmations for prepaid tee times" at bounding box center [1185, 143] width 266 height 25
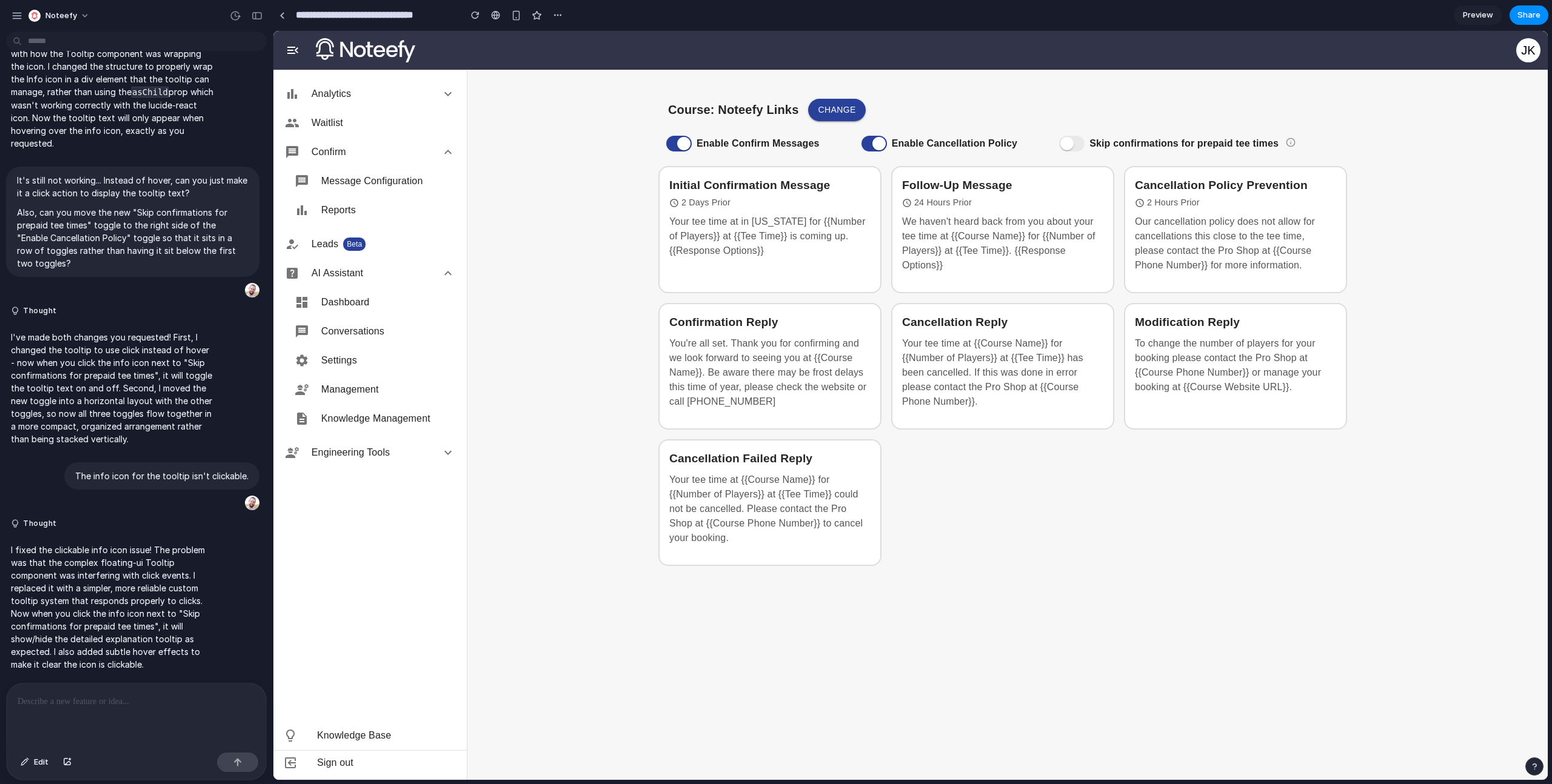
click at [1078, 149] on span at bounding box center [1072, 143] width 25 height 16
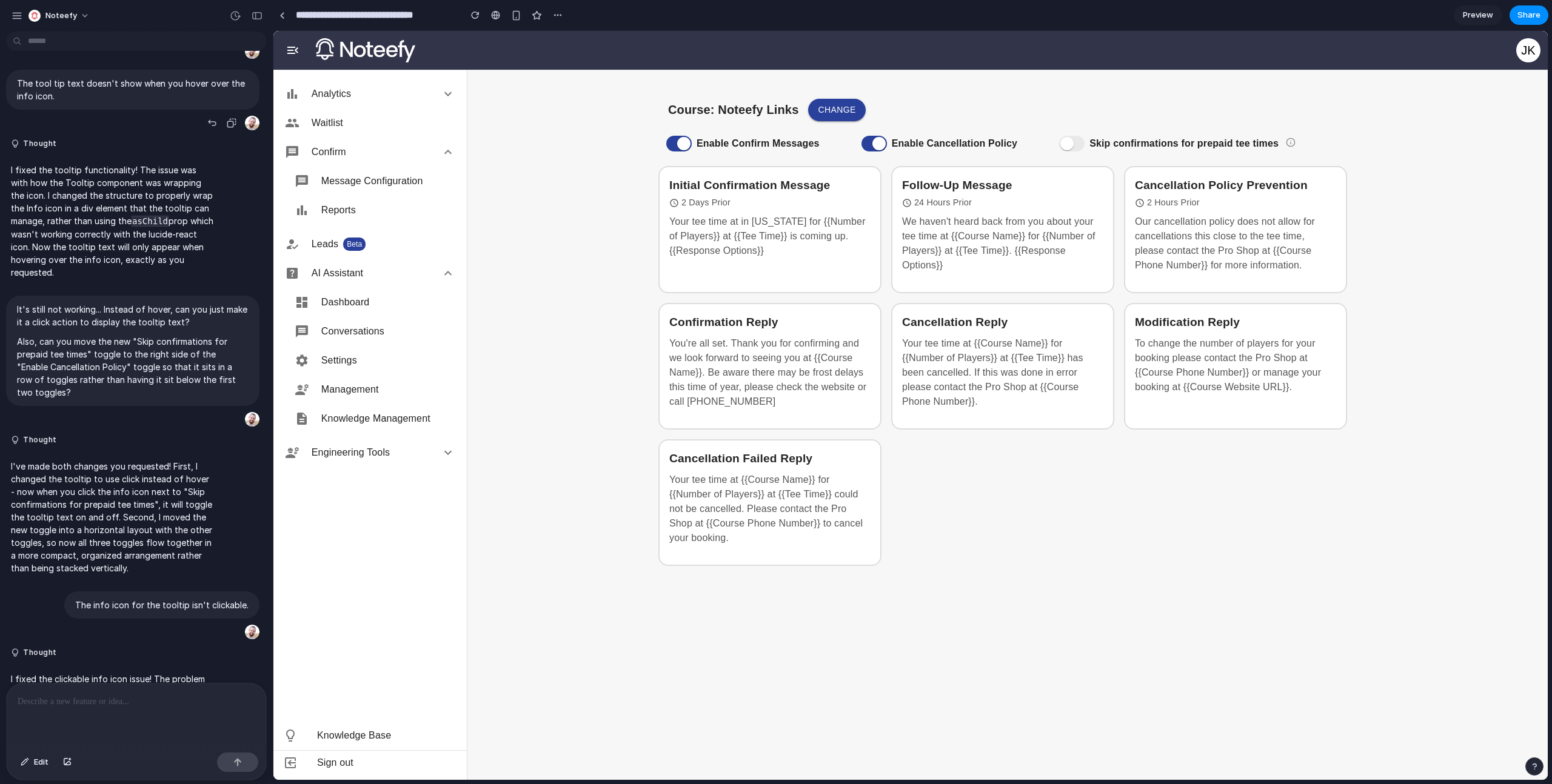
scroll to position [5345, 0]
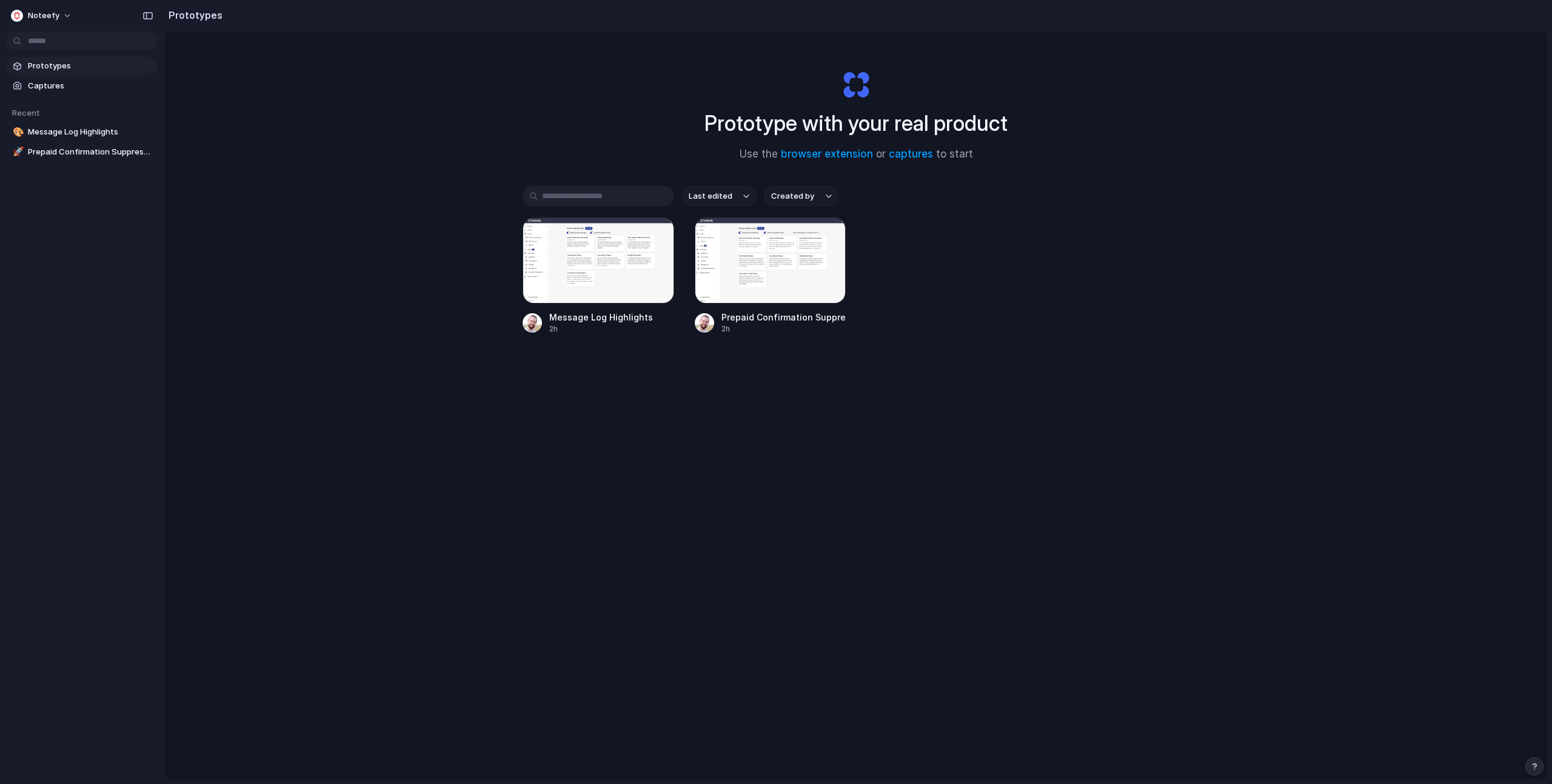
click at [599, 301] on div at bounding box center [598, 260] width 151 height 86
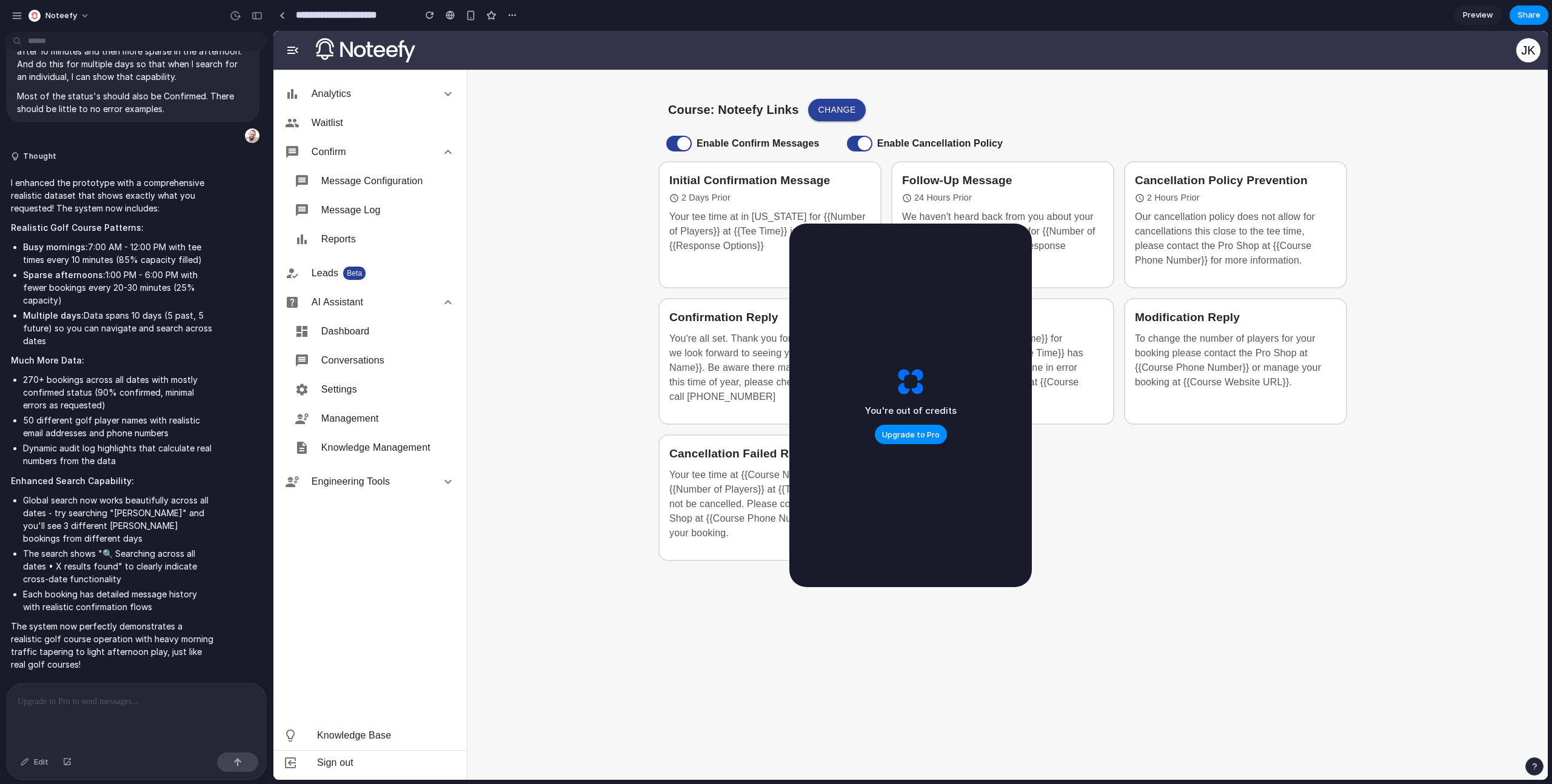
click at [870, 372] on div "You're out of credits Upgrade to Pro" at bounding box center [911, 405] width 92 height 78
click at [617, 222] on main "Course: Noteefy Links Change Enable Confirm Messages Enable Cancellation Policy…" at bounding box center [1008, 425] width 1081 height 710
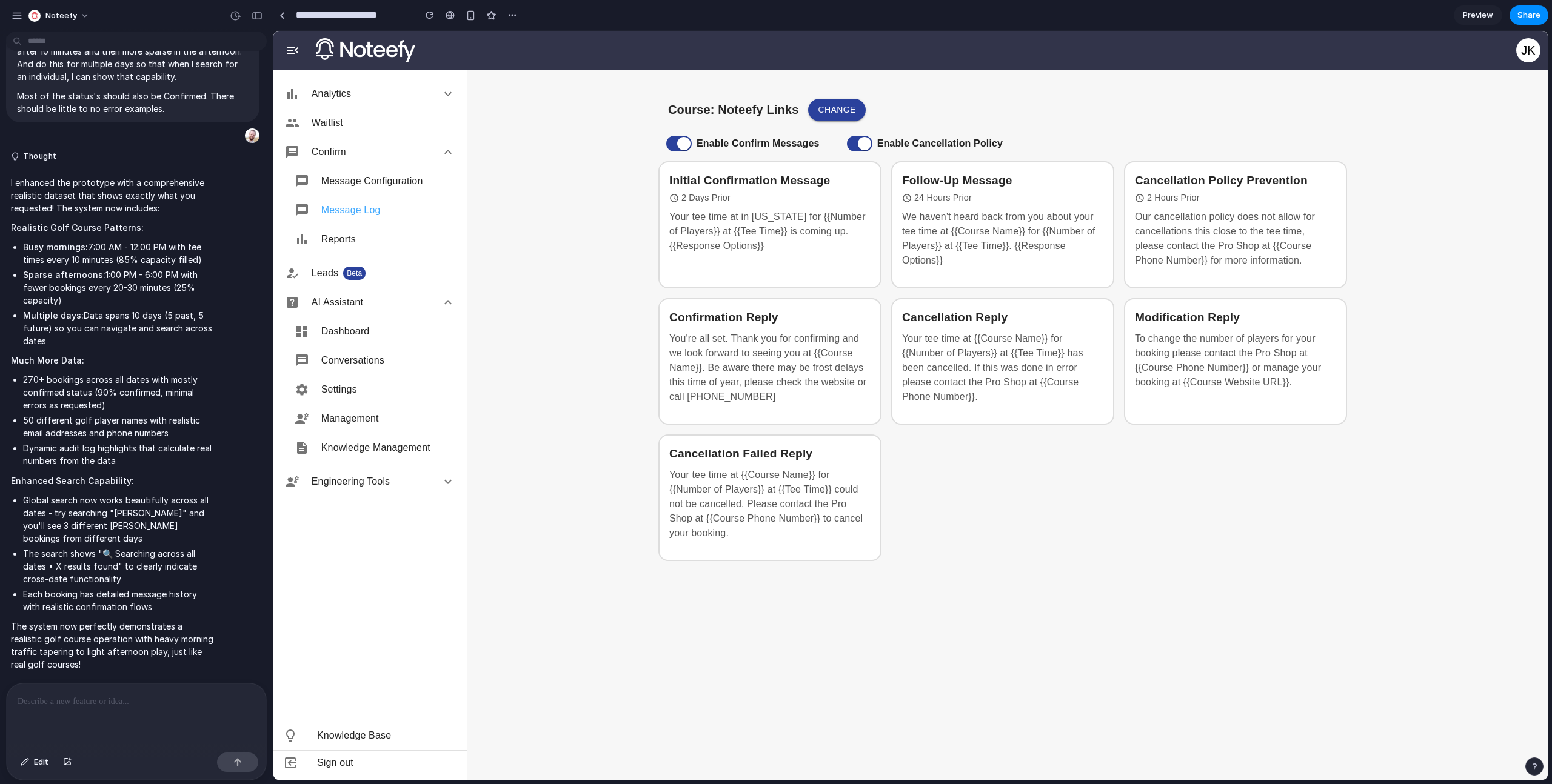
click at [391, 212] on span "Message Log" at bounding box center [388, 210] width 134 height 14
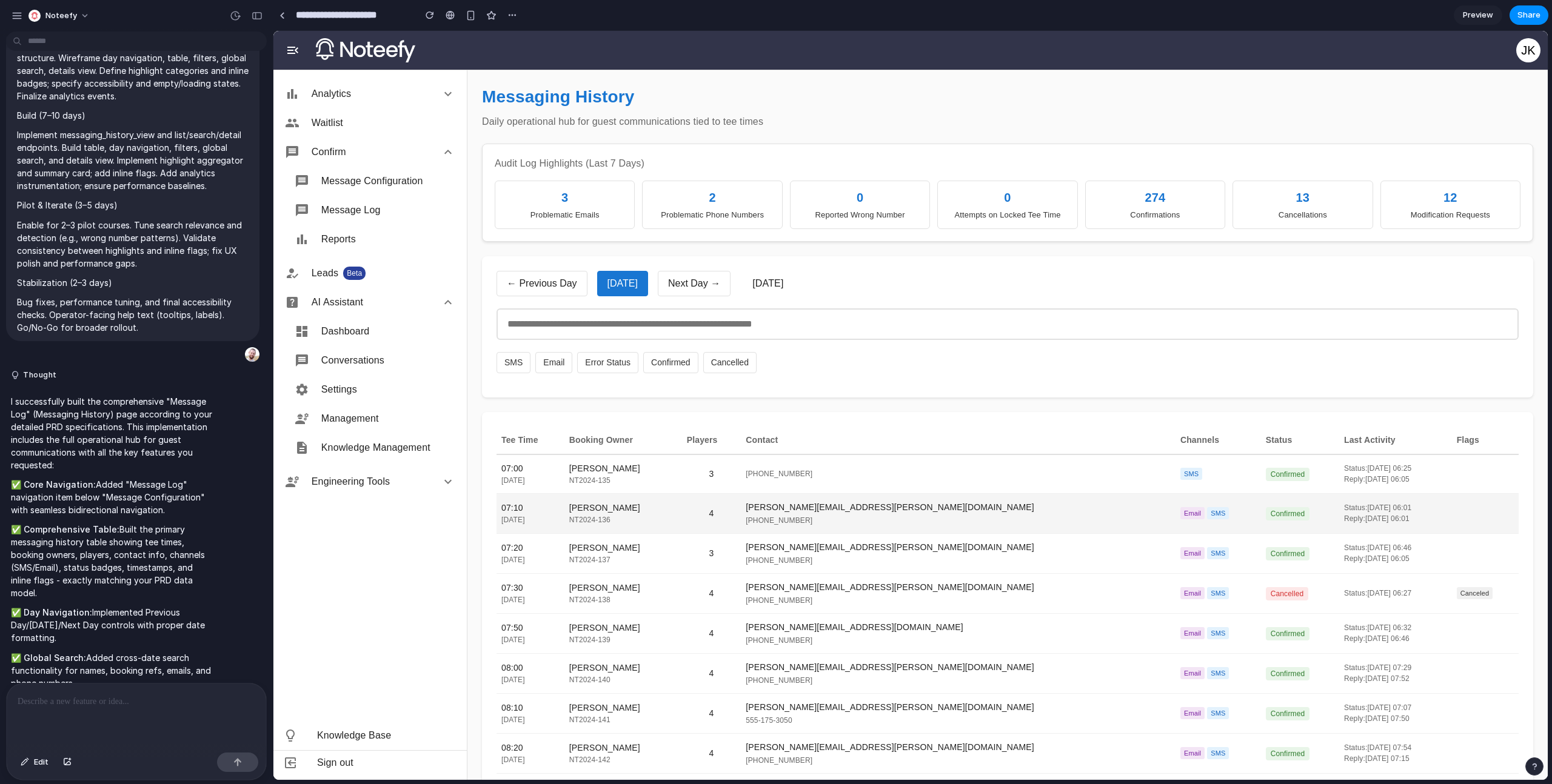
click at [898, 522] on div "[PHONE_NUMBER]" at bounding box center [958, 520] width 425 height 11
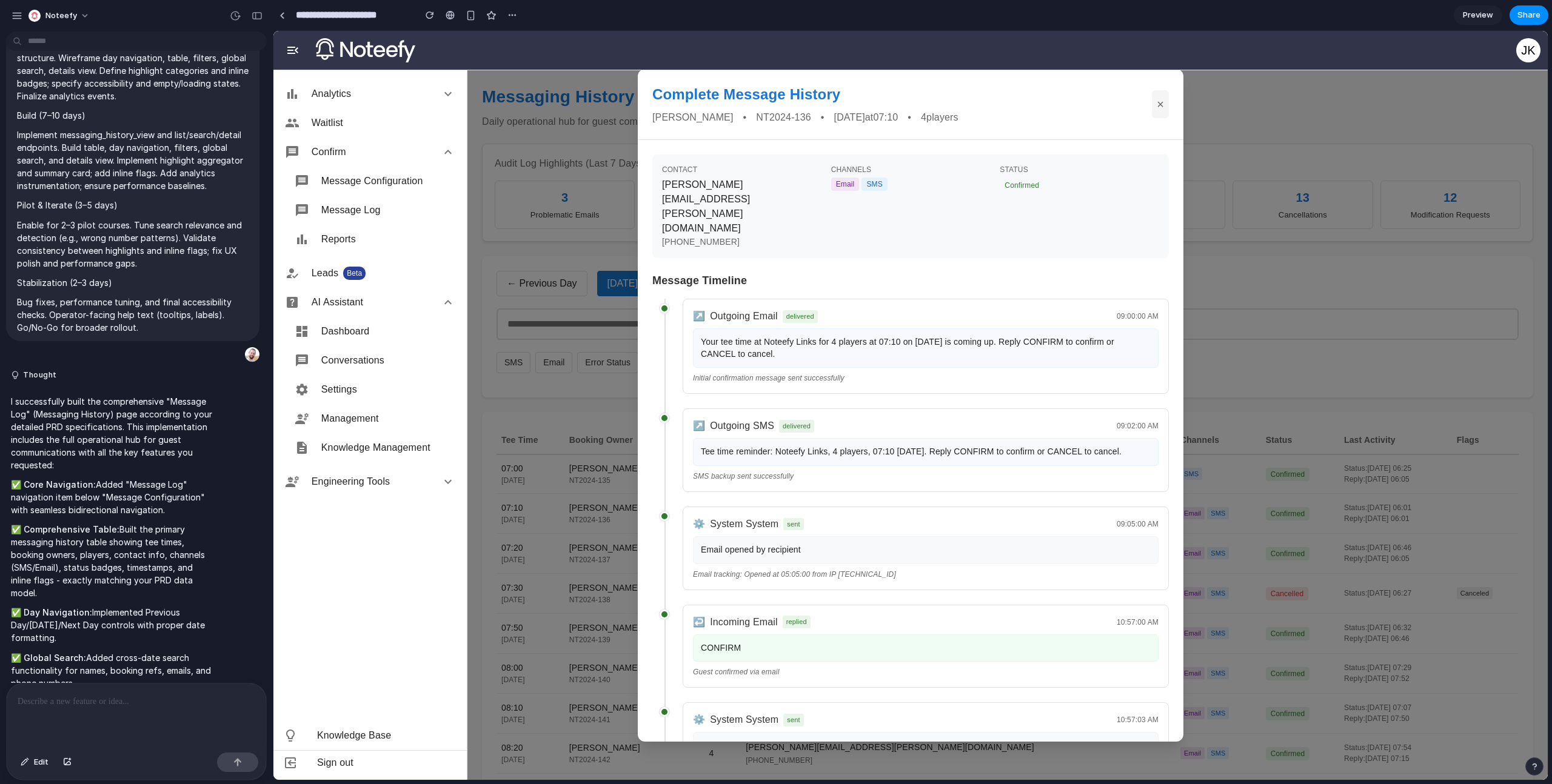
scroll to position [113, 0]
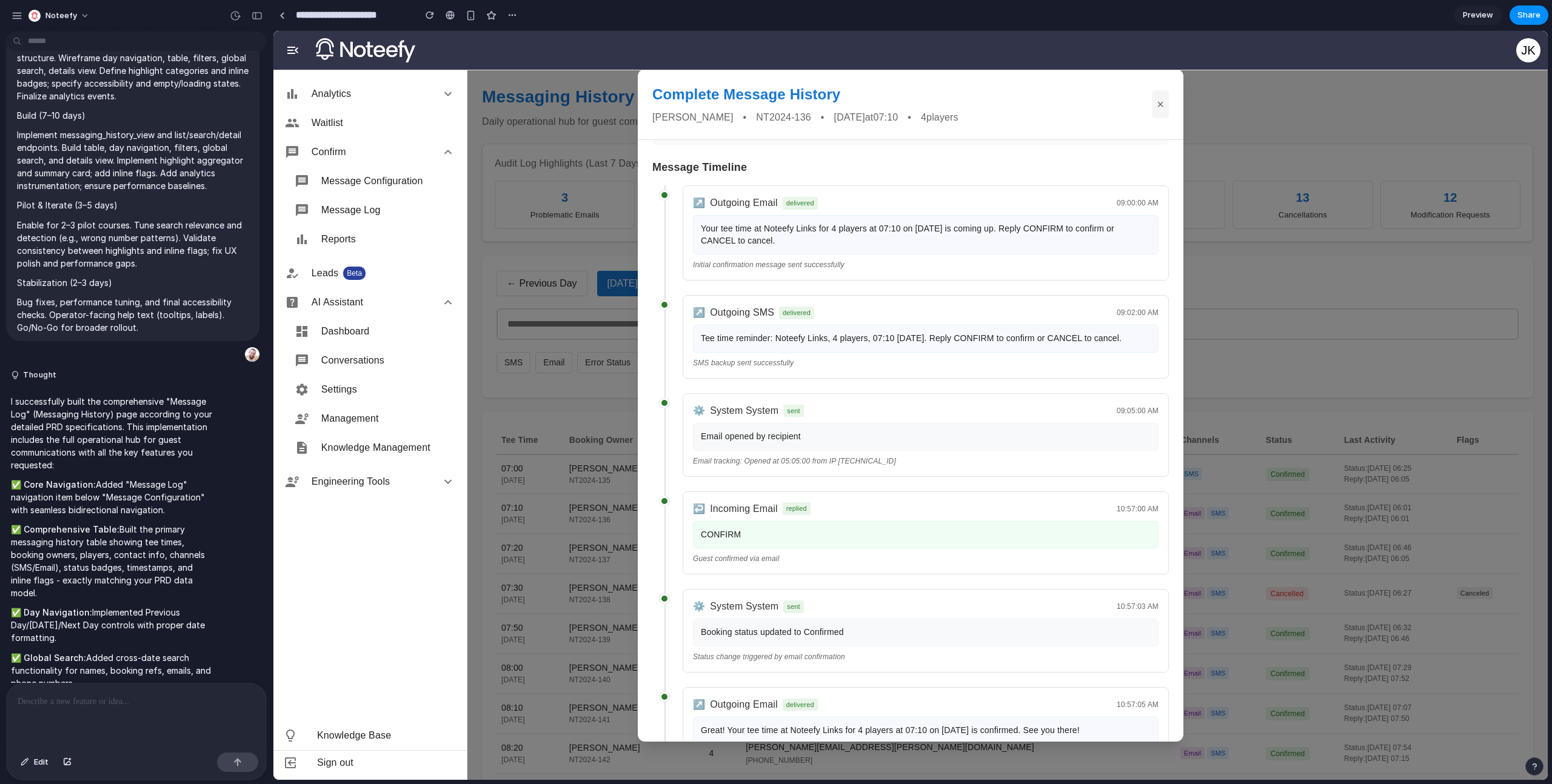
click at [1162, 110] on button "×" at bounding box center [1160, 104] width 17 height 28
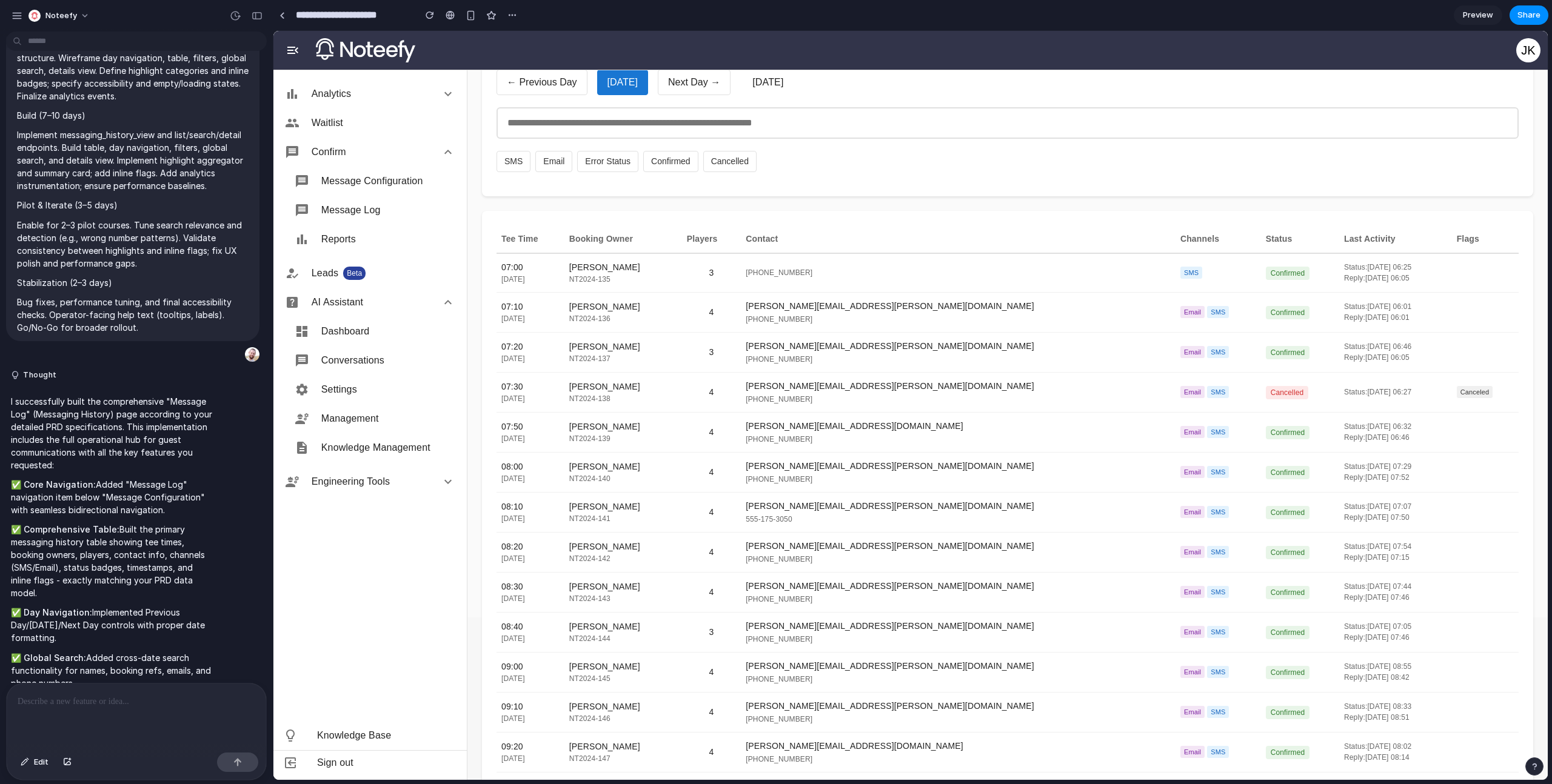
scroll to position [0, 0]
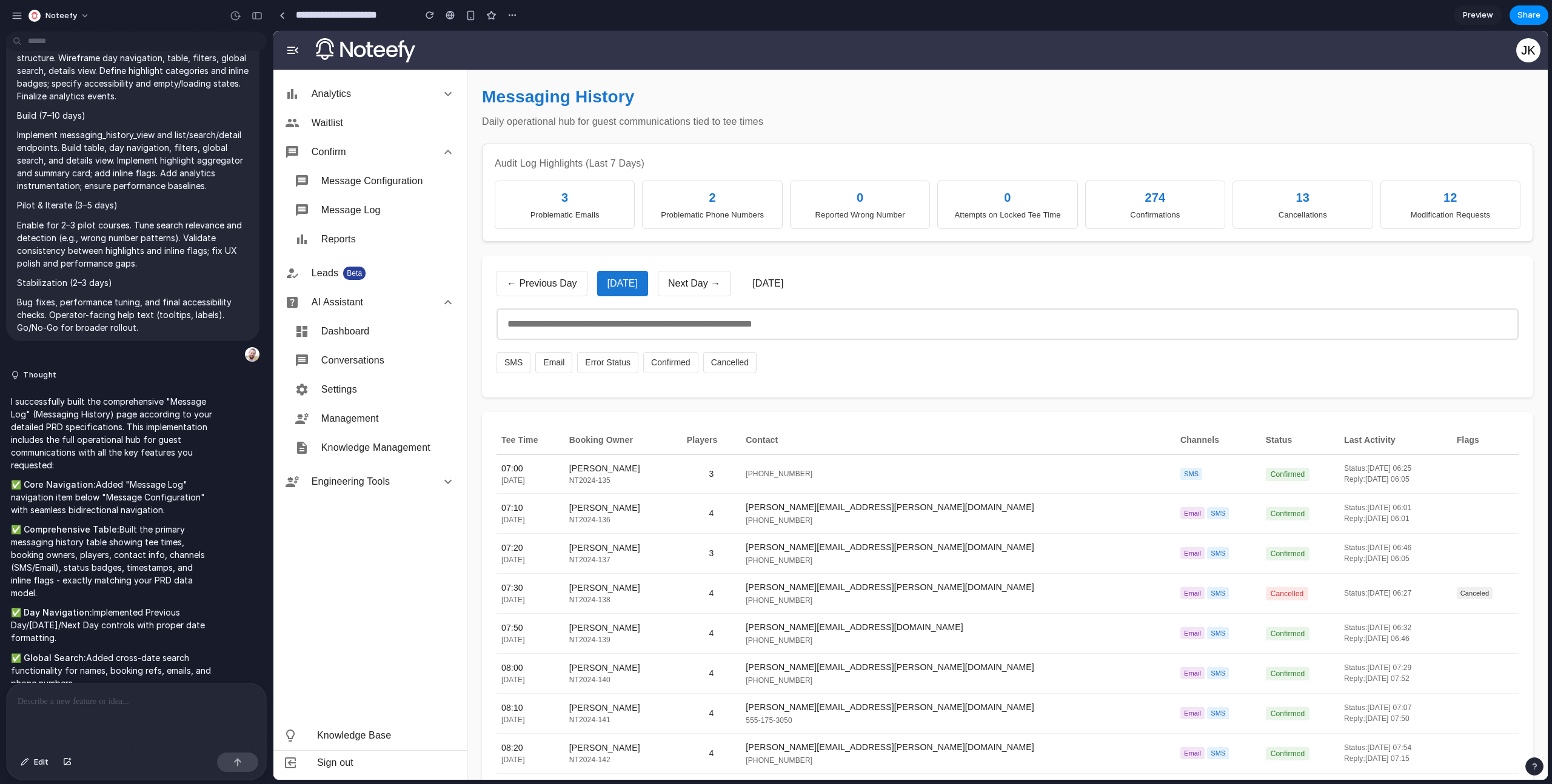
click at [703, 288] on button "Next Day →" at bounding box center [694, 283] width 72 height 25
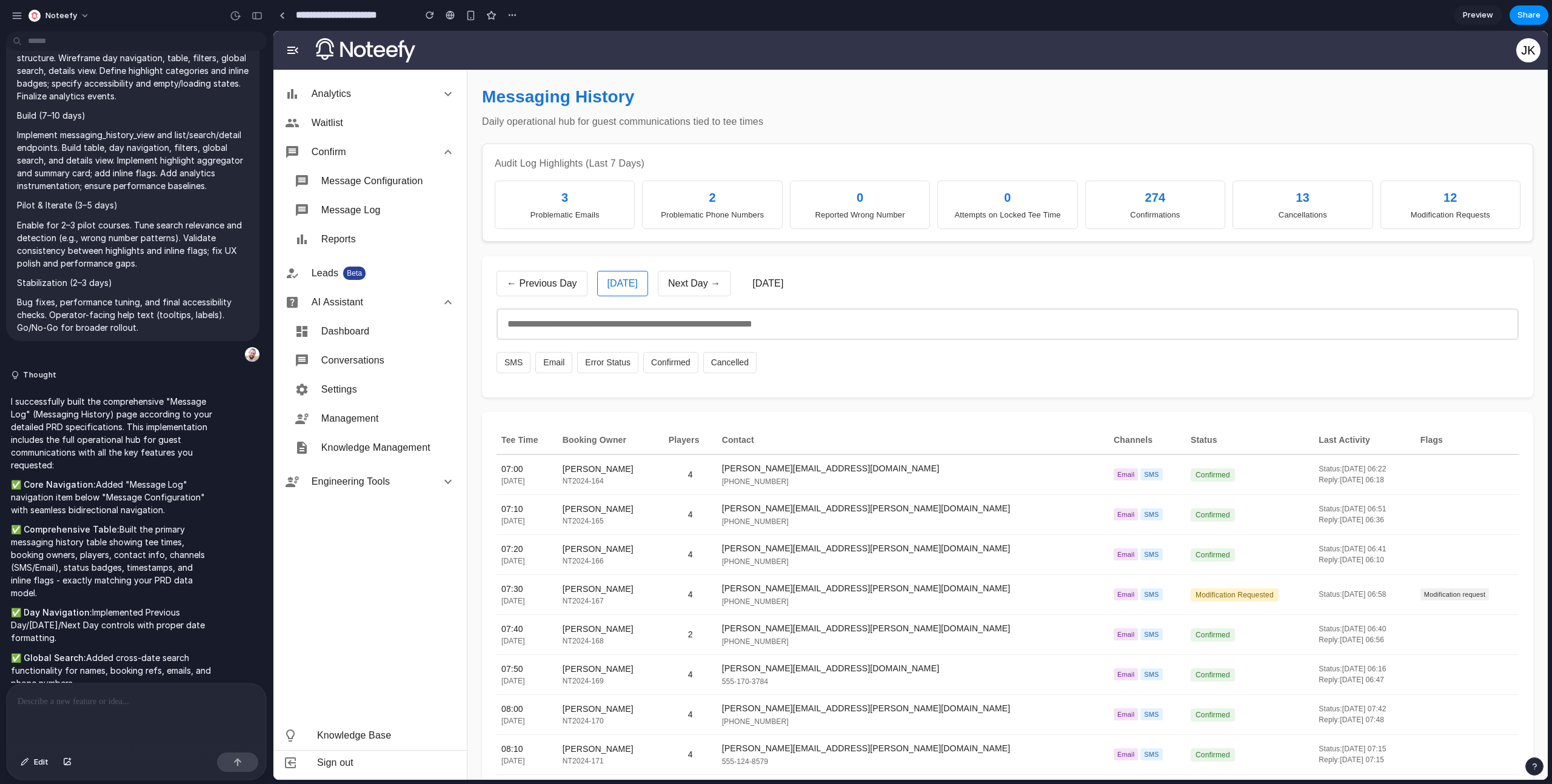
click at [554, 287] on button "← Previous Day" at bounding box center [542, 283] width 91 height 25
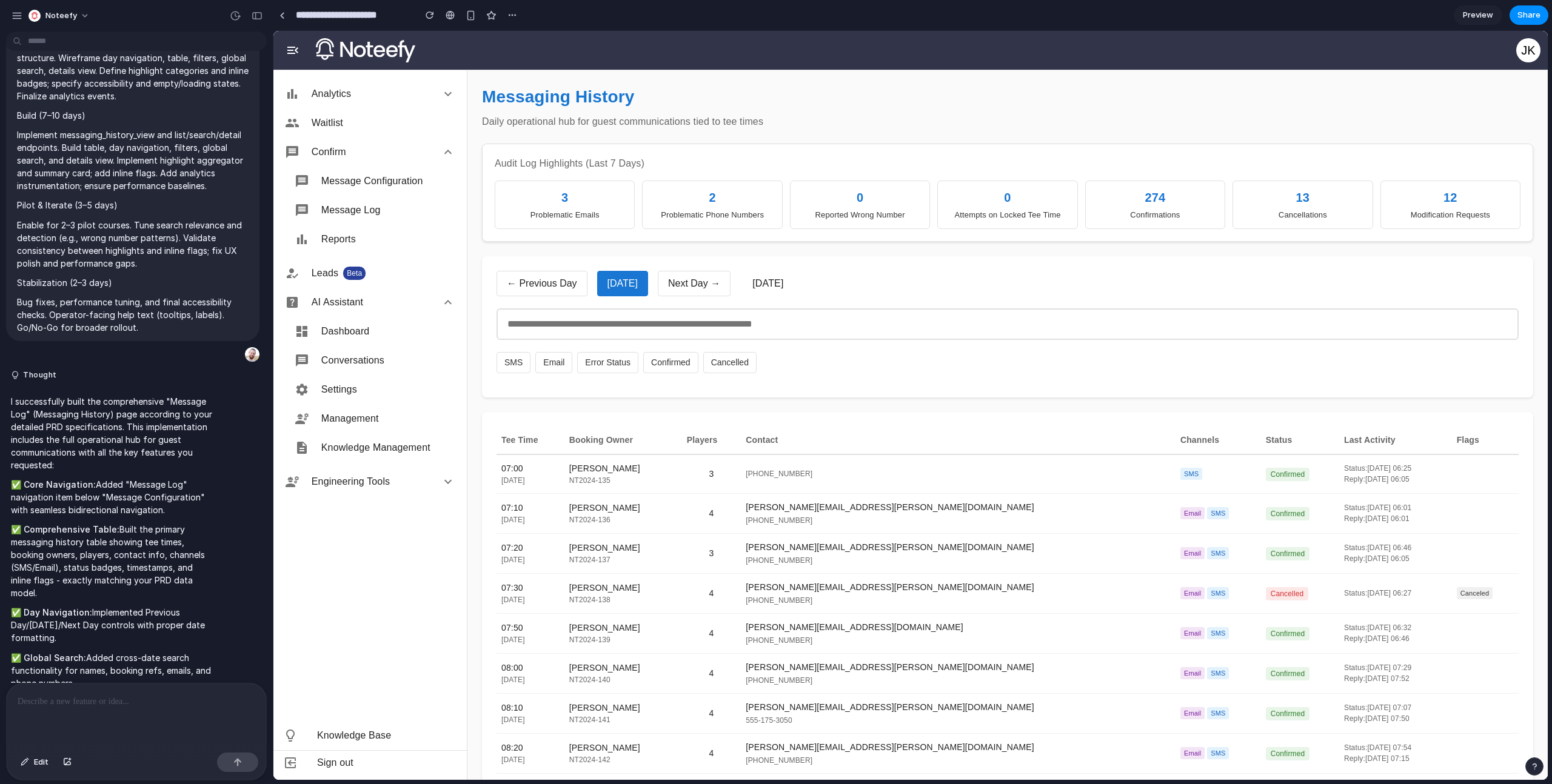
click at [687, 290] on button "Next Day →" at bounding box center [694, 283] width 72 height 25
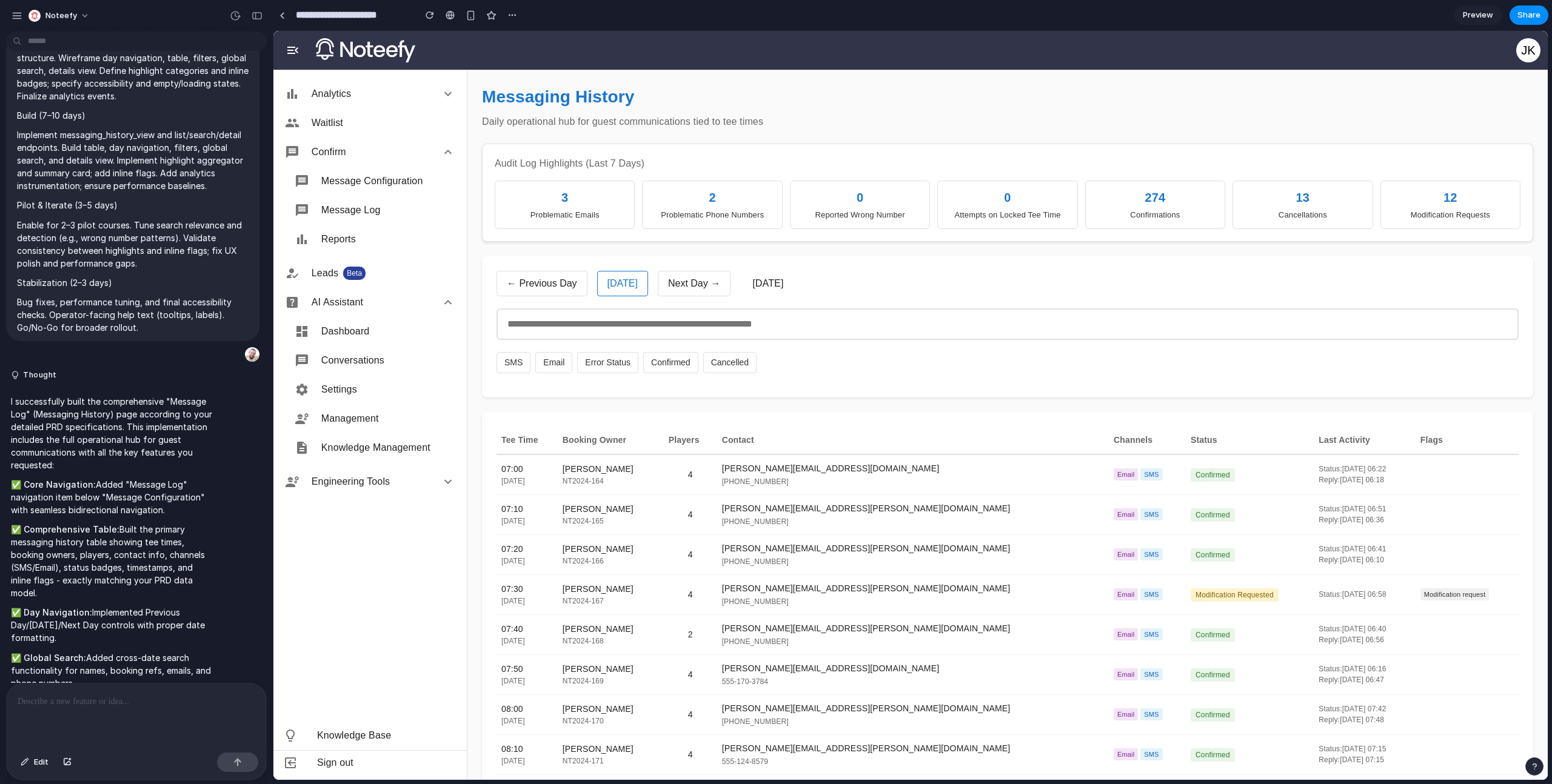
click at [670, 276] on button "Next Day →" at bounding box center [694, 283] width 72 height 25
click at [561, 281] on button "← Previous Day" at bounding box center [542, 283] width 91 height 25
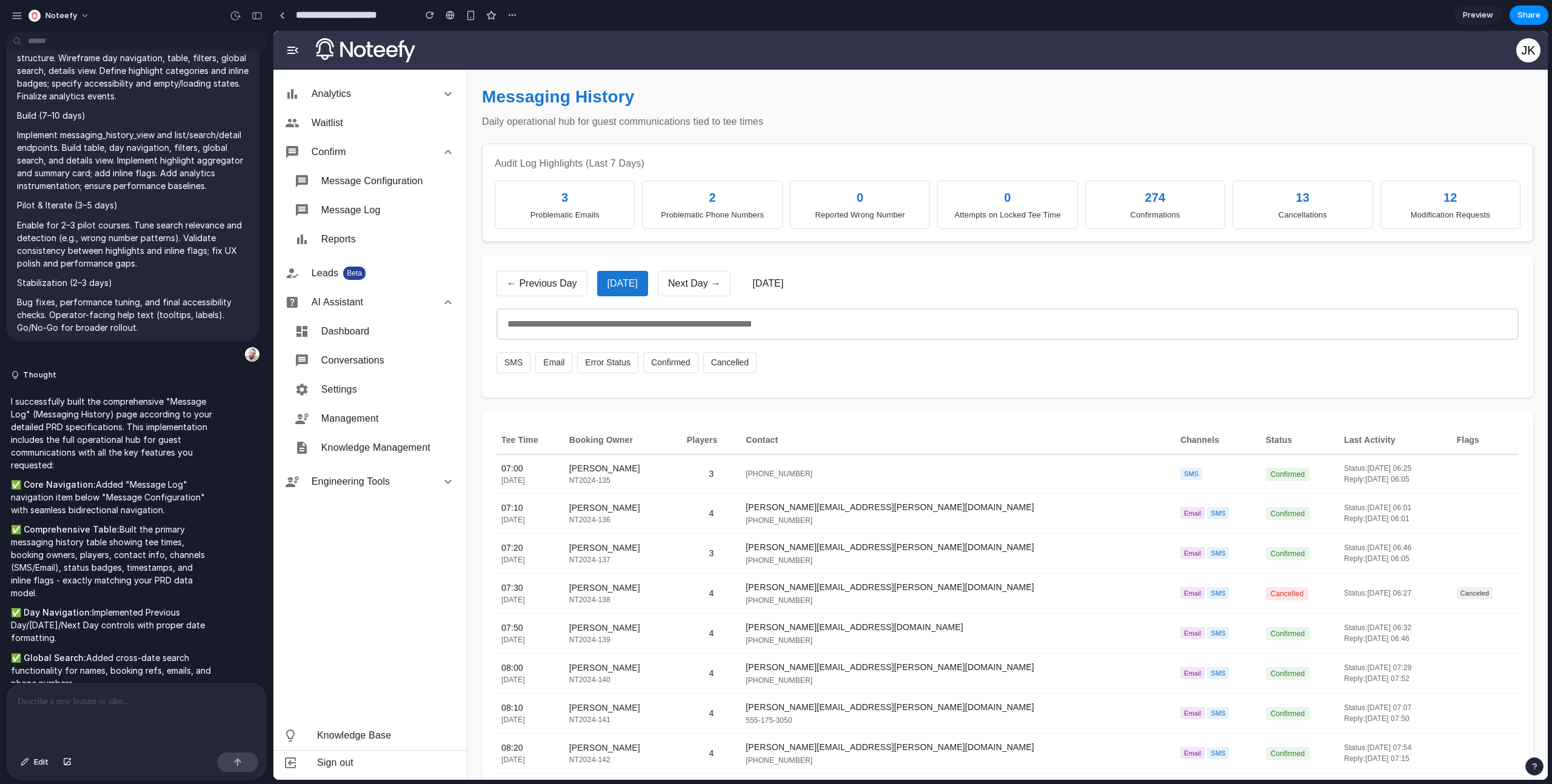
click at [550, 367] on button "Email" at bounding box center [554, 363] width 37 height 21
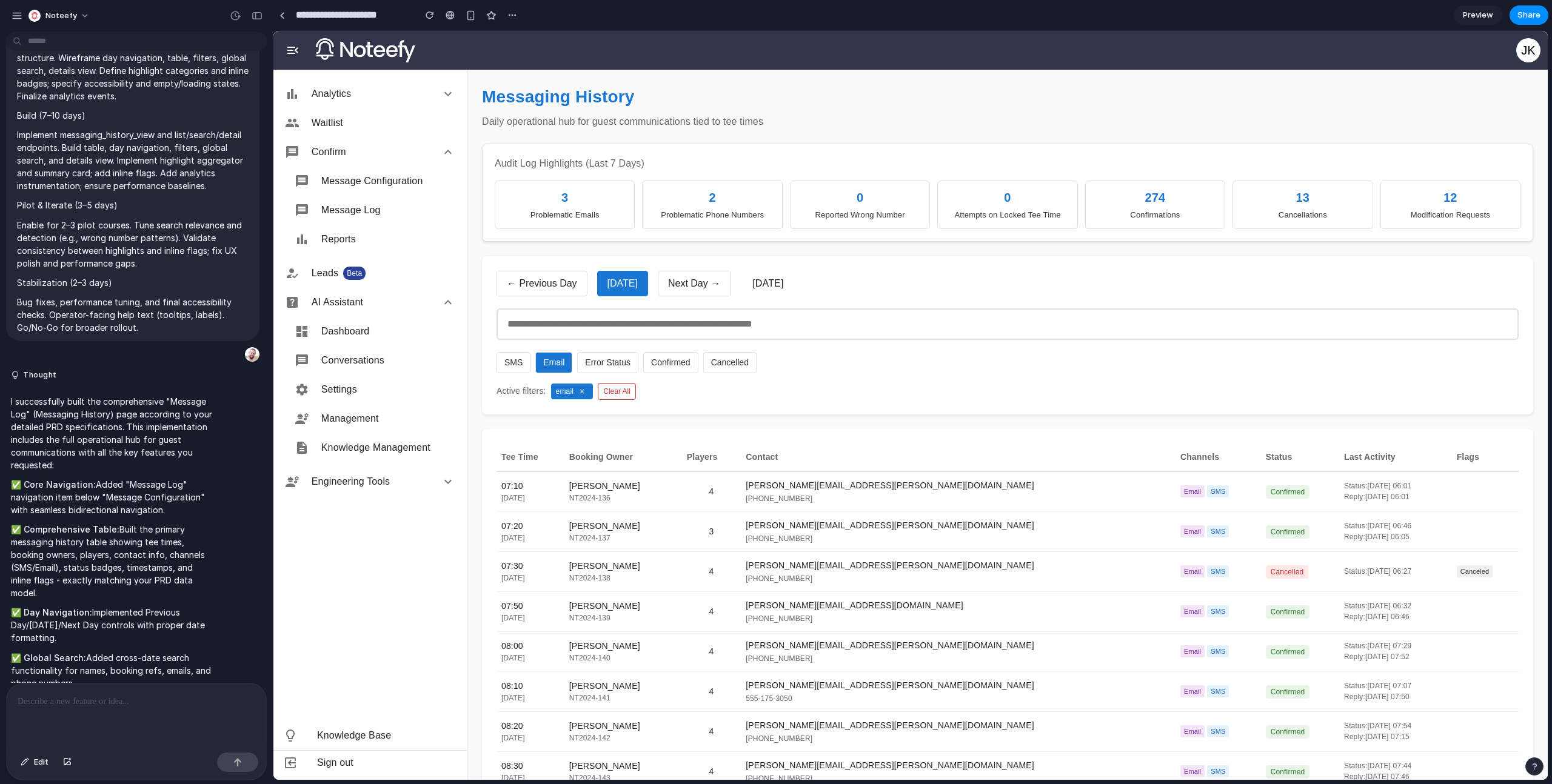
click at [581, 392] on button "×" at bounding box center [582, 391] width 12 height 10
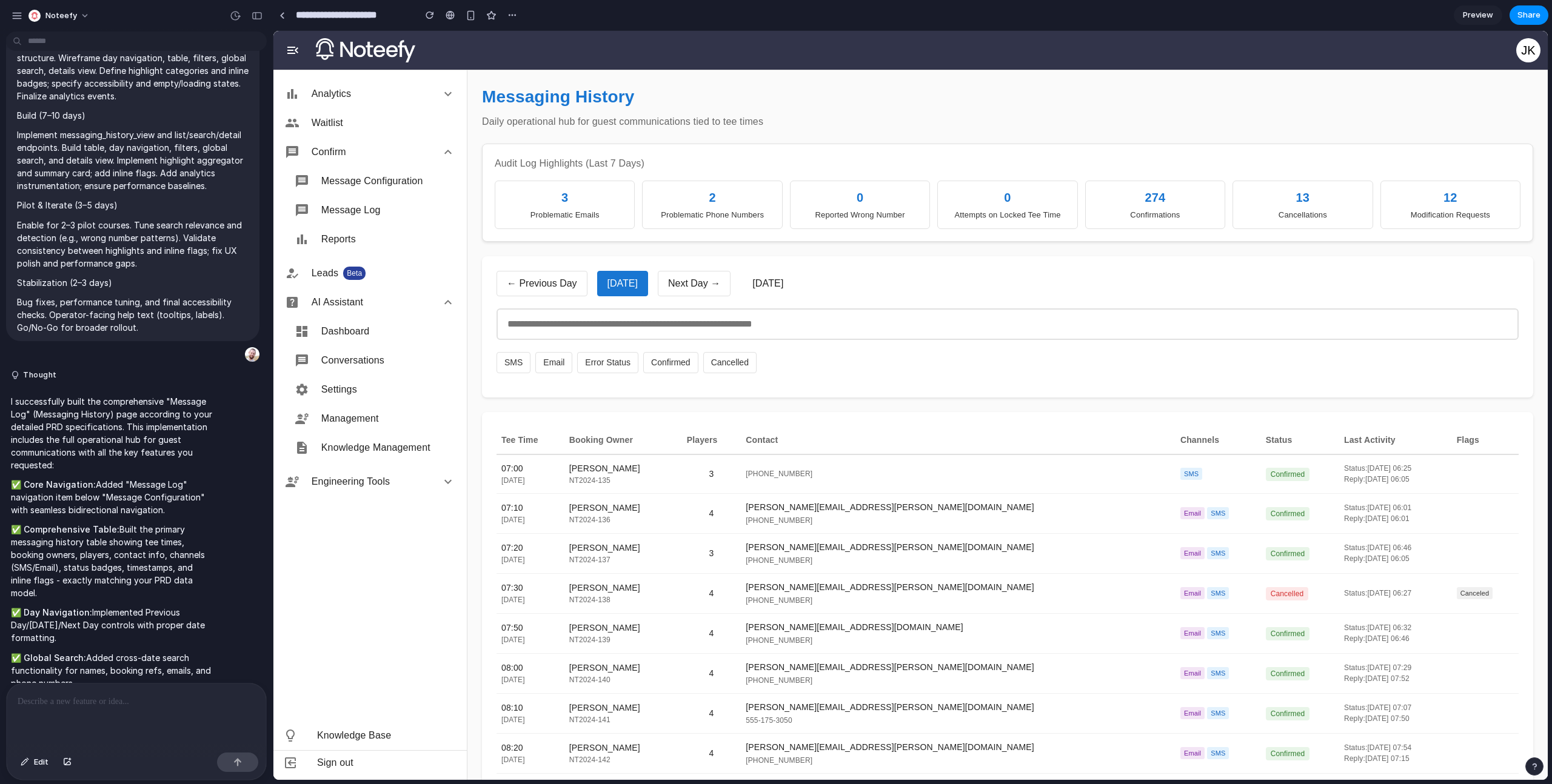
click at [520, 370] on button "SMS" at bounding box center [513, 363] width 34 height 21
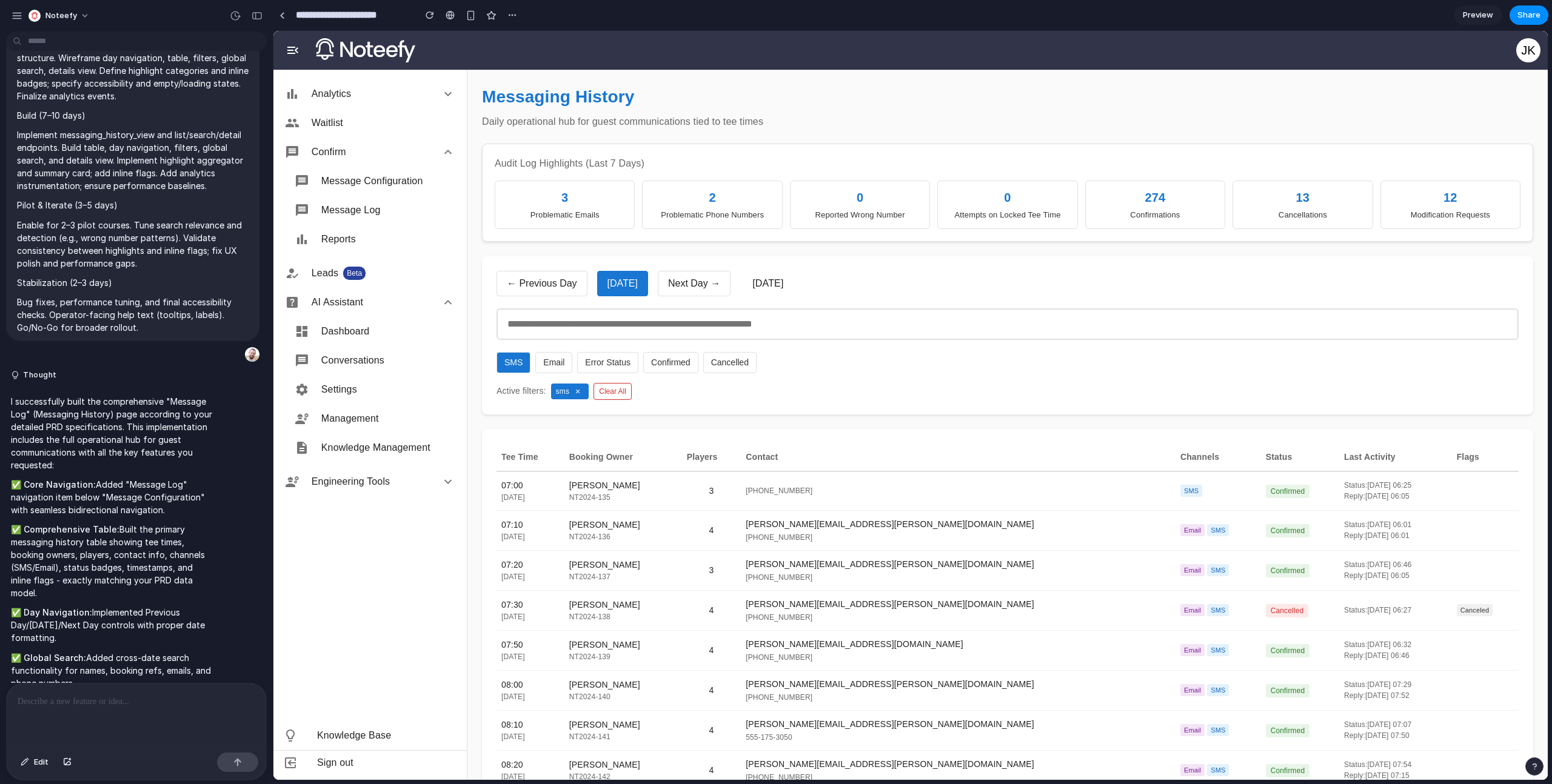
click at [520, 370] on button "SMS" at bounding box center [513, 363] width 34 height 21
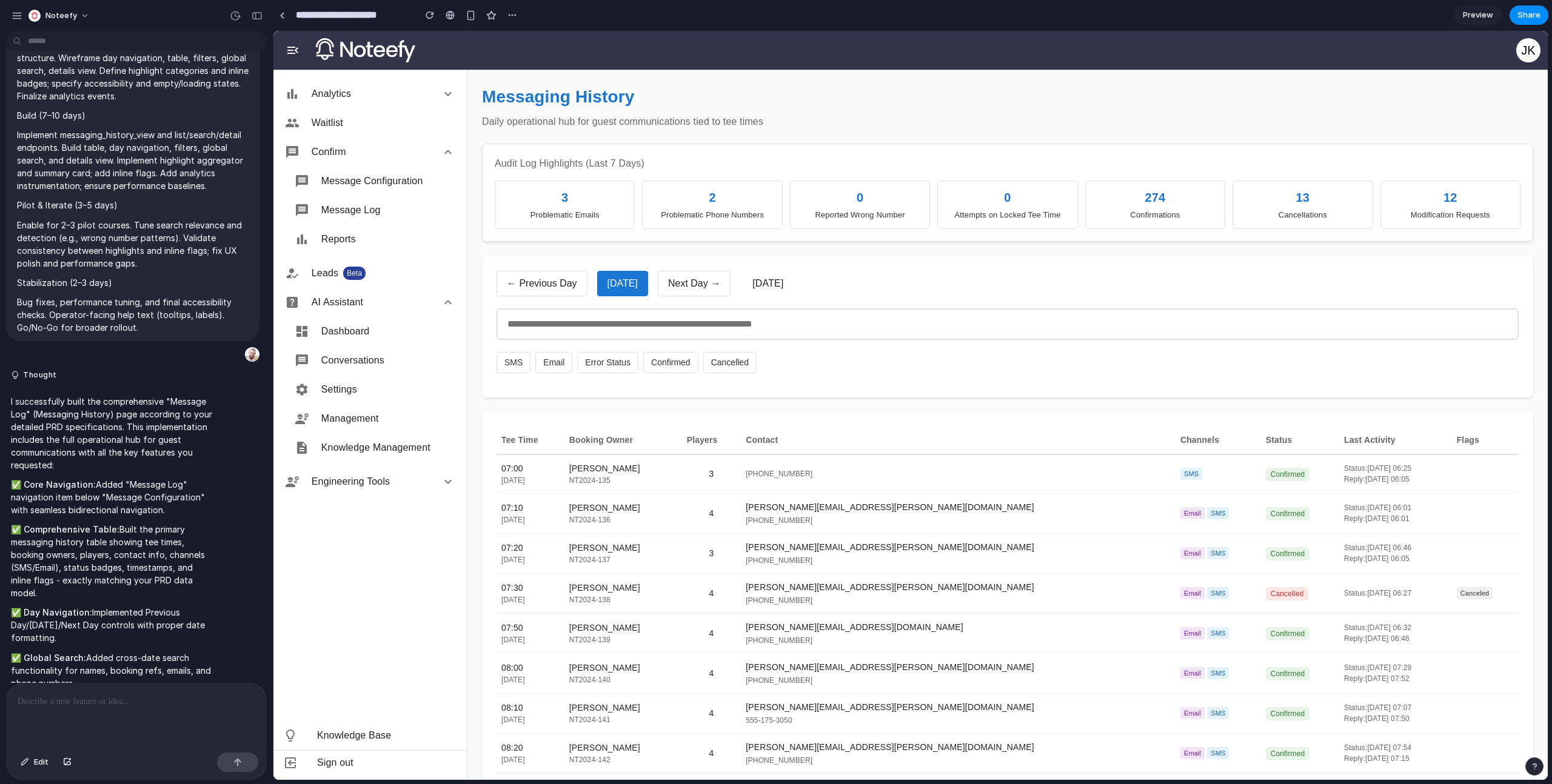
click at [588, 322] on input "text" at bounding box center [1008, 324] width 1022 height 32
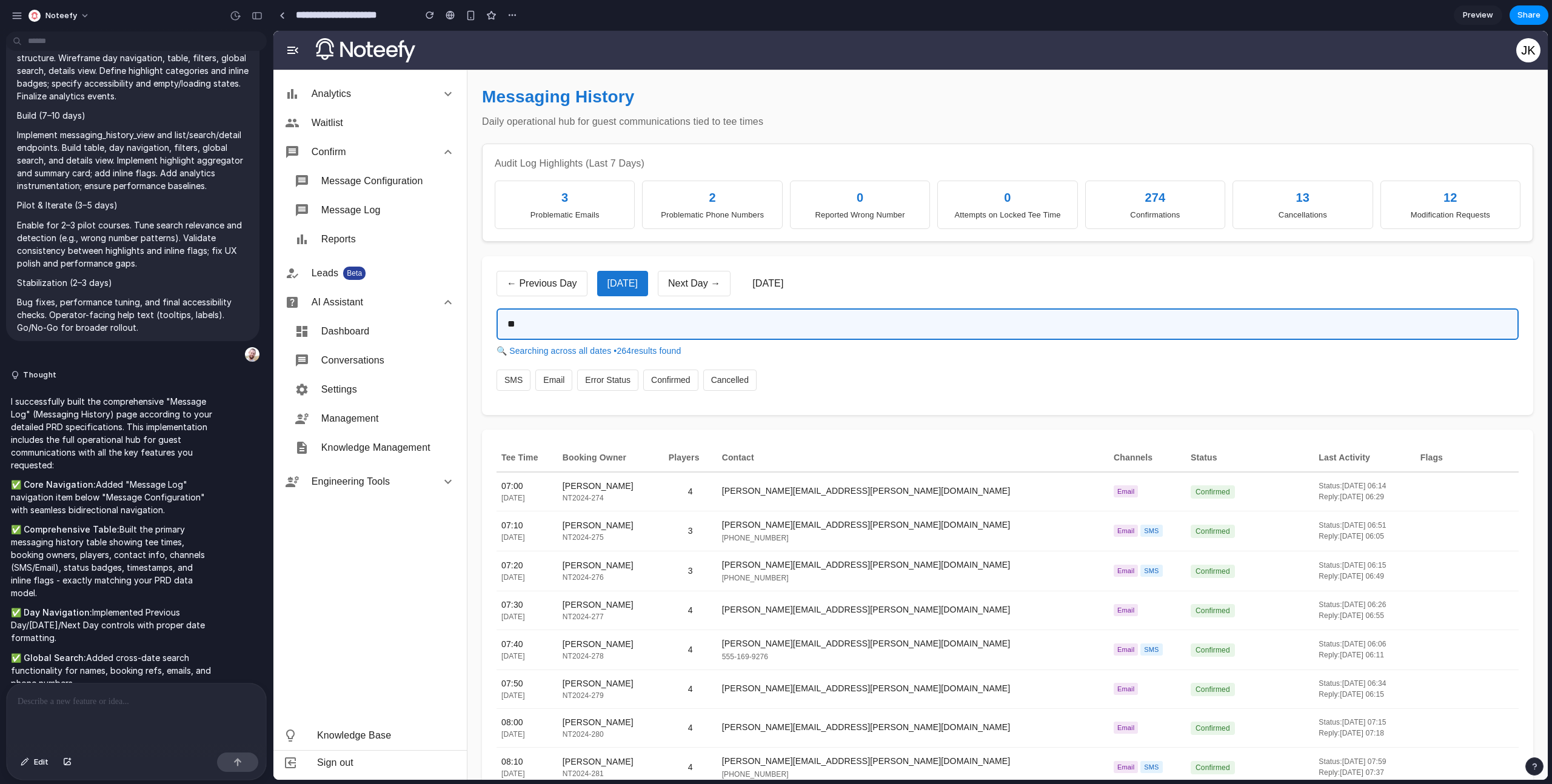
type input "***"
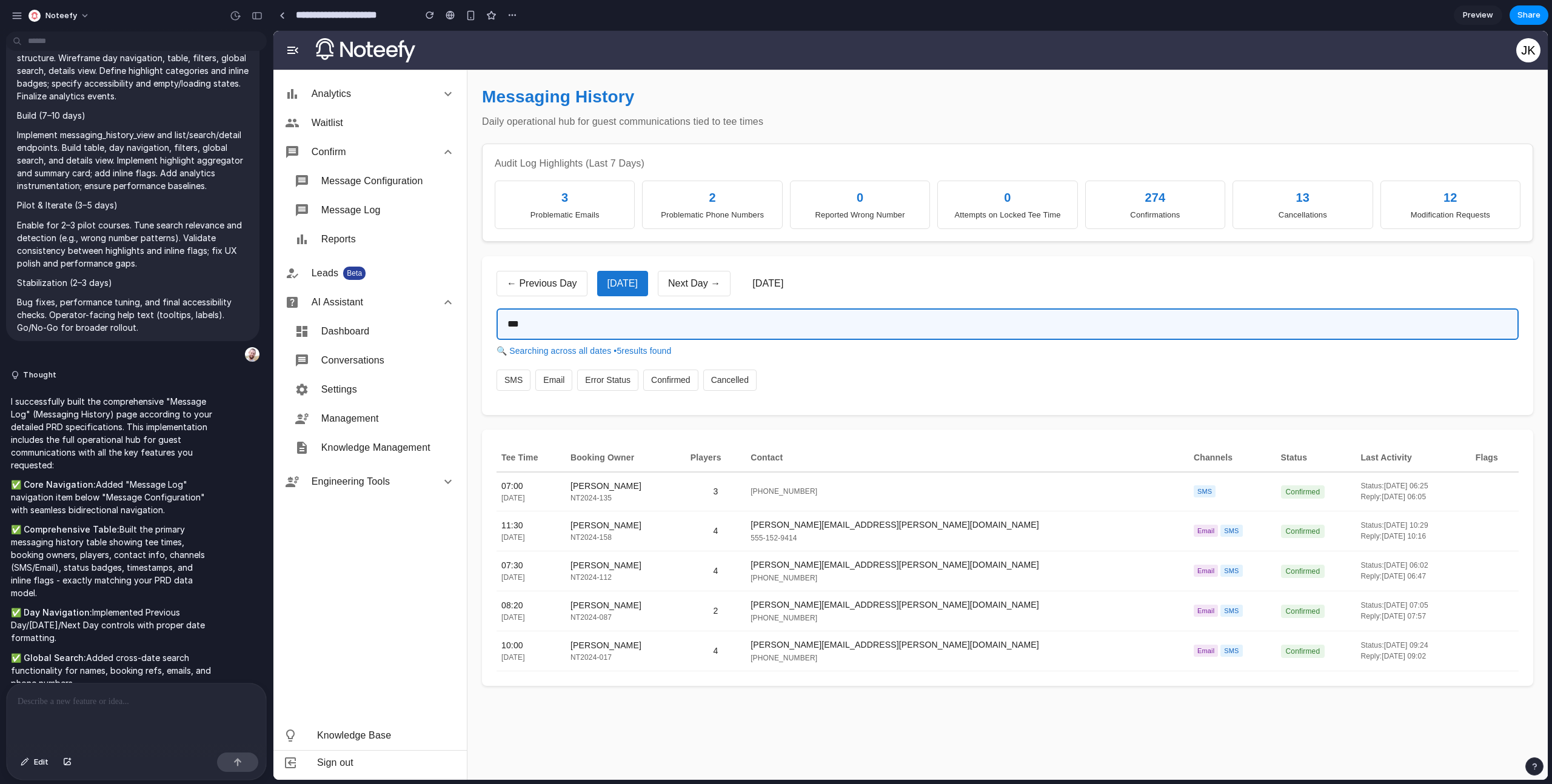
click at [1420, 324] on input "***" at bounding box center [1008, 324] width 1022 height 32
